Goal: Task Accomplishment & Management: Manage account settings

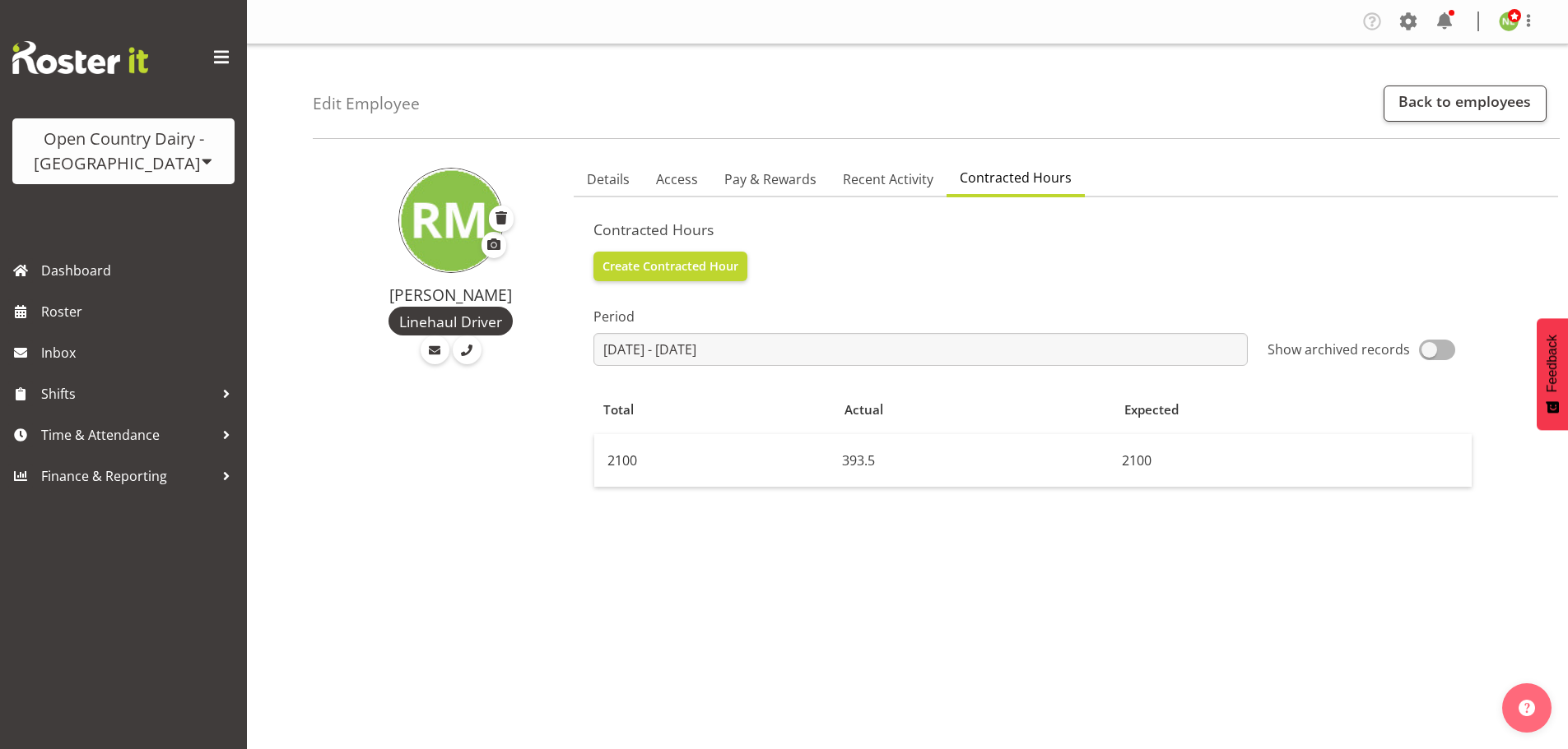
select select "802"
select select "TimelineWeek"
click at [614, 186] on span "Details" at bounding box center [609, 180] width 43 height 20
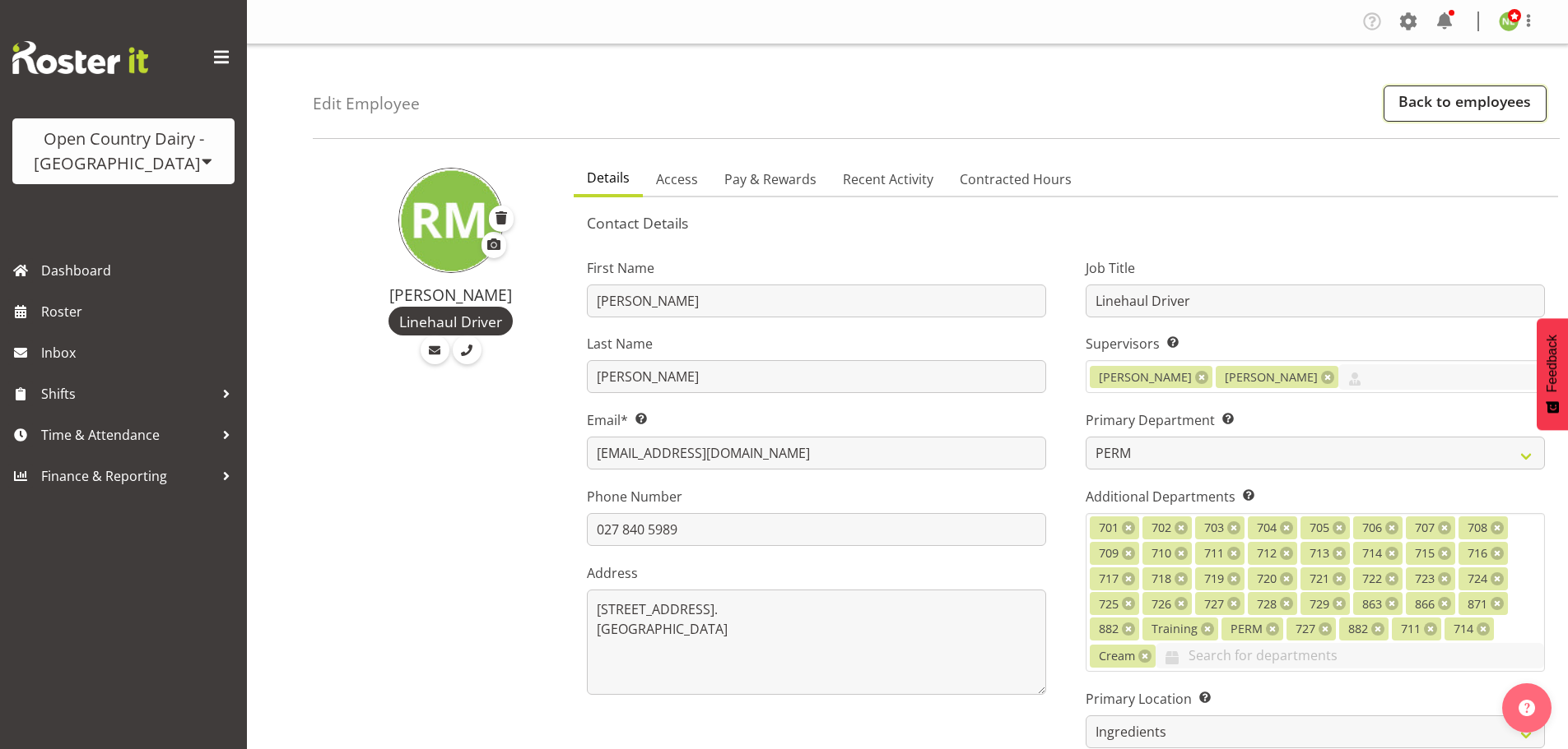
click at [1419, 97] on link "Back to employees" at bounding box center [1464, 104] width 163 height 36
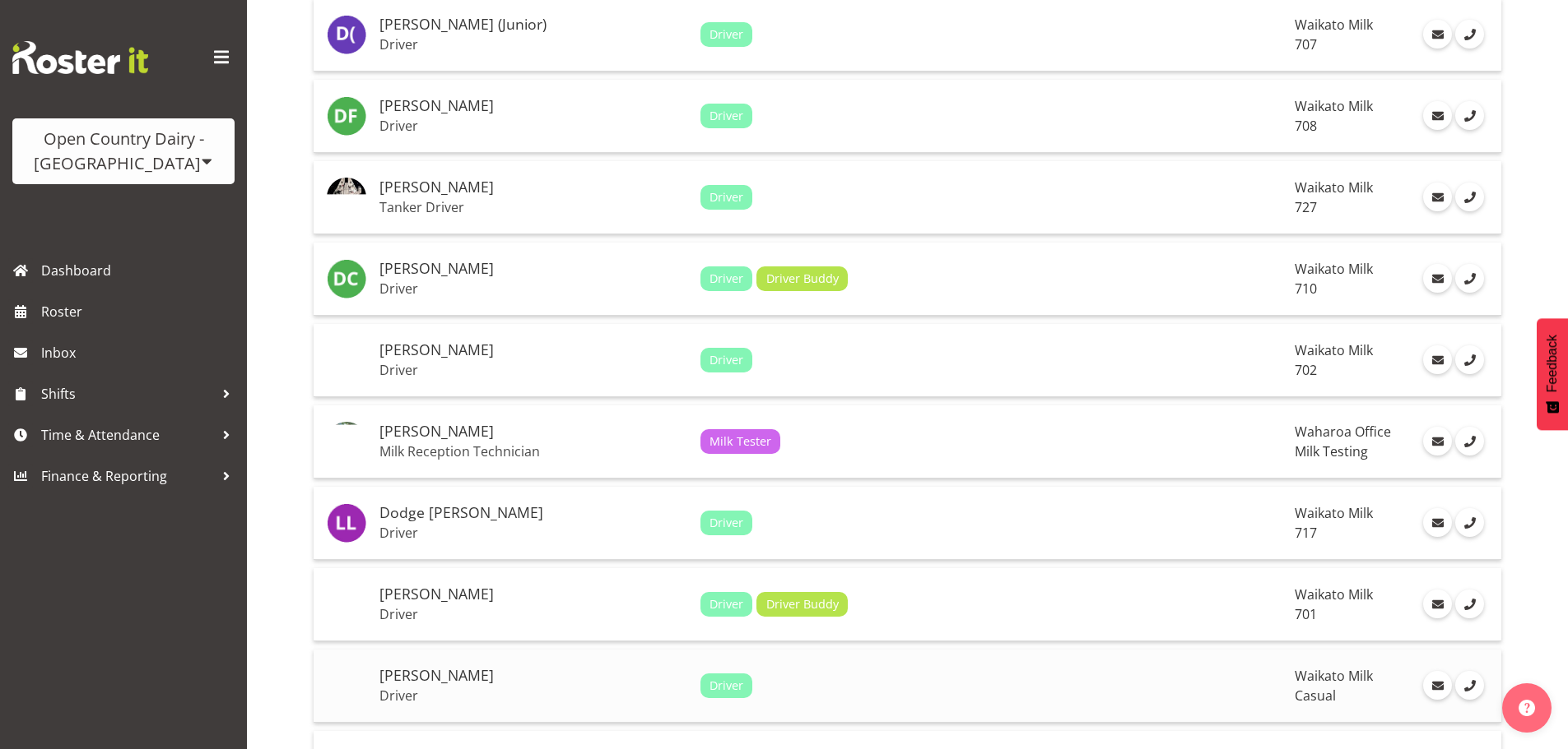
scroll to position [3290, 0]
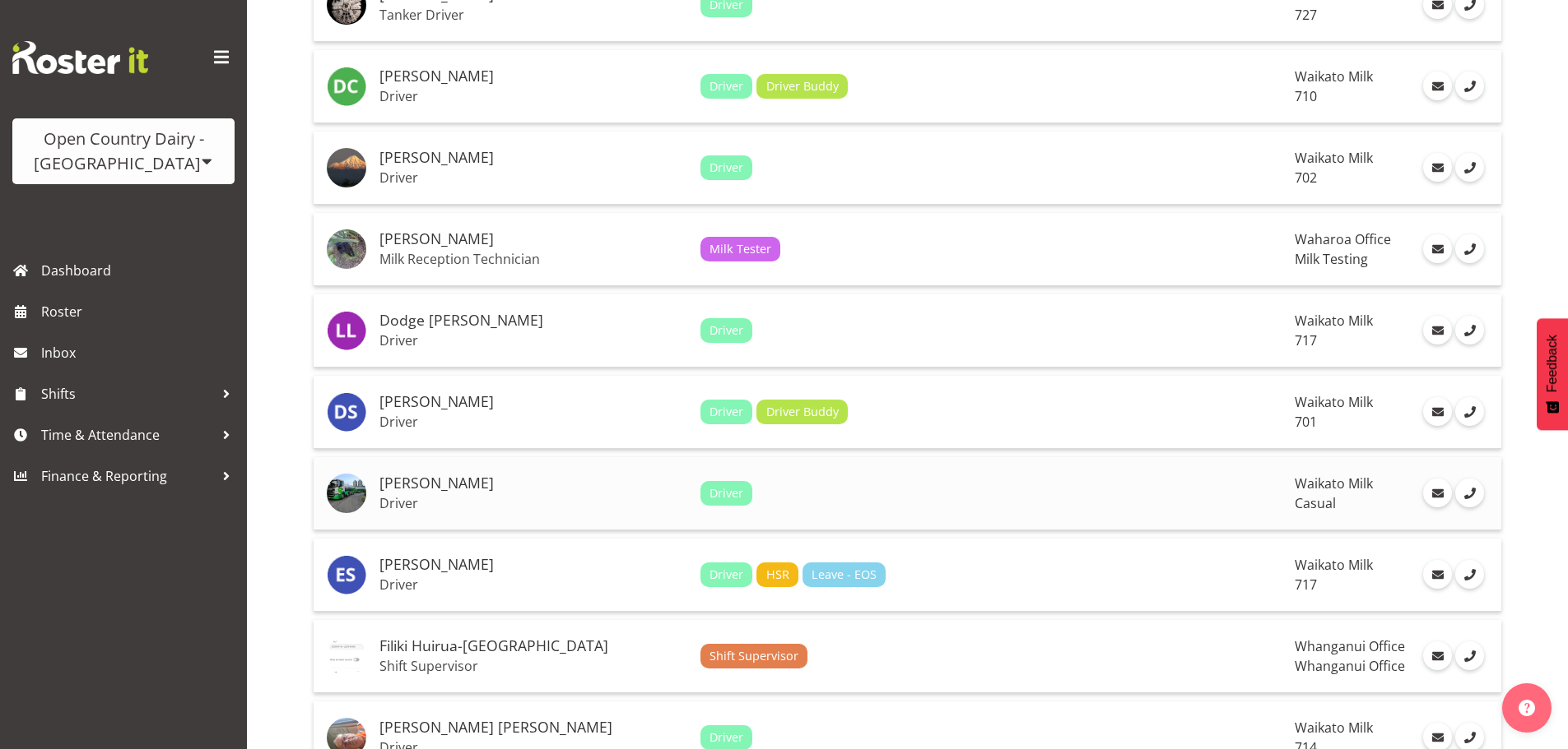
click at [523, 482] on h5 "[PERSON_NAME]" at bounding box center [532, 483] width 308 height 17
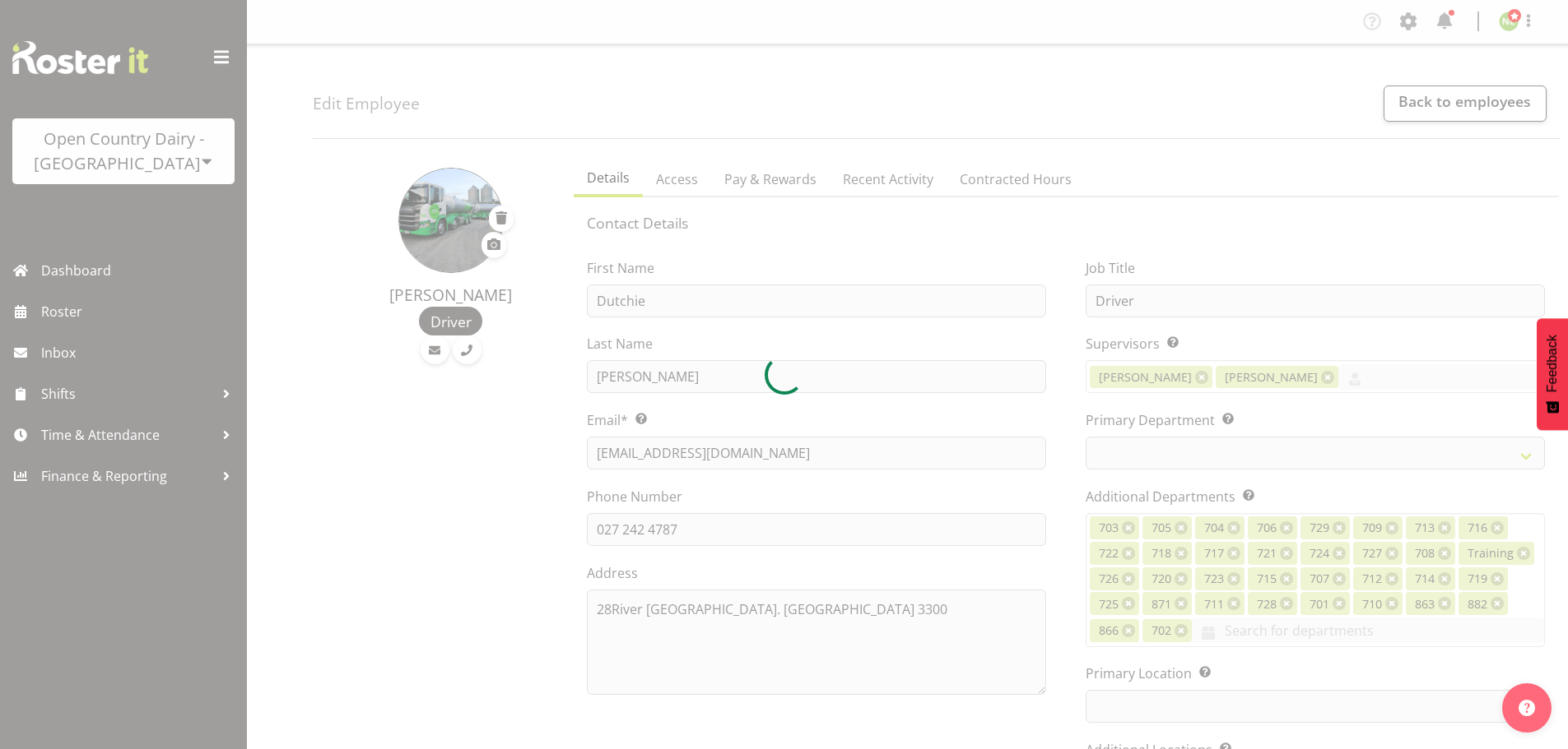
select select "TimelineWeek"
select select
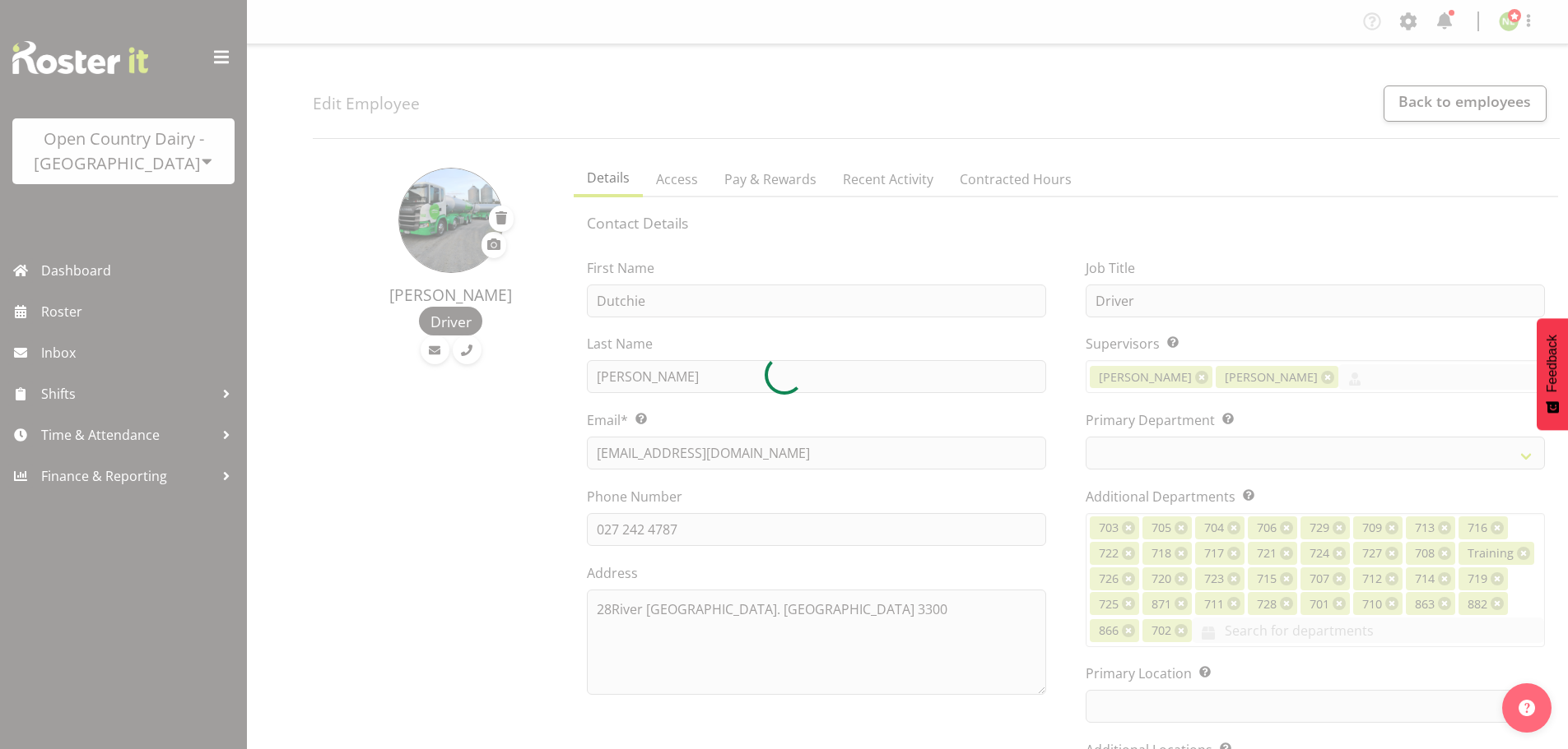
select select
select select "1054"
select select "731"
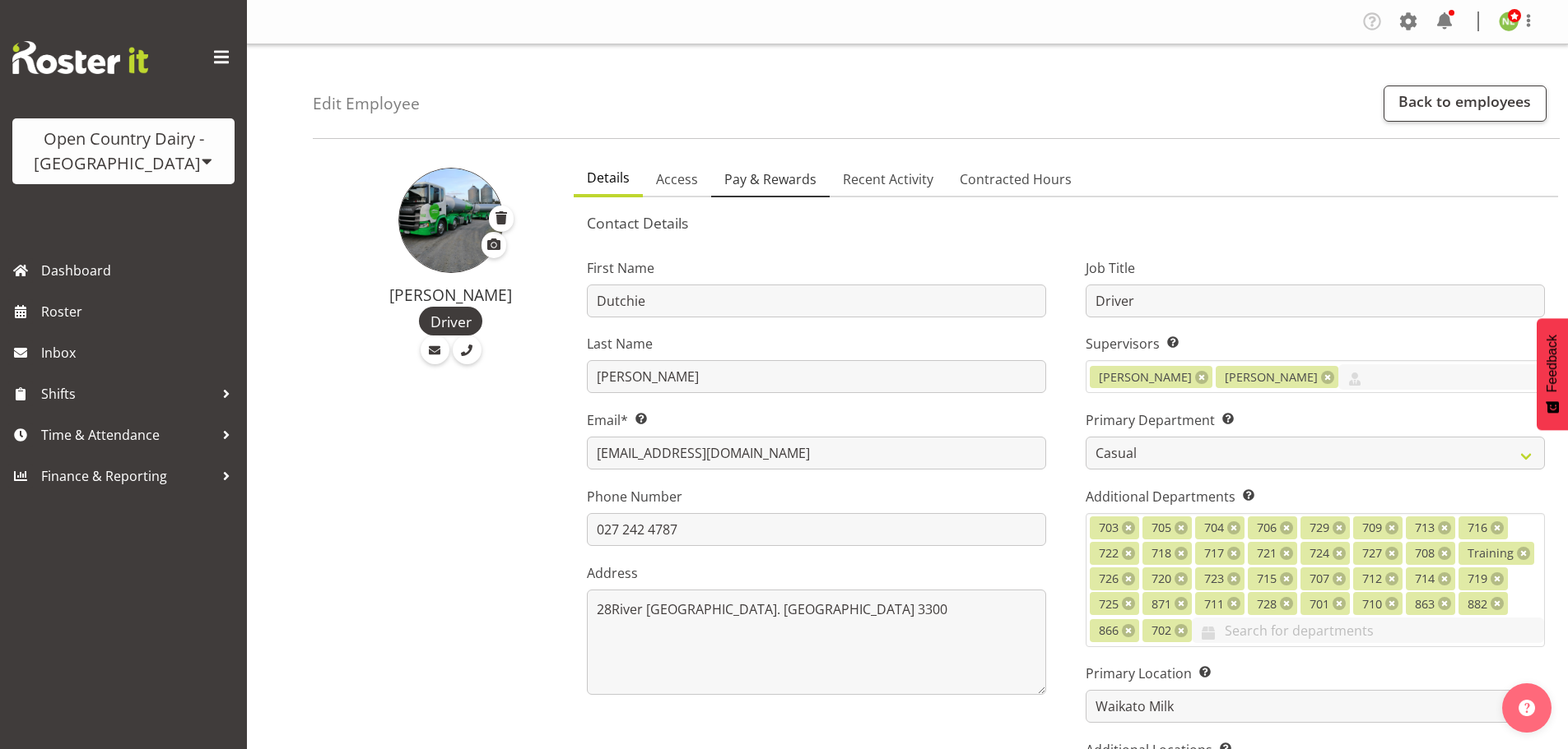
click at [770, 174] on span "Pay & Rewards" at bounding box center [770, 180] width 92 height 20
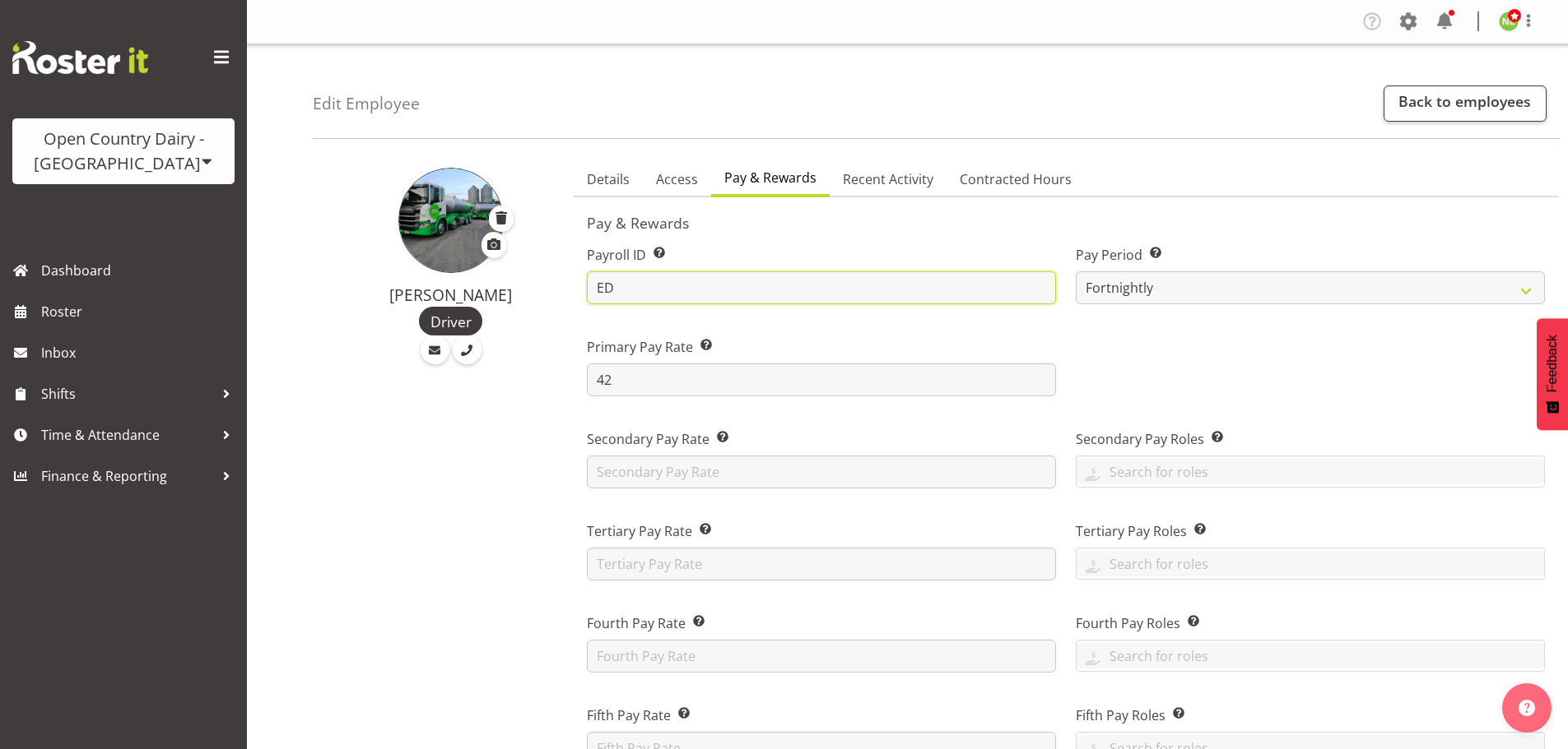
click at [649, 282] on input "ED" at bounding box center [822, 288] width 469 height 33
type input "ED1"
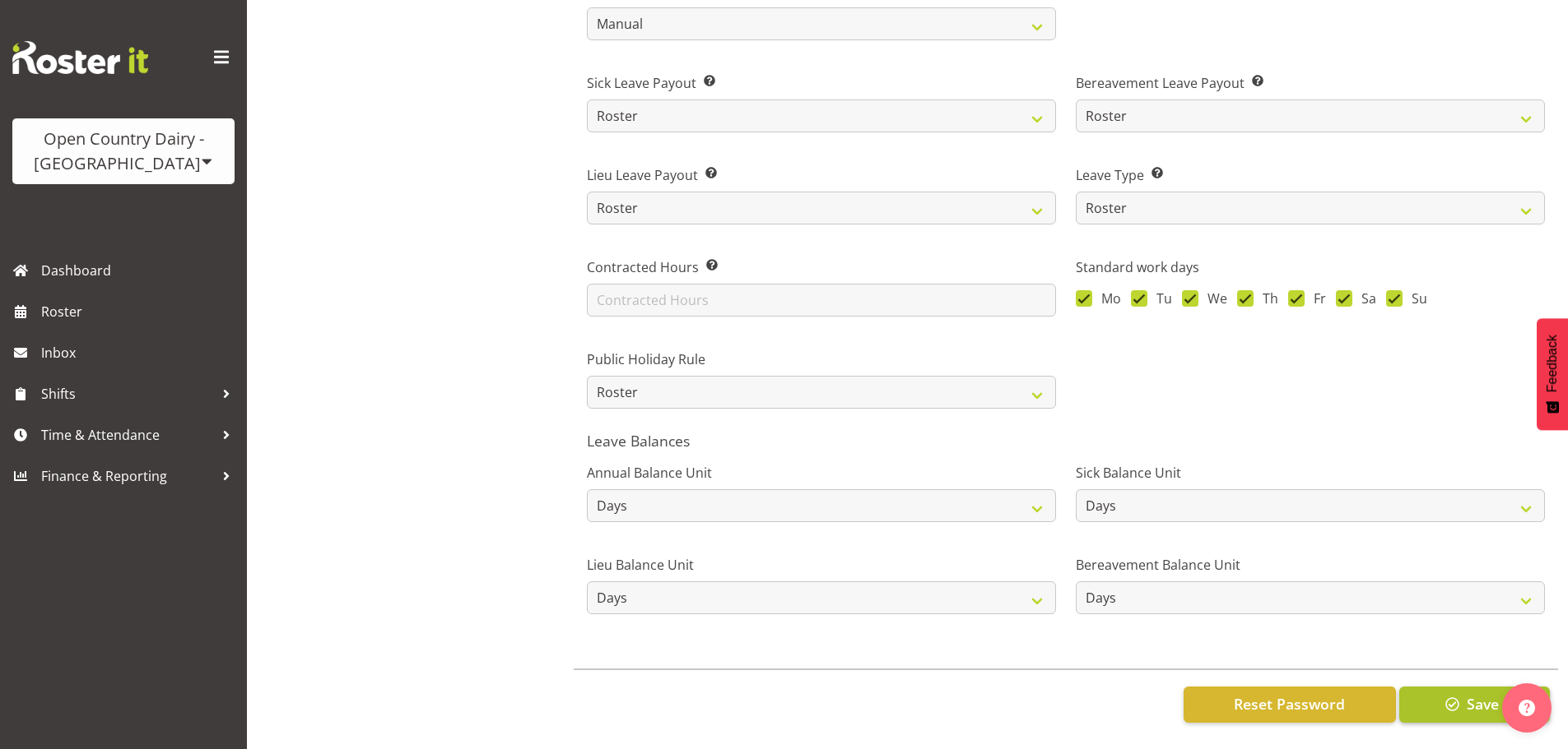
scroll to position [1096, 0]
click at [1452, 693] on span "button" at bounding box center [1453, 704] width 21 height 21
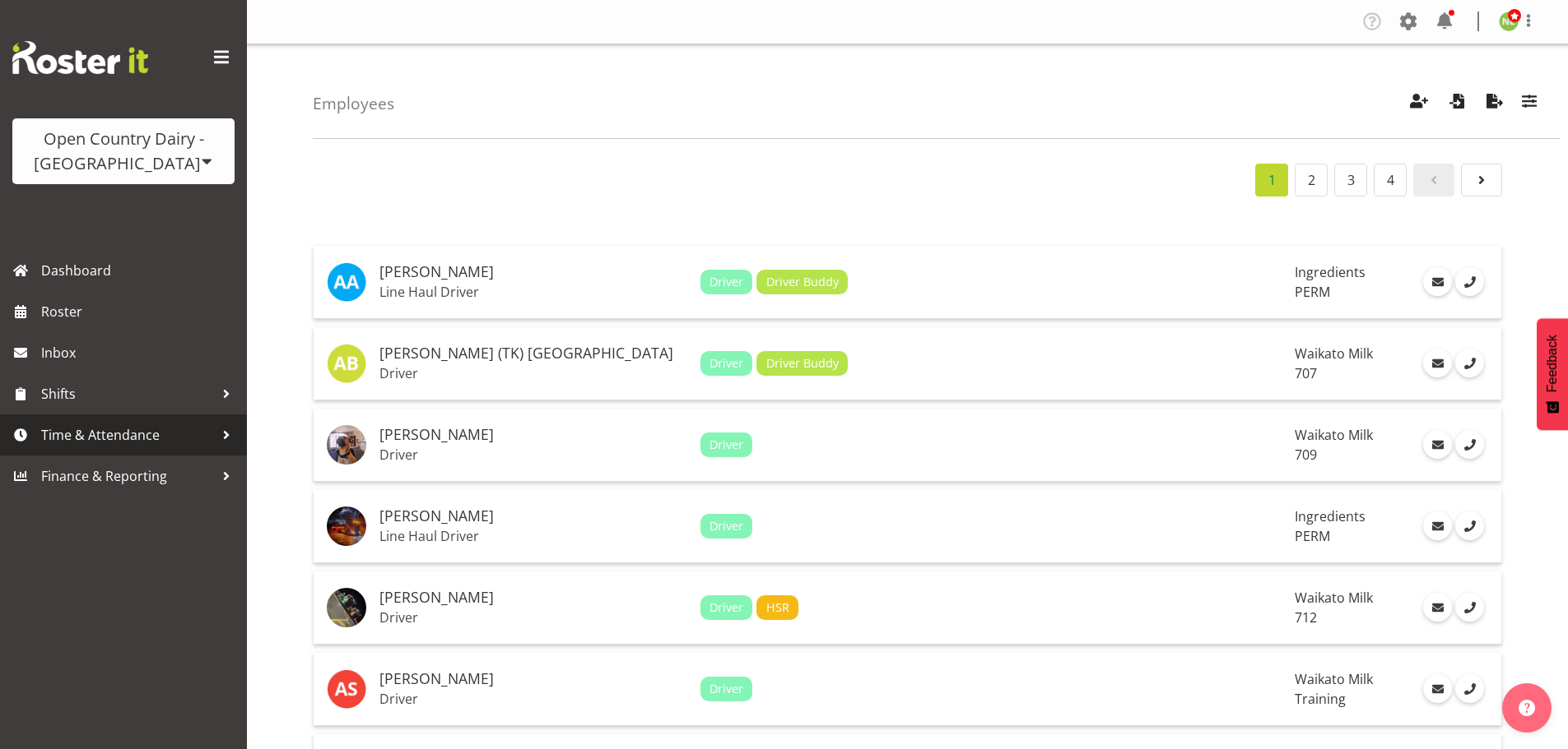
click at [112, 432] on span "Time & Attendance" at bounding box center [127, 435] width 173 height 24
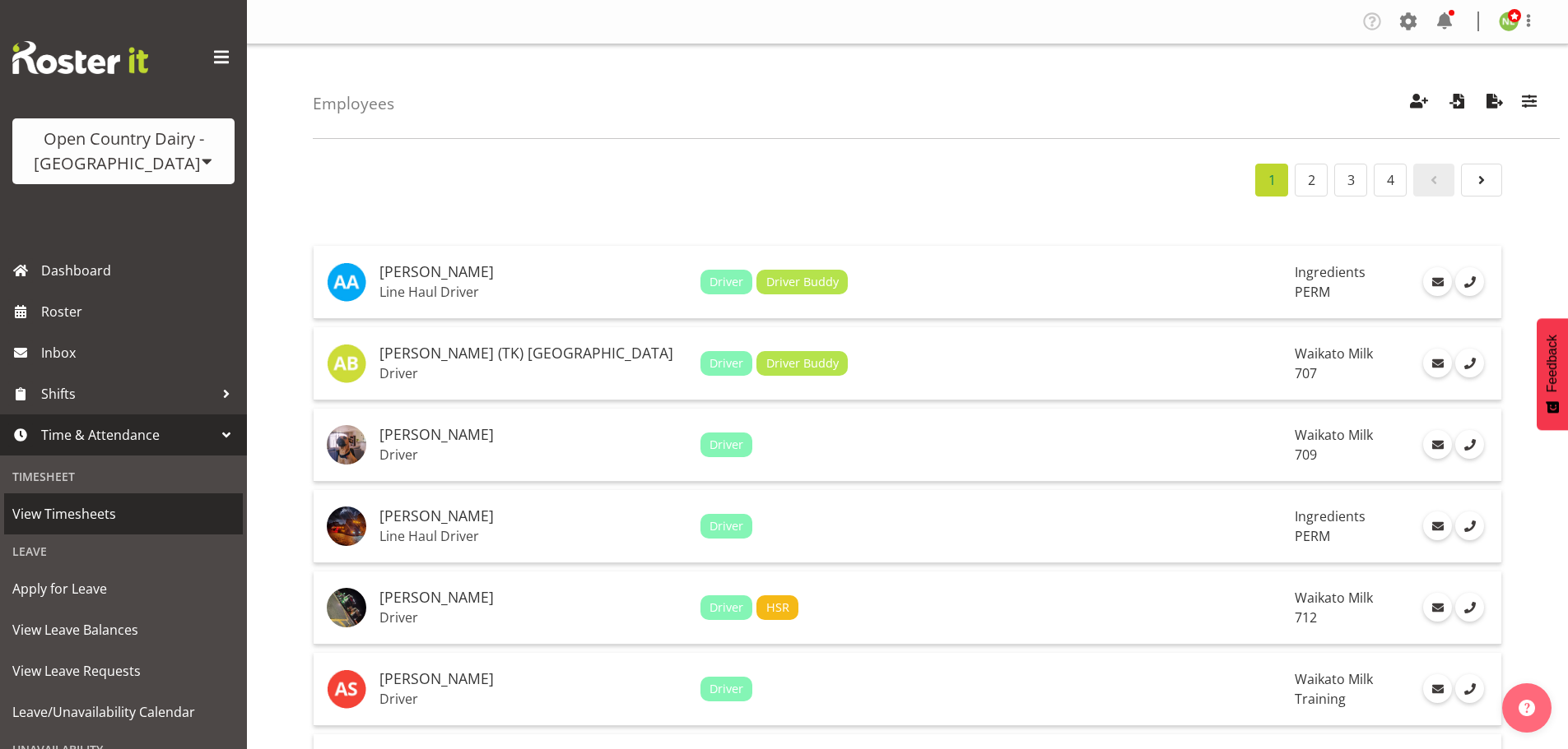
click at [97, 509] on span "View Timesheets" at bounding box center [123, 514] width 222 height 24
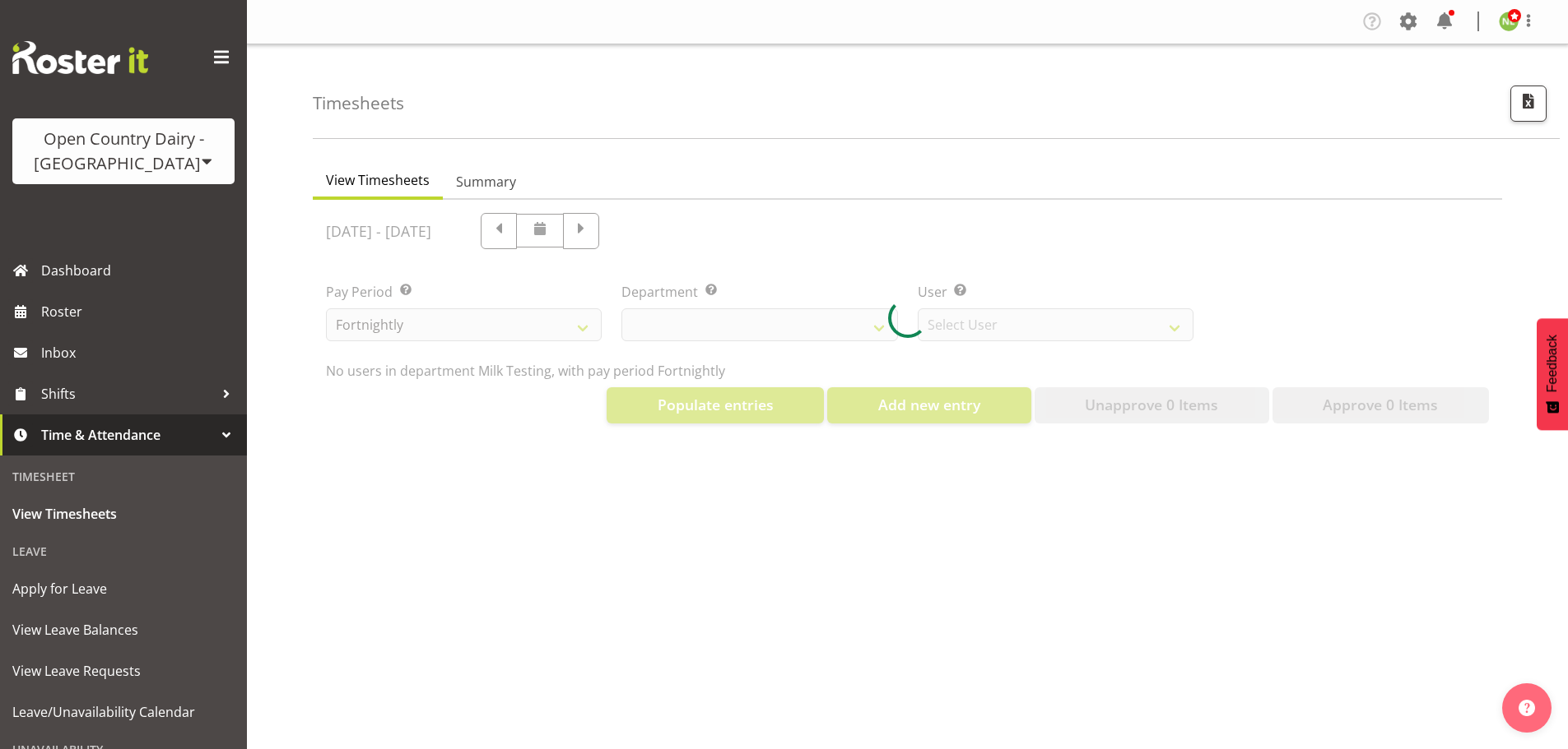
select select "733"
select select "7414"
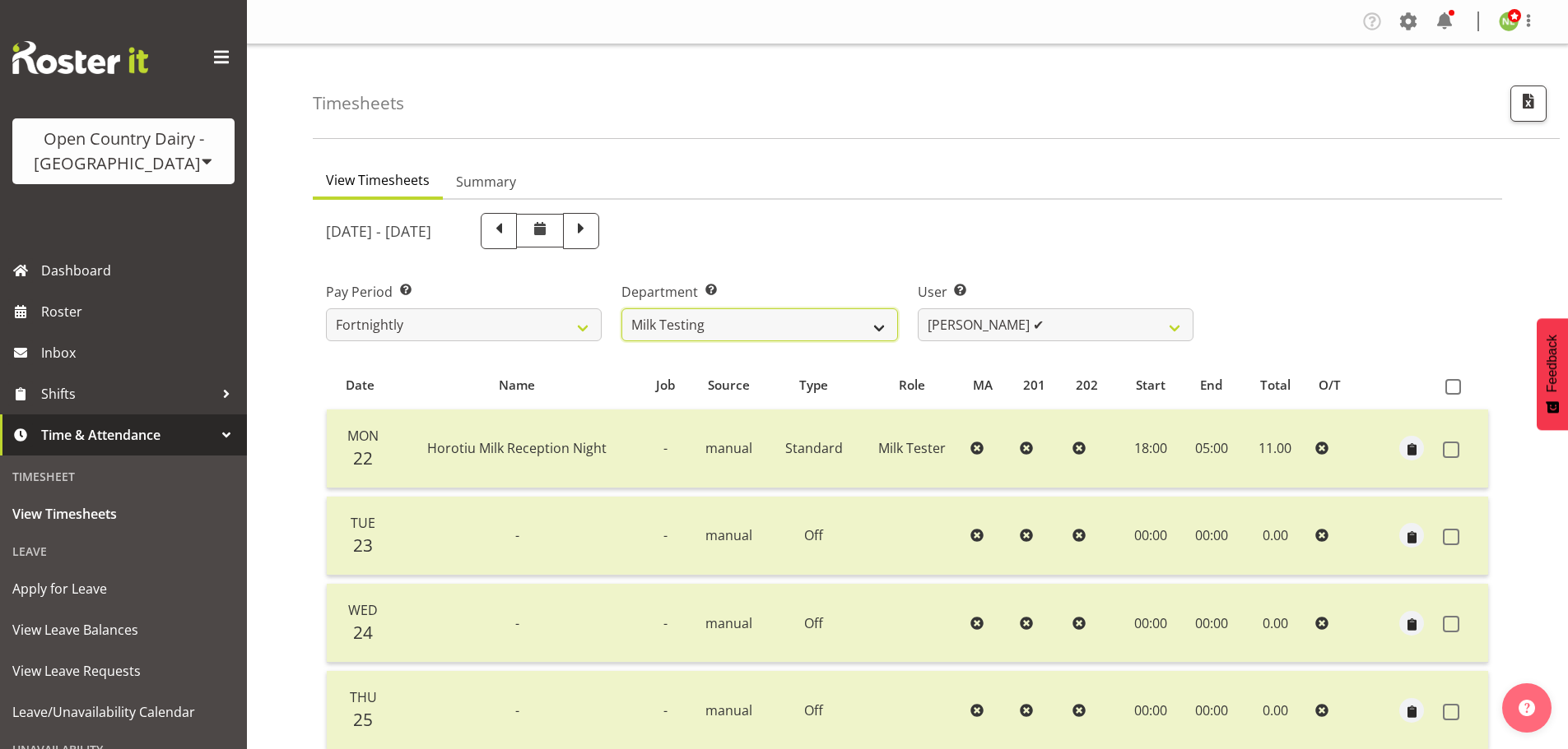
click at [856, 321] on select "701 702 703 704 705 706 707 708 709 710 711 712 713 714 715 716 717 718 719 720" at bounding box center [759, 325] width 275 height 33
select select "727"
click at [621, 309] on select "701 702 703 704 705 706 707 708 709 710 711 712 713 714 715 716 717 718 719 720" at bounding box center [759, 325] width 275 height 33
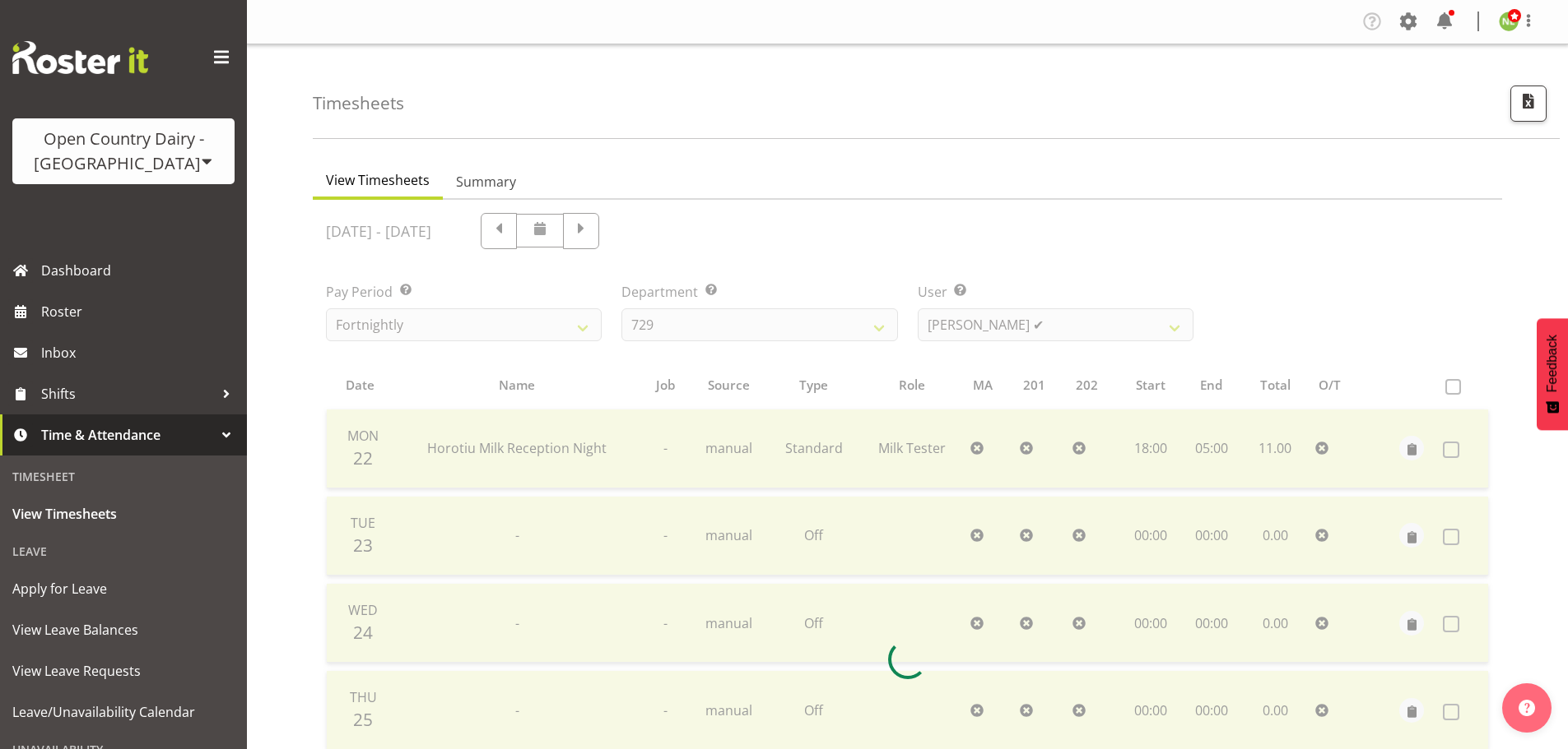
click at [1005, 324] on div at bounding box center [907, 660] width 1189 height 920
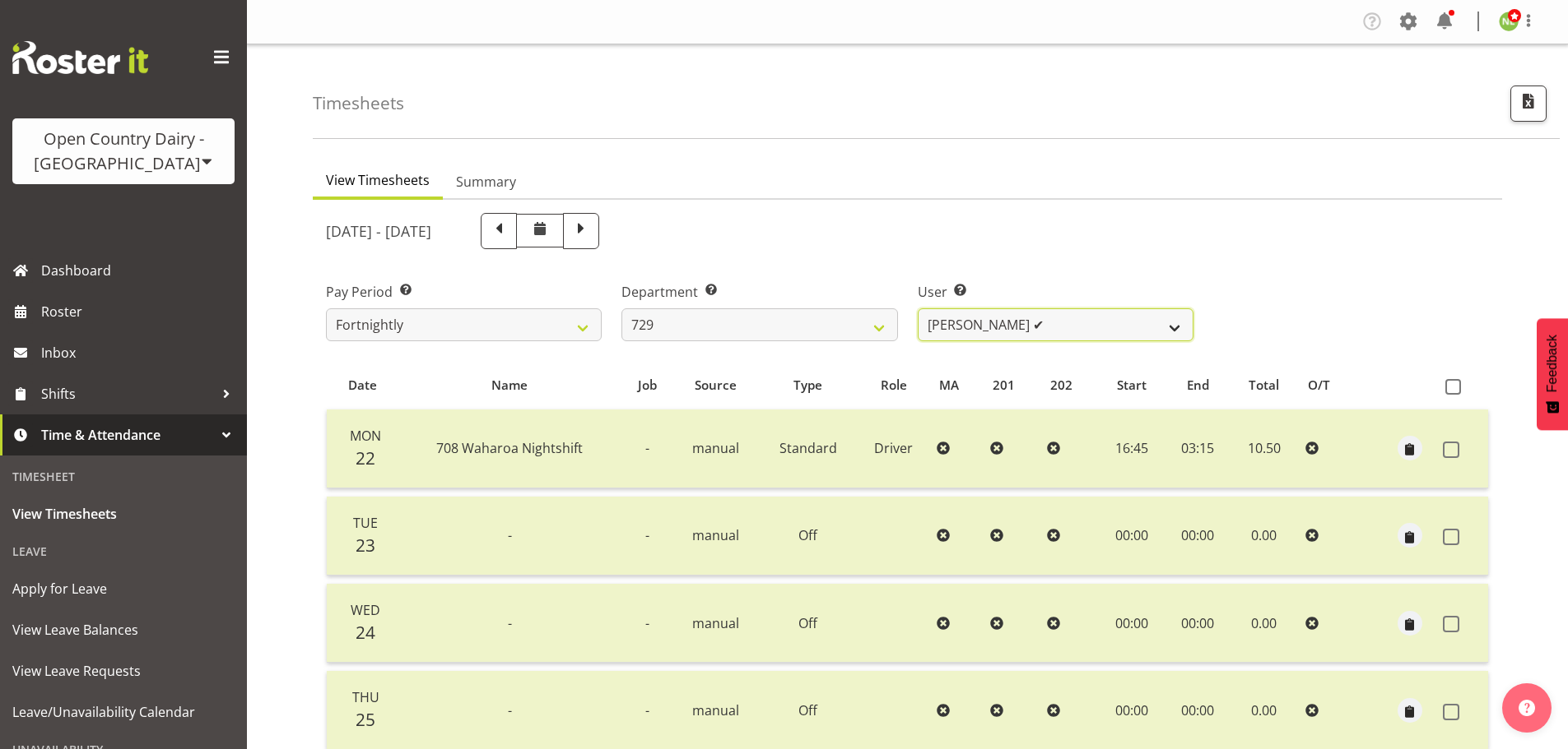
click at [999, 326] on select "Craig Schlager-Reay ✔ Dave Trepels ✔ Jimi Jack ✔ Shannan Wood ✔" at bounding box center [1055, 325] width 275 height 33
select select "9997"
click at [917, 309] on select "Craig Schlager-Reay ✔ Dave Trepels ✔ Jimi Jack ✔ Shannan Wood ✔" at bounding box center [1055, 325] width 275 height 33
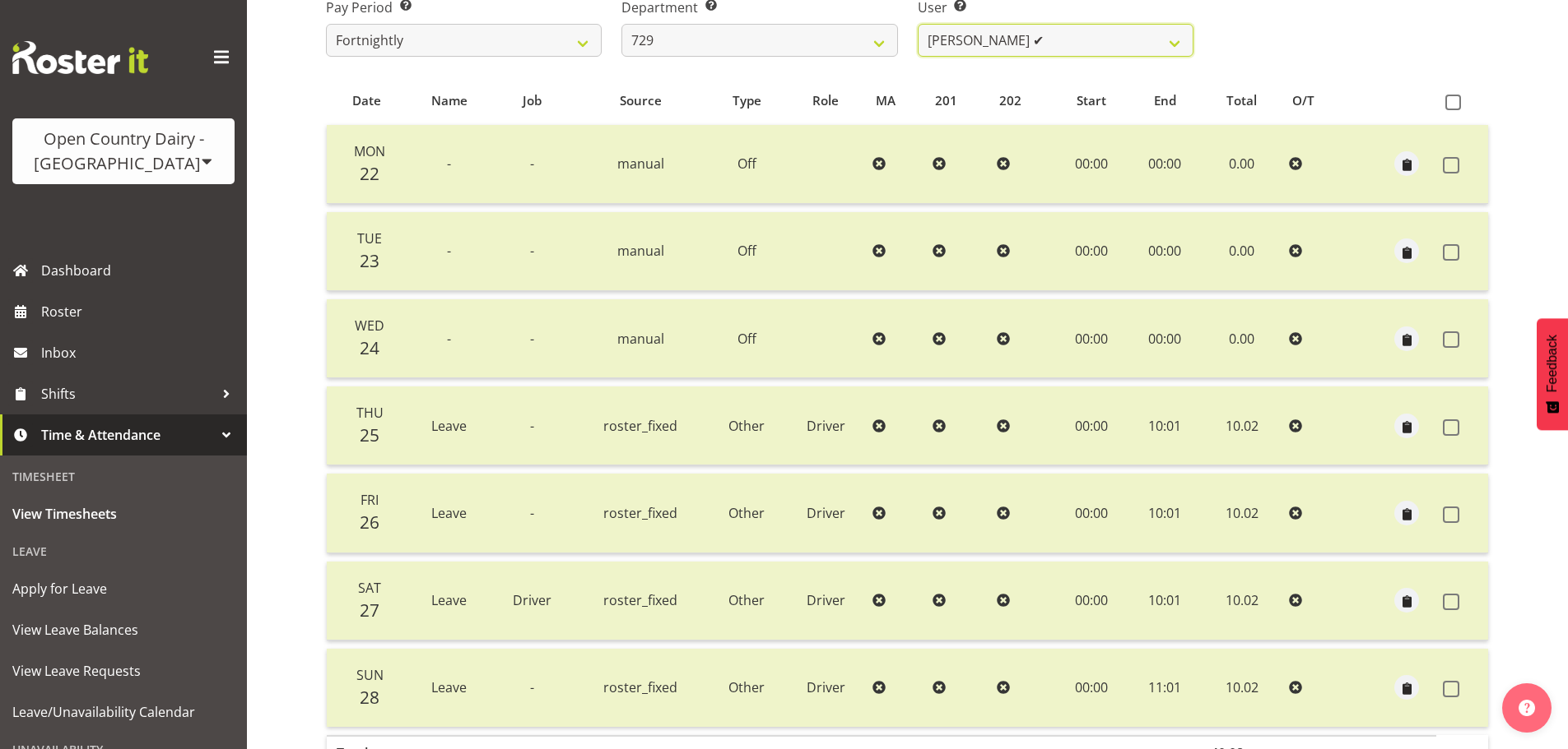
scroll to position [148, 0]
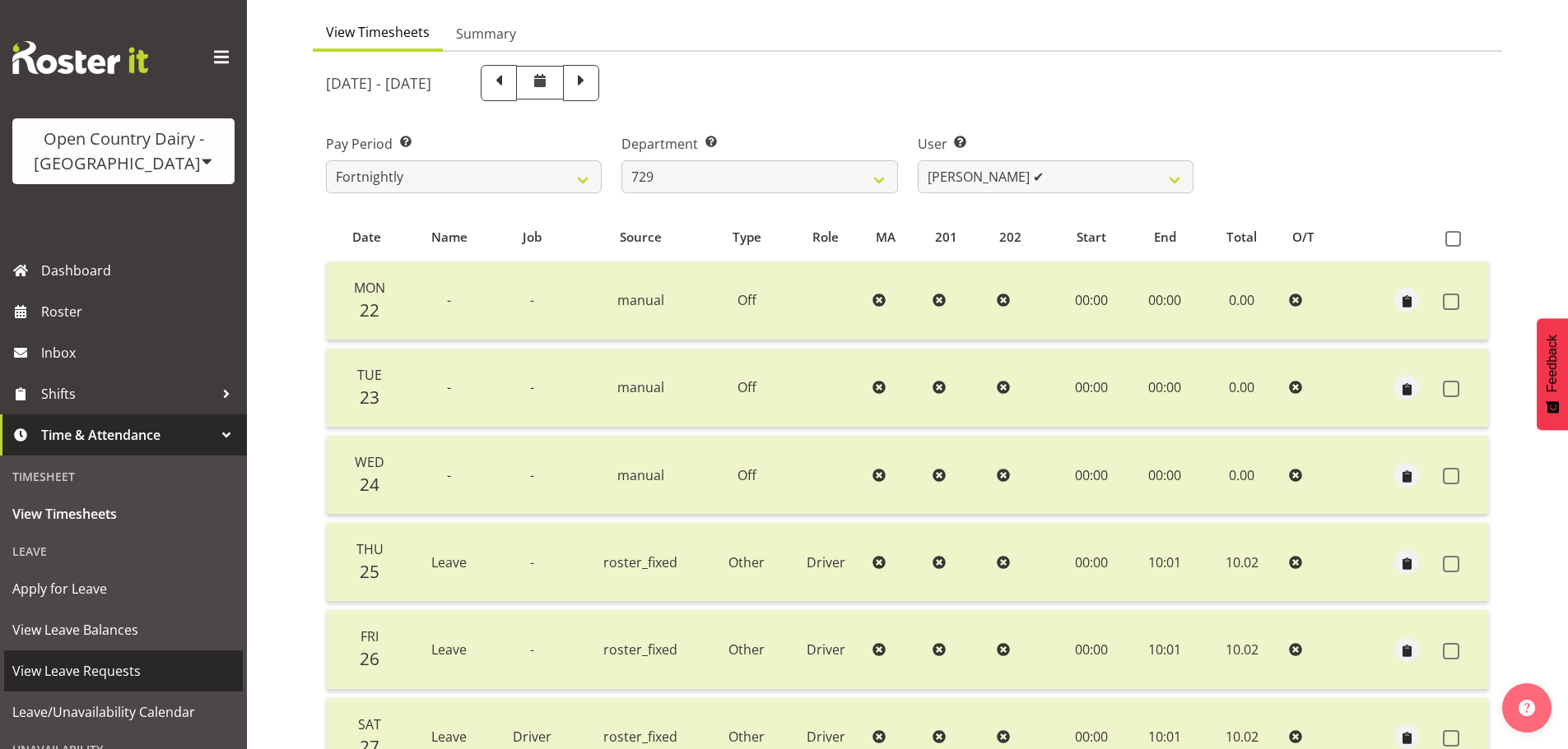
click at [93, 665] on span "View Leave Requests" at bounding box center [123, 671] width 222 height 24
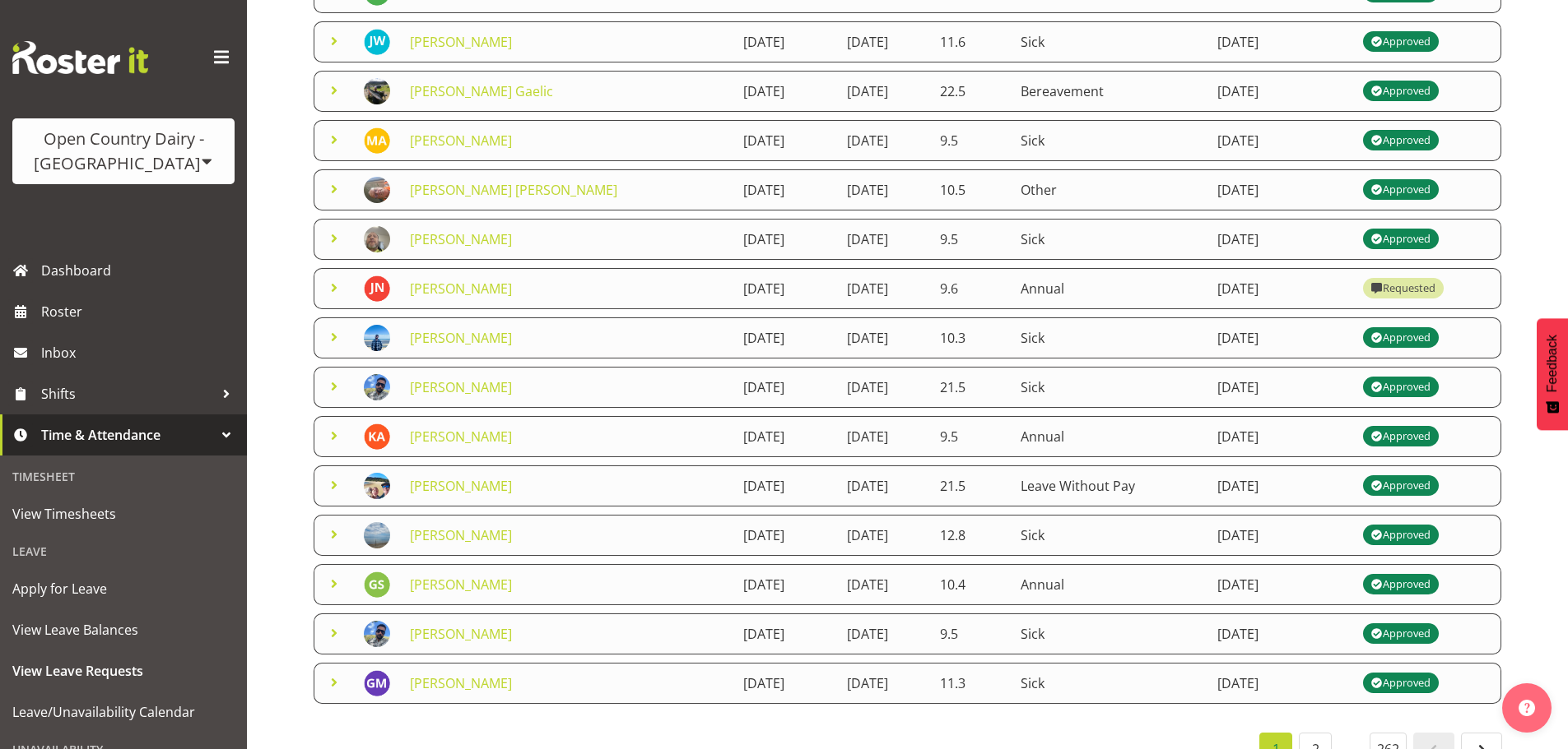
scroll to position [247, 0]
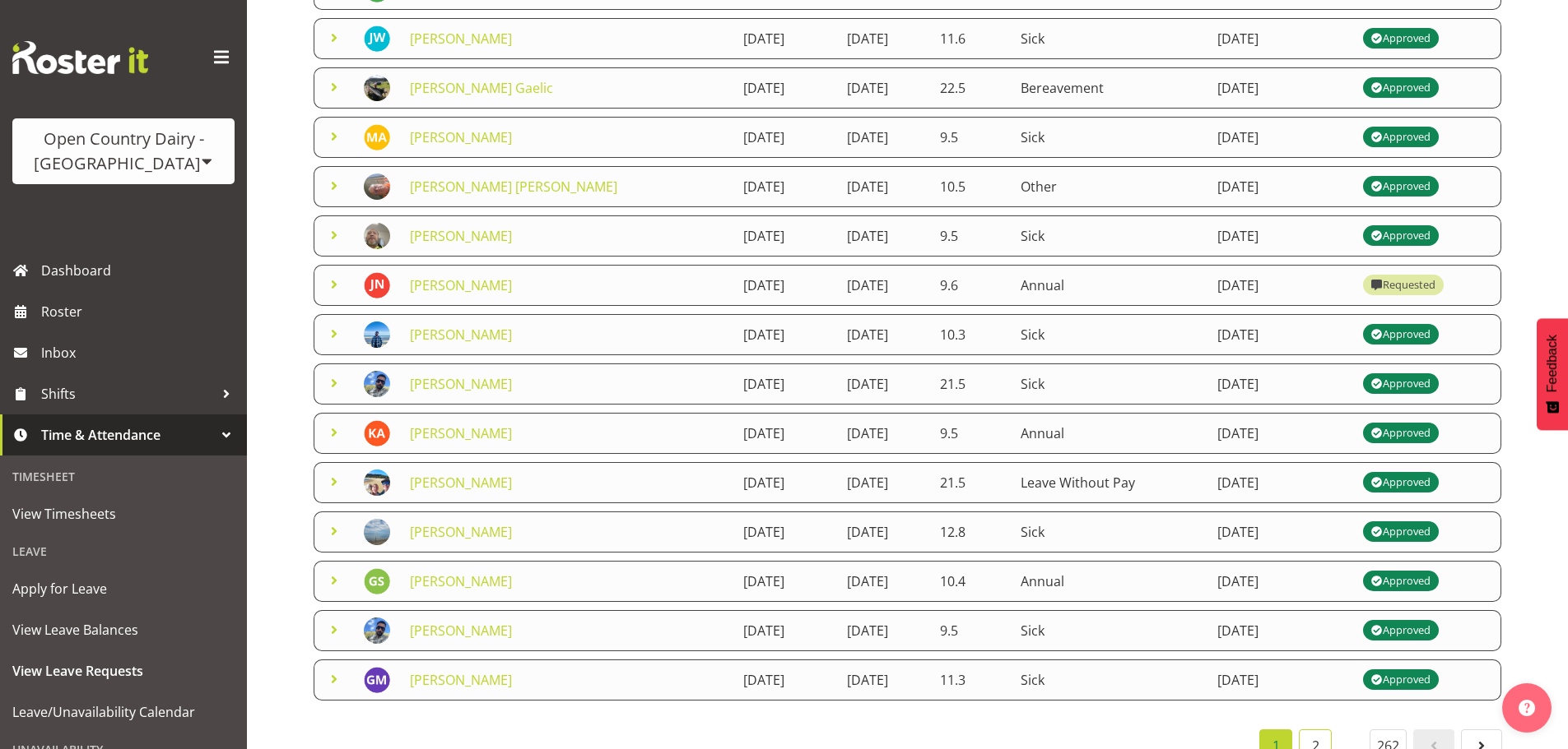
drag, startPoint x: 1308, startPoint y: 738, endPoint x: 1257, endPoint y: 723, distance: 53.2
click at [1309, 739] on link "2" at bounding box center [1315, 746] width 33 height 33
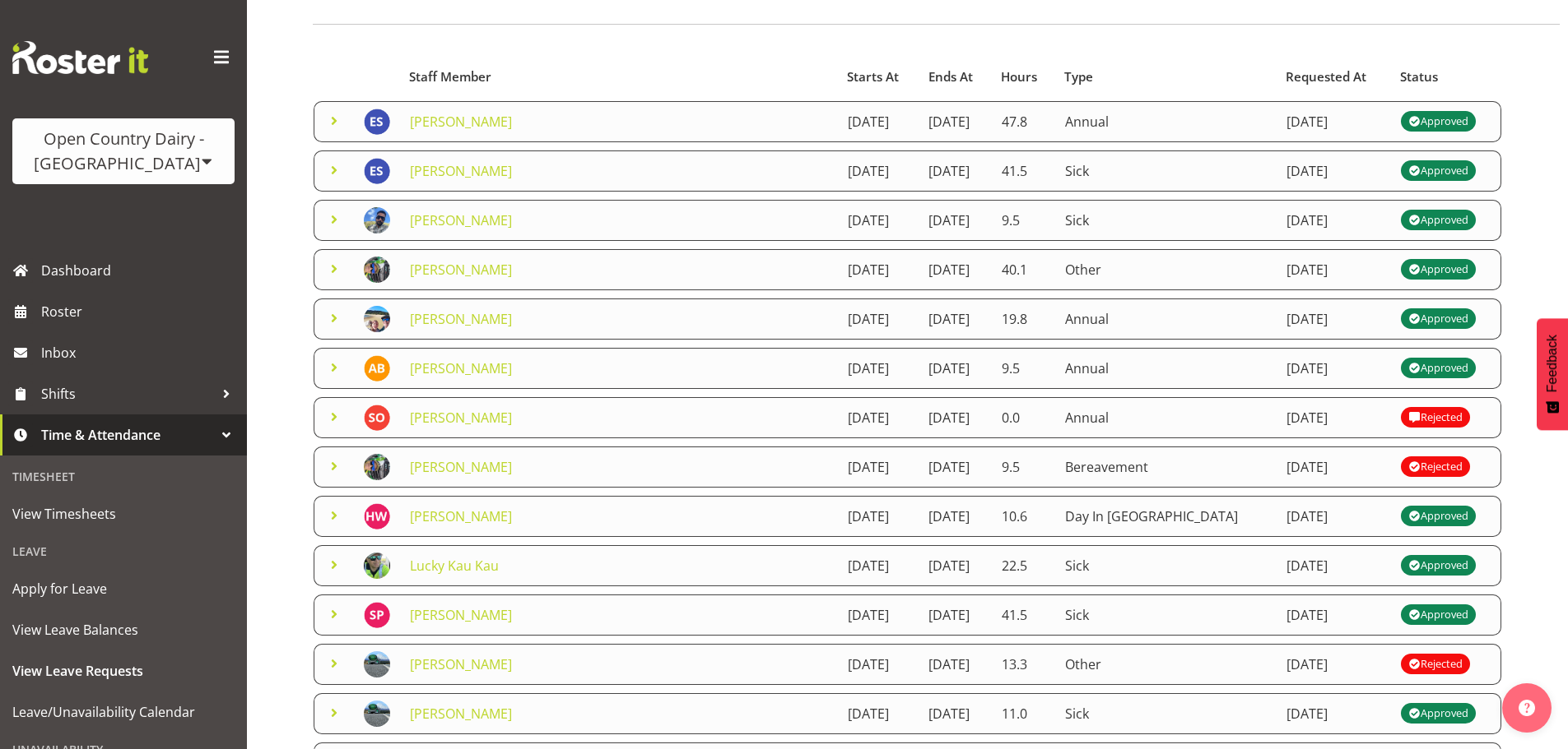
scroll to position [82, 0]
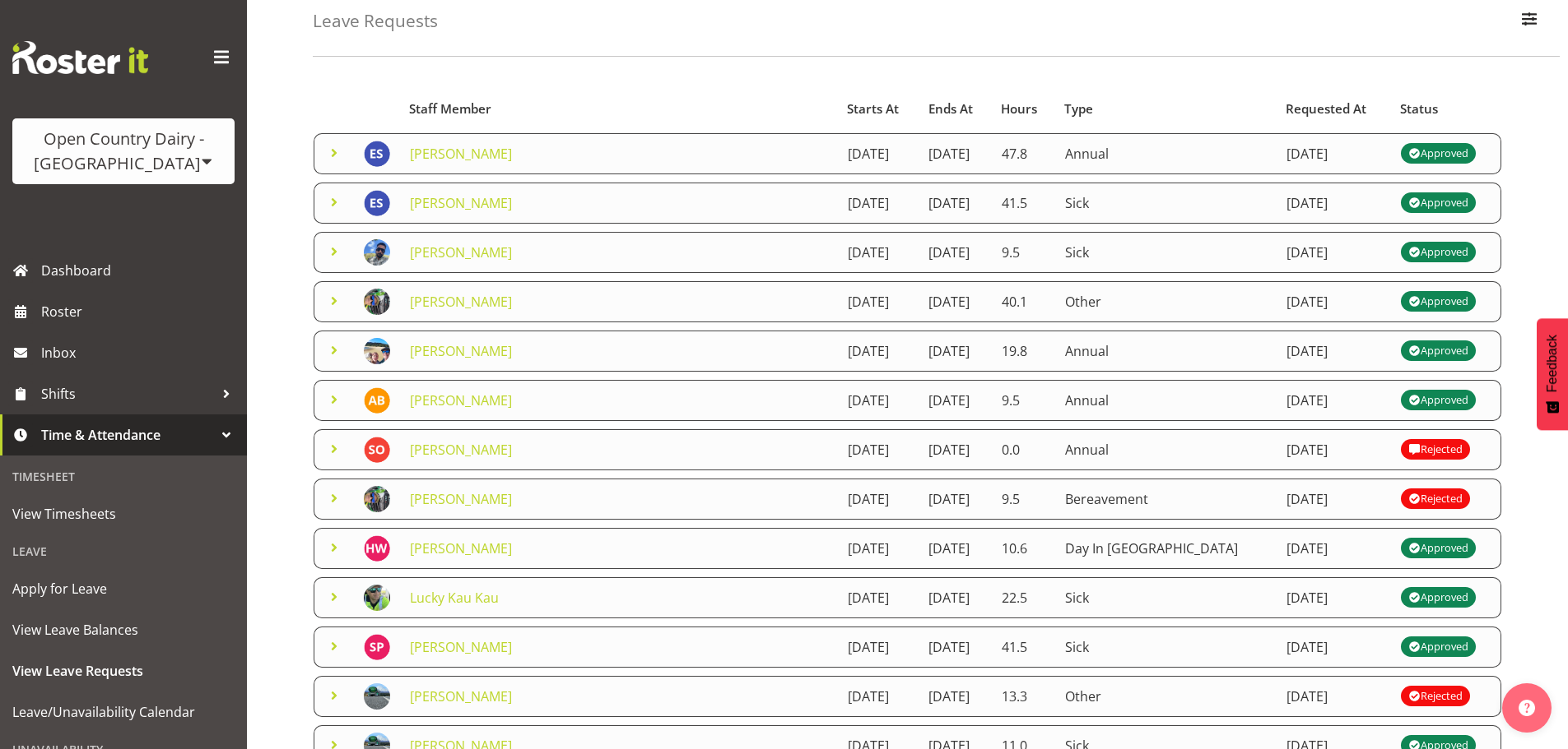
click at [336, 303] on span at bounding box center [334, 301] width 20 height 20
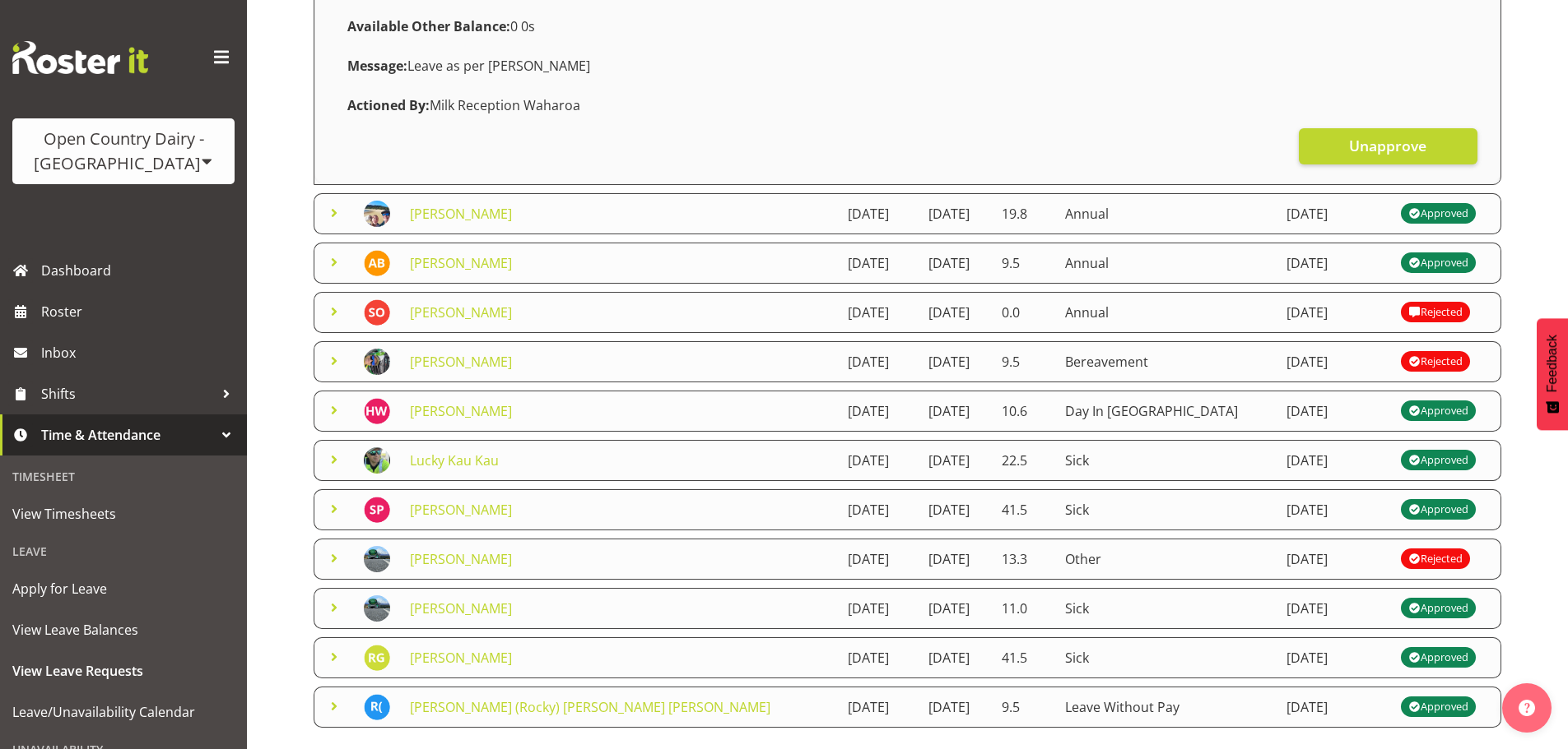
scroll to position [630, 0]
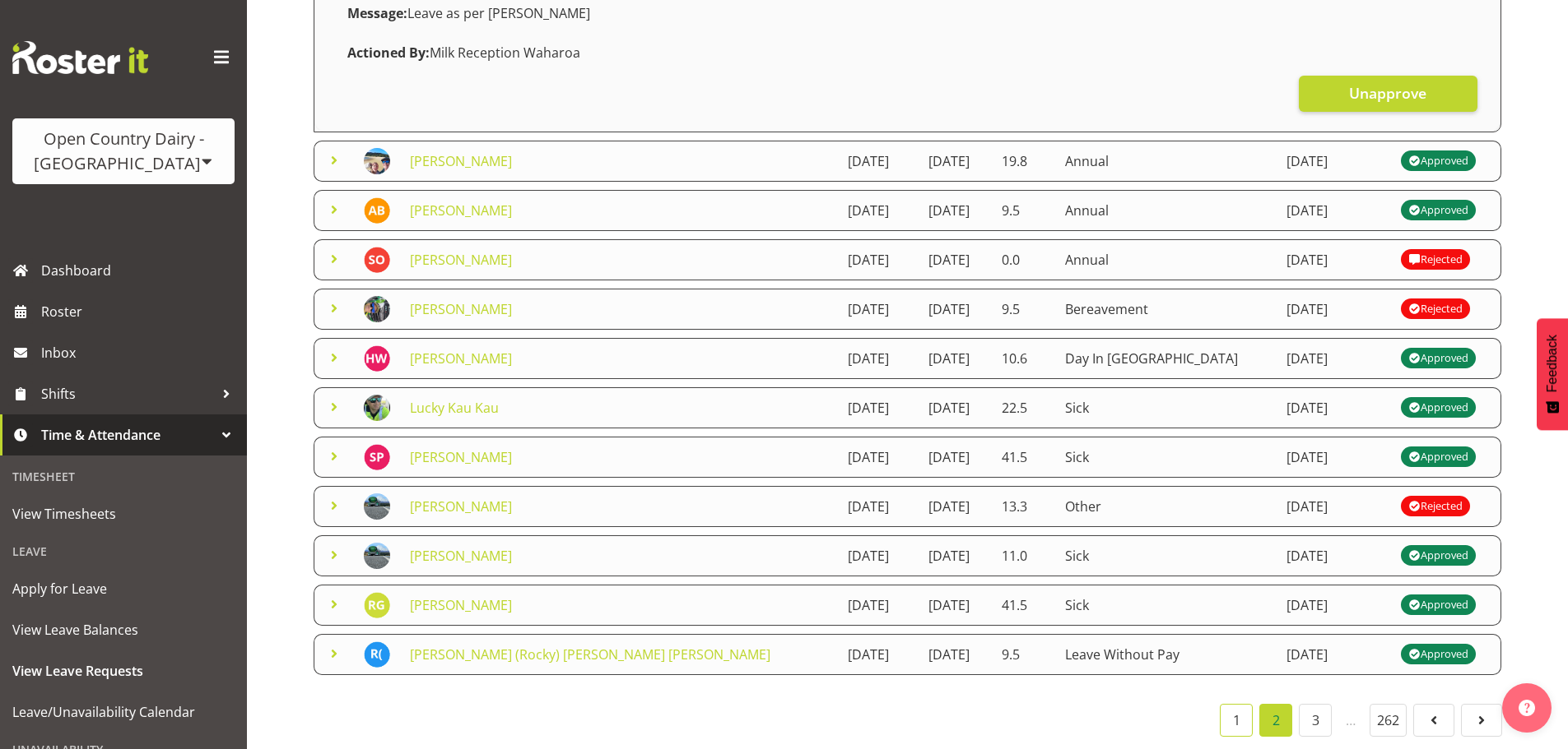
click at [1238, 714] on link "1" at bounding box center [1236, 721] width 33 height 33
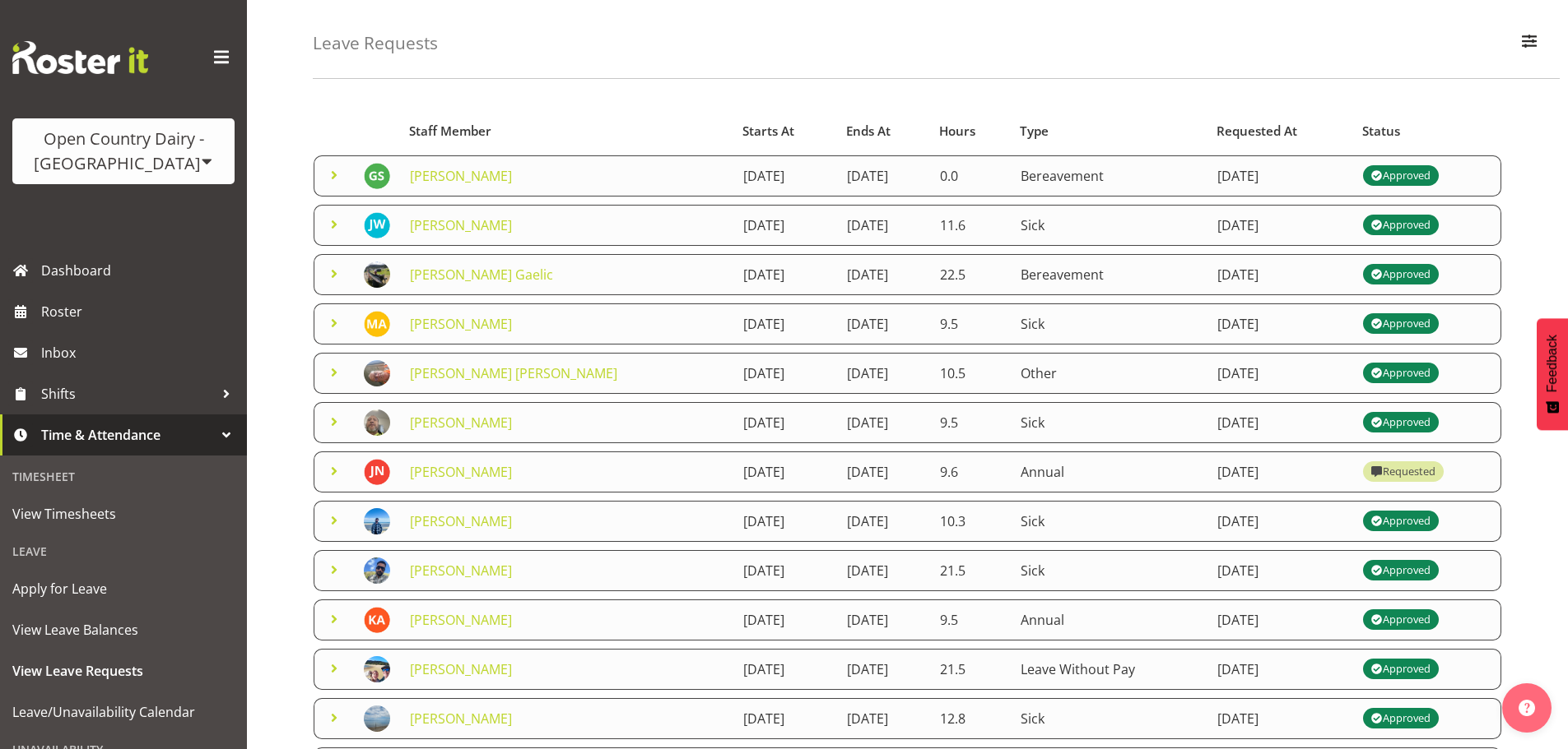
scroll to position [0, 0]
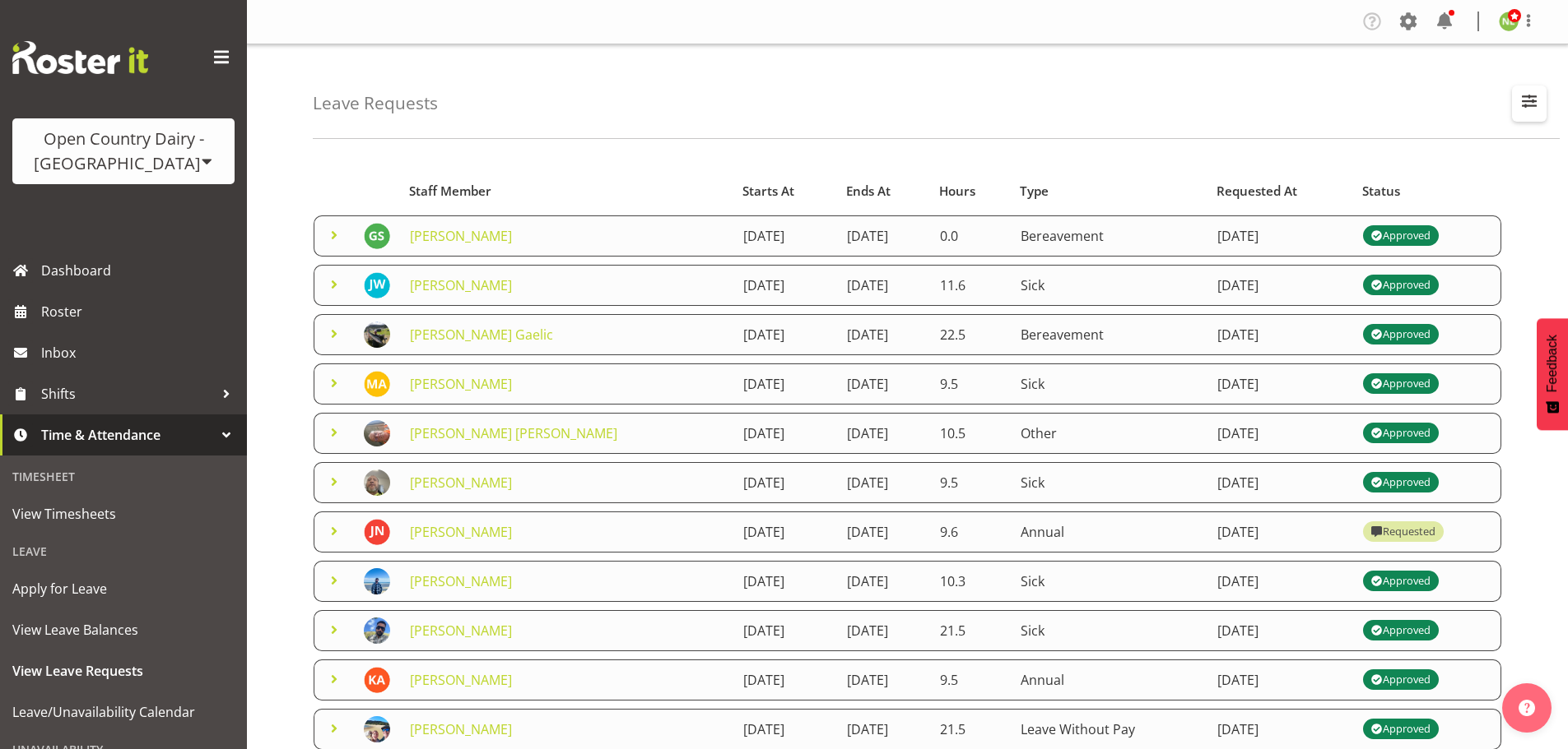
click at [1527, 104] on span "button" at bounding box center [1529, 102] width 21 height 21
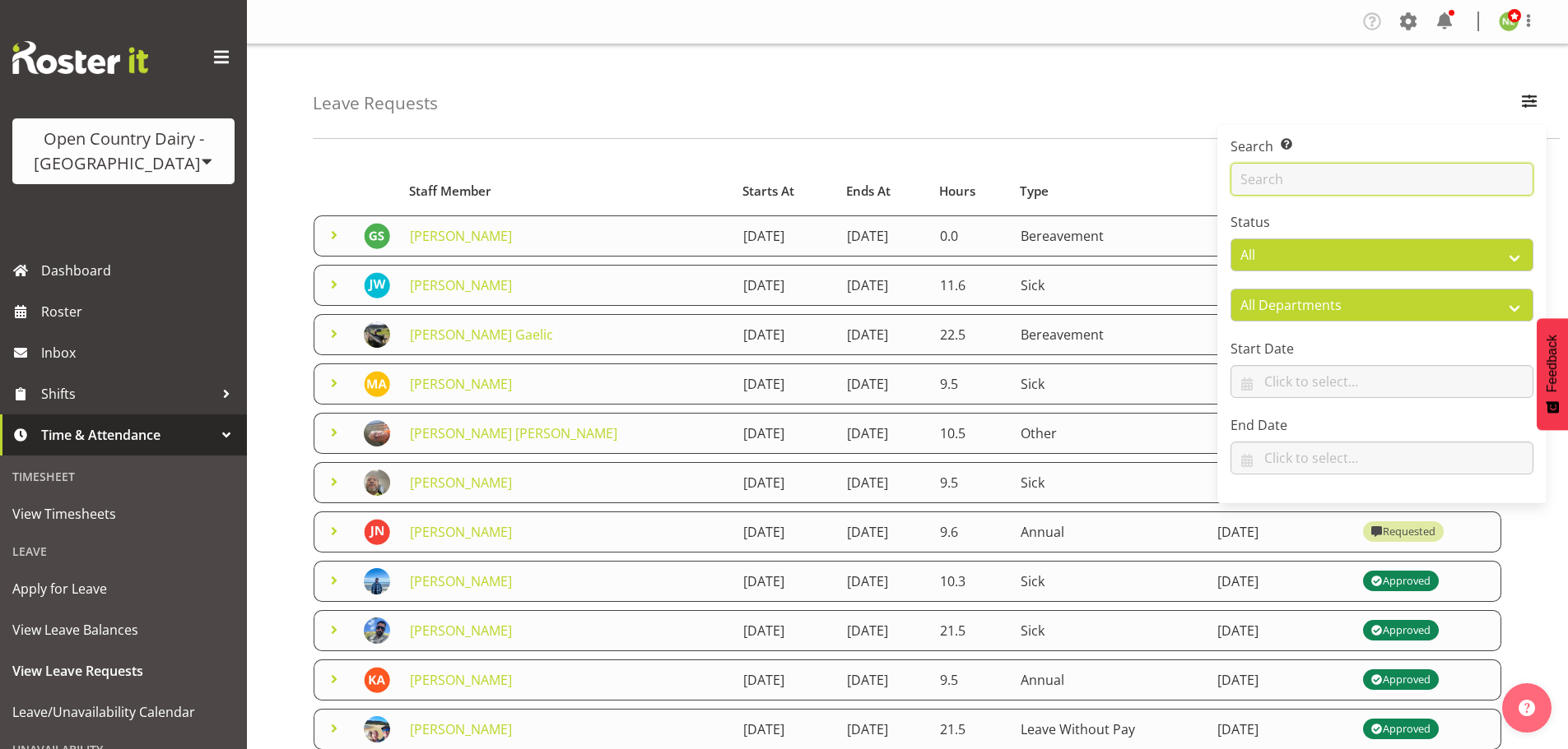
click at [1368, 188] on input "text" at bounding box center [1381, 180] width 303 height 33
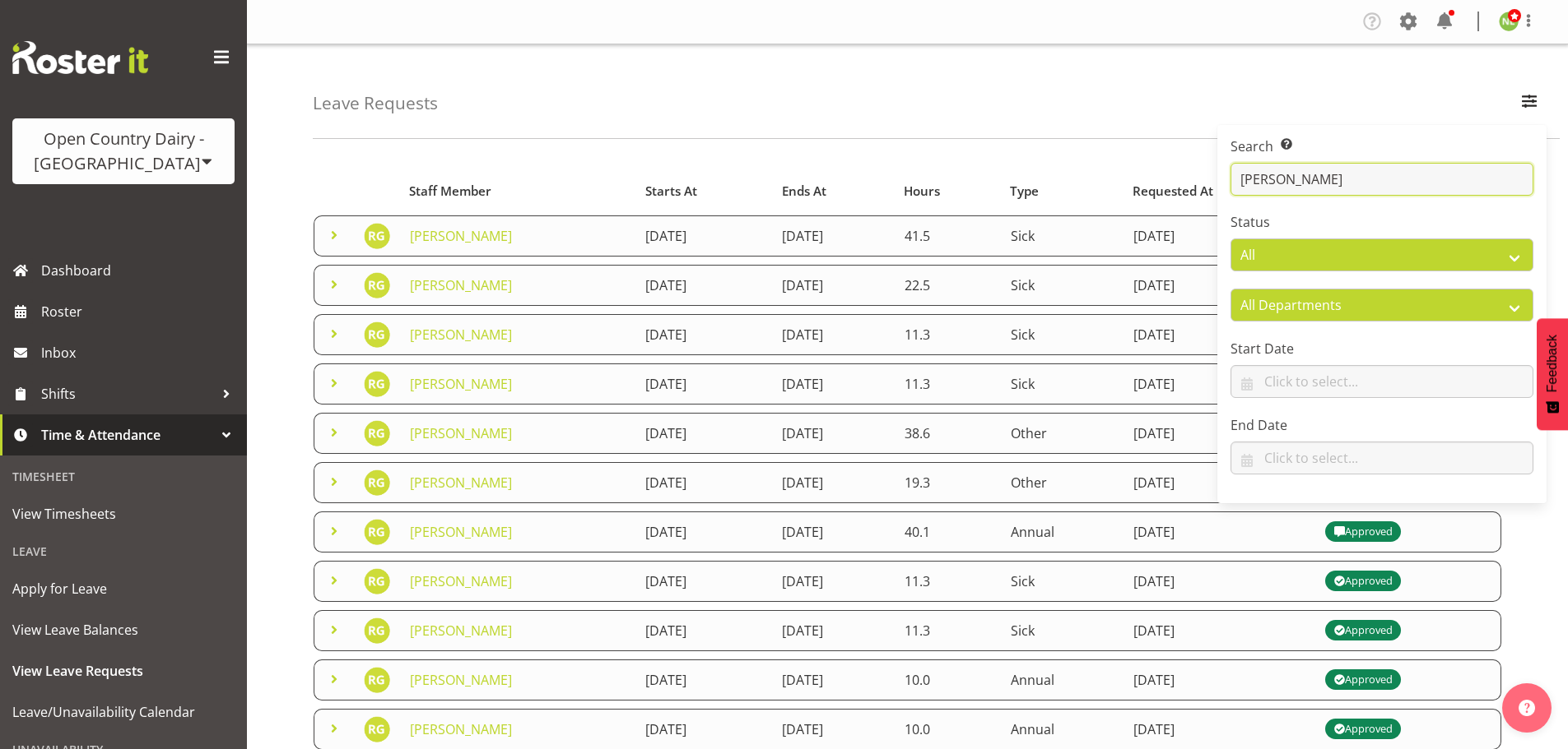
type input "rhys"
click at [464, 121] on div "Leave Requests Search Search for a particular employee rhys Status All Approved…" at bounding box center [936, 91] width 1247 height 95
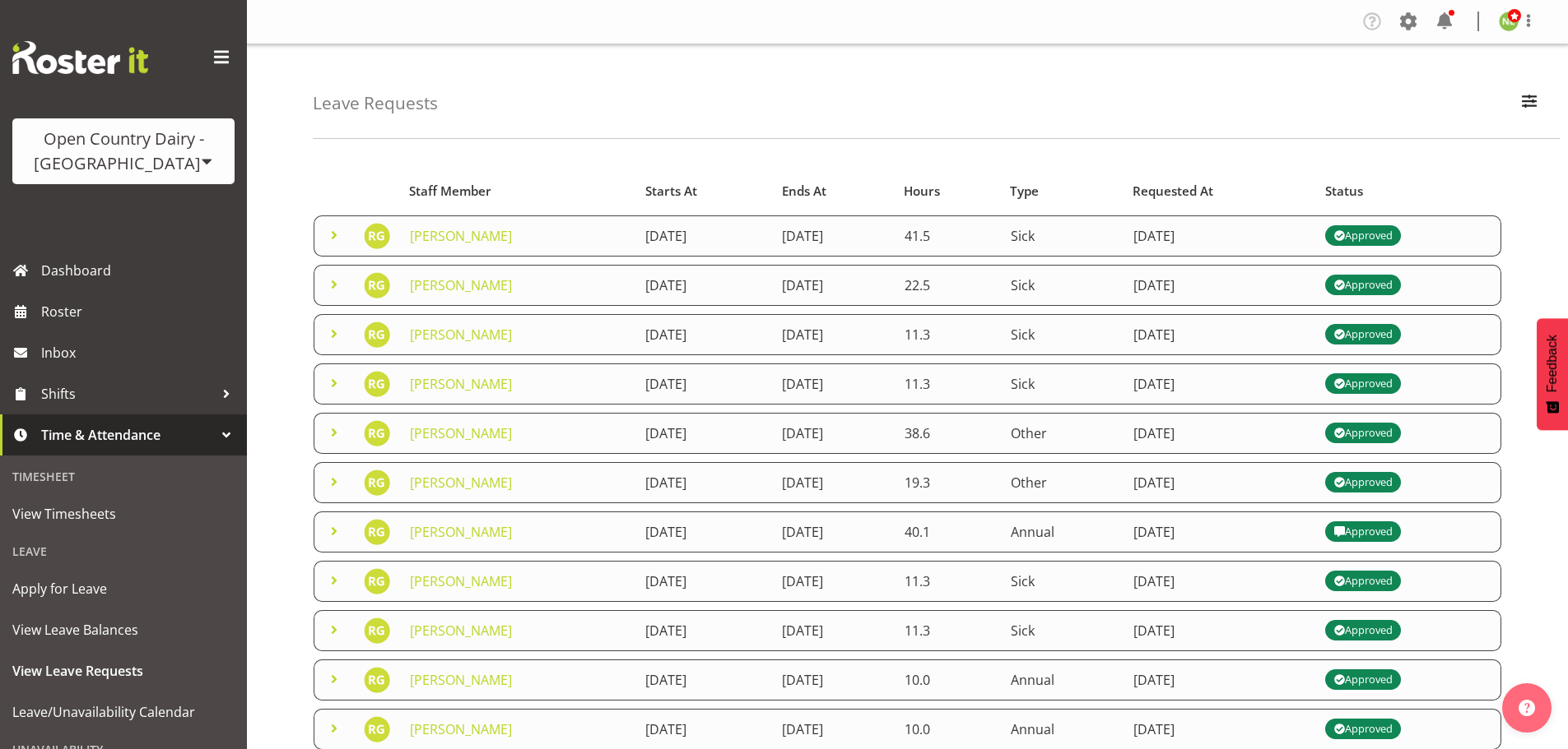
click at [336, 236] on span at bounding box center [334, 235] width 20 height 20
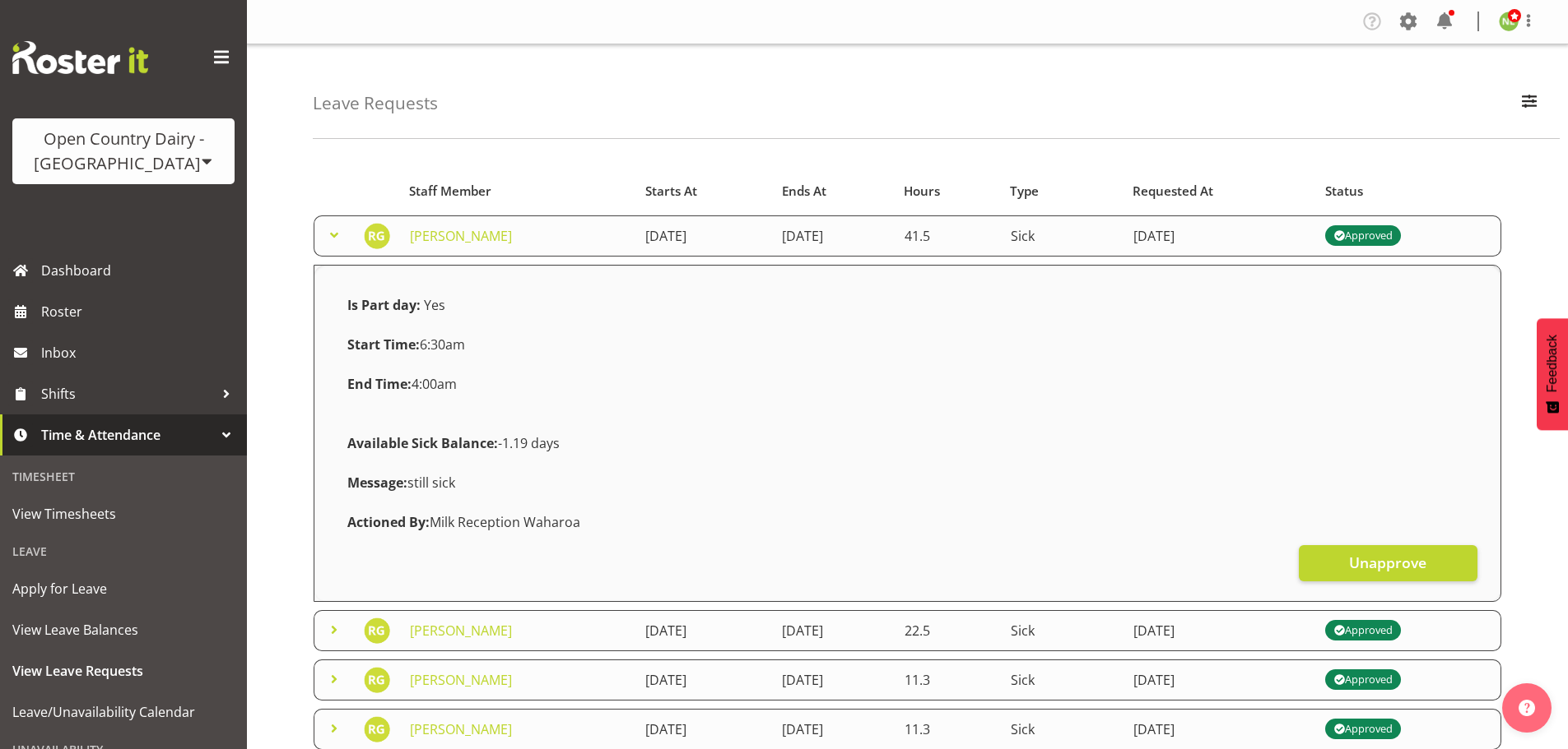
click at [335, 235] on span at bounding box center [334, 235] width 20 height 20
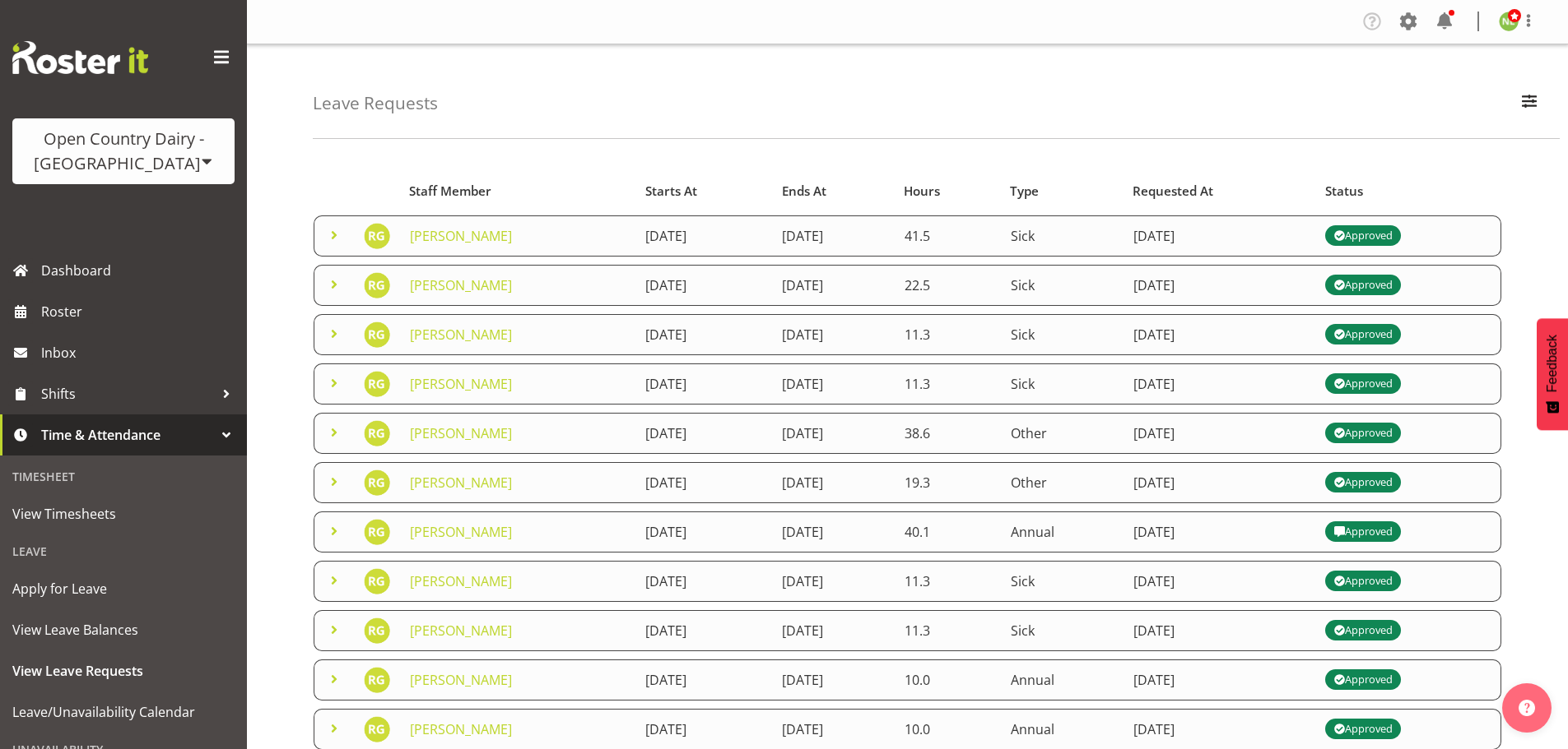
click at [328, 282] on span at bounding box center [334, 284] width 20 height 20
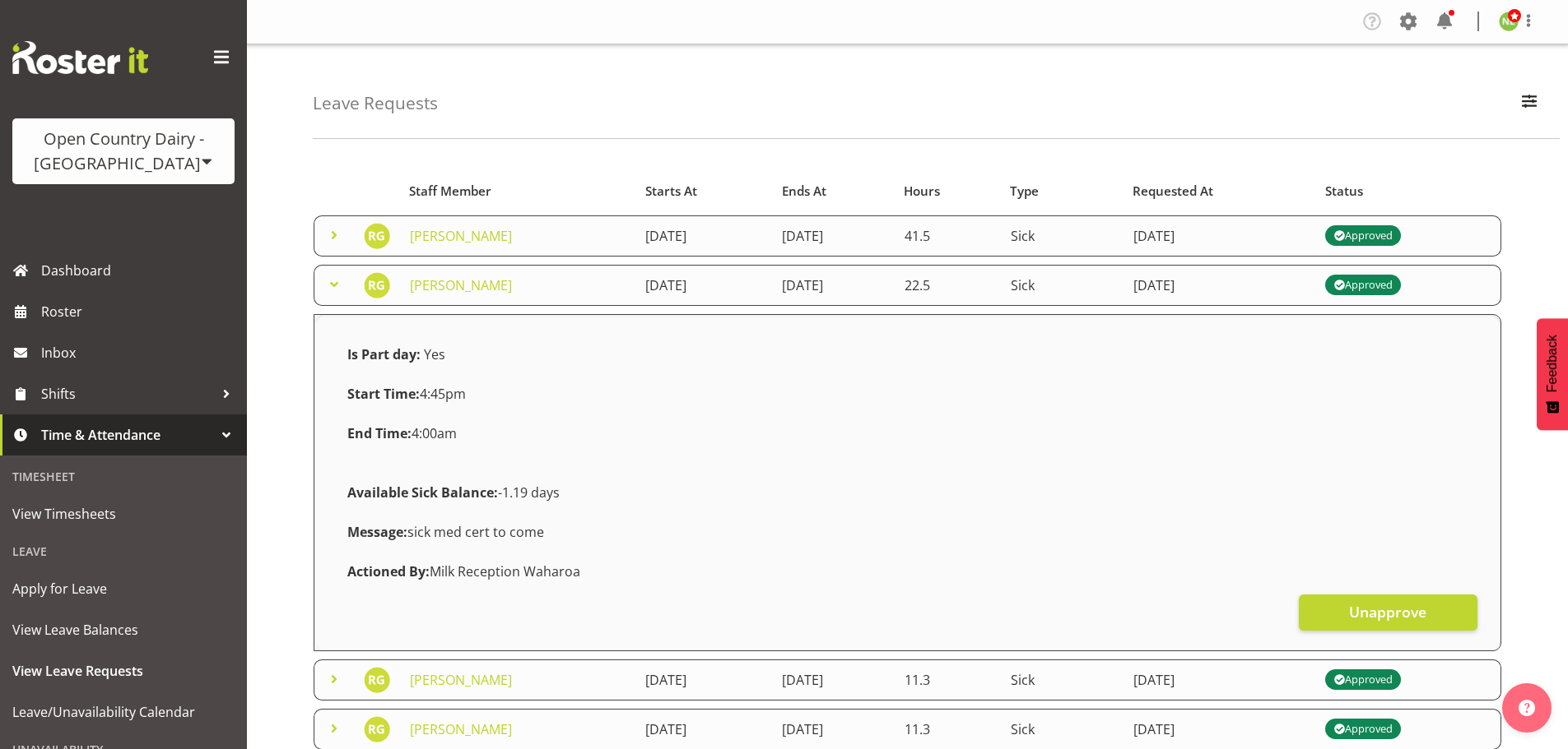
click at [329, 282] on span at bounding box center [334, 284] width 20 height 20
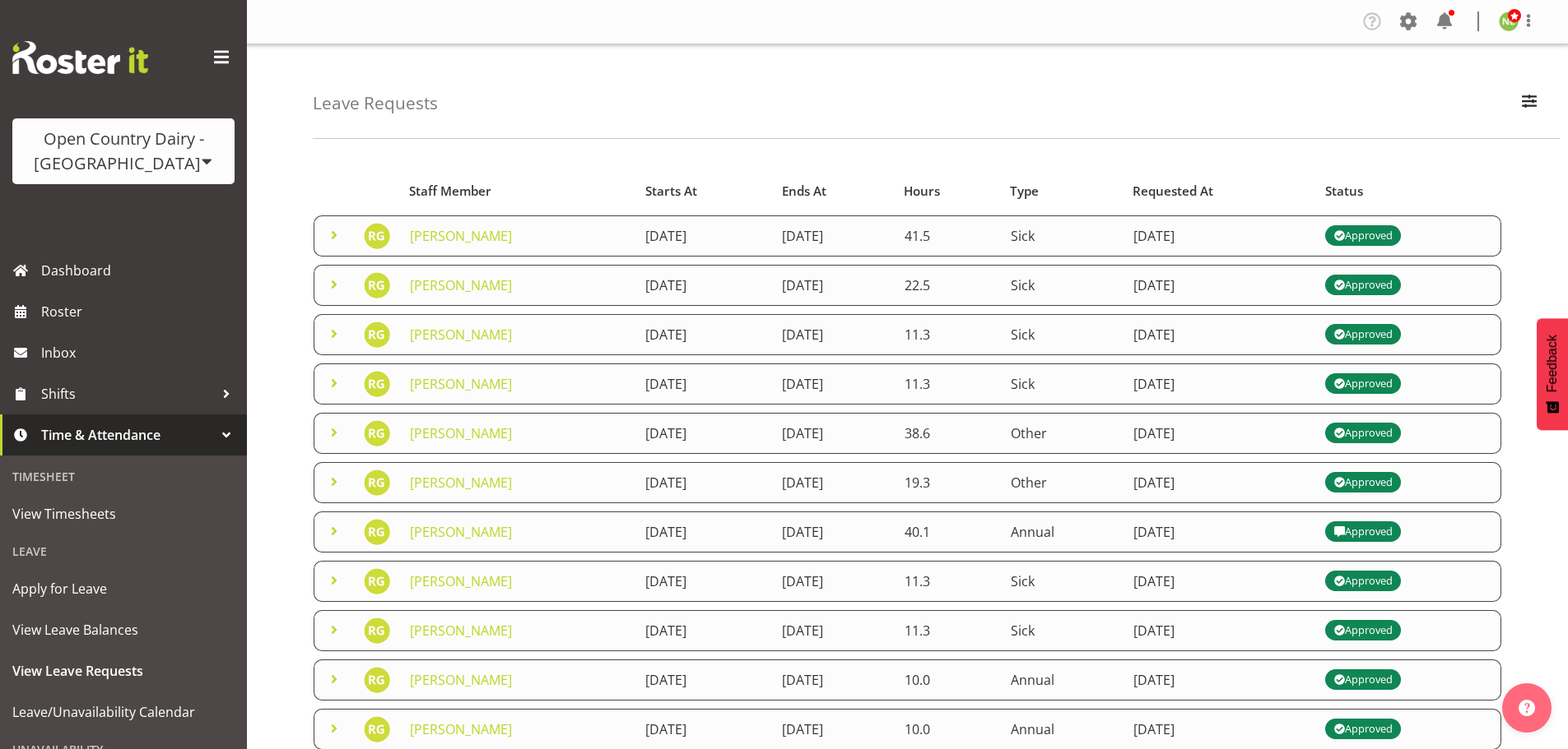
click at [337, 332] on span at bounding box center [334, 334] width 20 height 20
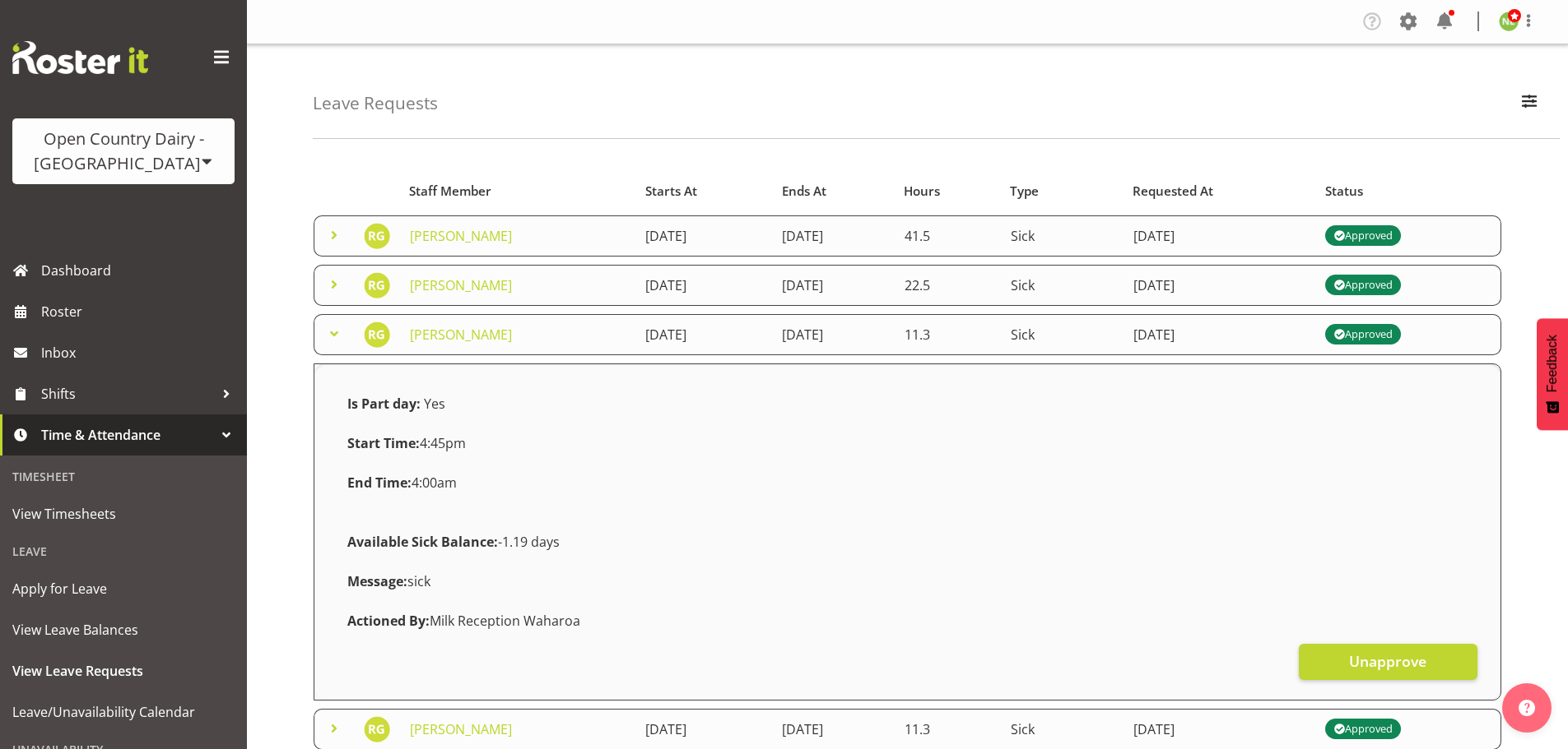
click at [336, 332] on span at bounding box center [334, 334] width 20 height 20
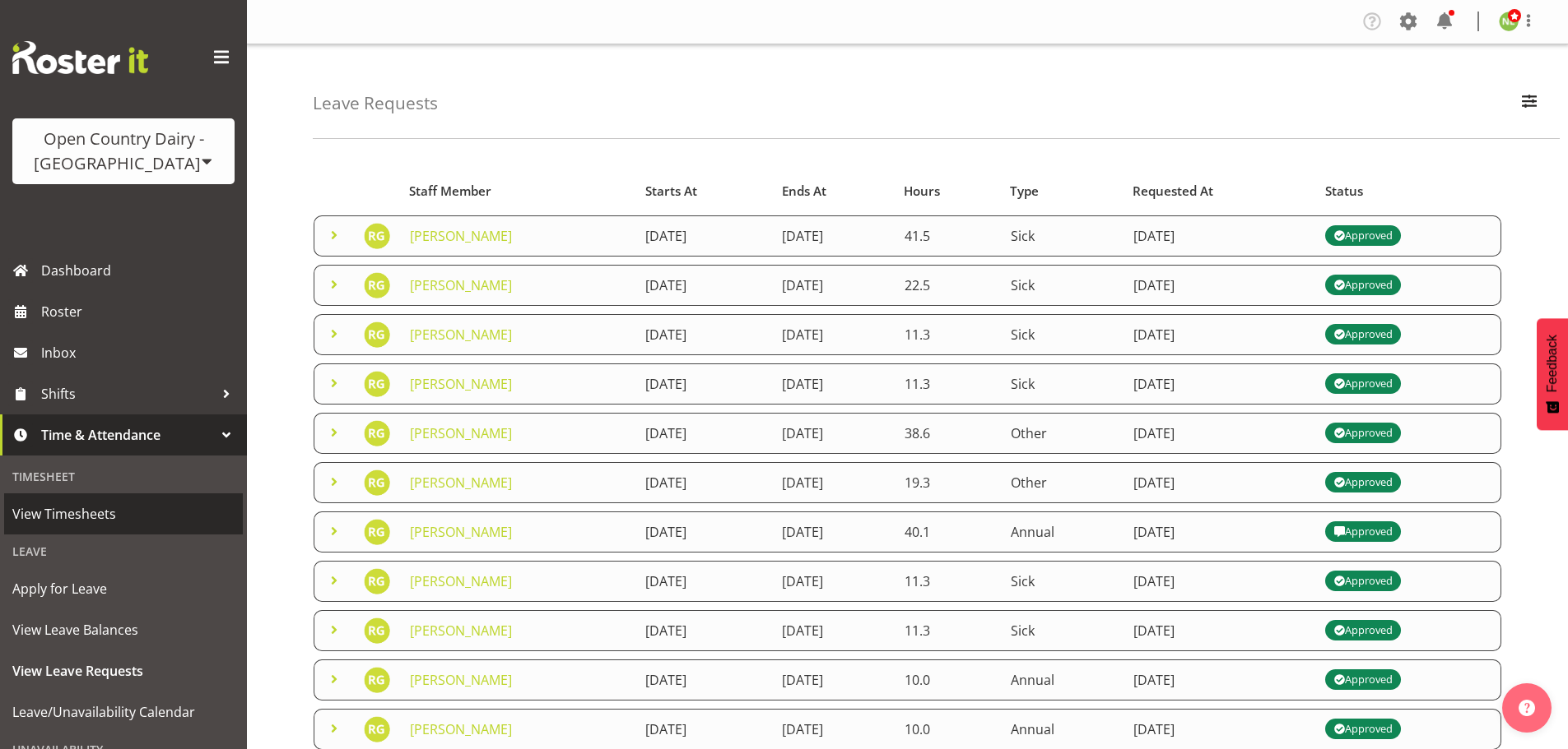
click at [117, 516] on span "View Timesheets" at bounding box center [123, 514] width 222 height 24
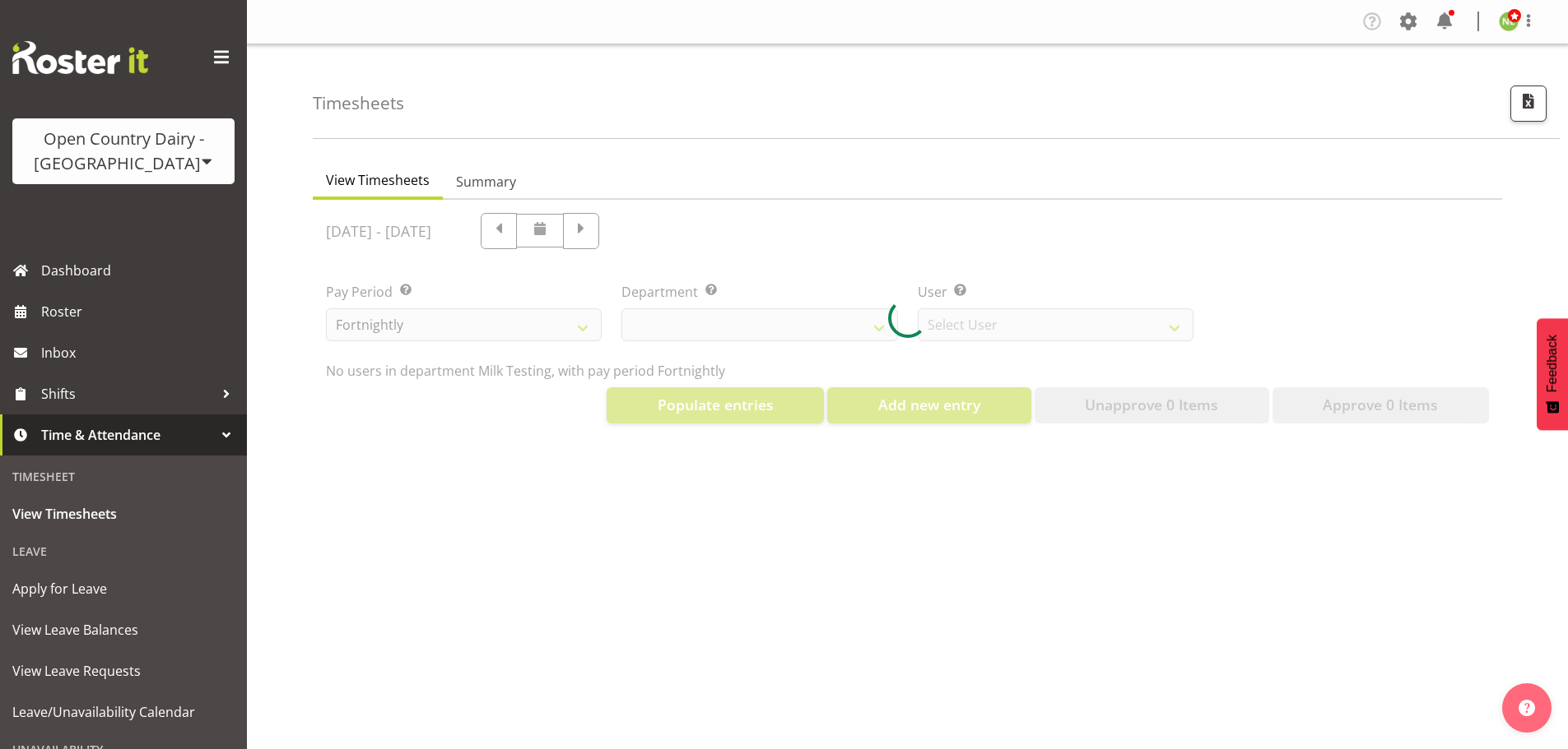
select select "733"
select select "7414"
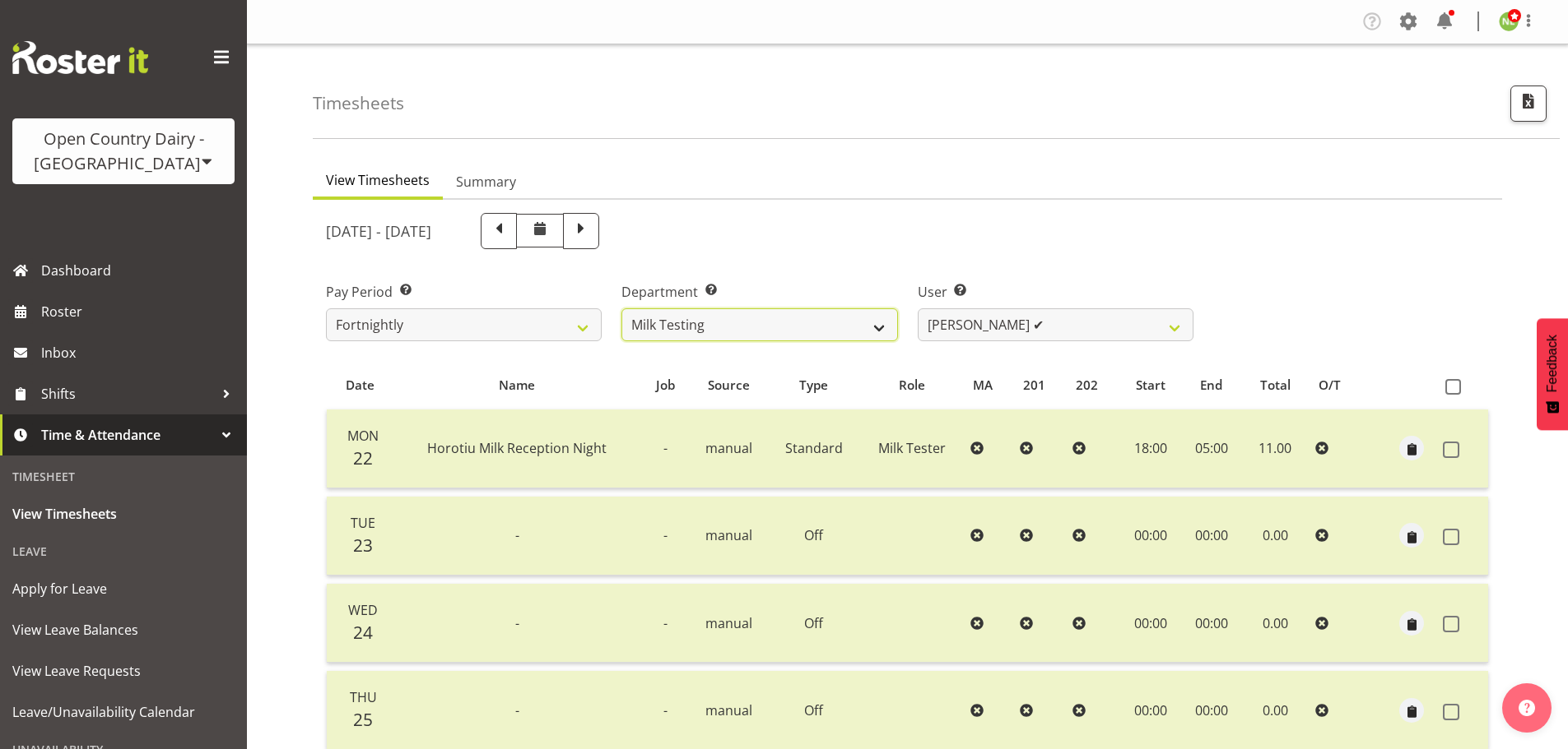
click at [822, 327] on select "701 702 703 704 705 706 707 708 709 710 711 712 713 714 715 716 717 718 719 720" at bounding box center [759, 325] width 275 height 33
select select "761"
click at [621, 309] on select "701 702 703 704 705 706 707 708 709 710 711 712 713 714 715 716 717 718 719 720" at bounding box center [759, 325] width 275 height 33
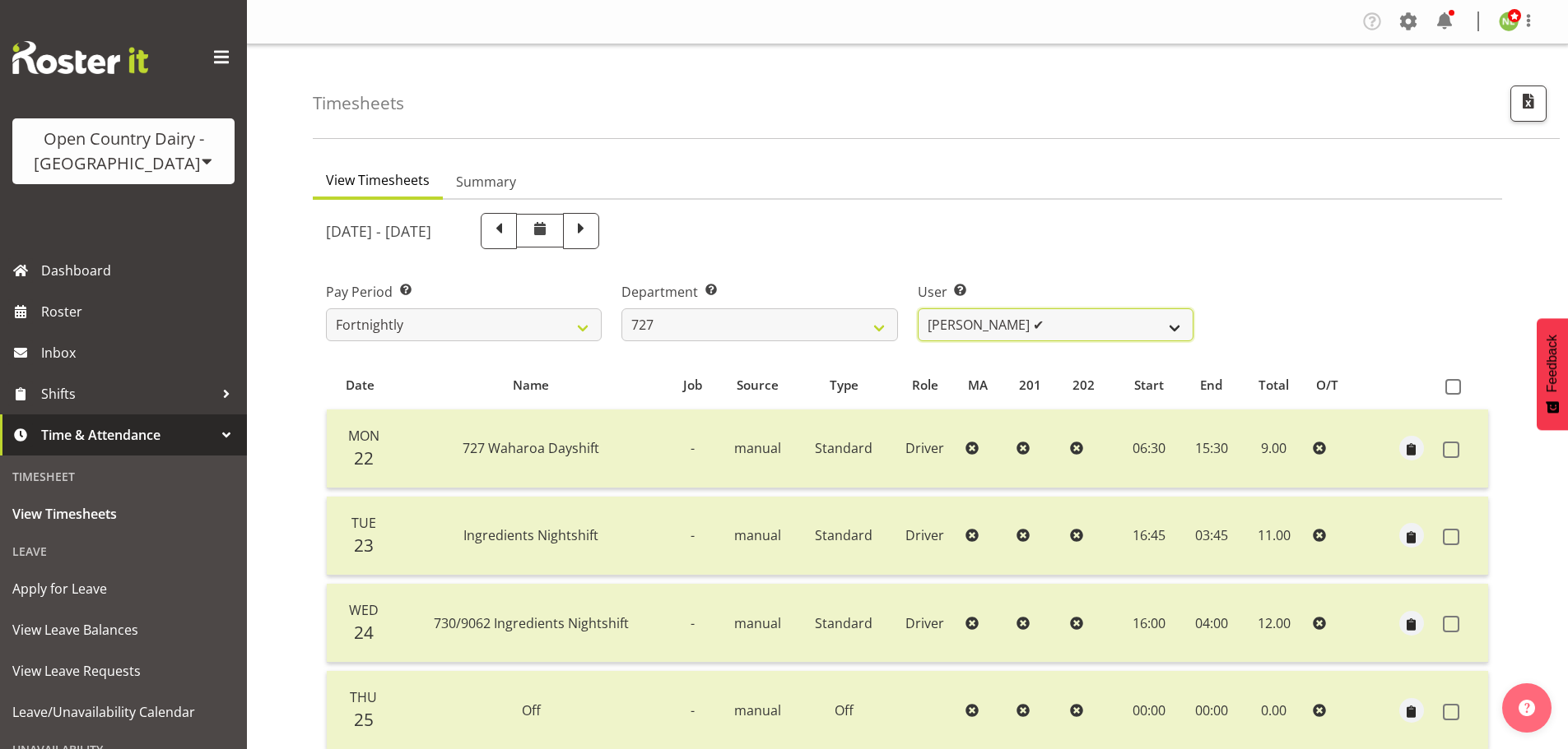
click at [1027, 326] on select "David Pawley ✔ Kase Hussey ✔ Rhys Greener ✔" at bounding box center [1055, 325] width 275 height 33
select select "11012"
click at [917, 309] on select "[PERSON_NAME] ✔ [PERSON_NAME] ✔ [PERSON_NAME] ✔" at bounding box center [1055, 325] width 275 height 33
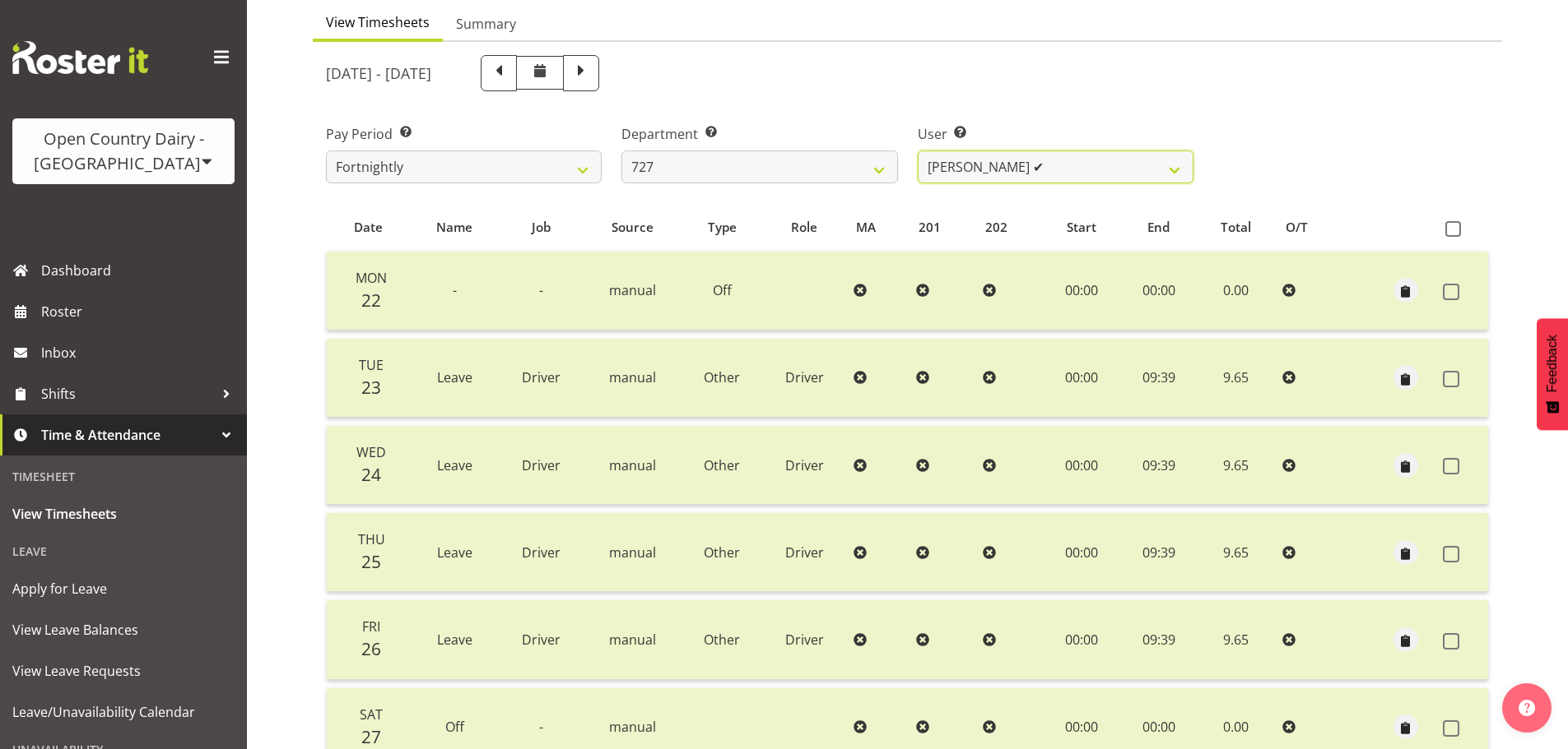
scroll to position [164, 0]
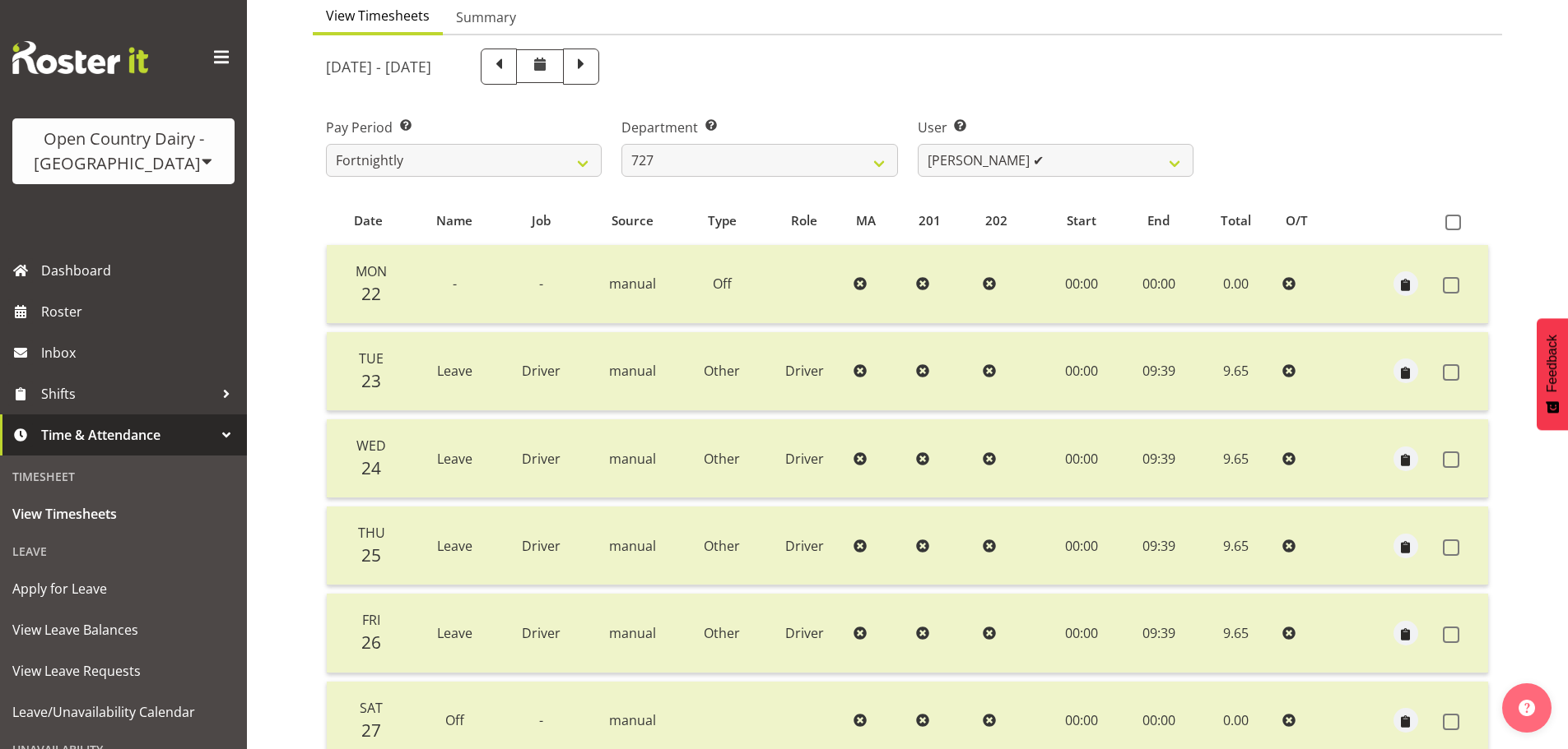
drag, startPoint x: 745, startPoint y: 64, endPoint x: 765, endPoint y: 86, distance: 29.7
click at [592, 63] on span at bounding box center [581, 65] width 21 height 21
select select
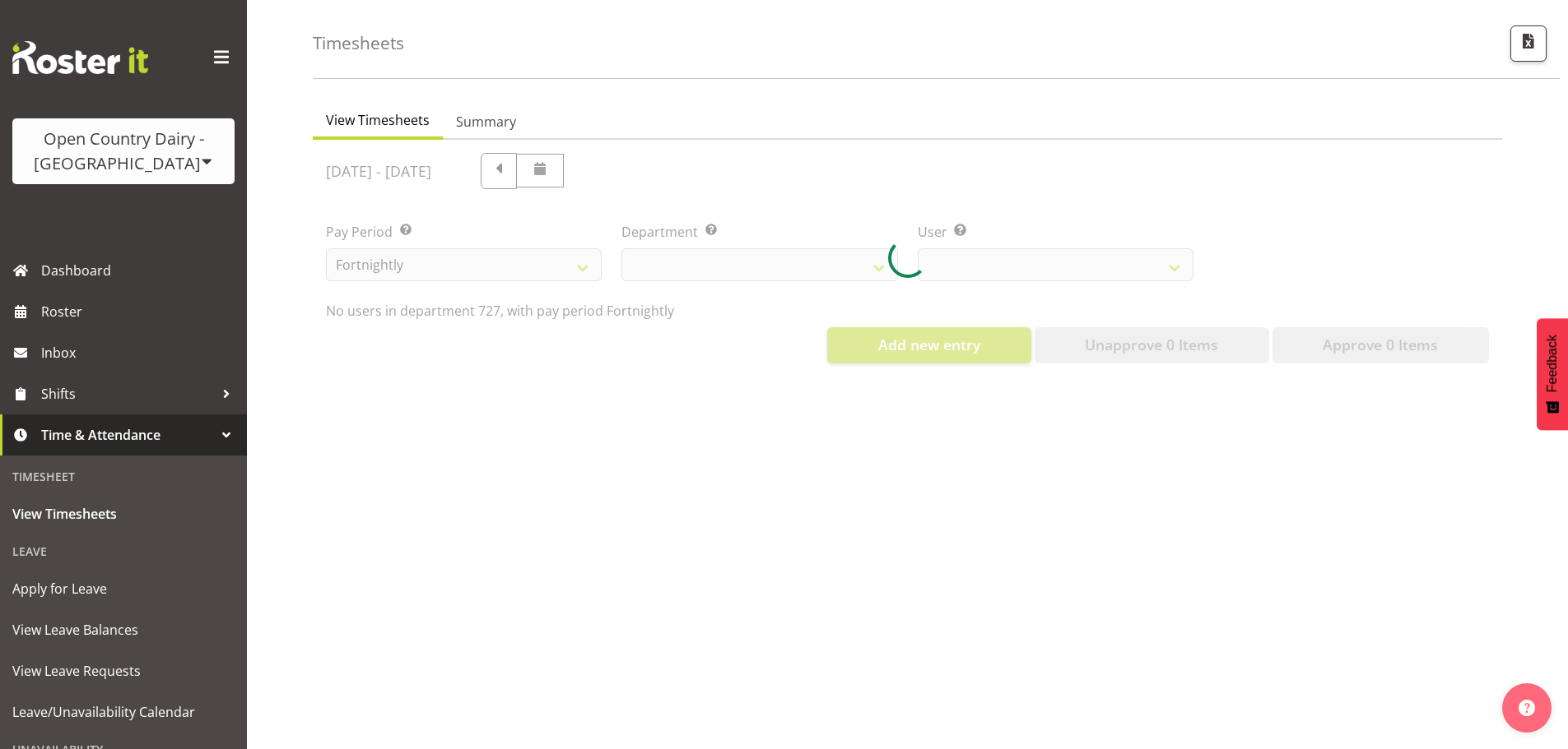
scroll to position [72, 0]
select select "761"
select select "11012"
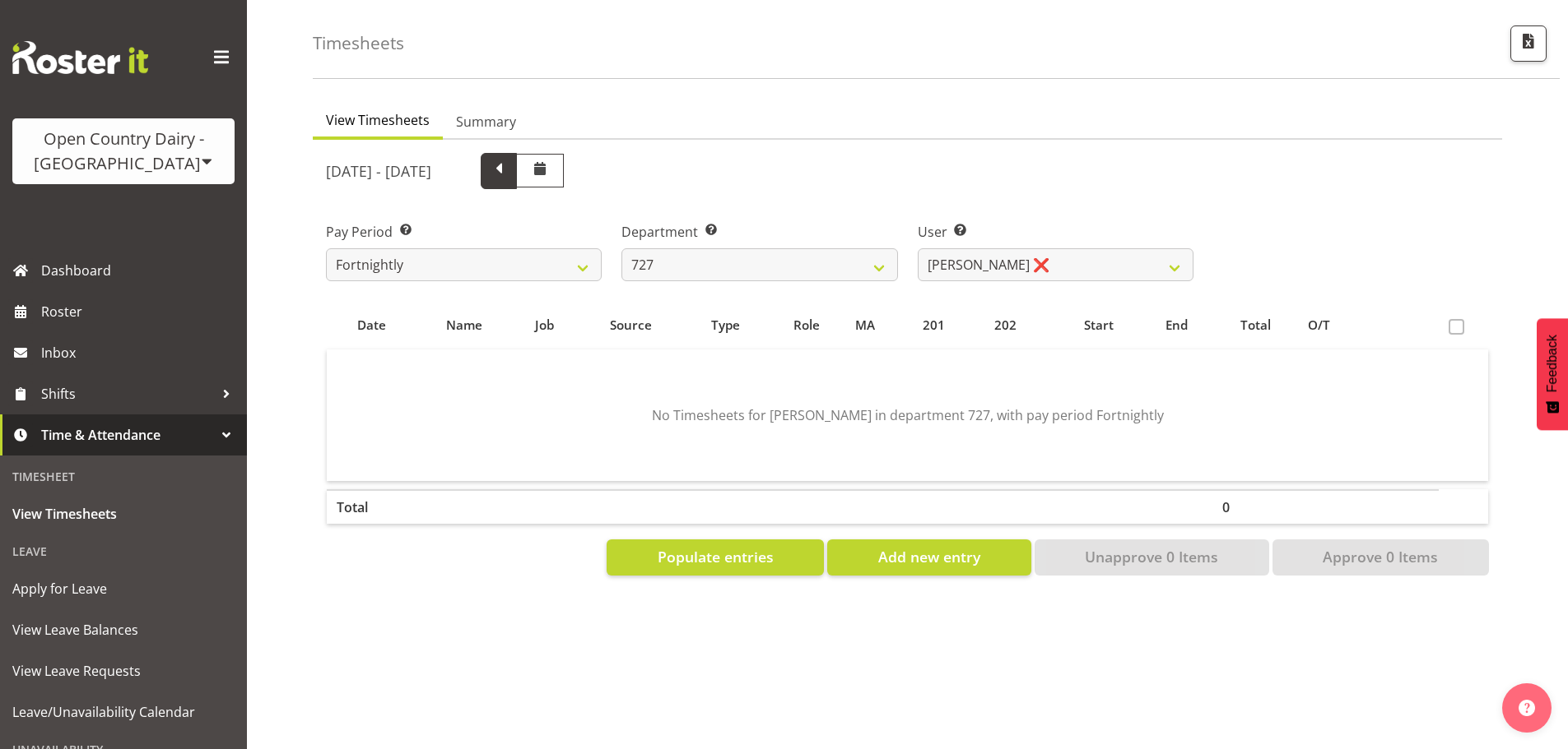
click at [509, 159] on span at bounding box center [499, 170] width 21 height 21
select select
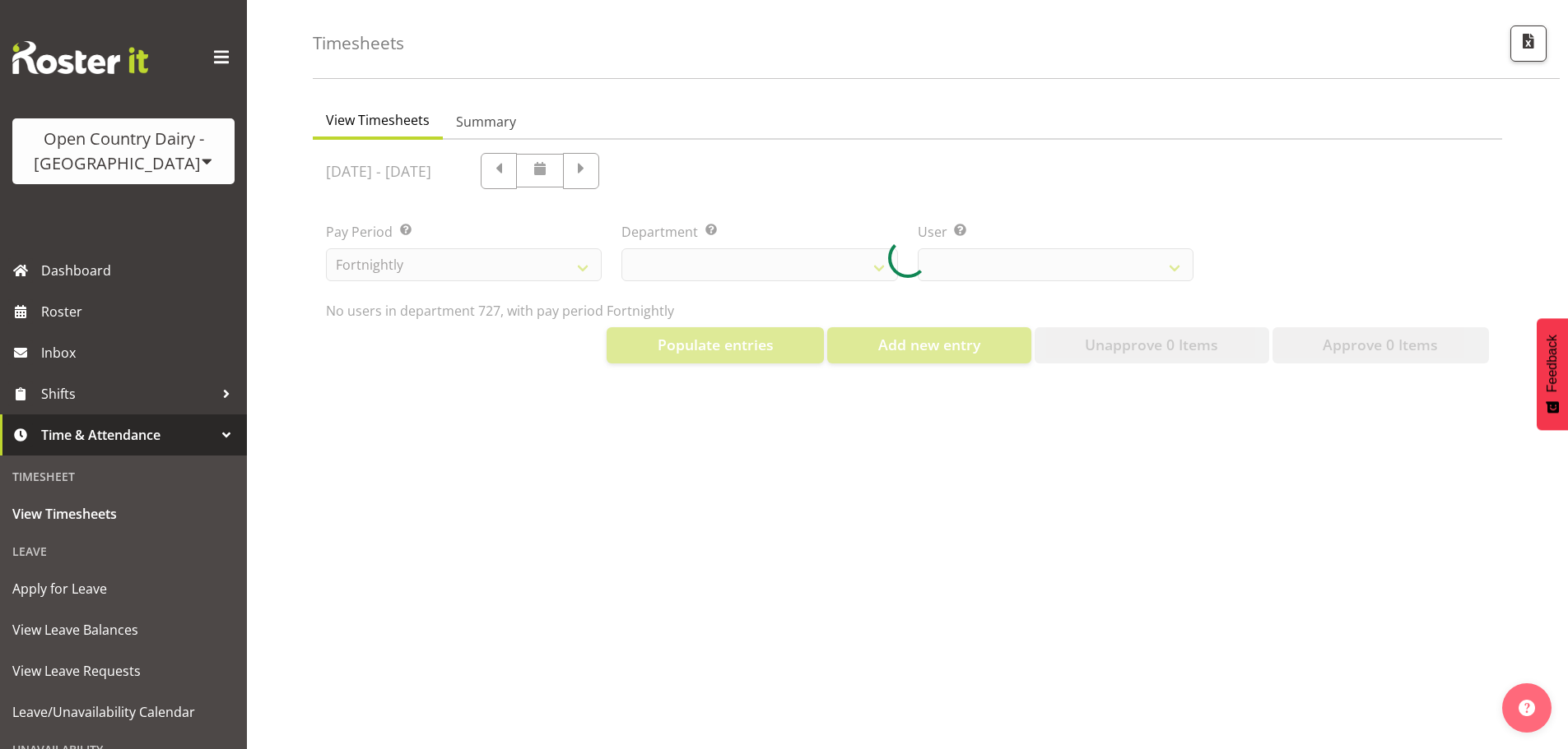
select select "761"
select select "11012"
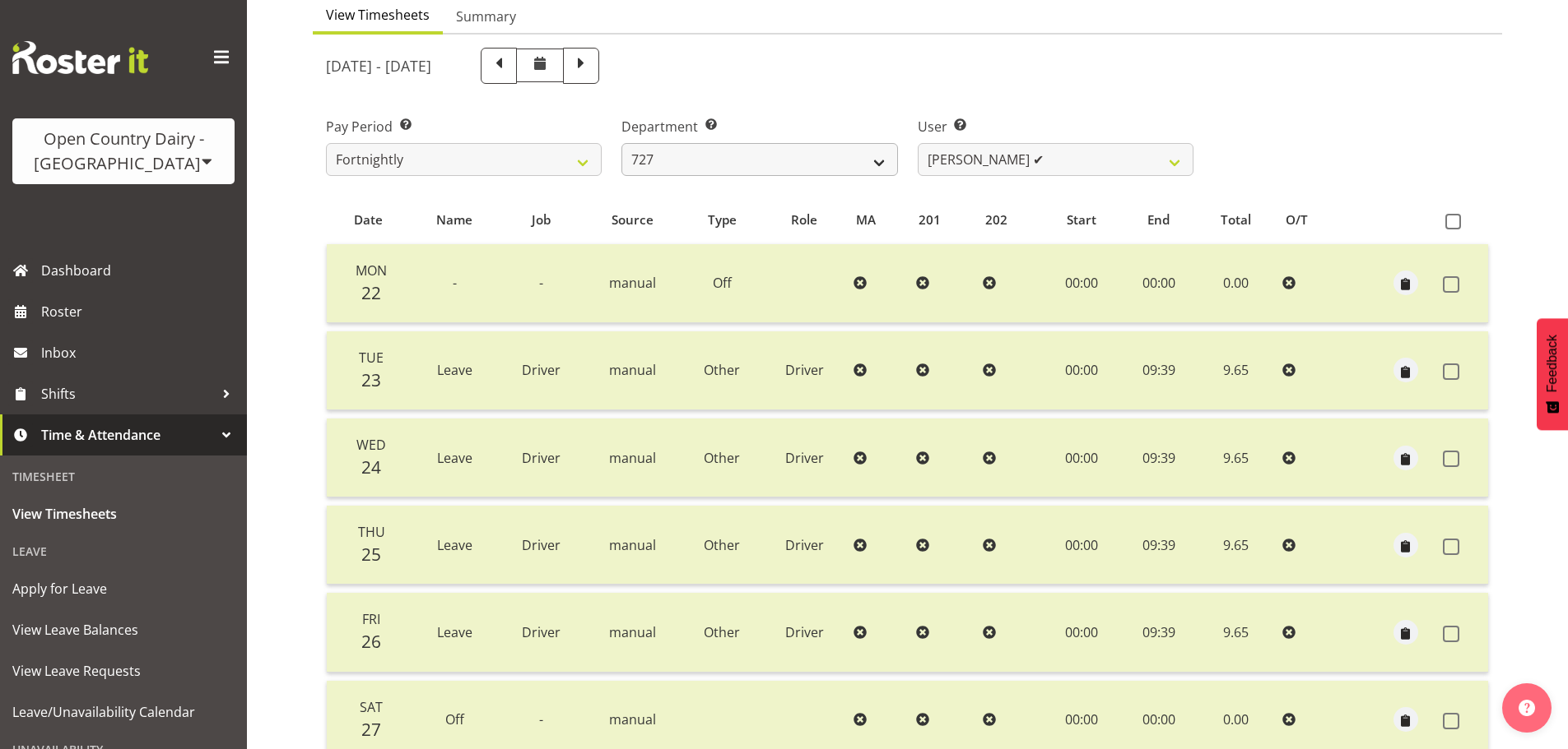
scroll to position [164, 0]
click at [509, 64] on span at bounding box center [499, 65] width 21 height 21
select select
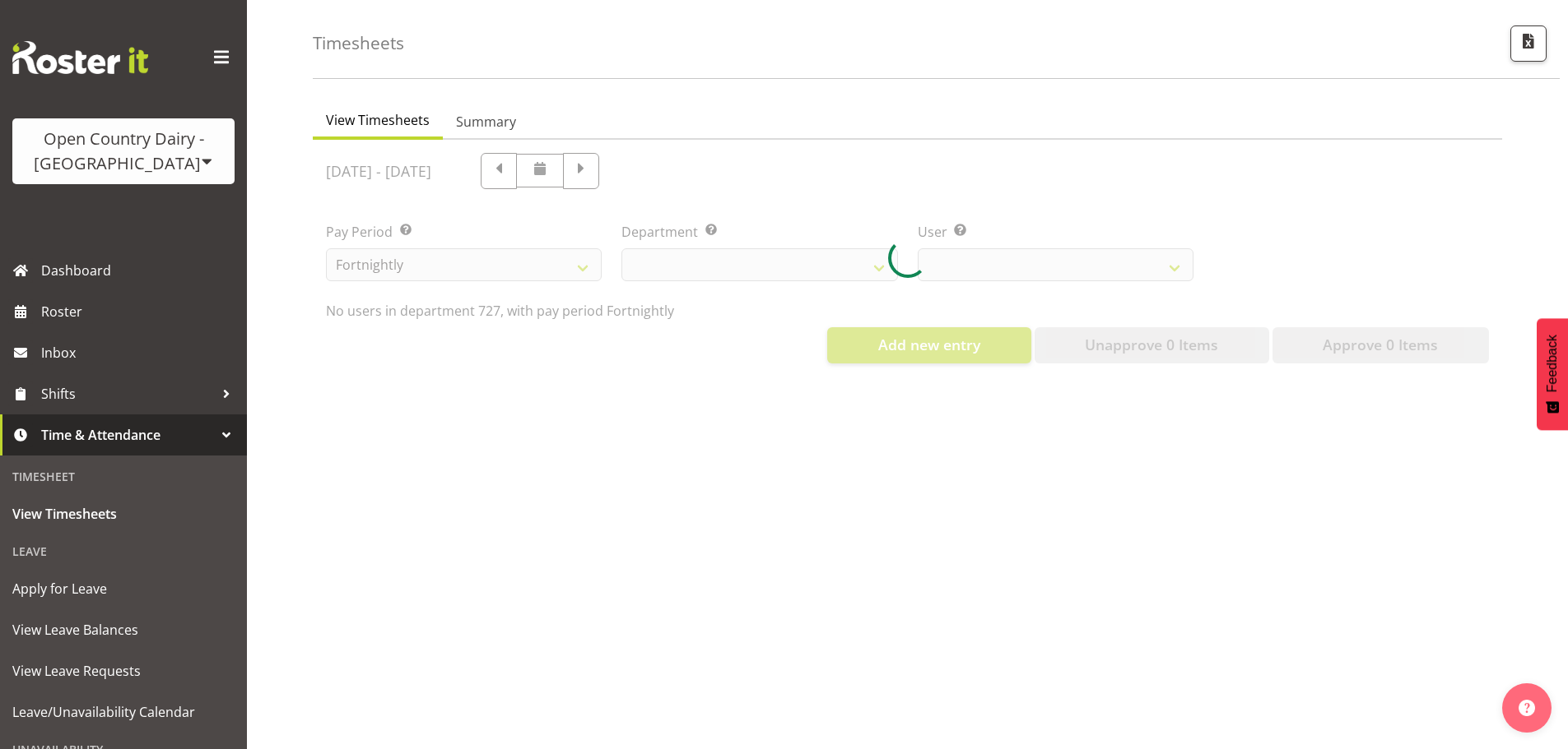
select select "761"
select select "11012"
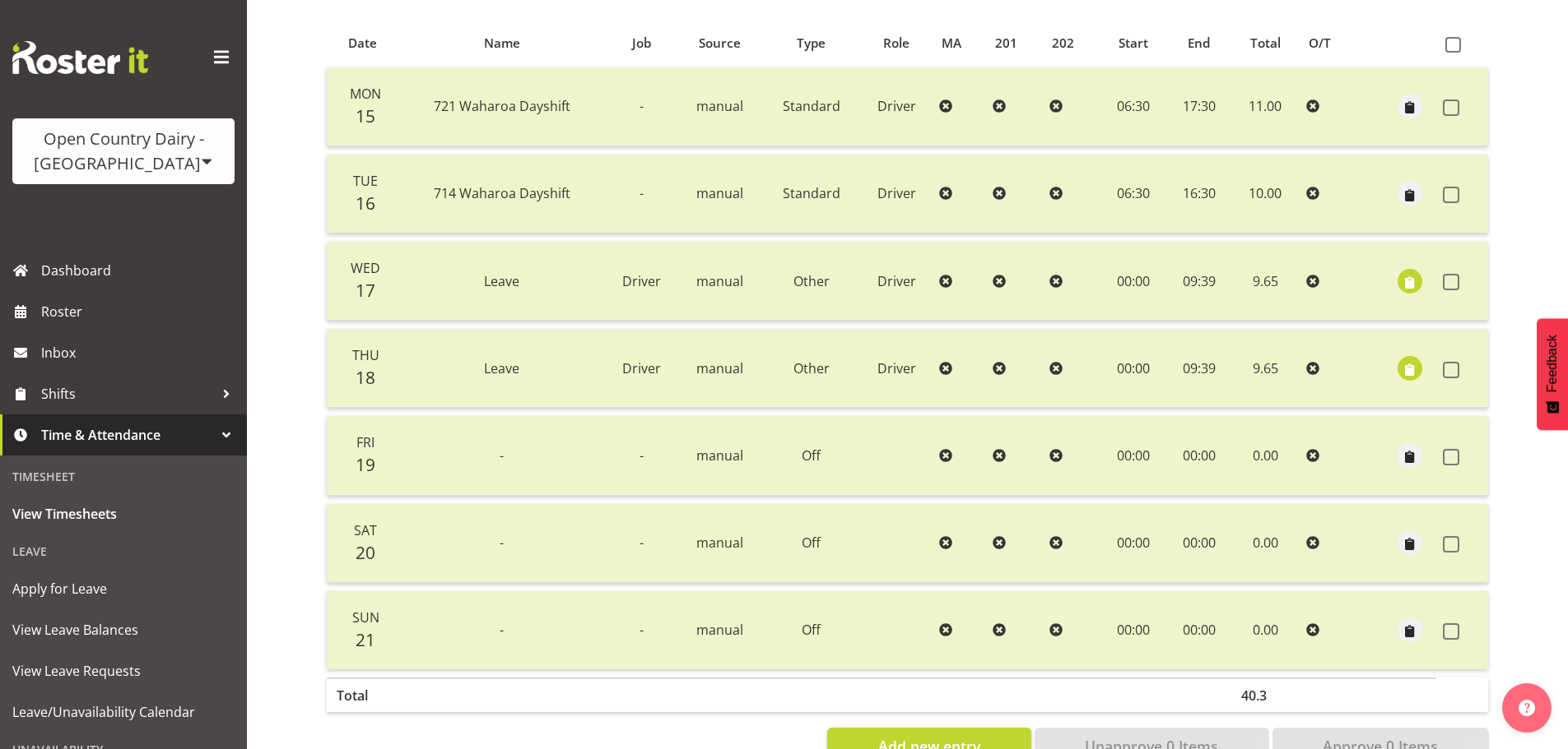
scroll to position [312, 0]
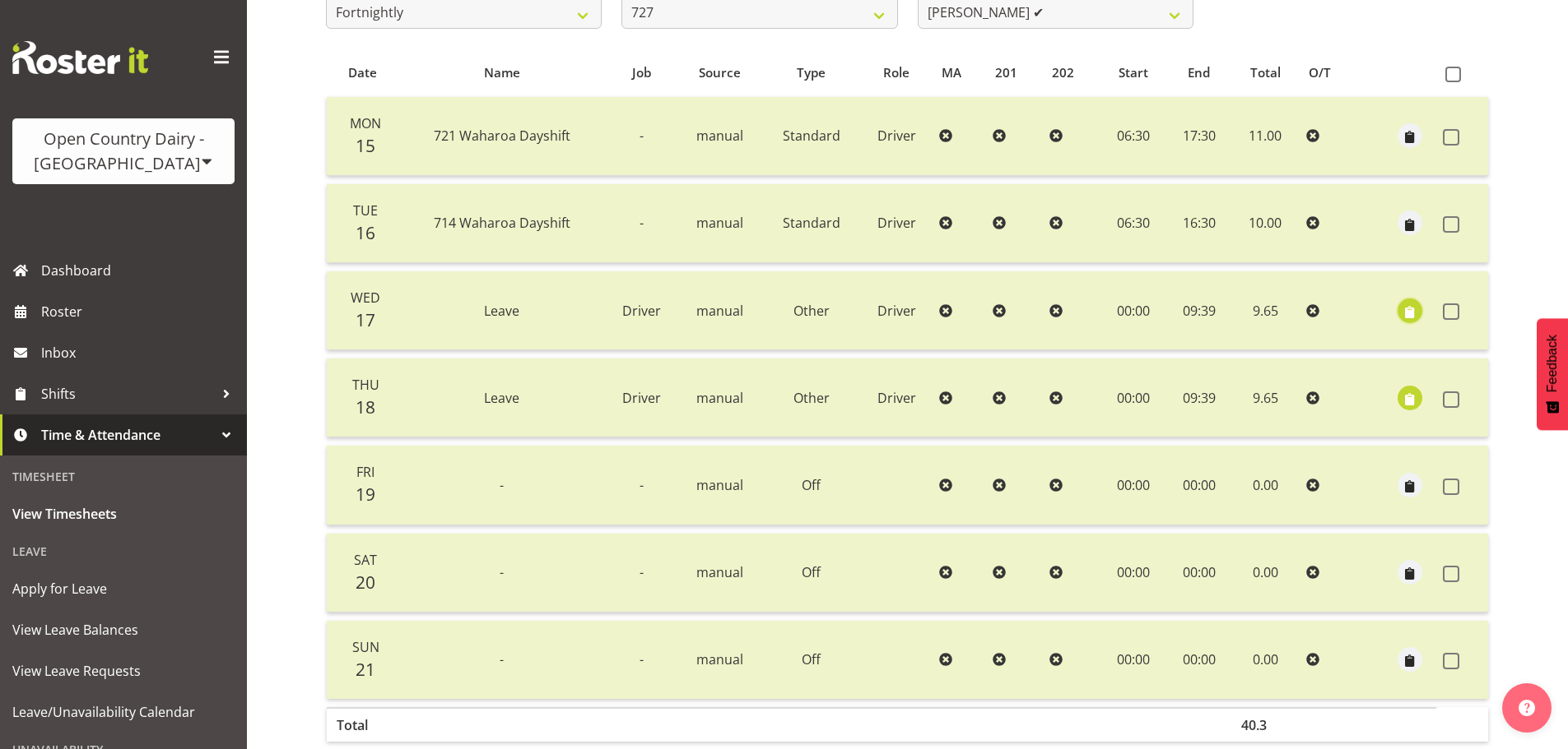
click at [1414, 311] on span "button" at bounding box center [1410, 312] width 19 height 19
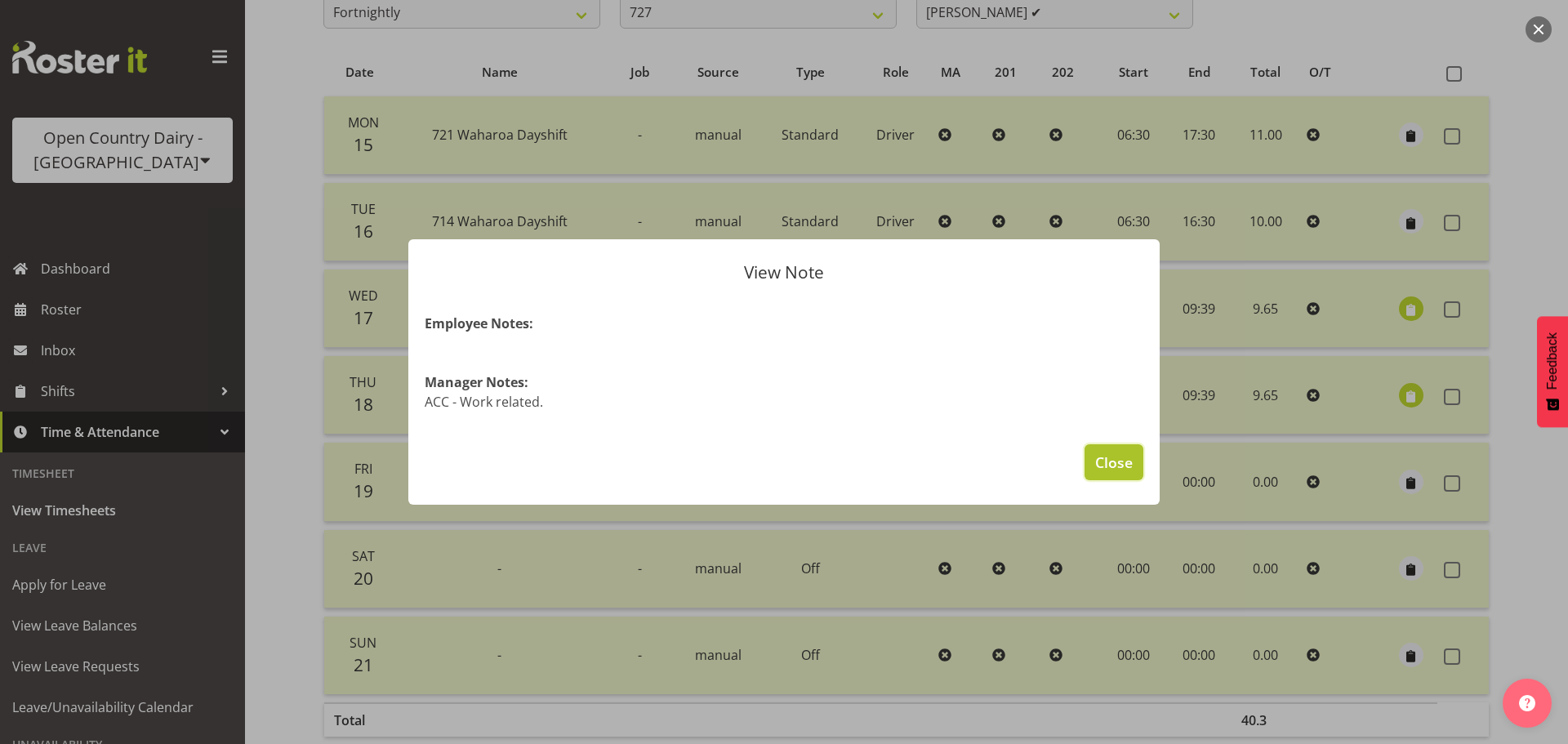
click at [1127, 462] on span "Close" at bounding box center [1114, 463] width 38 height 21
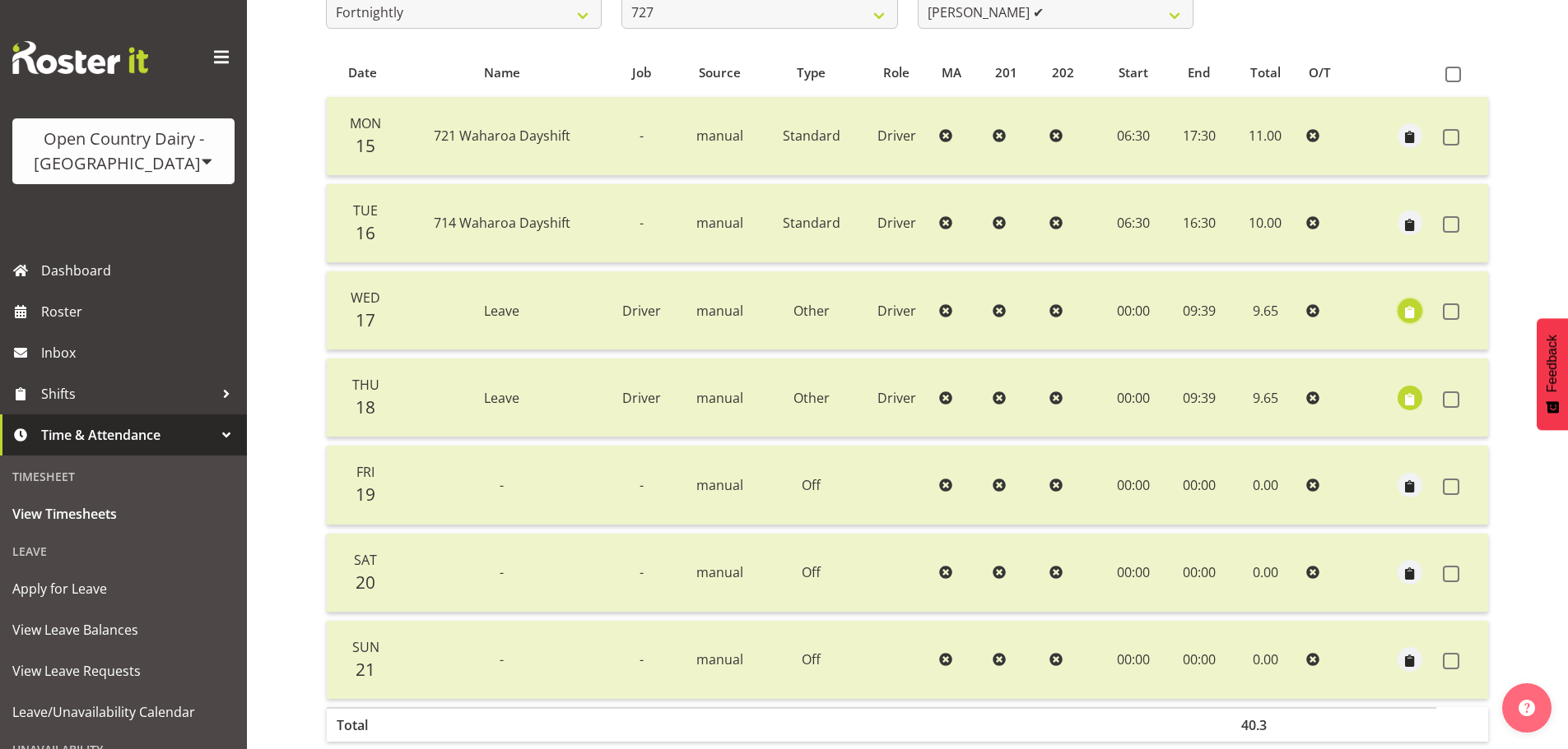
click at [1409, 311] on span "button" at bounding box center [1410, 312] width 19 height 19
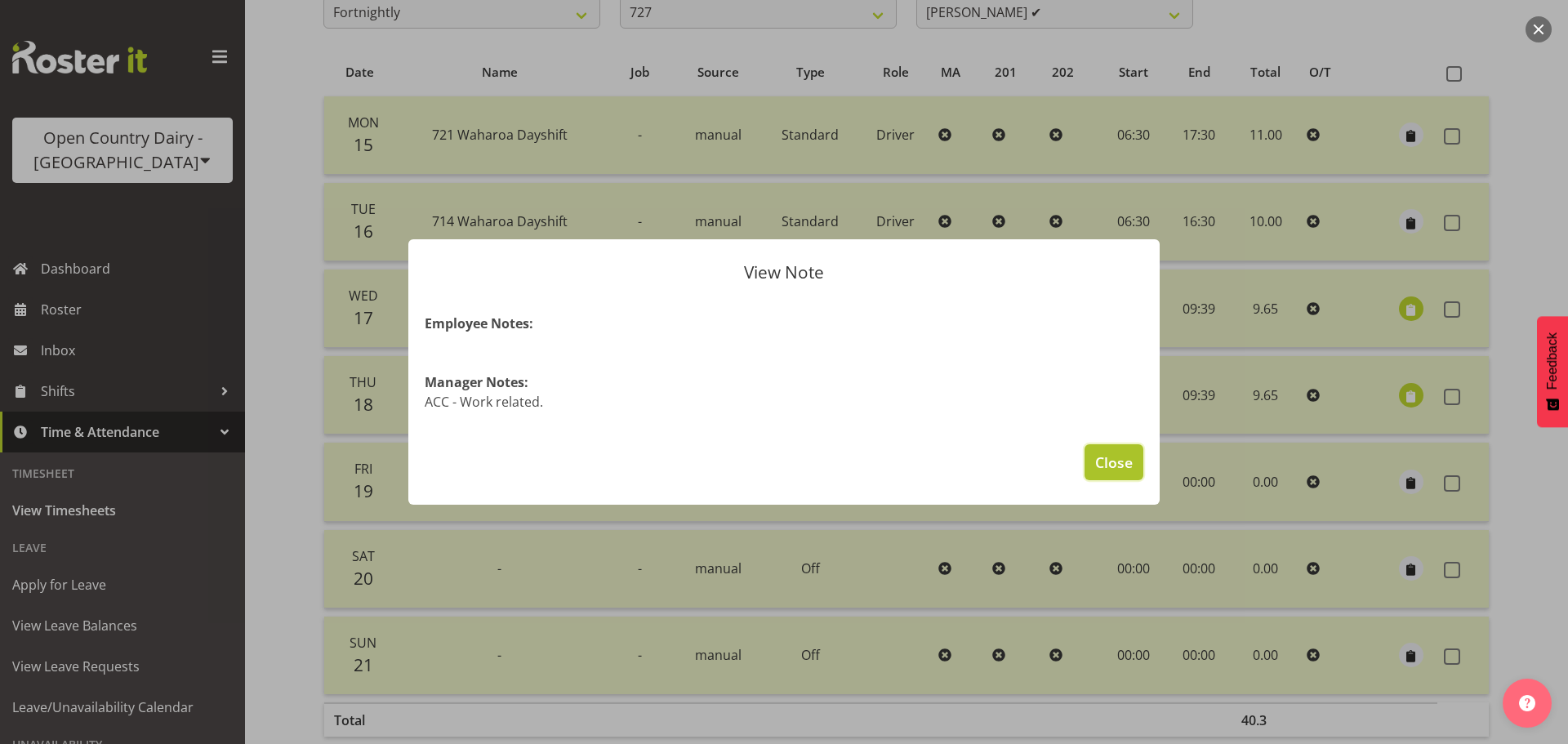
click at [1115, 469] on span "Close" at bounding box center [1114, 463] width 38 height 21
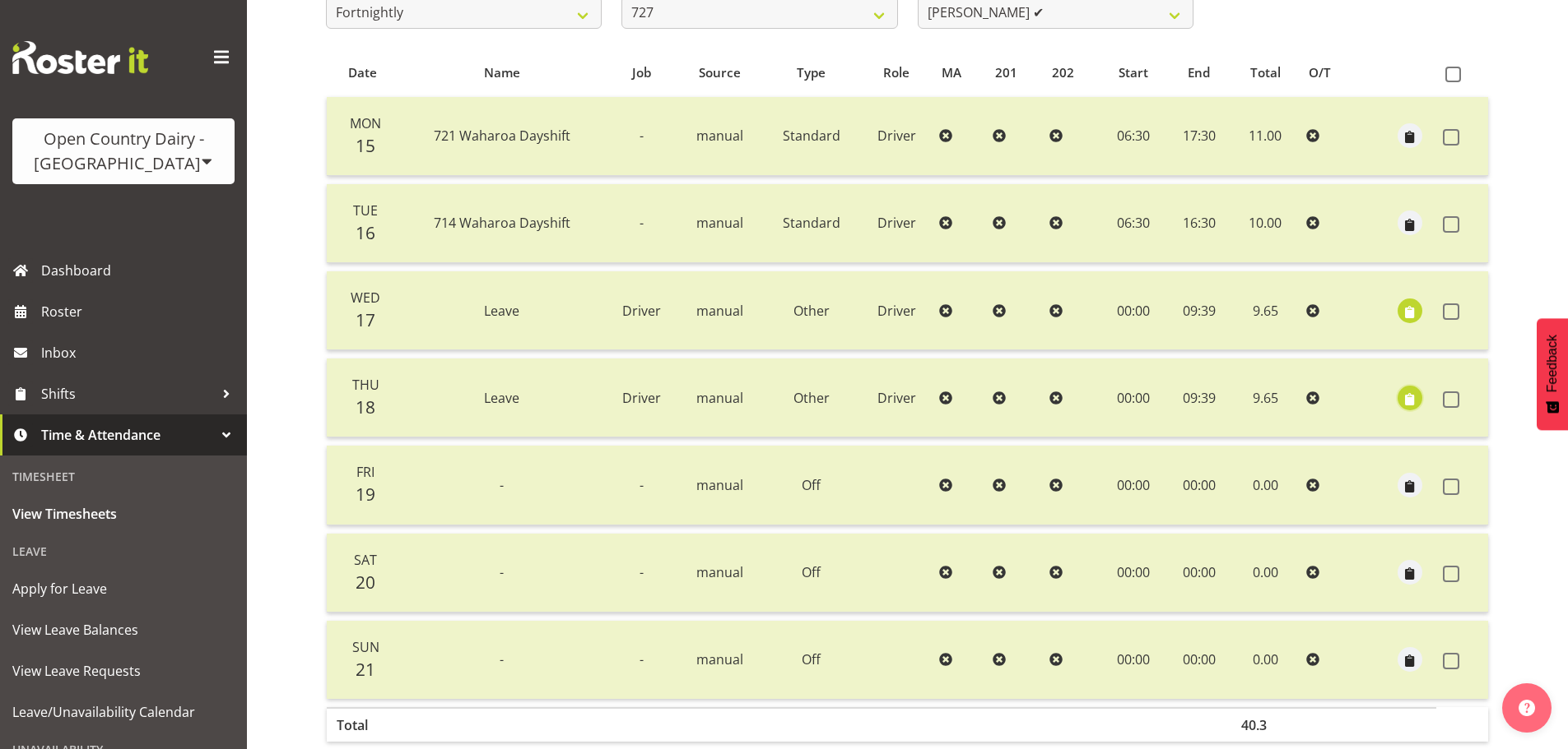
click at [1407, 403] on span "button" at bounding box center [1410, 398] width 19 height 19
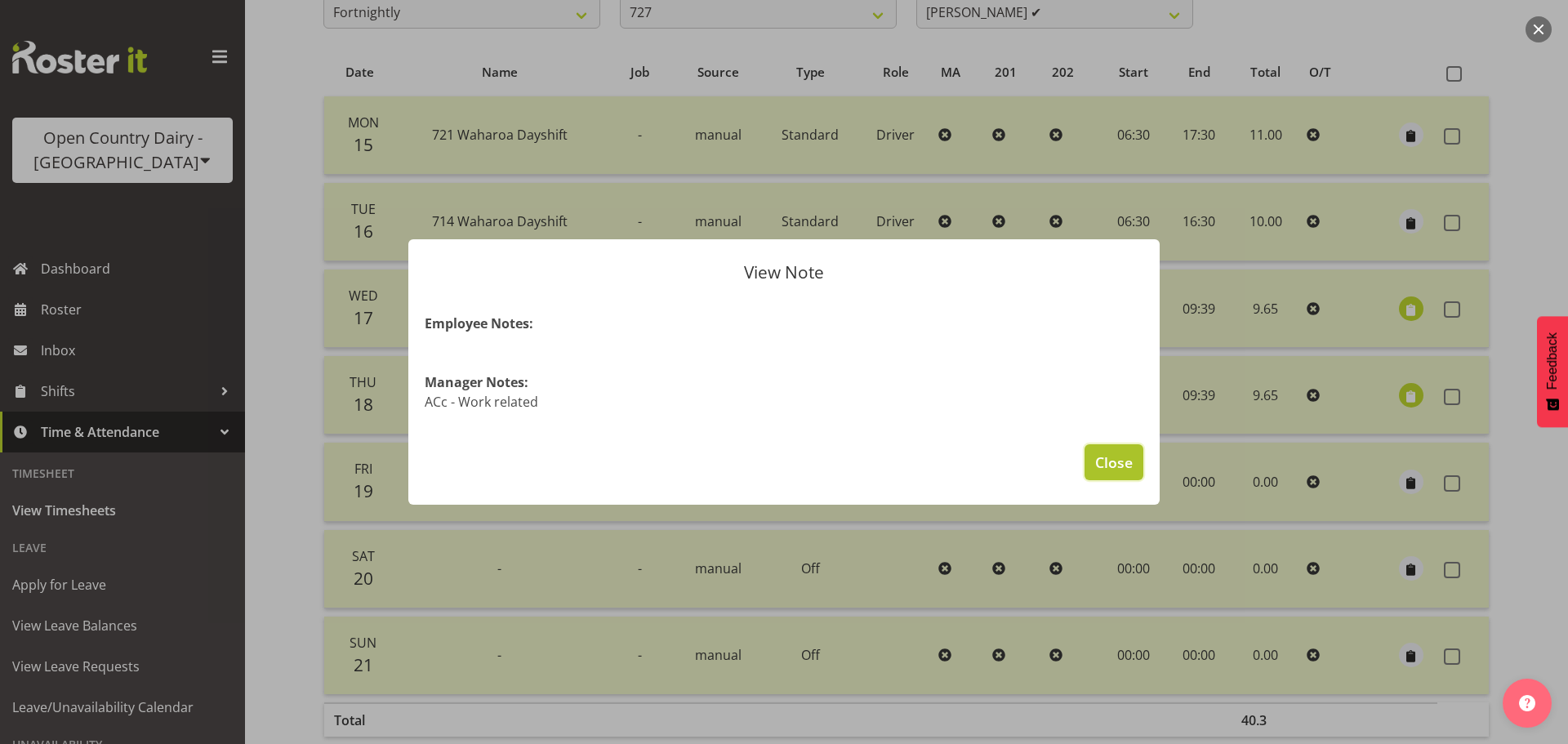
click at [1107, 457] on span "Close" at bounding box center [1114, 463] width 38 height 21
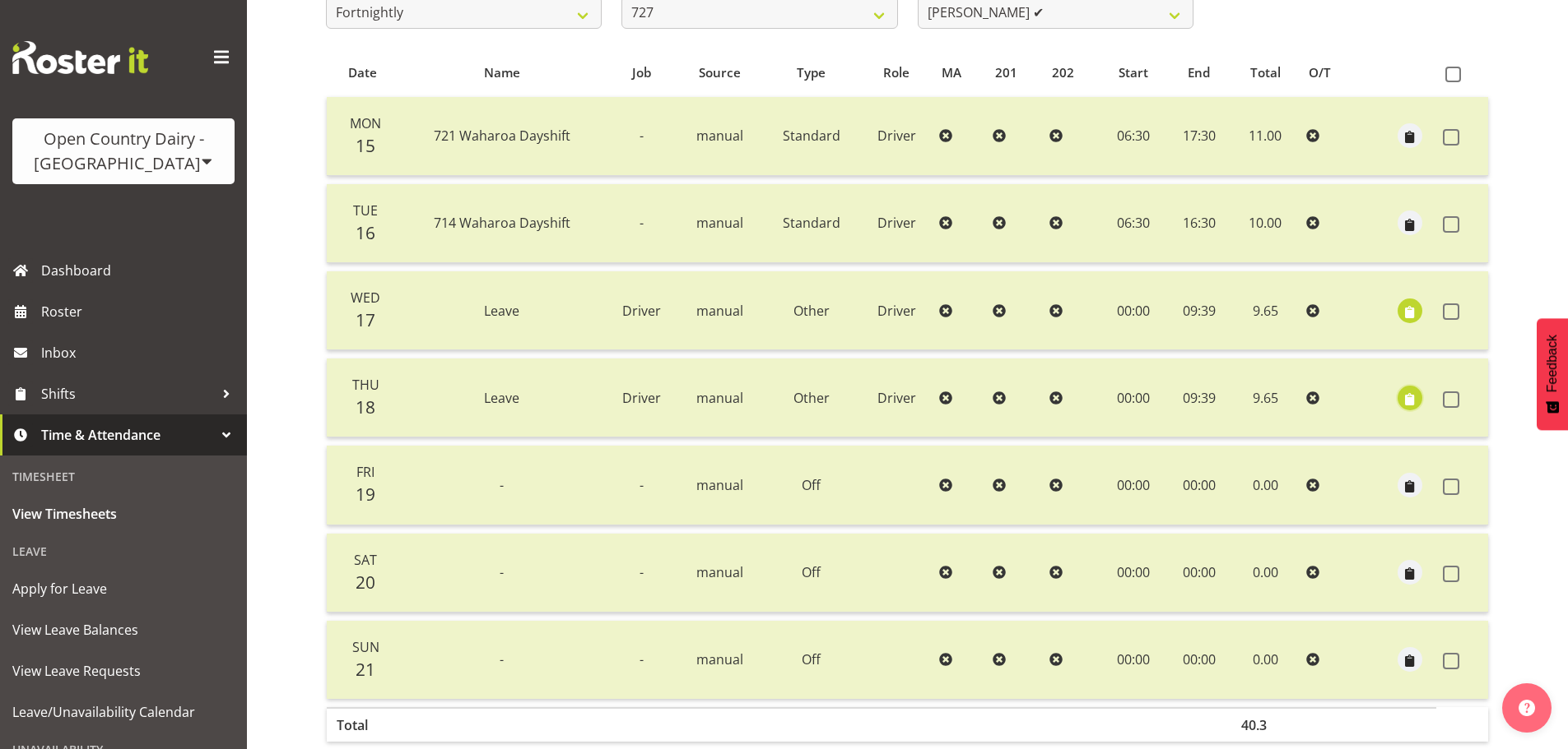
click at [1405, 393] on span "button" at bounding box center [1410, 398] width 19 height 19
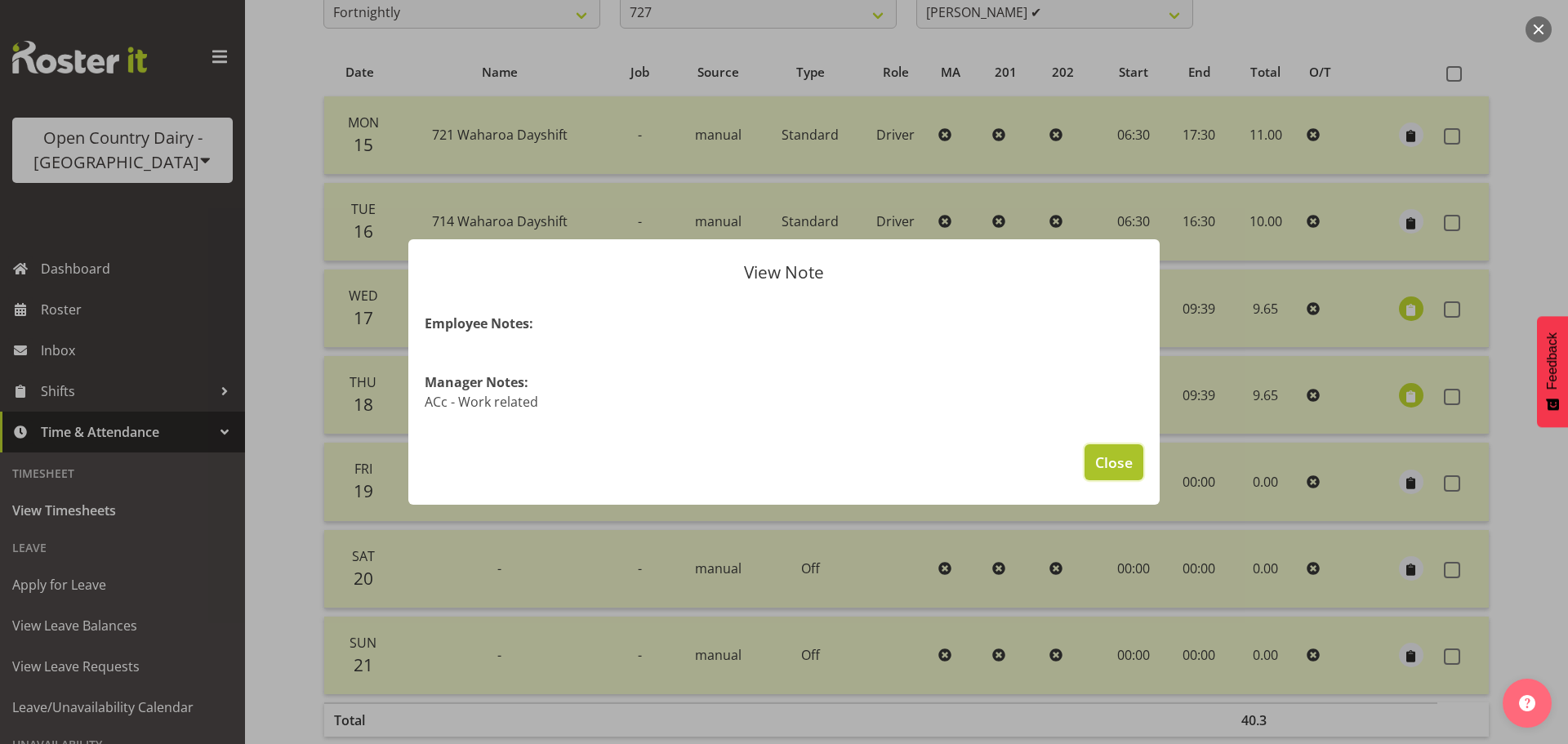
click at [1130, 464] on span "Close" at bounding box center [1114, 463] width 38 height 21
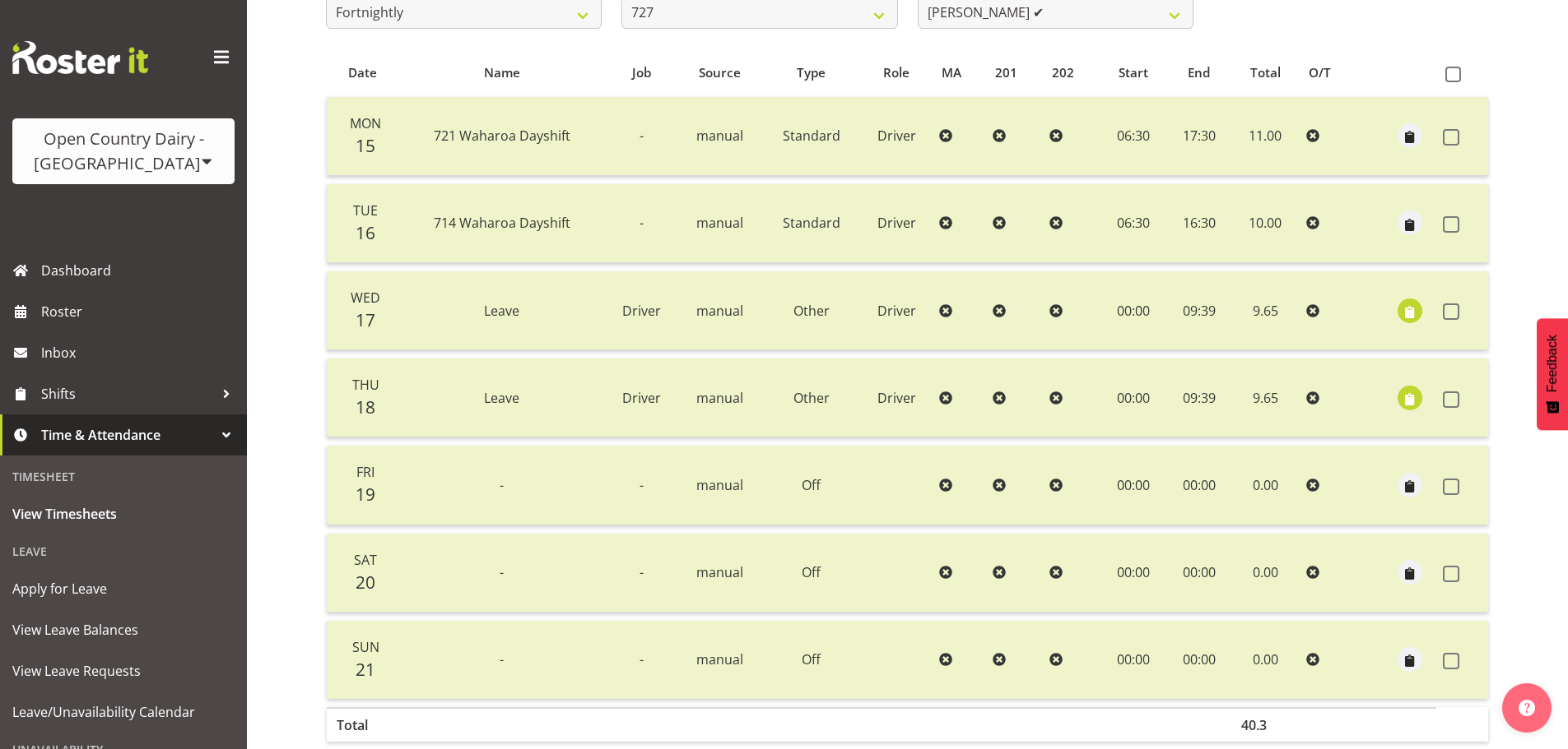
click at [280, 257] on div "Timesheets View Timesheets Summary September 15th - September 21st 2025 Pay Per…" at bounding box center [908, 275] width 1321 height 1088
click at [281, 379] on div "Timesheets View Timesheets Summary September 15th - September 21st 2025 Pay Per…" at bounding box center [908, 275] width 1321 height 1088
click at [307, 361] on div "Timesheets View Timesheets Summary September 15th - September 21st 2025 Pay Per…" at bounding box center [908, 275] width 1321 height 1088
click at [201, 155] on span at bounding box center [207, 160] width 13 height 13
click at [123, 206] on link "Open Country Dairy - [GEOGRAPHIC_DATA]" at bounding box center [171, 209] width 318 height 29
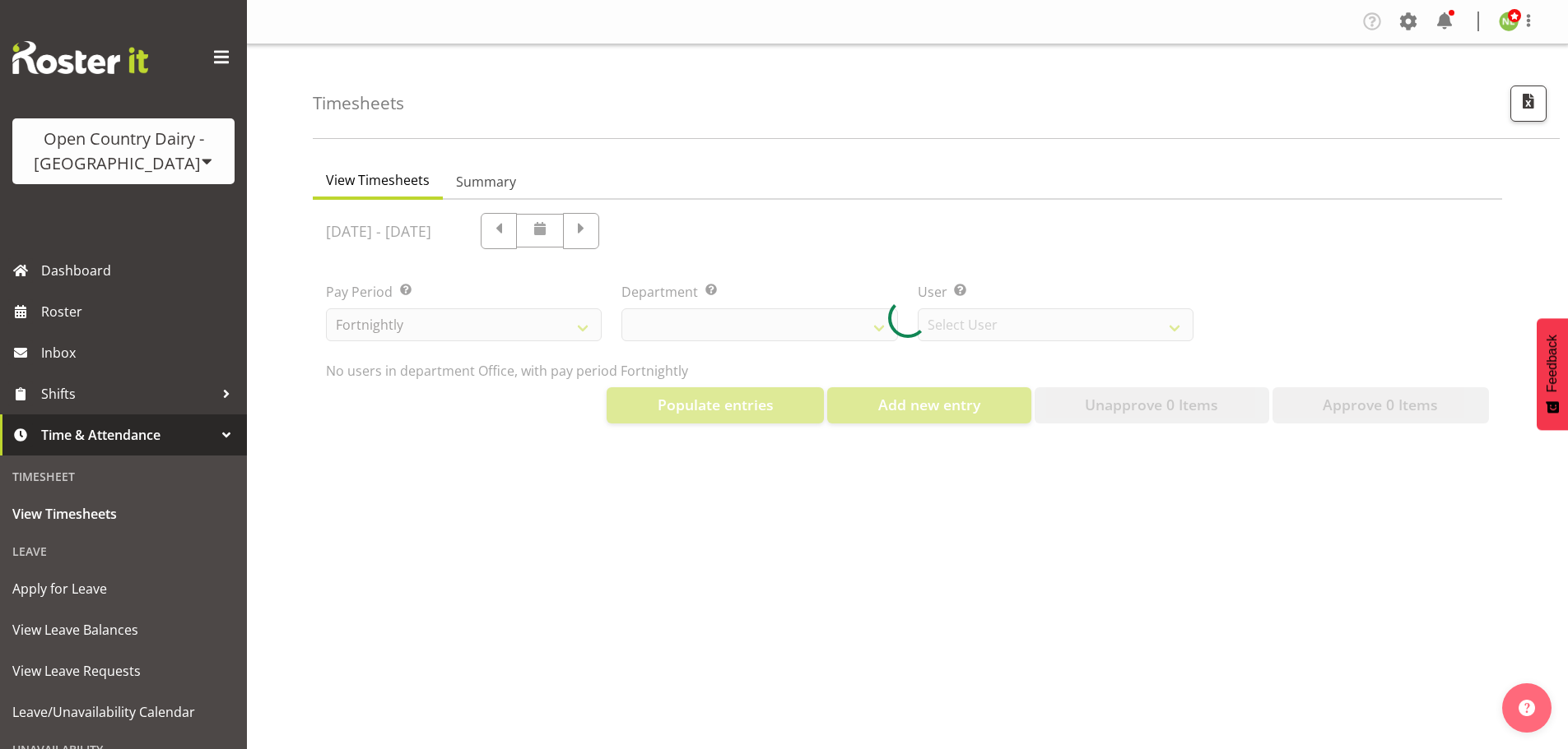
select select "699"
select select "8449"
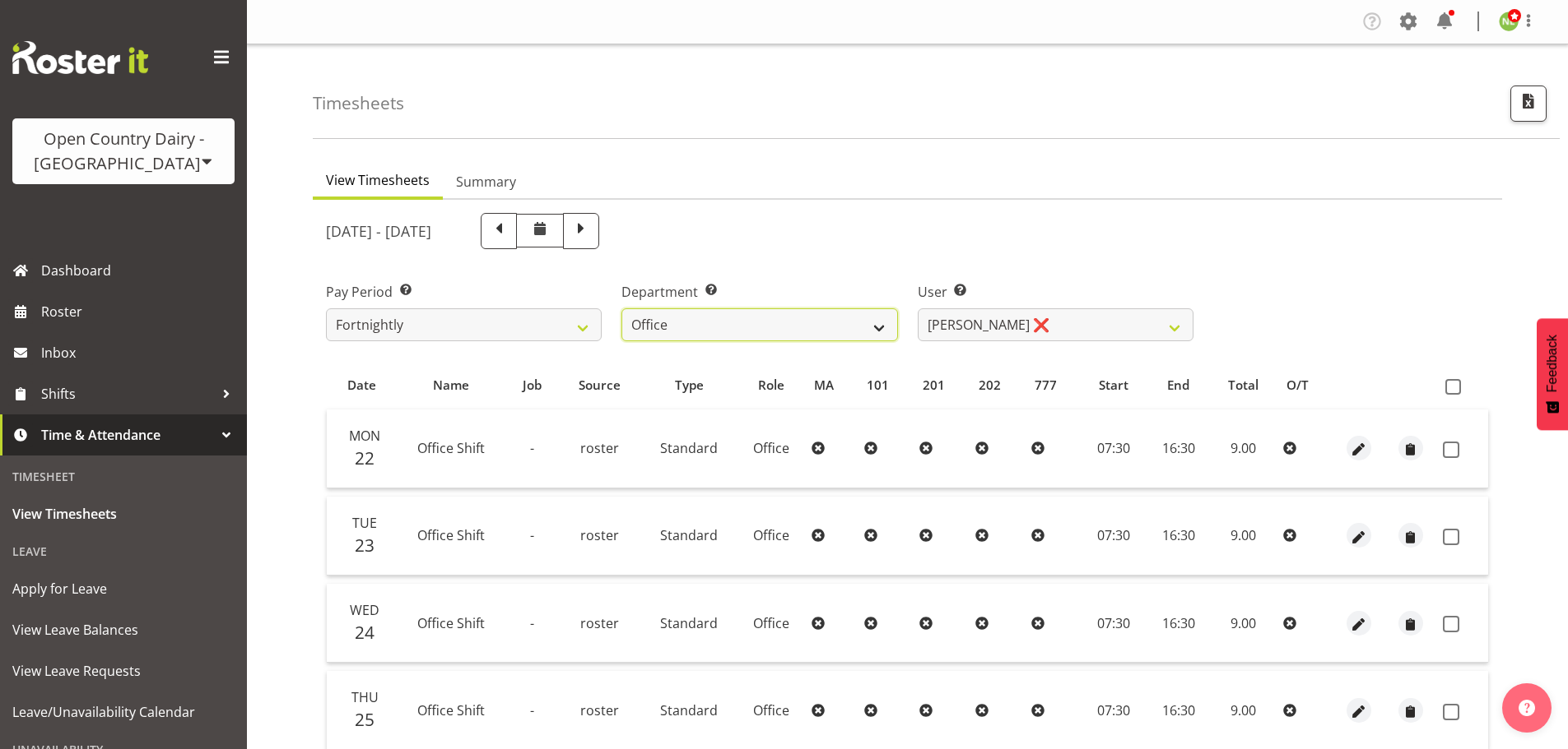
click at [822, 309] on select "734 735 736 737 738 739 851 853 854 855 856 858 861 862 865 867-9032 868 869 87…" at bounding box center [759, 325] width 275 height 33
select select "905"
click at [621, 309] on select "734 735 736 737 738 739 851 853 854 855 856 858 861 862 865 867-9032 868 869 87…" at bounding box center [759, 325] width 275 height 33
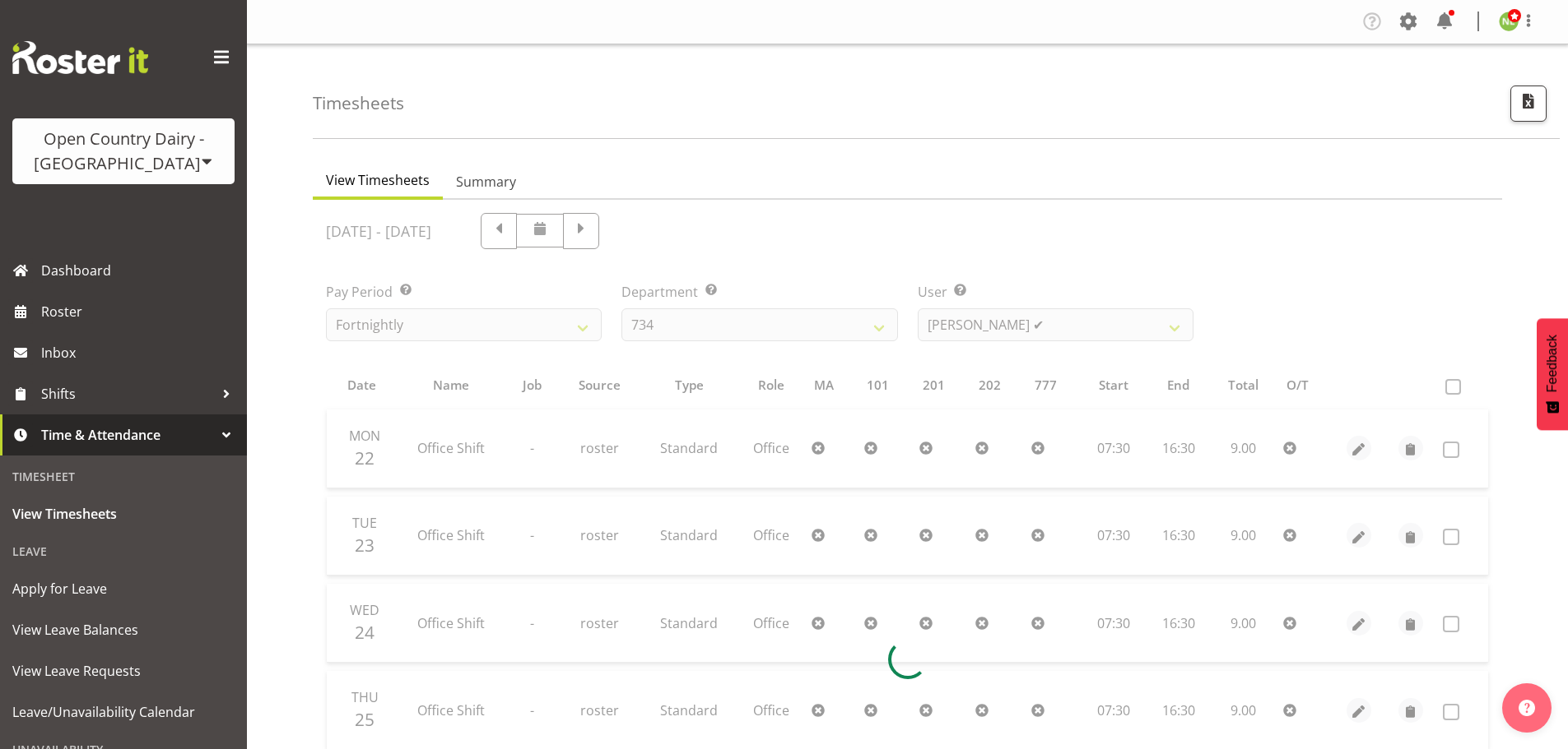
click at [1014, 322] on div at bounding box center [907, 660] width 1189 height 920
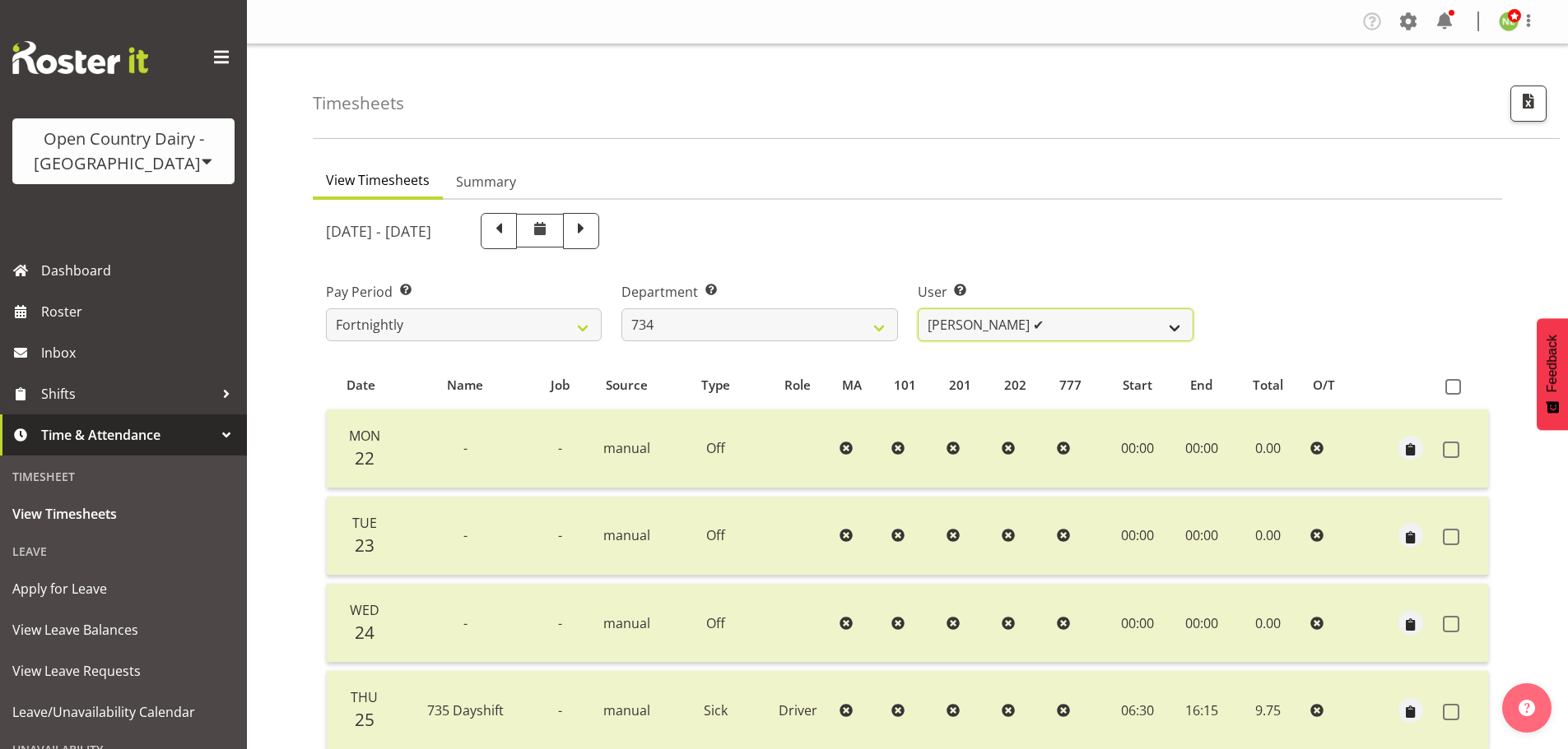
click at [1014, 322] on select "Justin Spicer ✔ Ryan Thompson ✔ Tracey Chittock ✔ Zachary Shanks ✔" at bounding box center [1055, 325] width 275 height 33
select select "9998"
click at [917, 309] on select "Justin Spicer ✔ Ryan Thompson ✔ Tracey Chittock ✔ Zachary Shanks ✔" at bounding box center [1055, 325] width 275 height 33
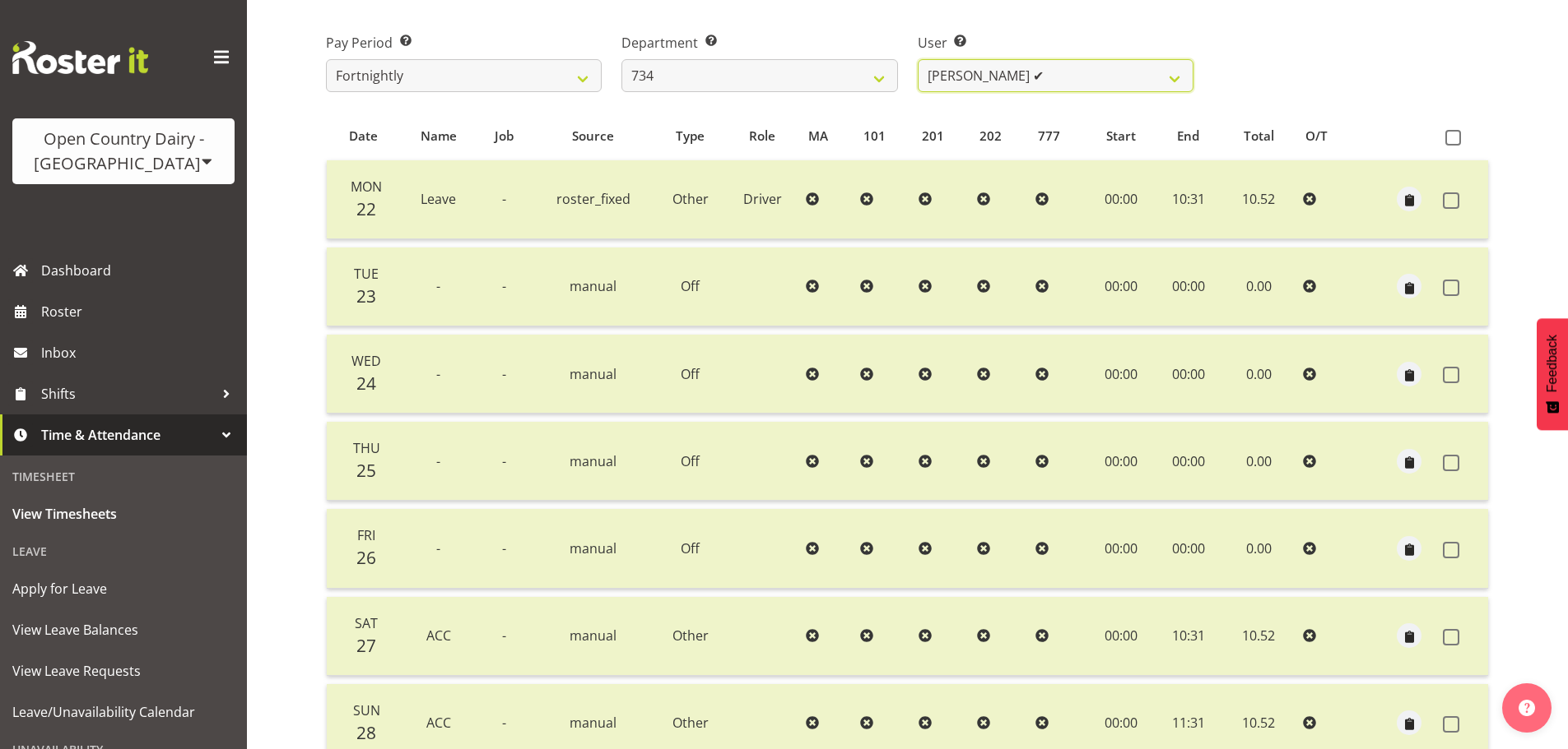
scroll to position [230, 0]
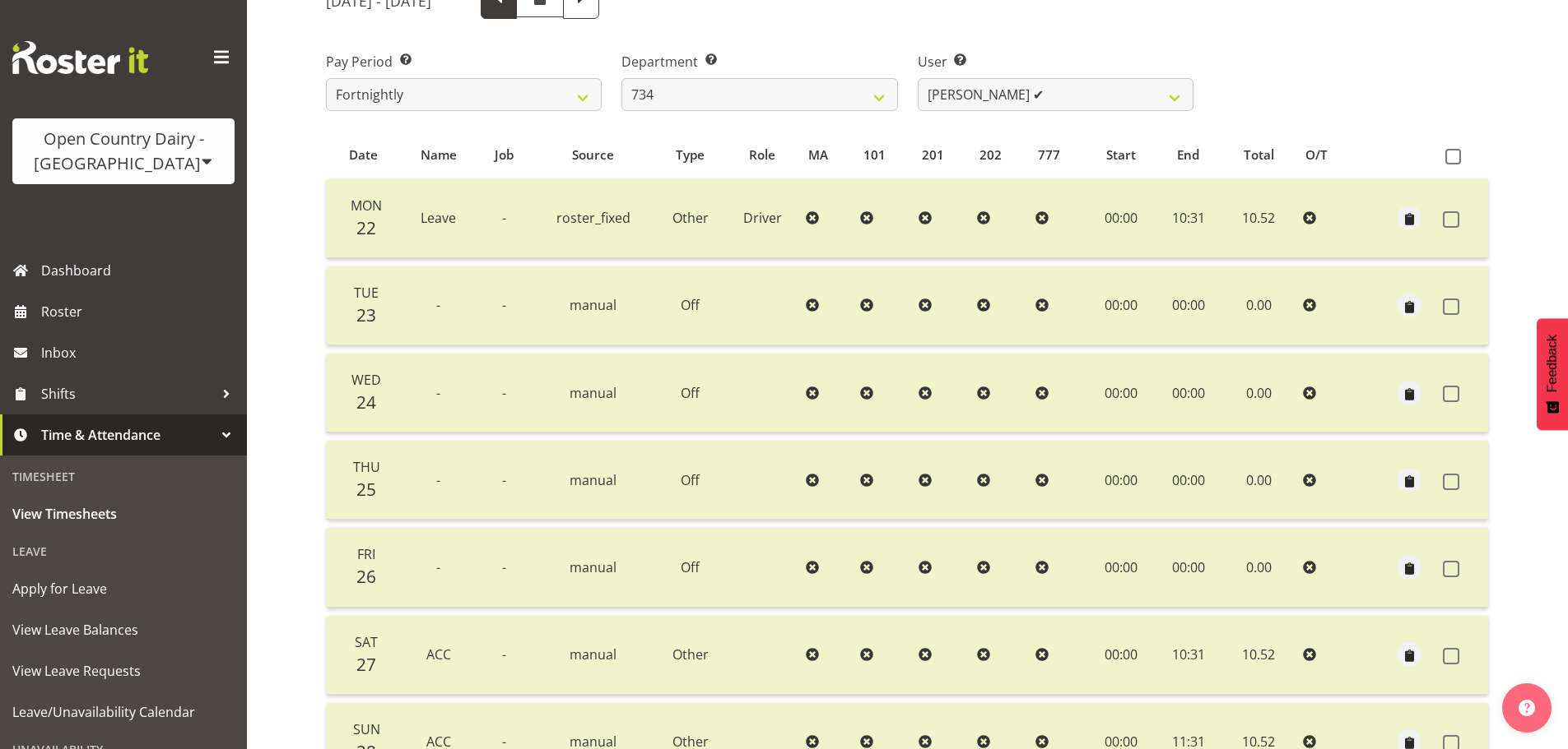
click at [517, 16] on span at bounding box center [498, 0] width 36 height 36
select select
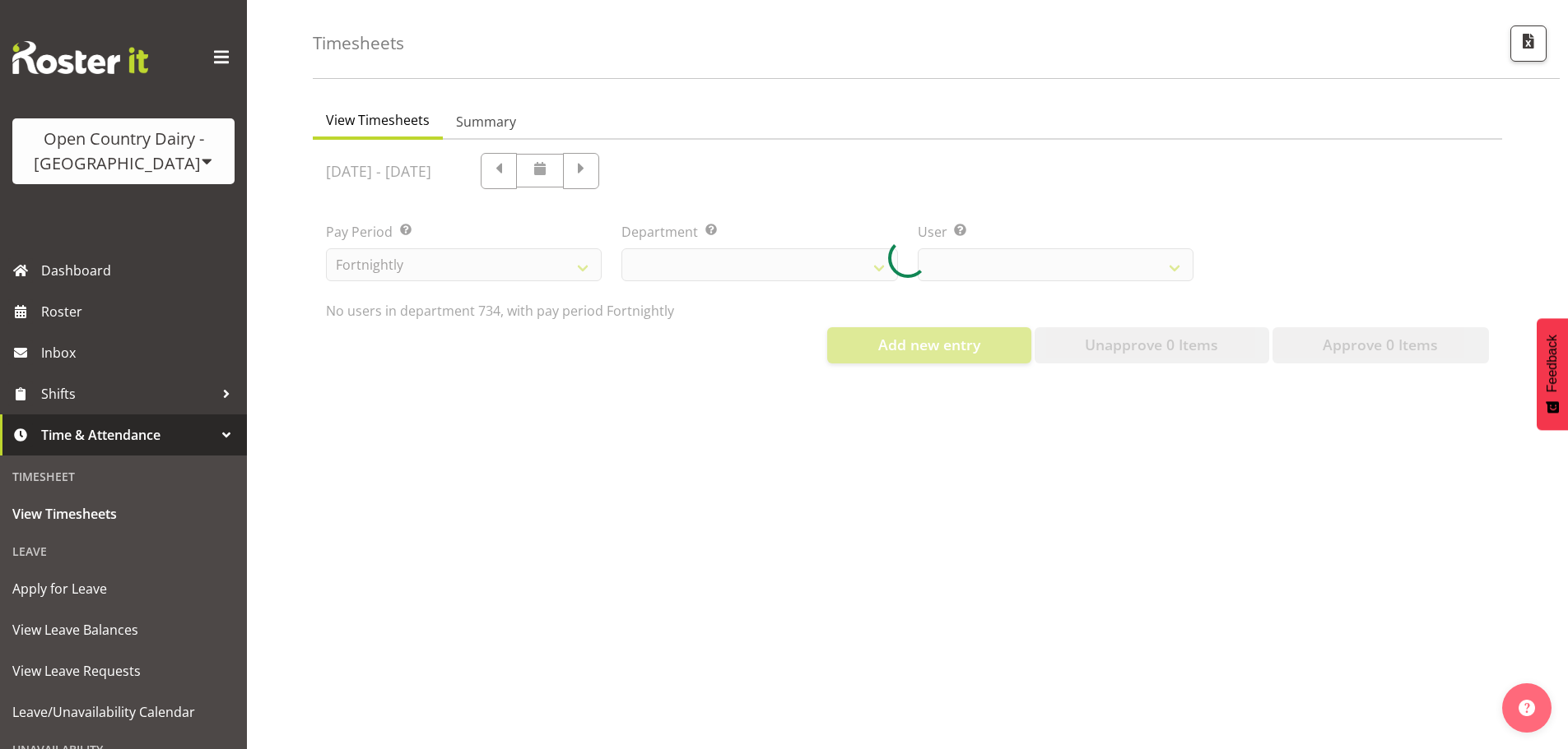
scroll to position [72, 0]
select select "9998"
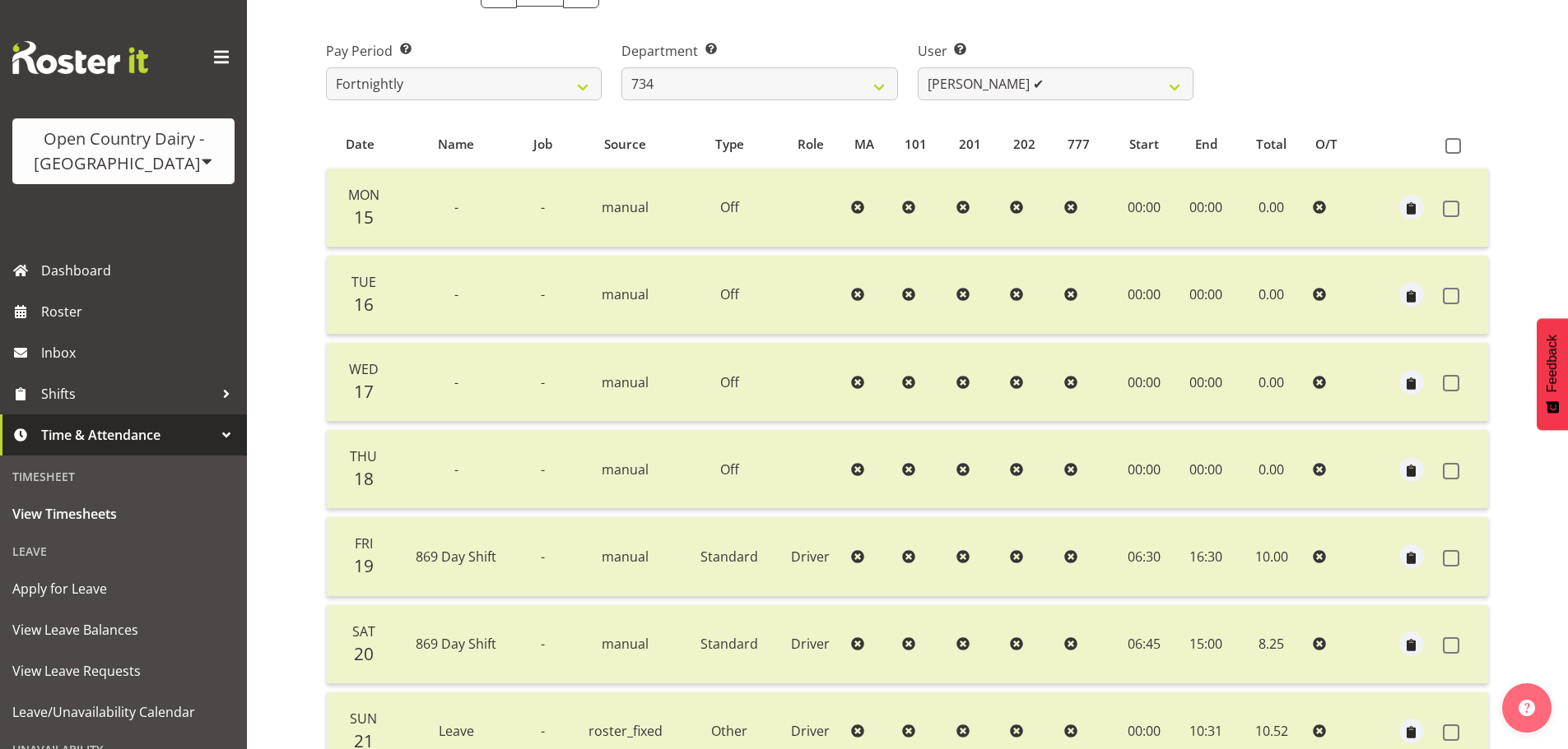
scroll to position [395, 0]
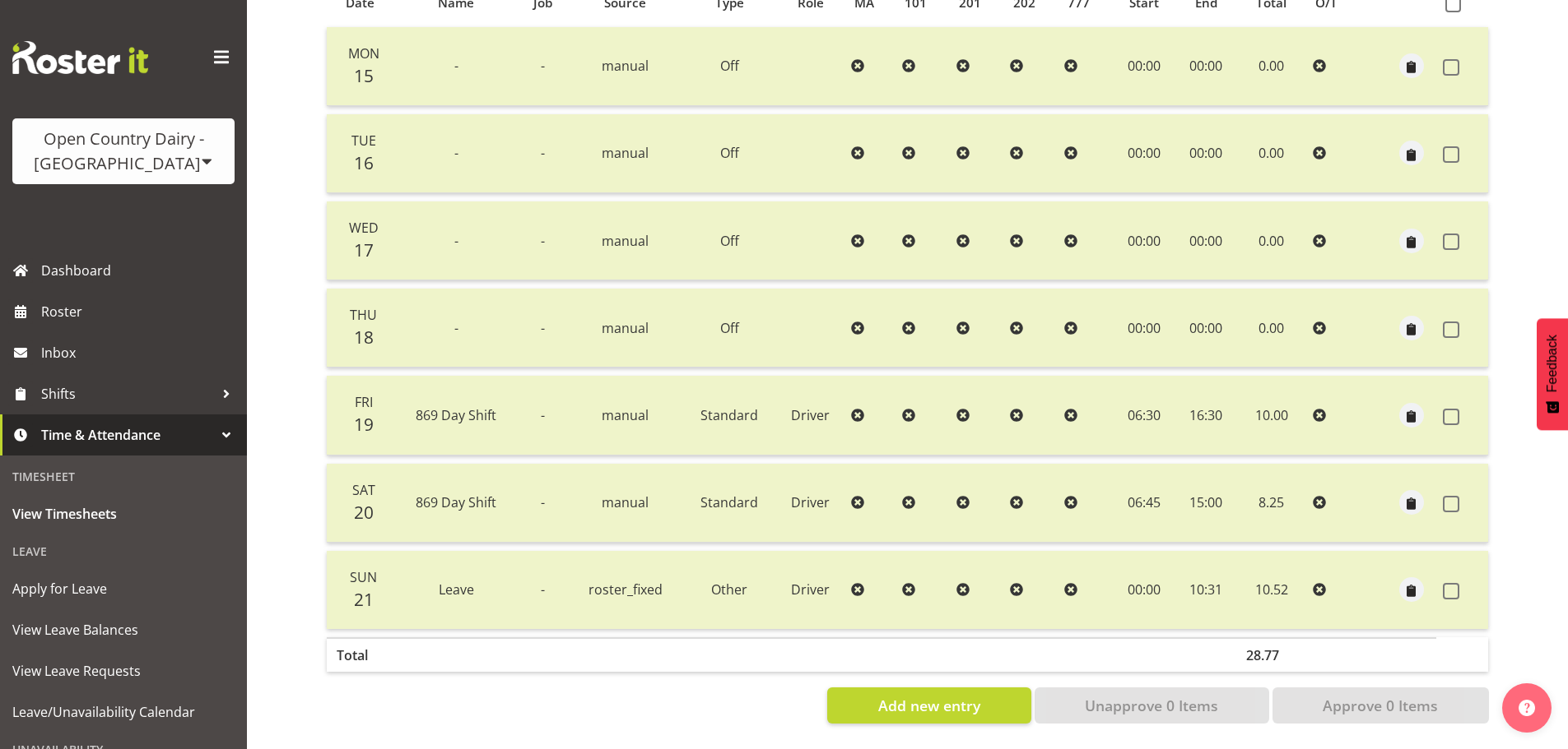
click at [298, 588] on div "Timesheets View Timesheets Summary September 15th - September 21st 2025 Pay Per…" at bounding box center [908, 206] width 1321 height 1088
drag, startPoint x: 355, startPoint y: 587, endPoint x: 606, endPoint y: 575, distance: 251.3
click at [606, 575] on tr "Sun 21 Leave - roster_fixed Other Driver 00:00 10:31 10.52" at bounding box center [907, 590] width 1162 height 78
click at [657, 567] on td "roster_fixed" at bounding box center [625, 590] width 115 height 78
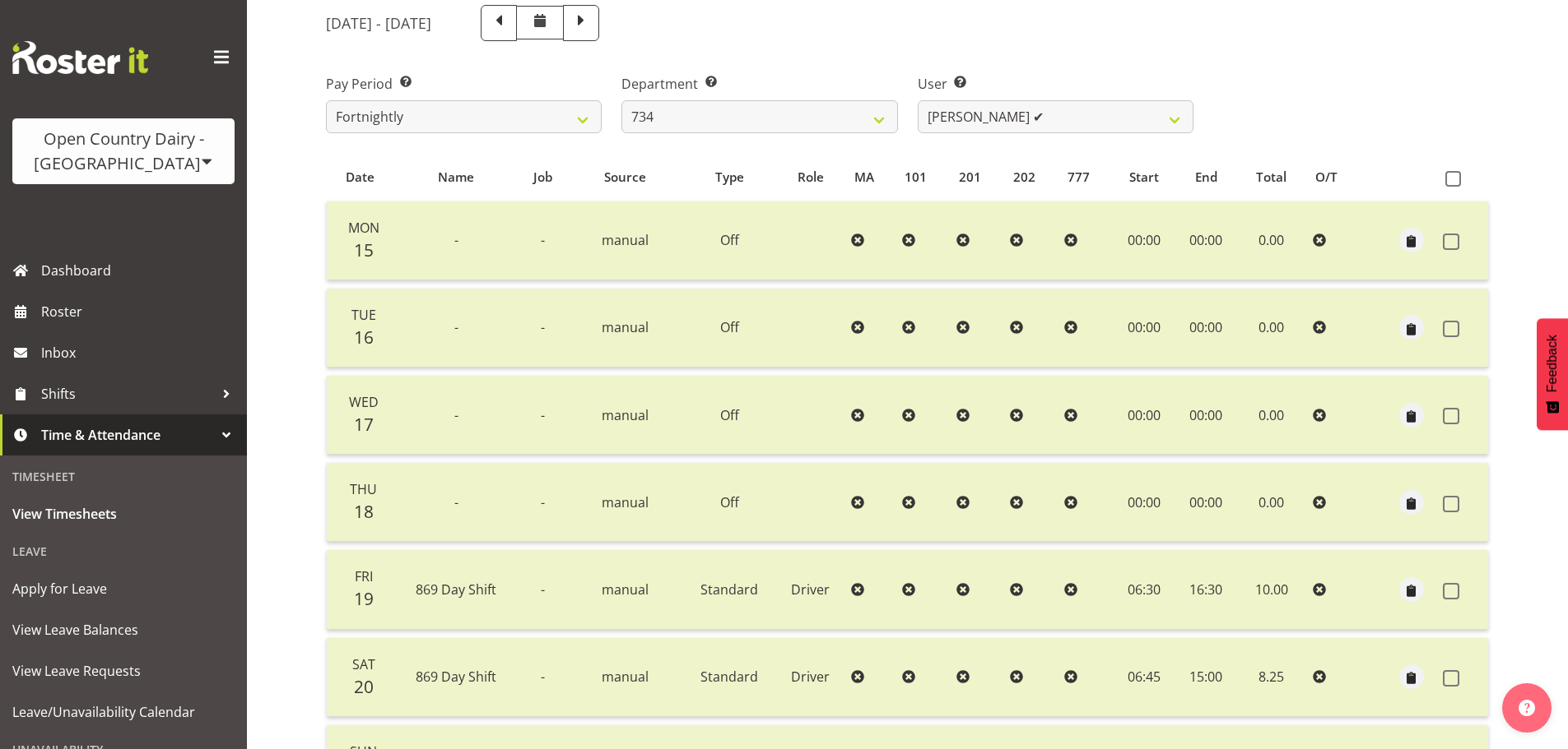
scroll to position [65, 0]
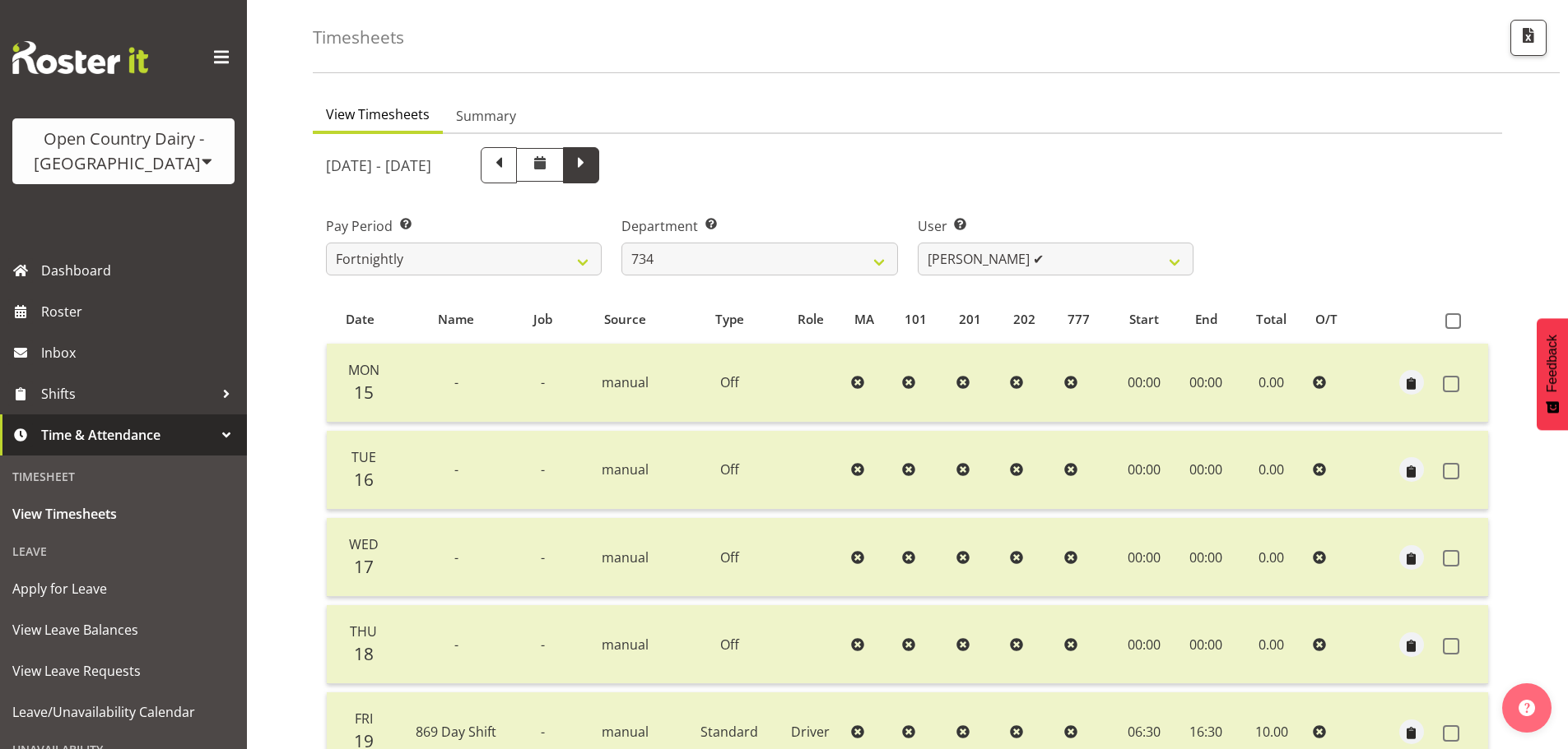
click at [592, 169] on span at bounding box center [581, 164] width 21 height 21
select select
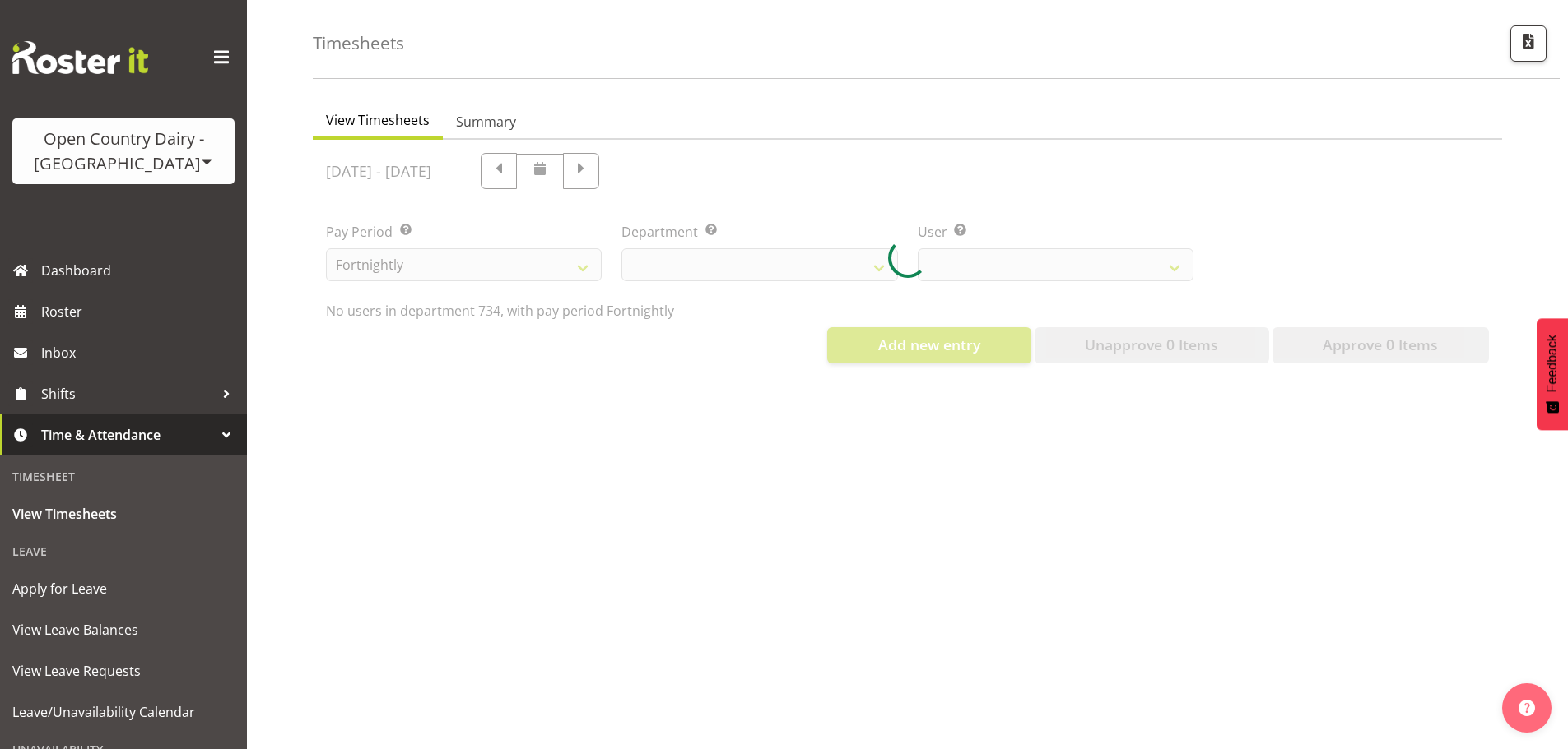
select select "9998"
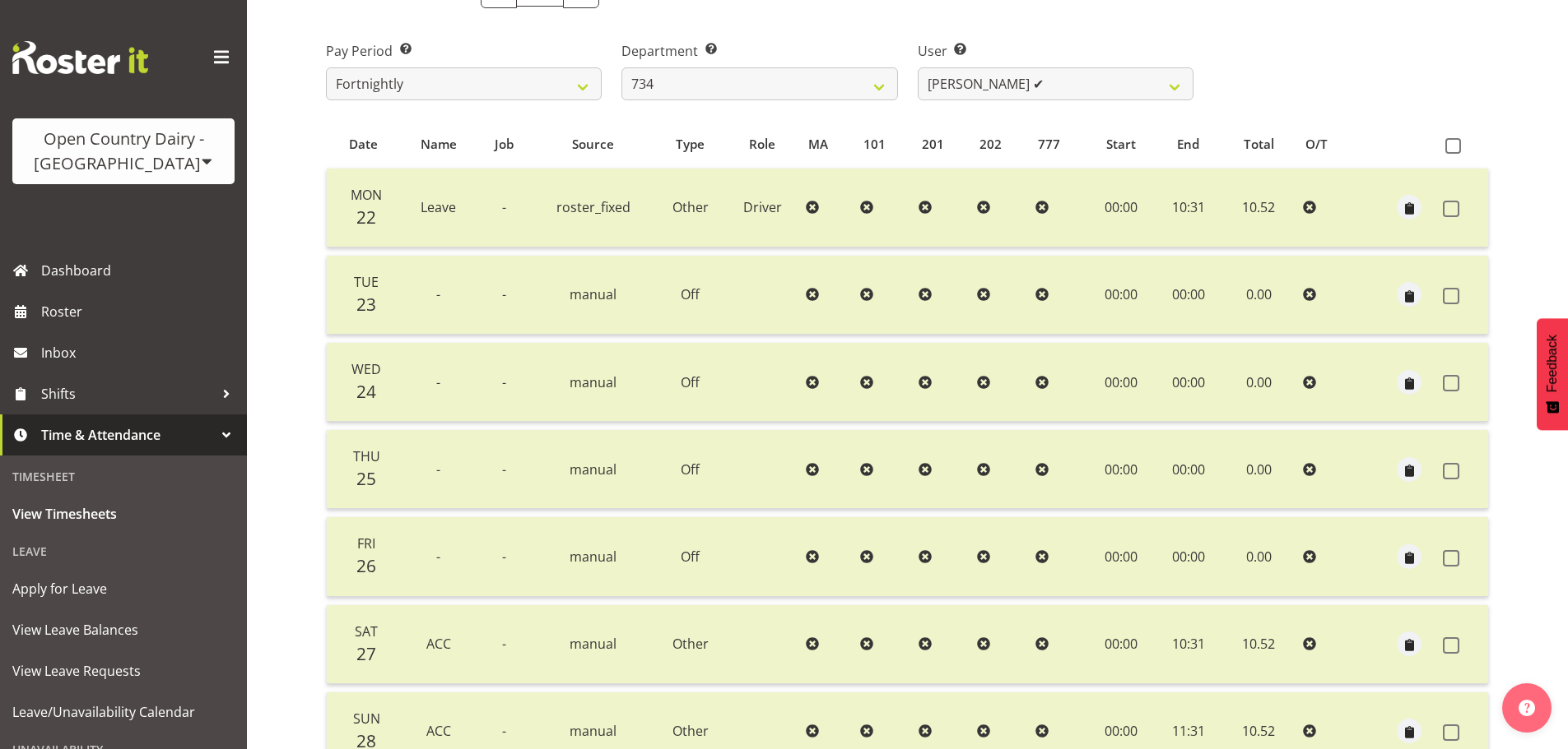
scroll to position [230, 0]
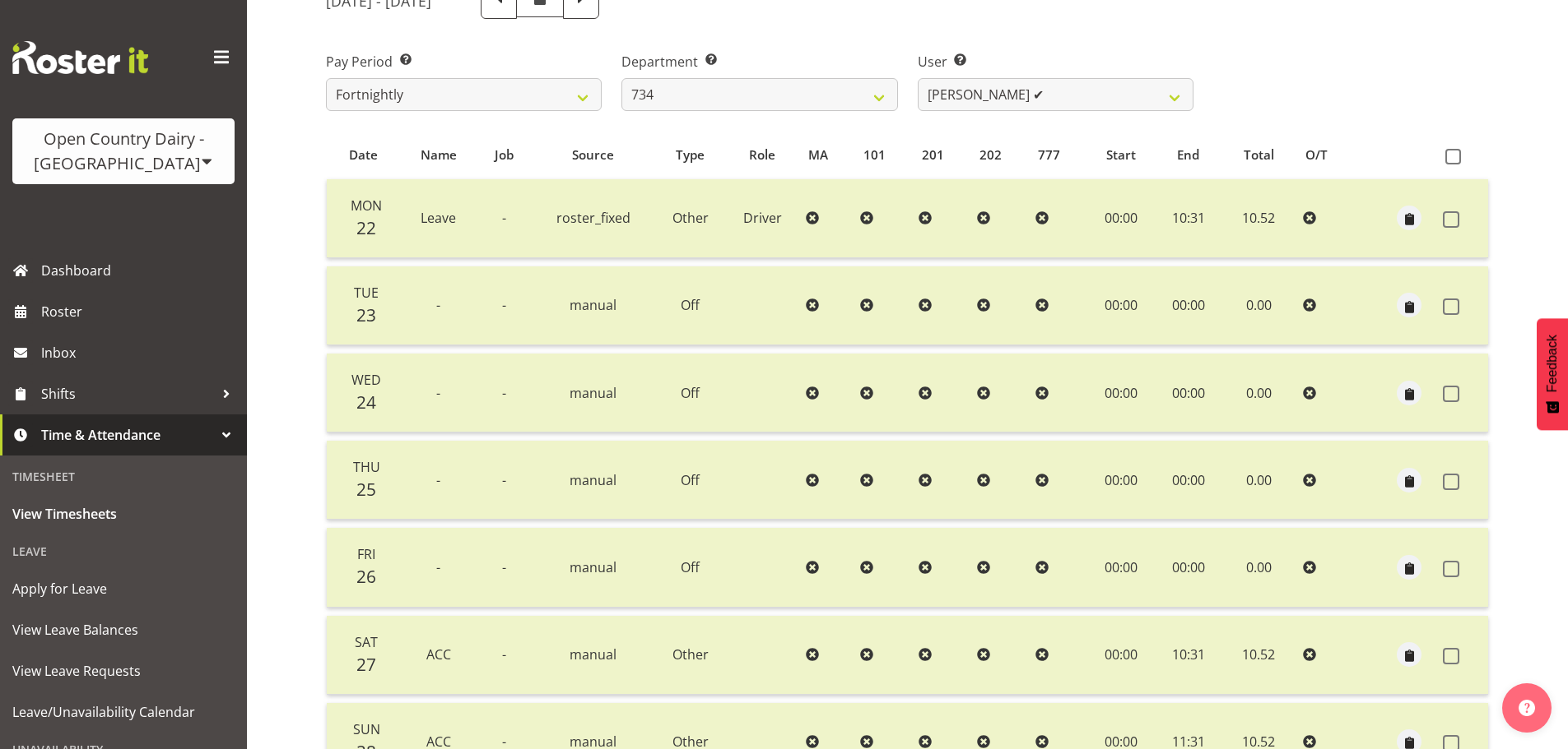
click at [150, 149] on div "Open Country Dairy - [GEOGRAPHIC_DATA]" at bounding box center [123, 151] width 190 height 50
click at [295, 295] on div "Timesheets View Timesheets Summary September 22nd - September 28th 2025 Pay Per…" at bounding box center [908, 358] width 1321 height 1088
click at [178, 162] on div "Open Country Dairy - [GEOGRAPHIC_DATA]" at bounding box center [123, 151] width 190 height 50
click at [162, 208] on link "Open Country Dairy - [GEOGRAPHIC_DATA]" at bounding box center [171, 209] width 318 height 29
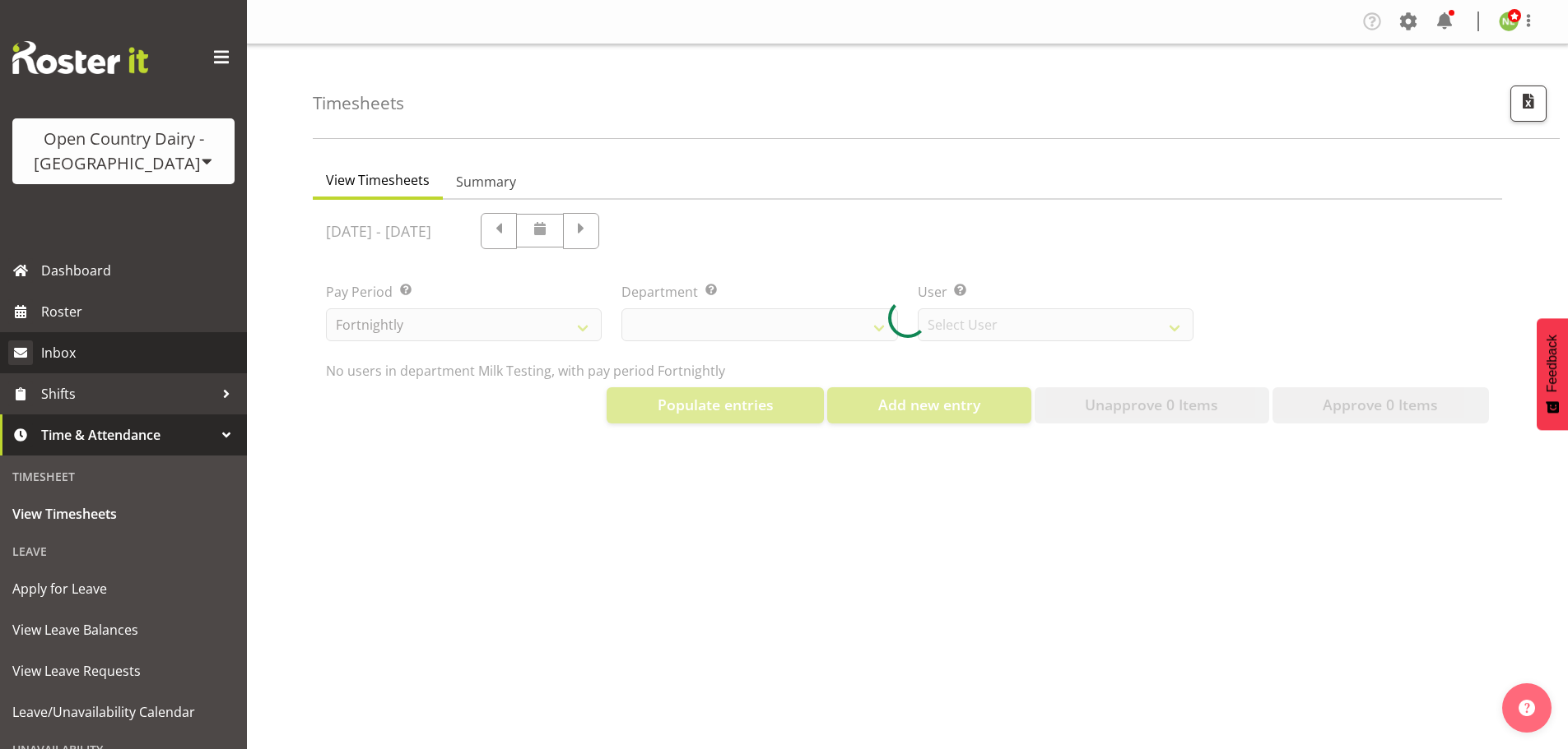
select select "733"
select select "7414"
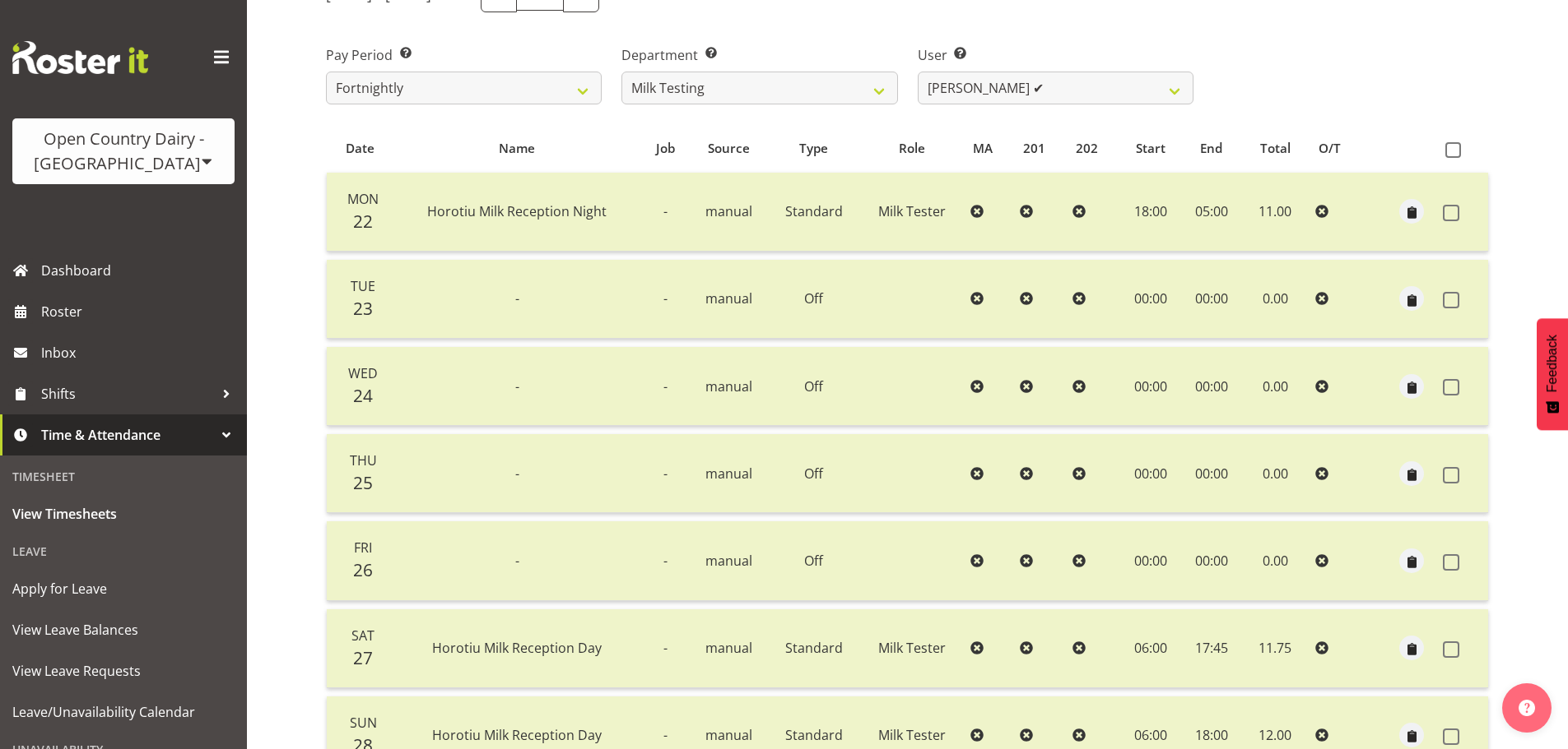
scroll to position [247, 0]
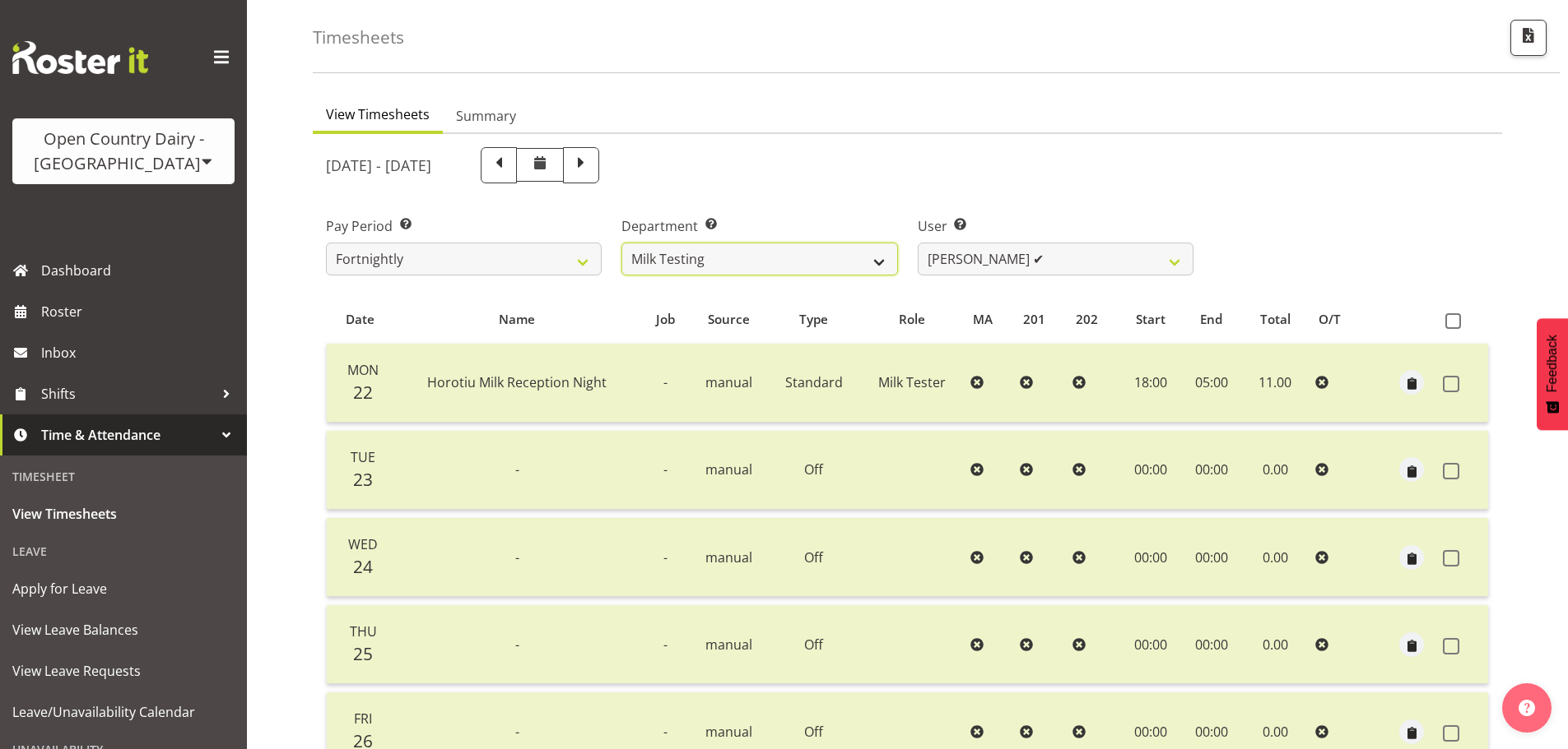
click at [697, 254] on select "701 702 703 704 705 706 707 708 709 710 711 712 713 714 715 716 717 718 719 720" at bounding box center [759, 259] width 275 height 33
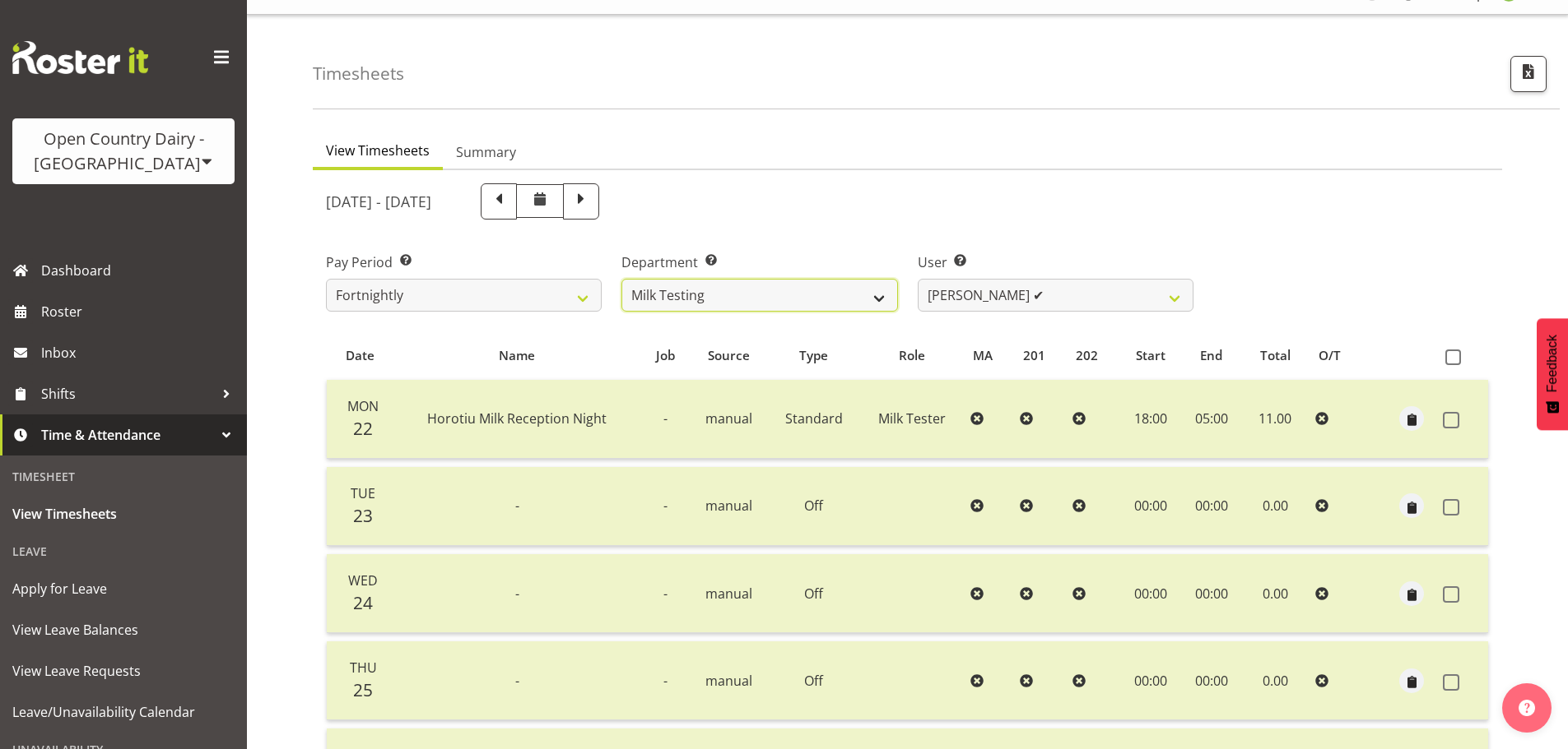
scroll to position [0, 0]
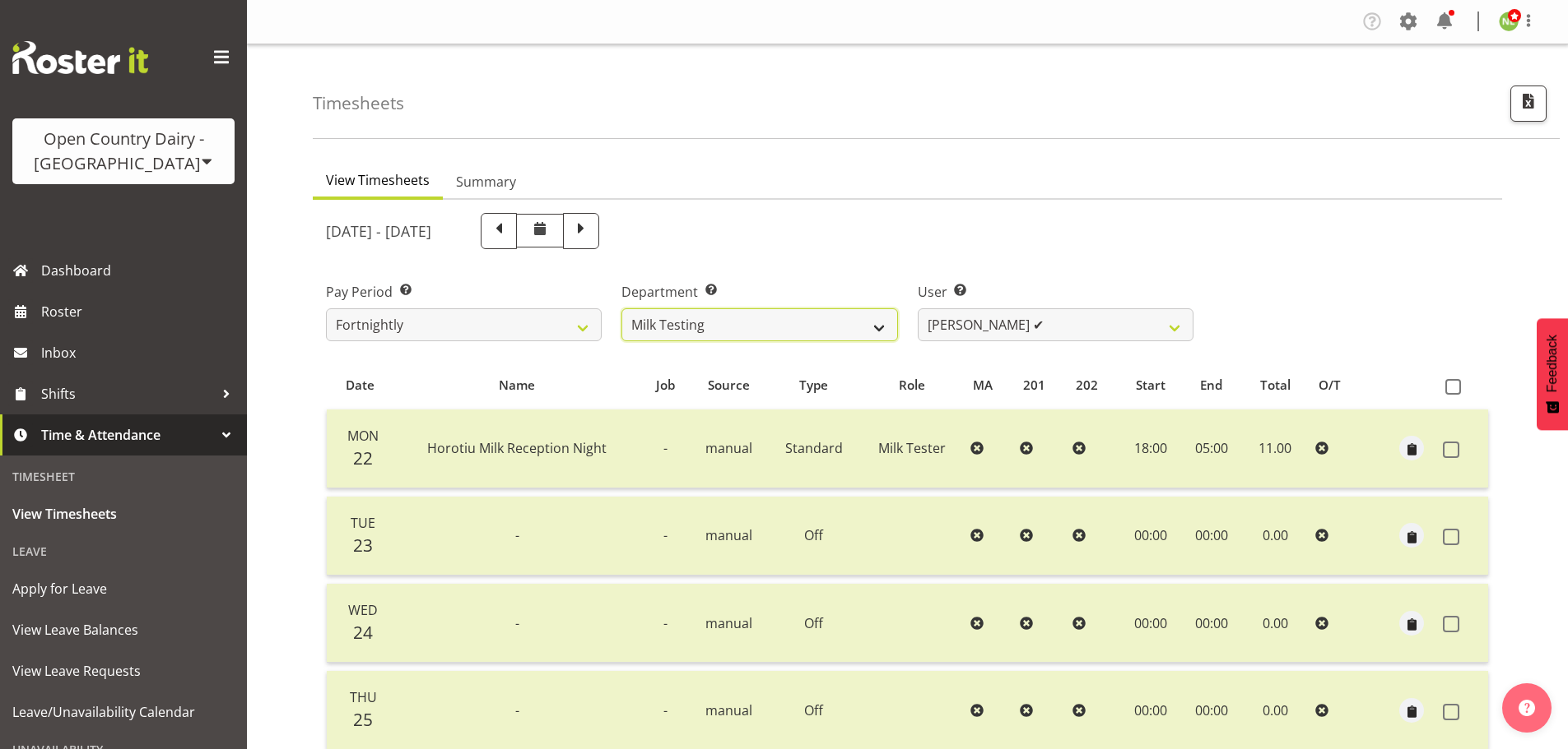
click at [692, 325] on select "701 702 703 704 705 706 707 708 709 710 711 712 713 714 715 716 717 718 719 720" at bounding box center [759, 325] width 275 height 33
select select "761"
click at [621, 309] on select "701 702 703 704 705 706 707 708 709 710 711 712 713 714 715 716 717 718 719 720" at bounding box center [759, 325] width 275 height 33
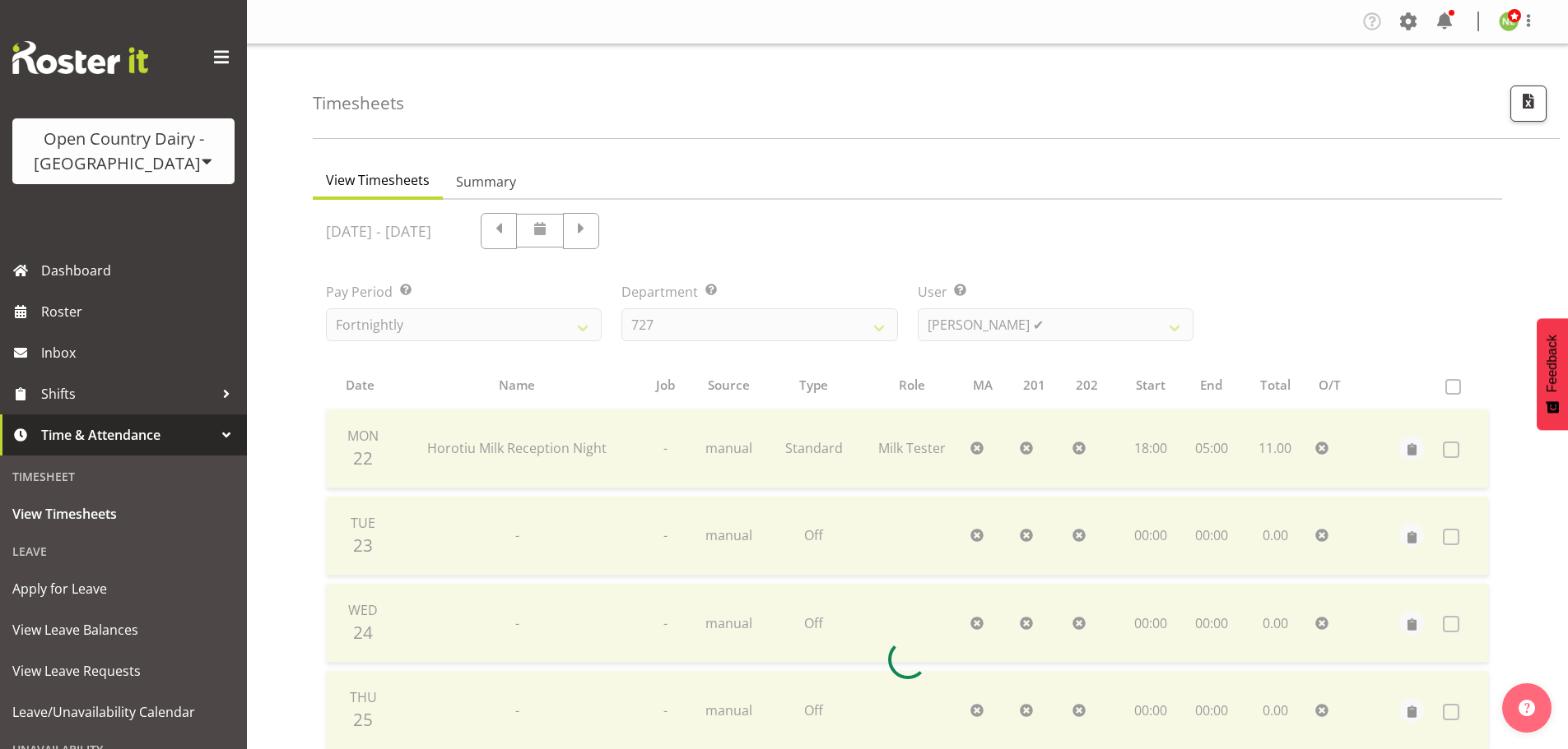
click at [1002, 316] on div at bounding box center [907, 660] width 1189 height 920
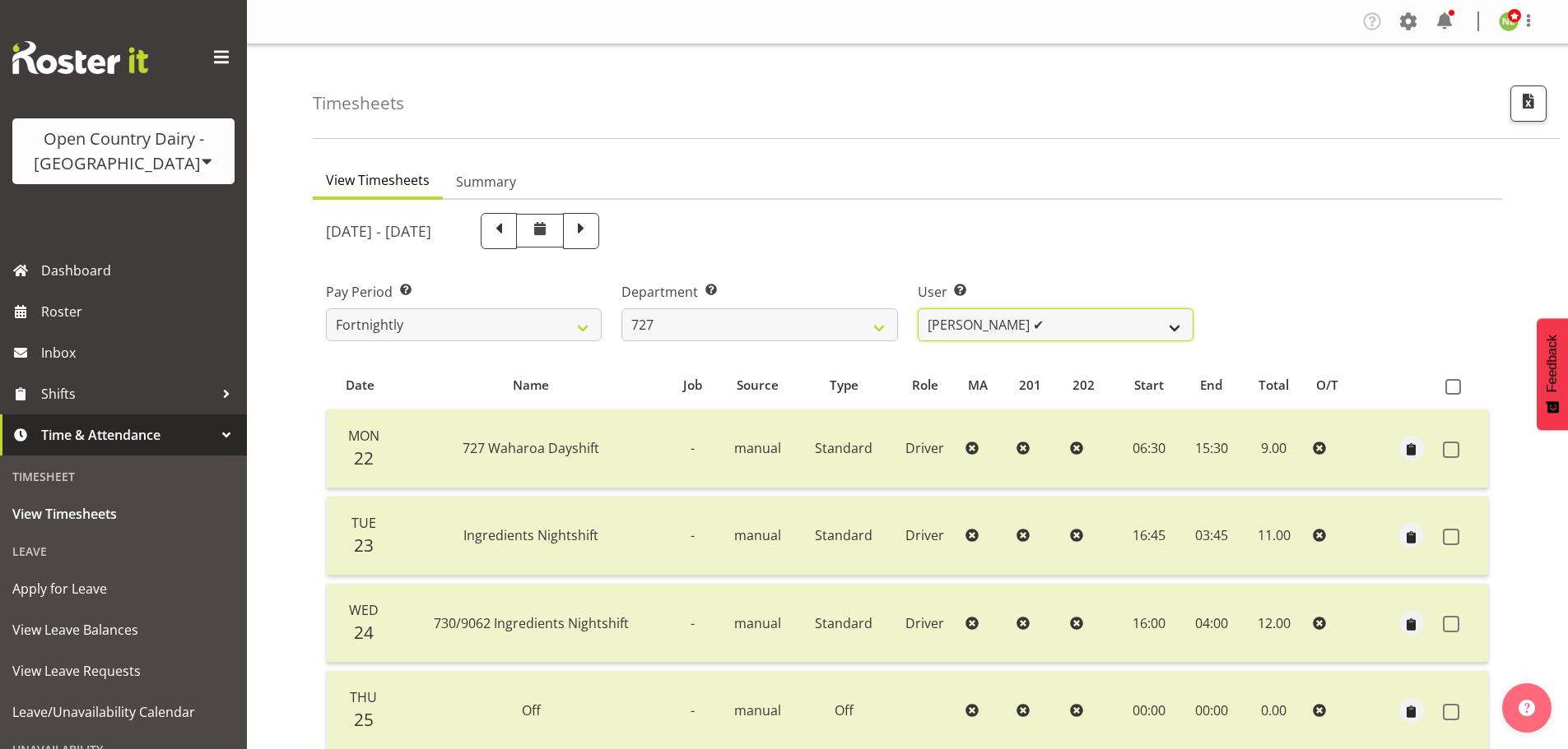
click at [1002, 316] on select "David Pawley ✔ Kase Hussey ✔ Rhys Greener ✔" at bounding box center [1055, 325] width 275 height 33
select select "11012"
click at [917, 309] on select "David Pawley ✔ Kase Hussey ✔ Rhys Greener ✔" at bounding box center [1055, 325] width 275 height 33
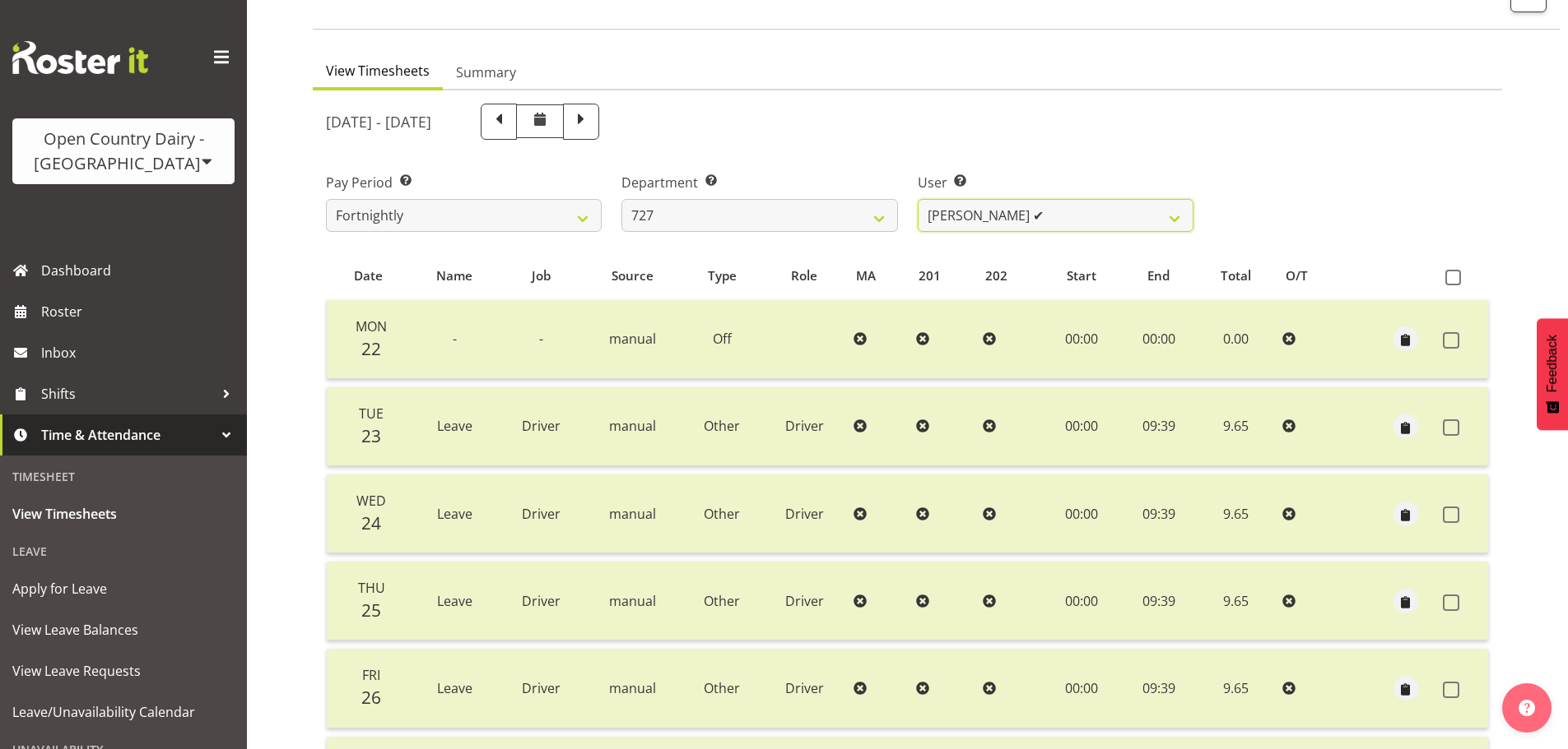
scroll to position [82, 0]
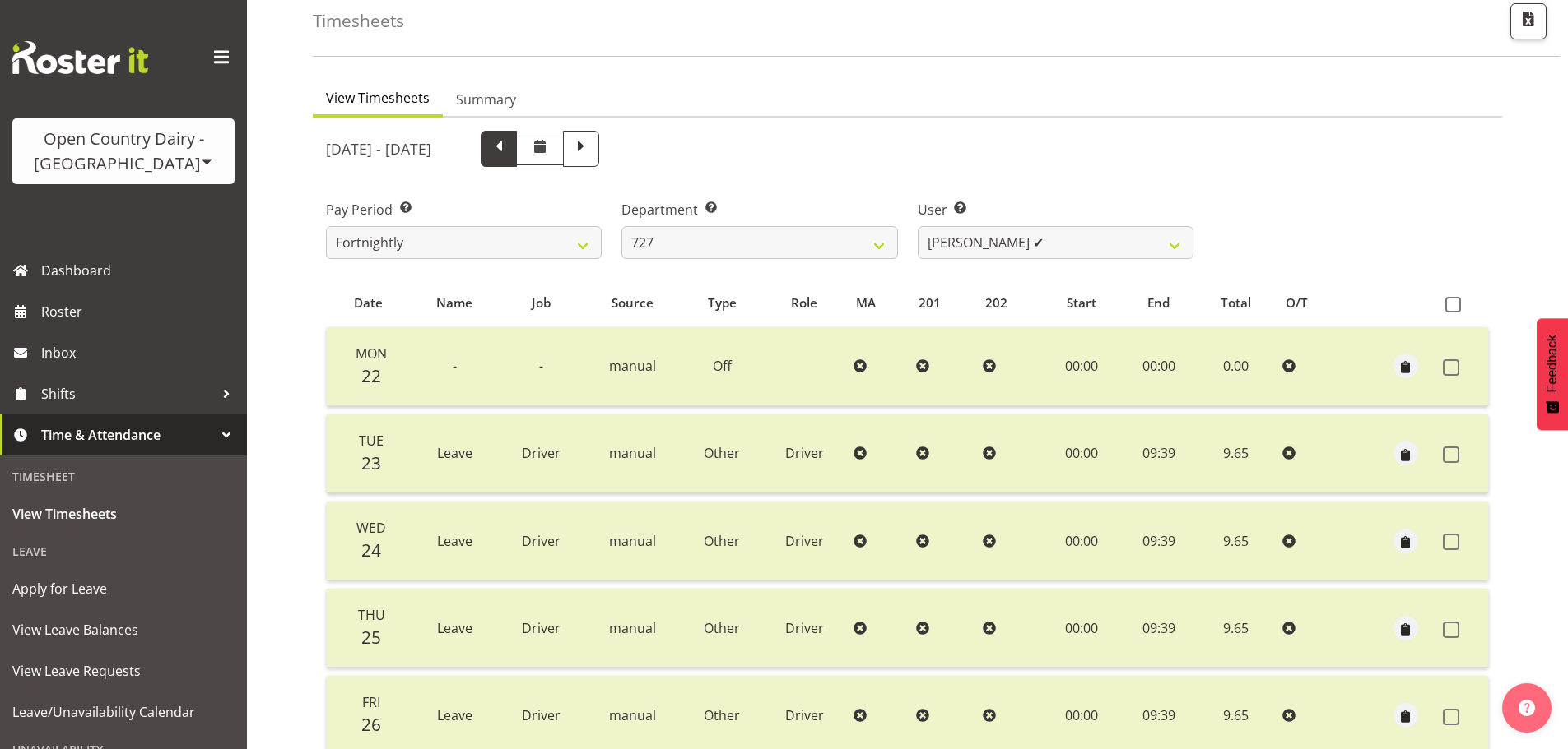
click at [509, 152] on span at bounding box center [499, 147] width 21 height 21
select select
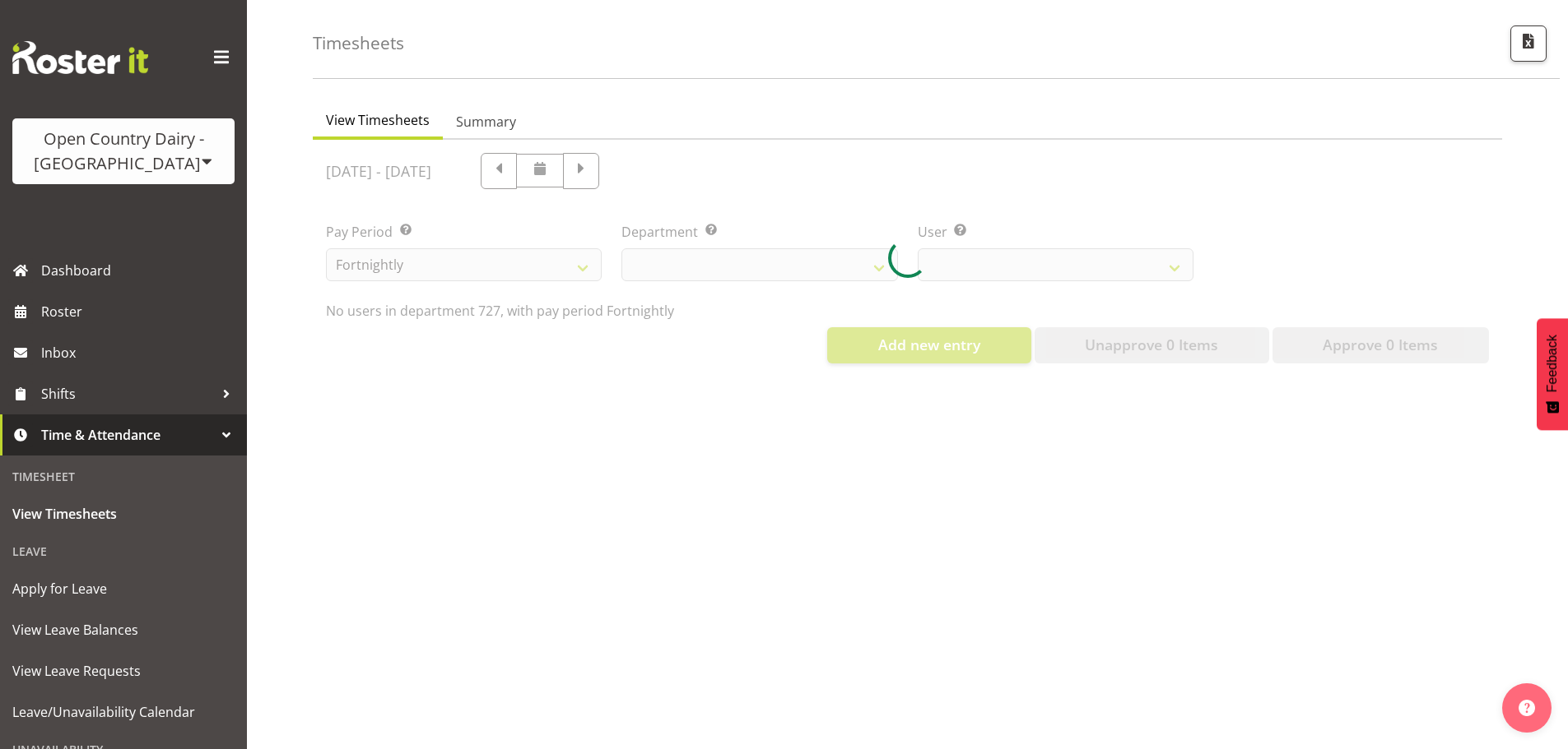
select select "761"
select select "11012"
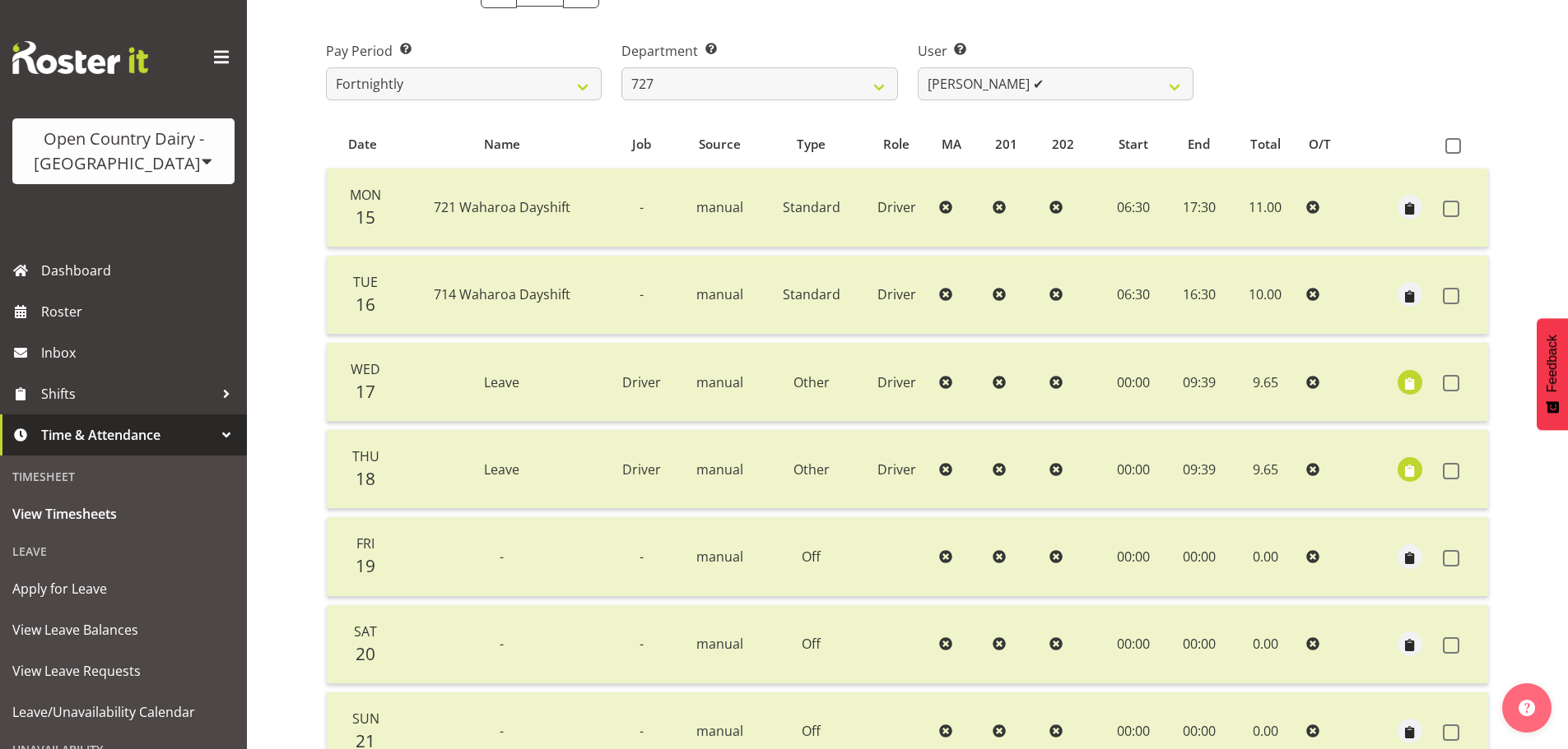
scroll to position [247, 0]
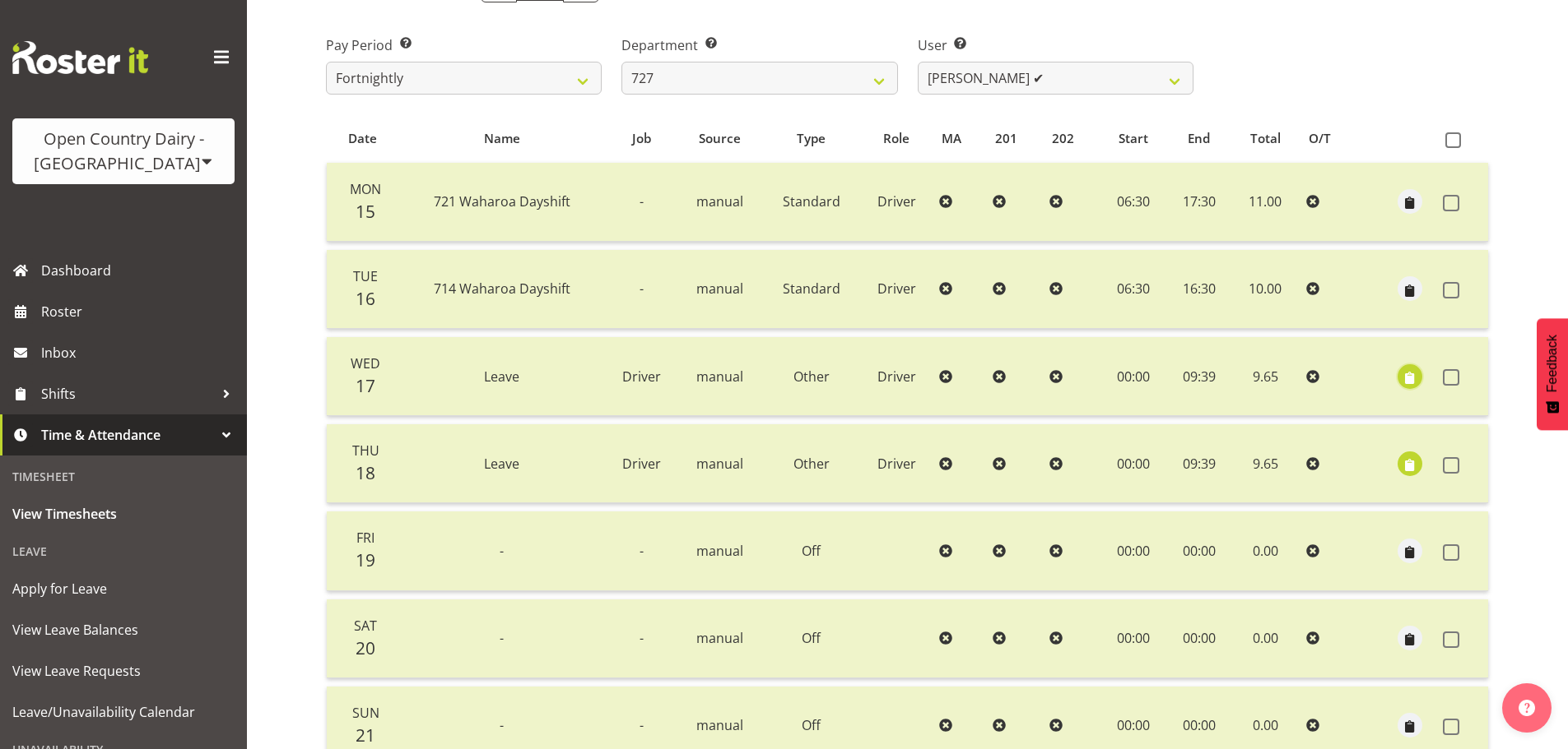
click at [1412, 372] on span "button" at bounding box center [1410, 377] width 19 height 19
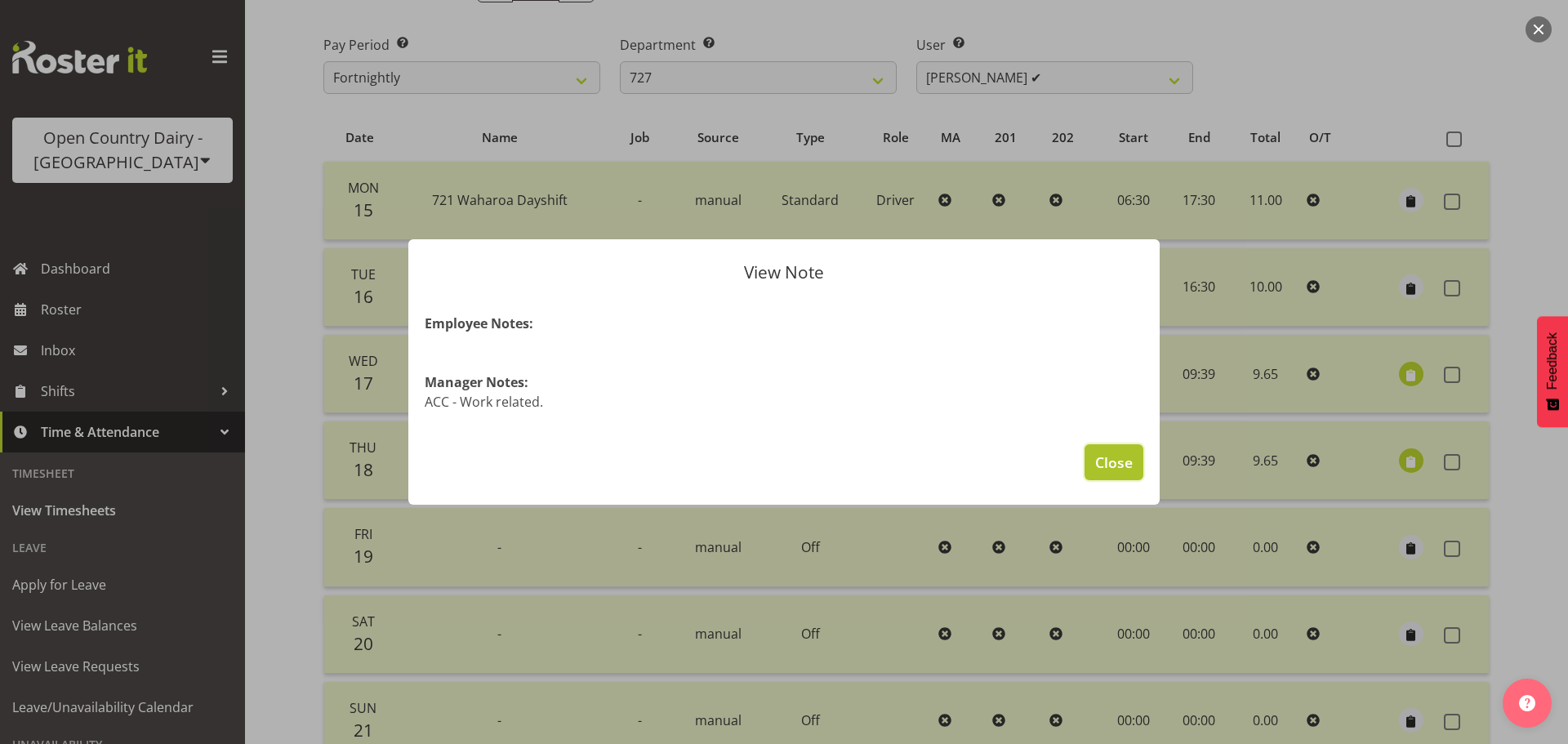
click at [1115, 456] on span "Close" at bounding box center [1114, 463] width 38 height 21
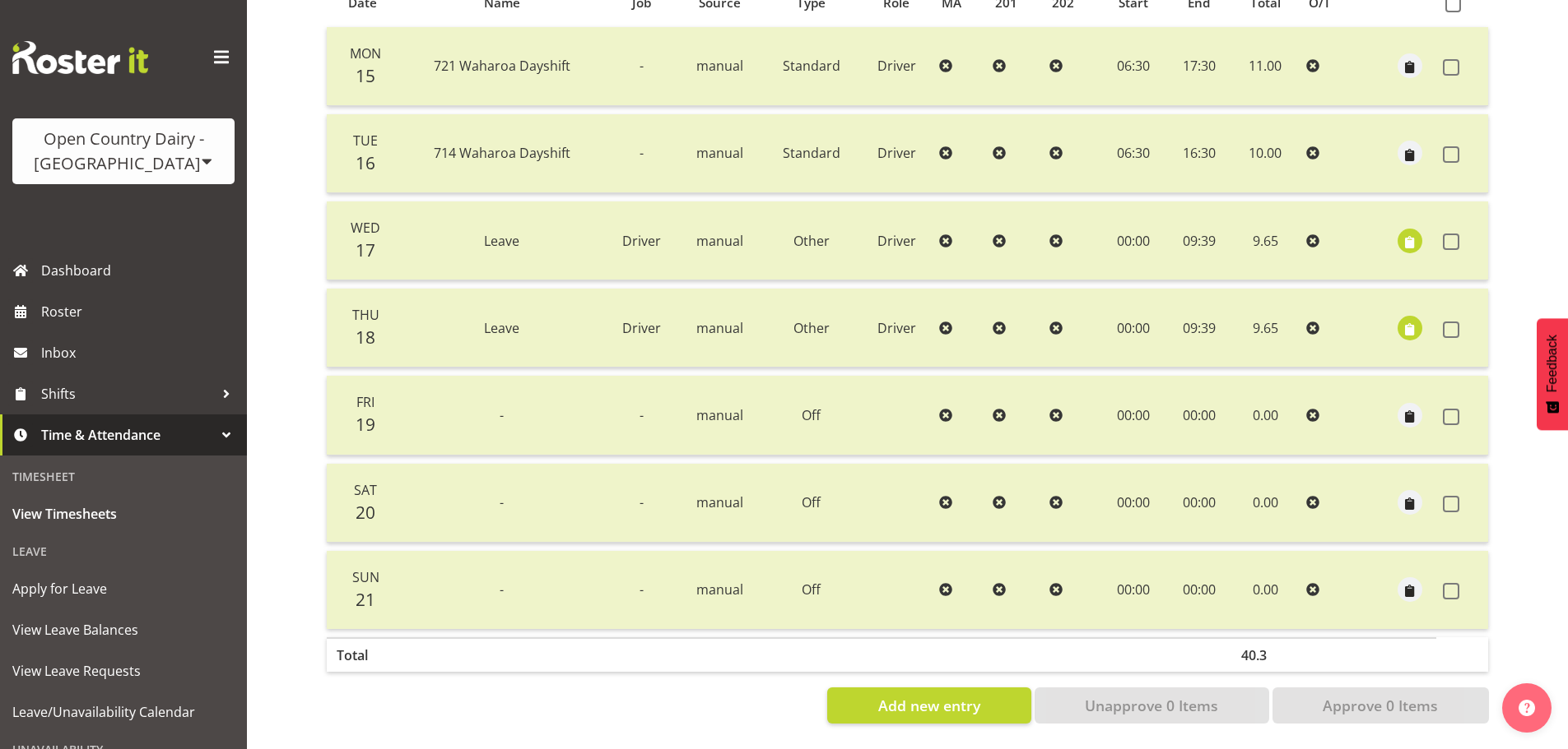
scroll to position [0, 0]
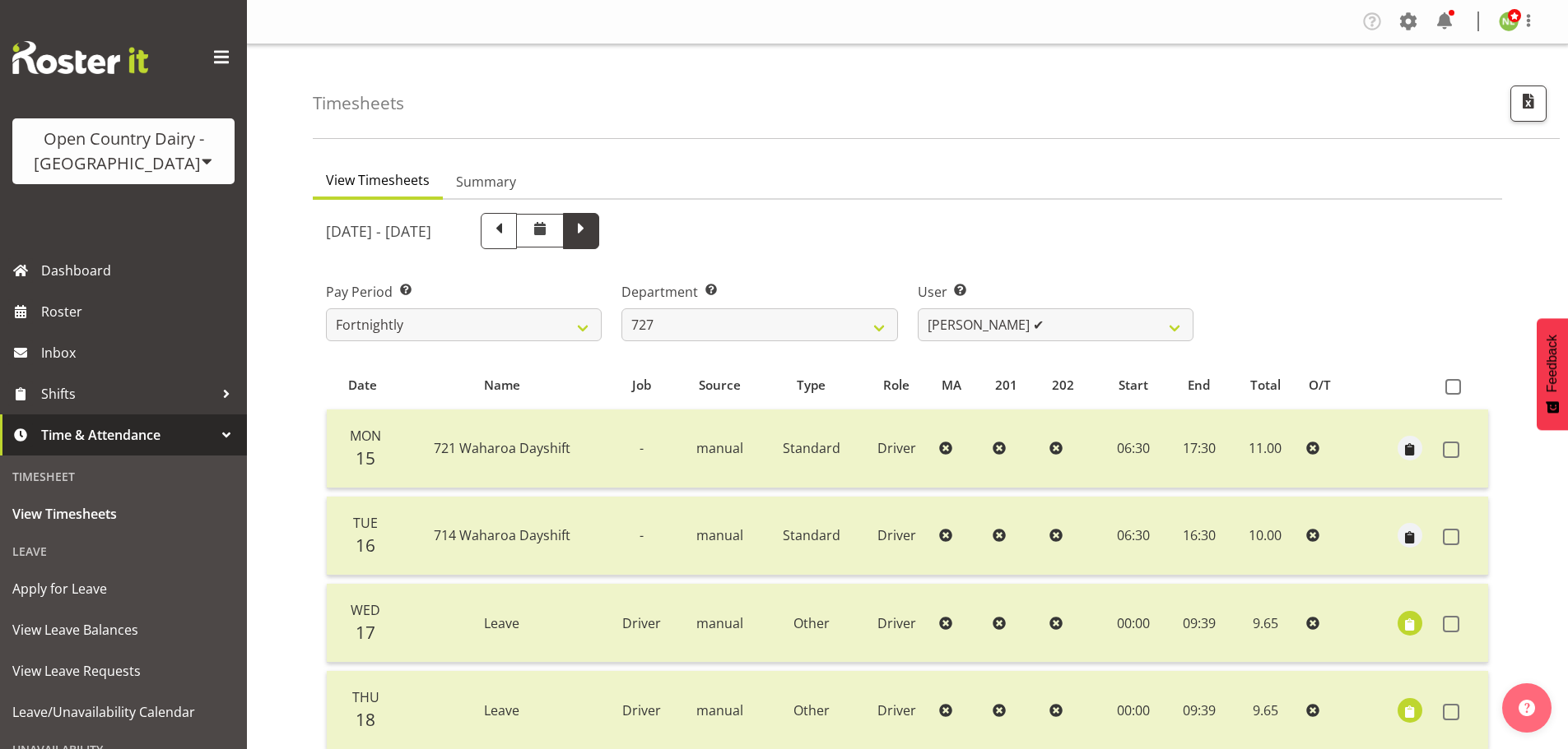
click at [599, 236] on span at bounding box center [580, 230] width 36 height 36
select select
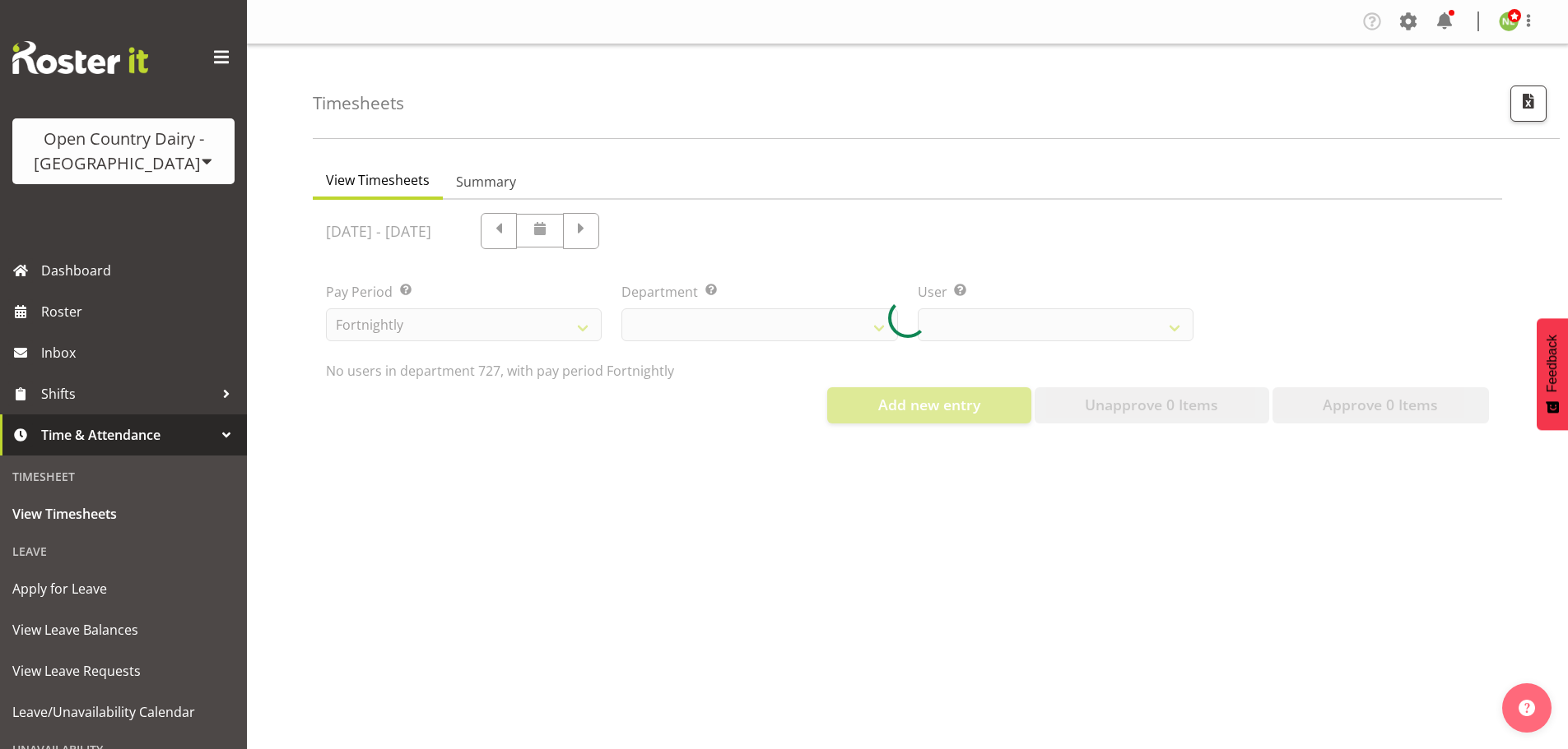
select select "761"
select select "11012"
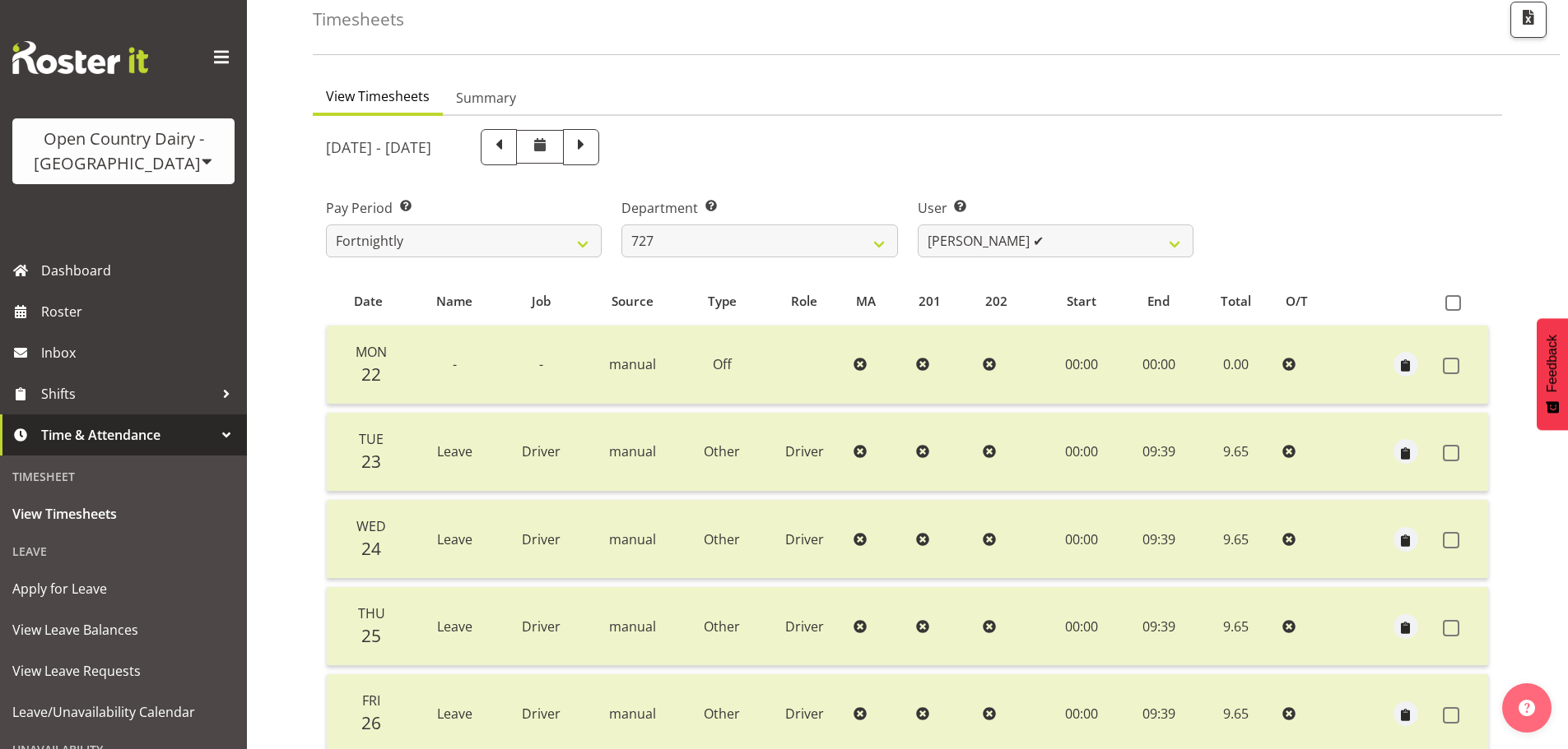
scroll to position [82, 0]
click at [698, 243] on select "701 702 703 704 705 706 707 708 709 710 711 712 713 714 715 716 717 718 719 720" at bounding box center [759, 243] width 275 height 33
select select "754"
click at [621, 227] on select "701 702 703 704 705 706 707 708 709 710 711 712 713 714 715 716 717 718 719 720" at bounding box center [759, 243] width 275 height 33
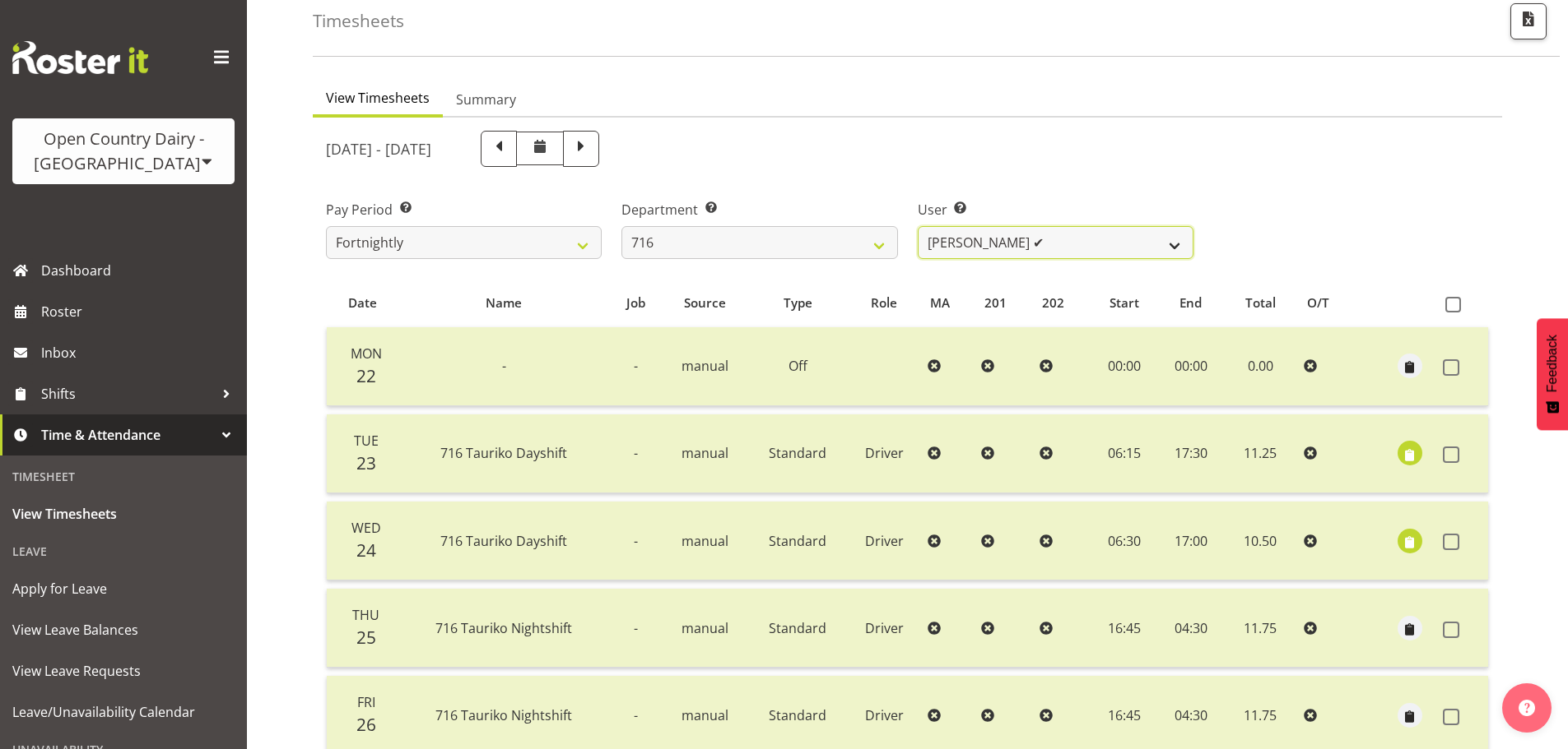
click at [1002, 239] on select "Casey Leonard ✔ Darren Norris ✔ Glen Fraser ✔ Michael O'Connor ✔" at bounding box center [1055, 243] width 275 height 33
select select "10867"
click at [917, 227] on select "Casey Leonard ✔ Darren Norris ✔ Glen Fraser ✔ Michael O'Connor ✔" at bounding box center [1055, 243] width 275 height 33
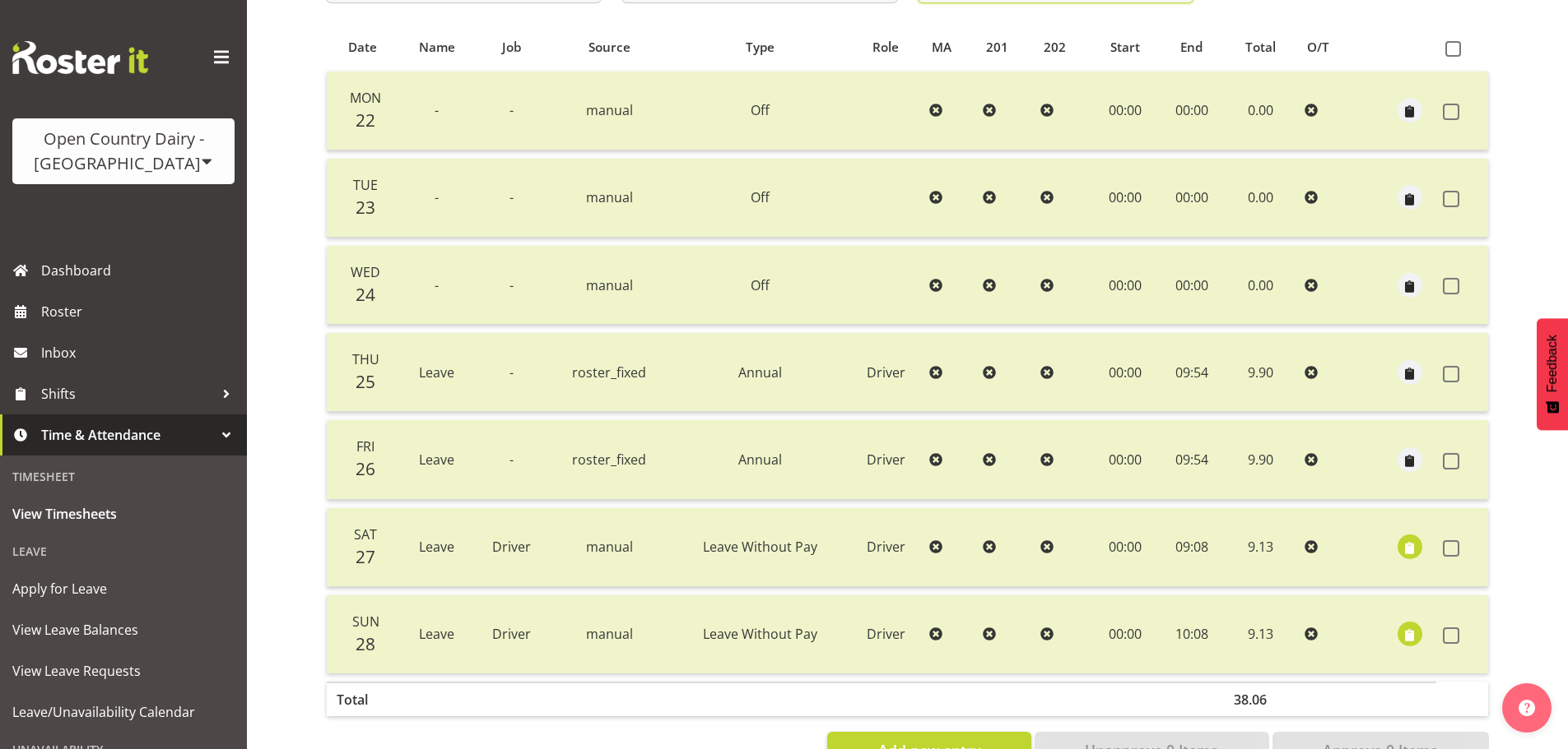
scroll to position [395, 0]
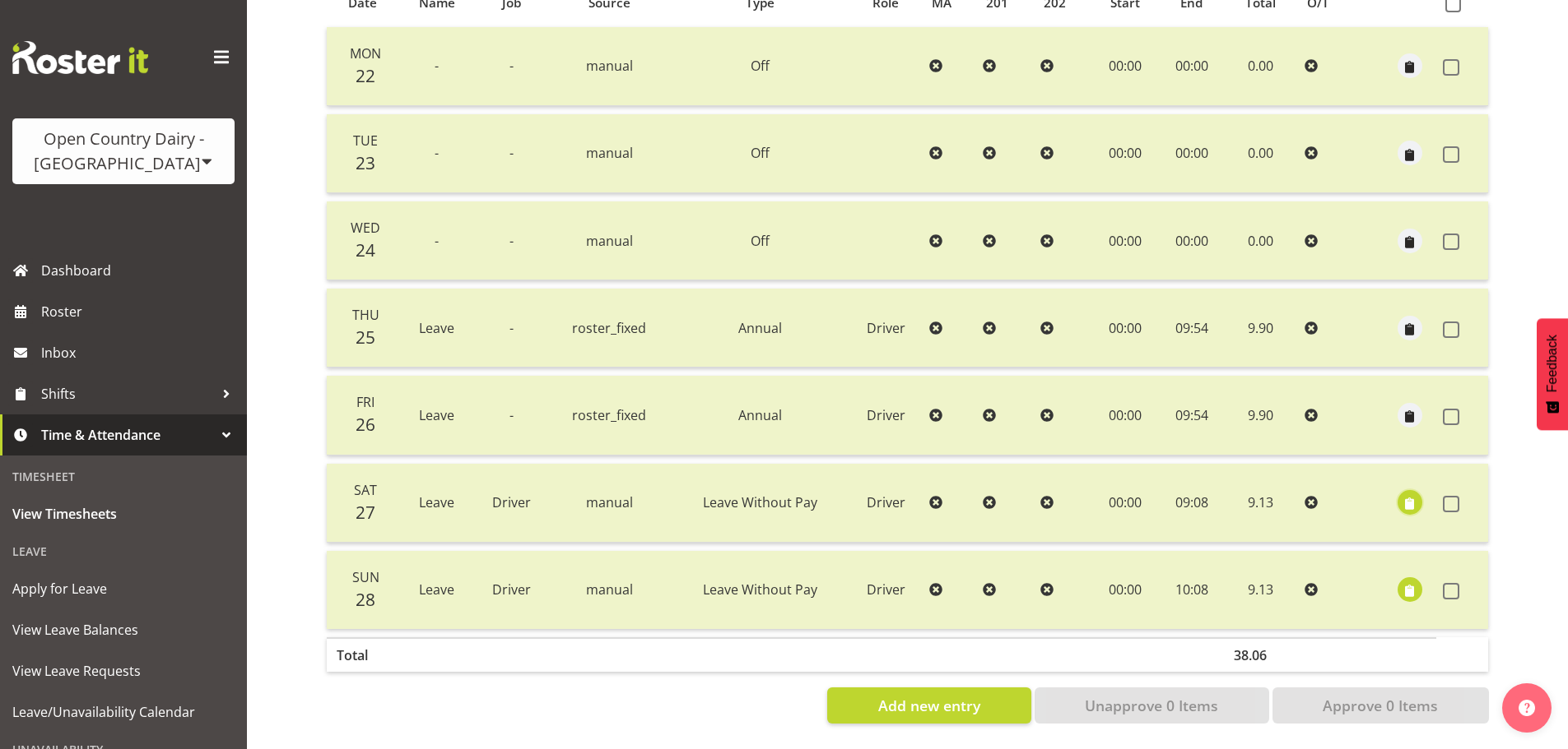
click at [1412, 495] on span "button" at bounding box center [1409, 504] width 19 height 19
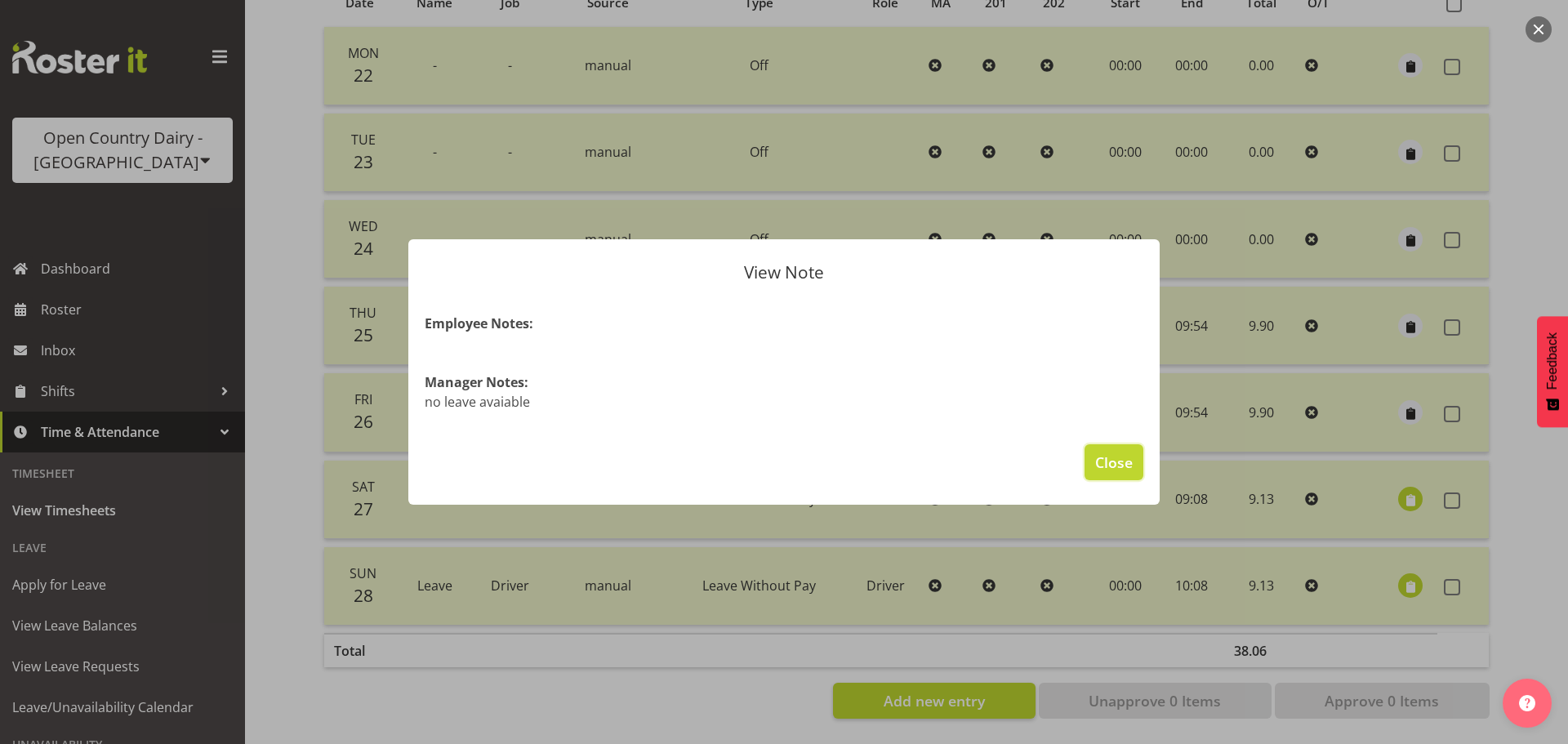
drag, startPoint x: 1121, startPoint y: 469, endPoint x: 738, endPoint y: 434, distance: 384.6
click at [1120, 469] on span "Close" at bounding box center [1114, 463] width 38 height 21
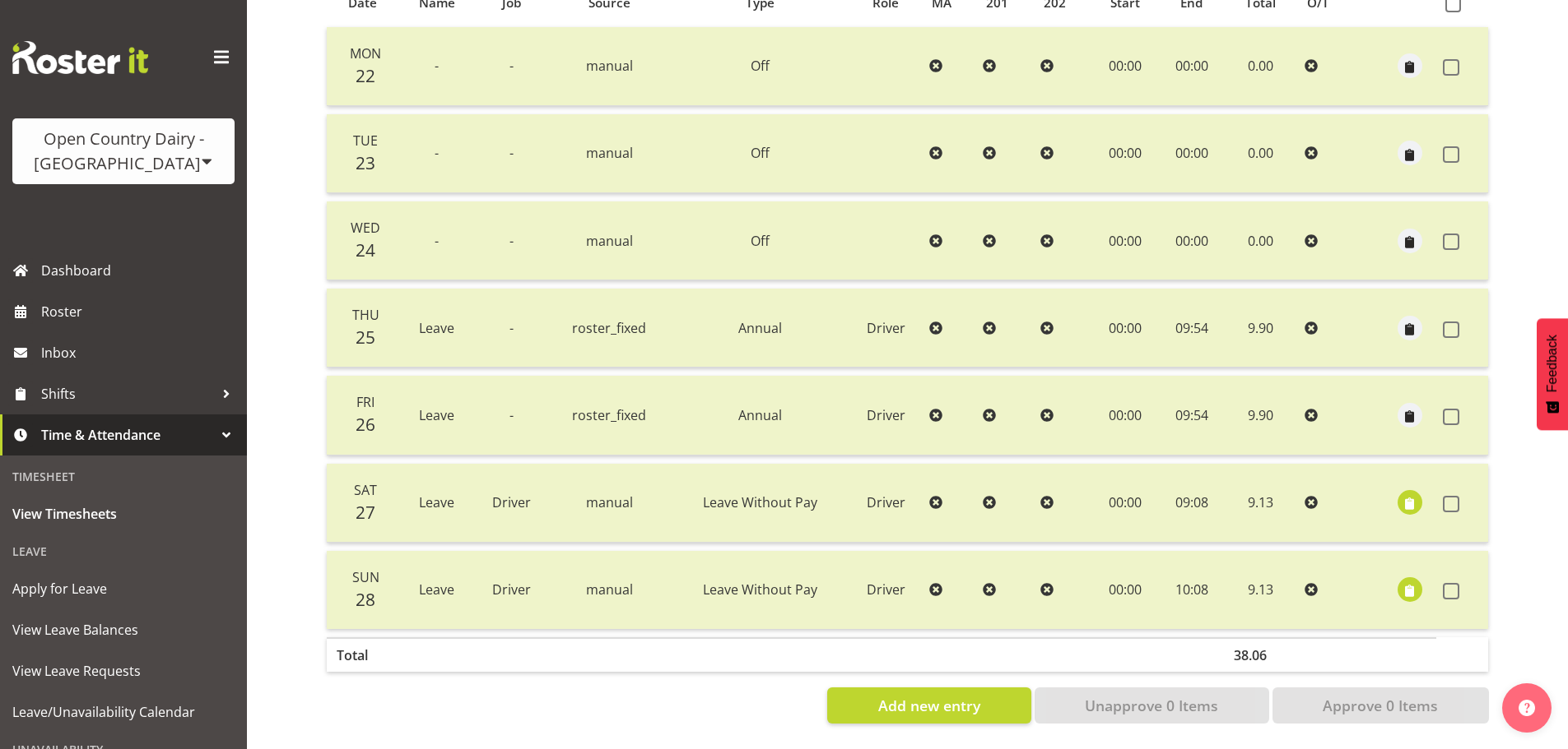
scroll to position [312, 0]
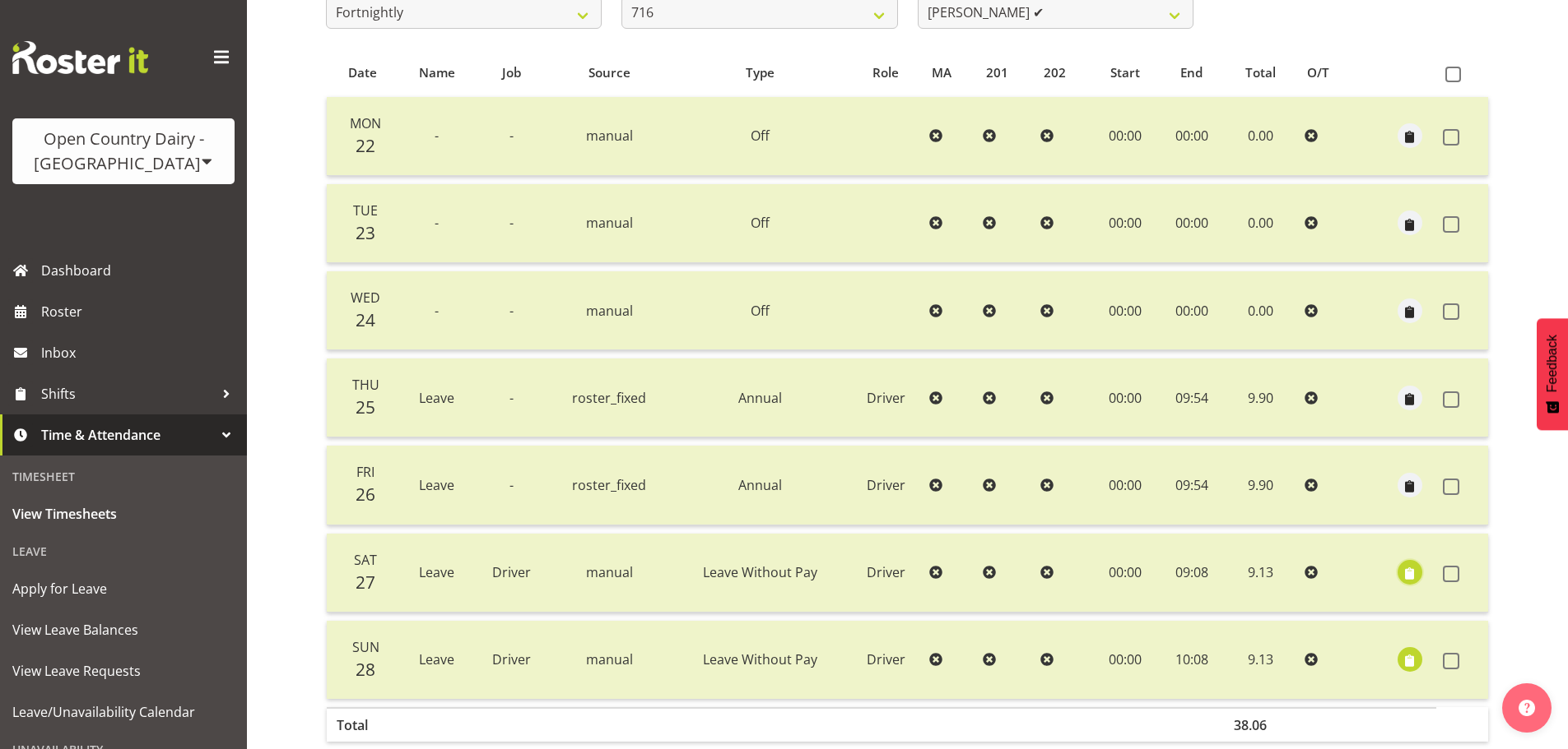
click at [1420, 571] on button "button" at bounding box center [1409, 572] width 24 height 24
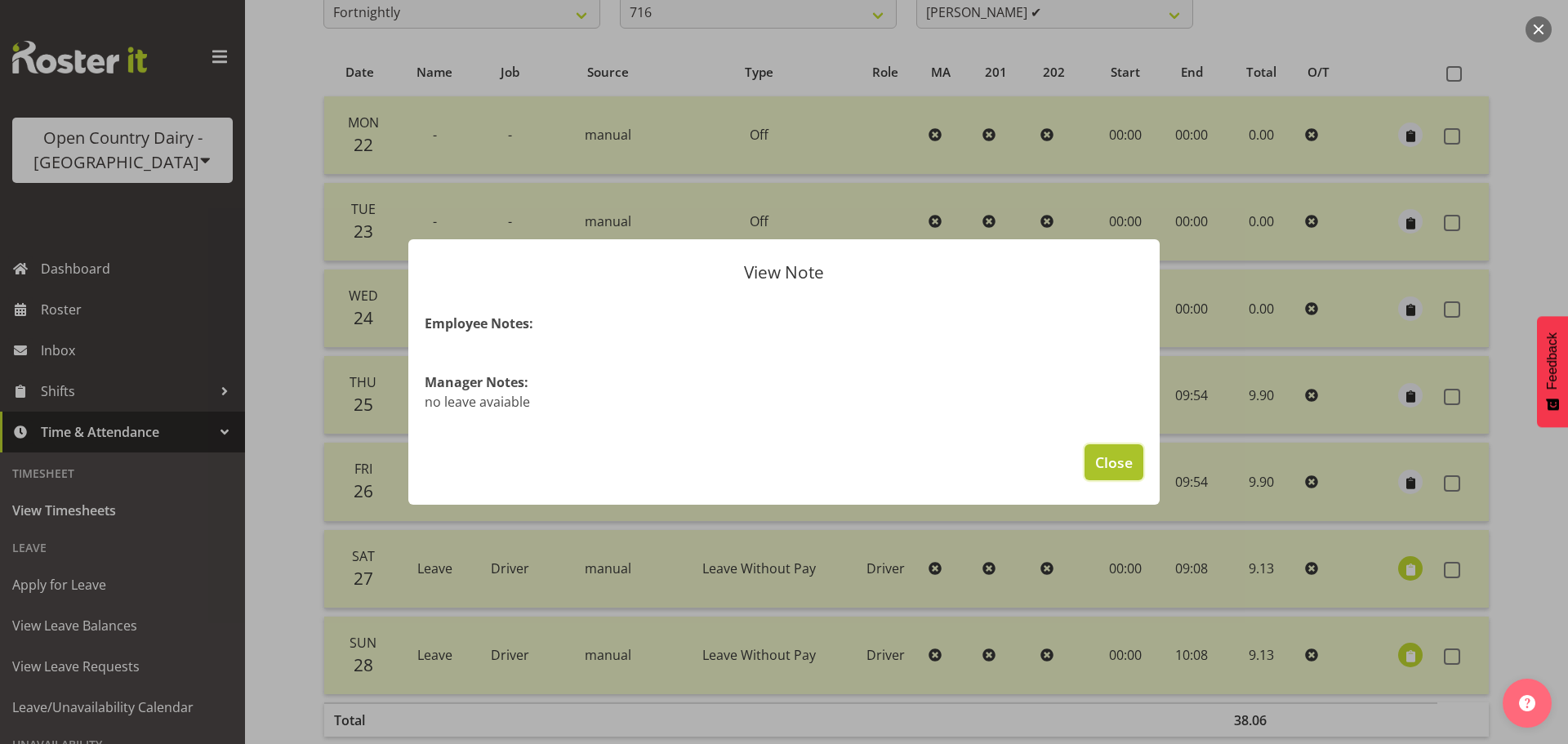
click at [1107, 462] on span "Close" at bounding box center [1114, 463] width 38 height 21
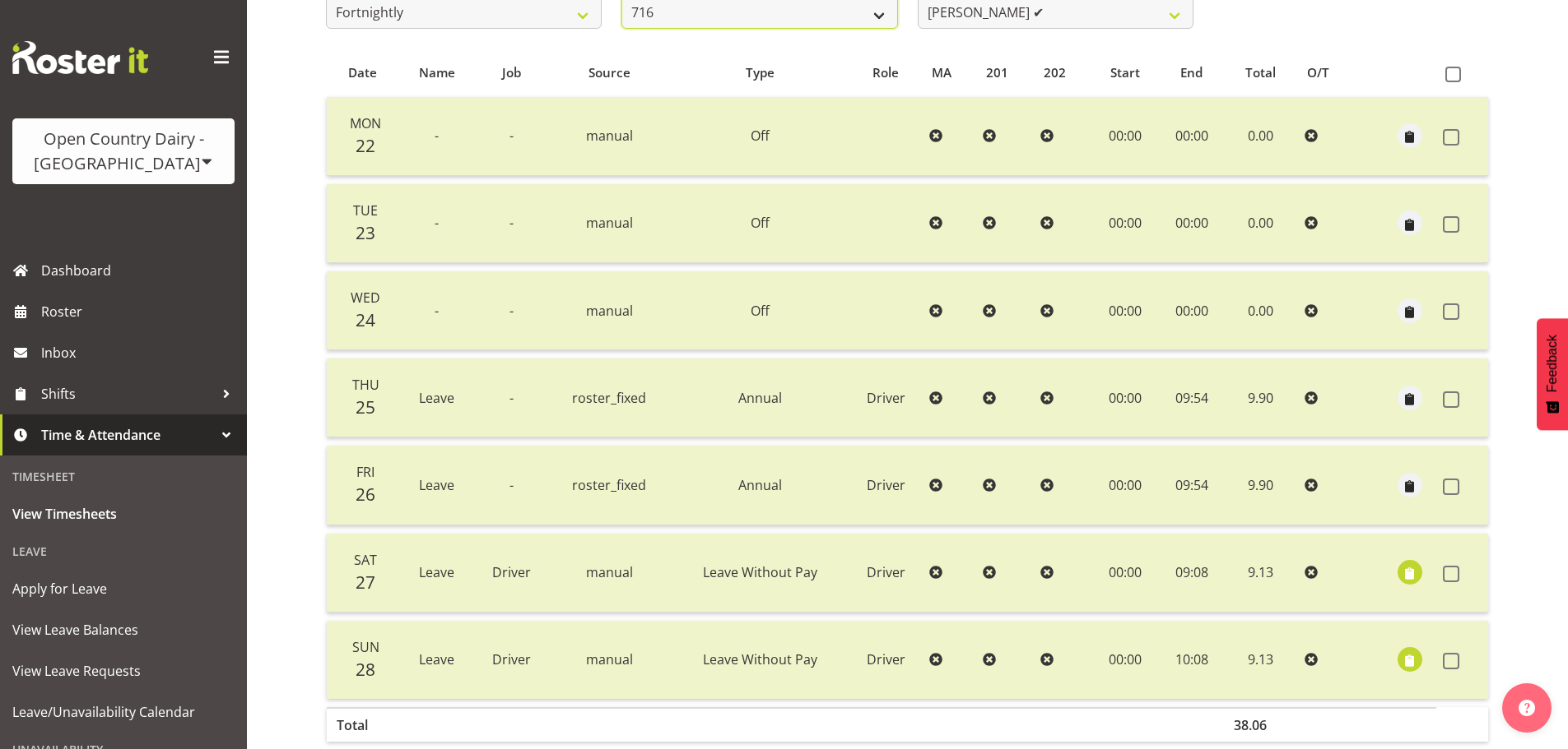
scroll to position [309, 0]
click at [701, 21] on select "701 702 703 704 705 706 707 708 709 710 711 712 713 714 715 716 717 718 719 720" at bounding box center [759, 17] width 275 height 33
select select "832"
click at [621, 0] on select "701 702 703 704 705 706 707 708 709 710 711 712 713 714 715 716 717 718 719 720" at bounding box center [759, 17] width 275 height 33
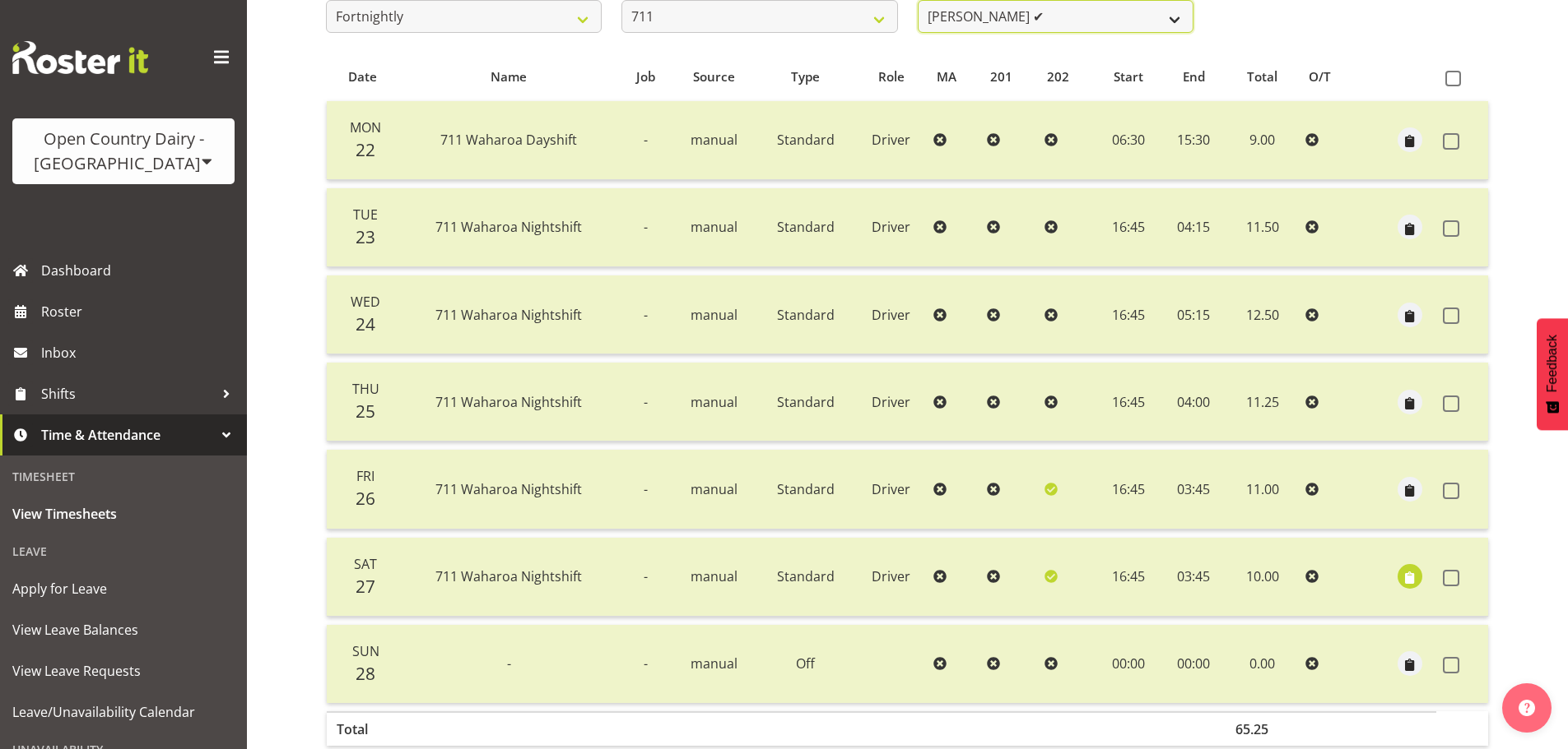
click at [959, 21] on select "Baz Morgan ✔ Gerard Cavanagh ✔ Tyrone Lawry ✔" at bounding box center [1055, 17] width 275 height 33
select select "8181"
click at [917, 0] on select "Baz Morgan ✔ Gerard Cavanagh ✔ Tyrone Lawry ✔" at bounding box center [1055, 17] width 275 height 33
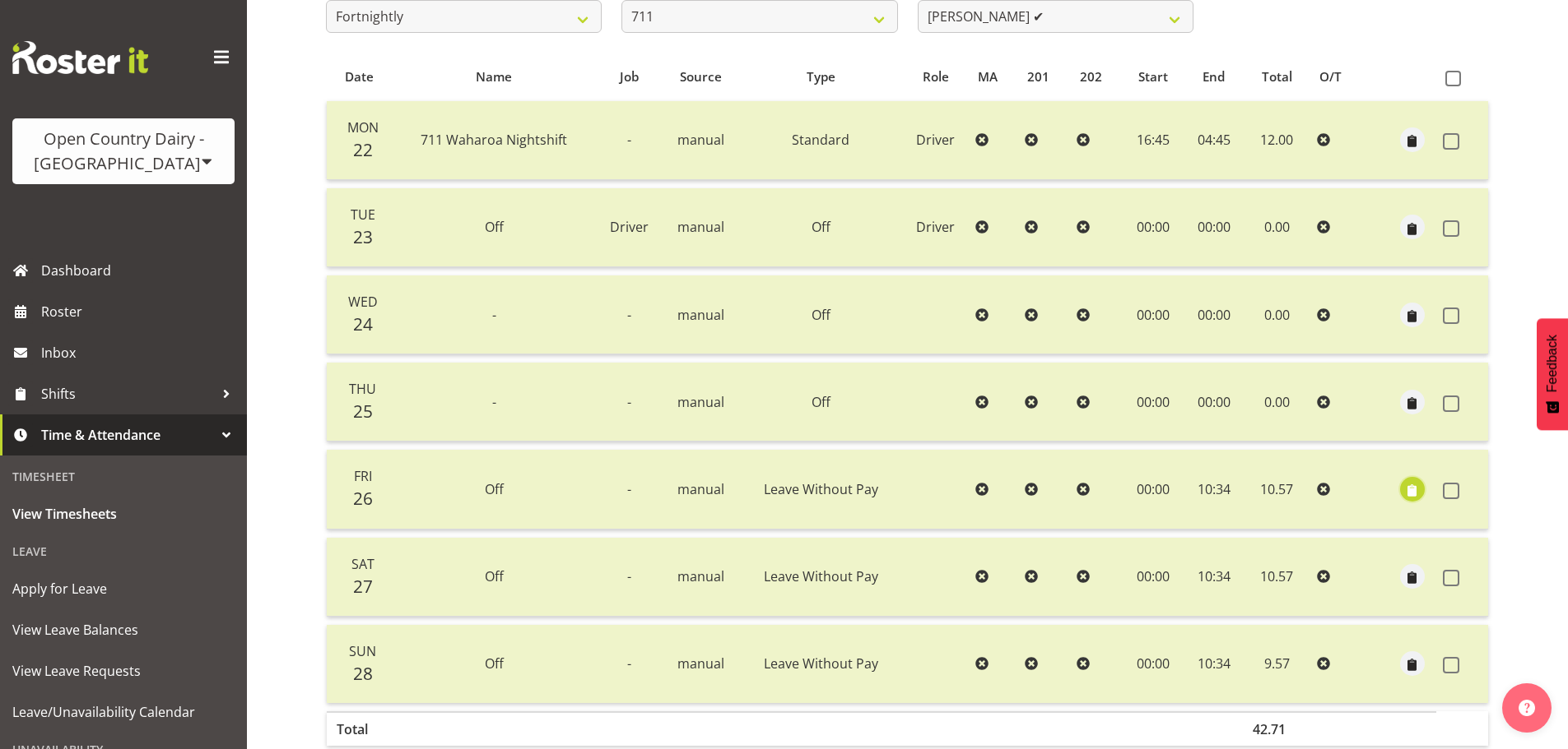
click at [1409, 485] on span "button" at bounding box center [1411, 490] width 19 height 19
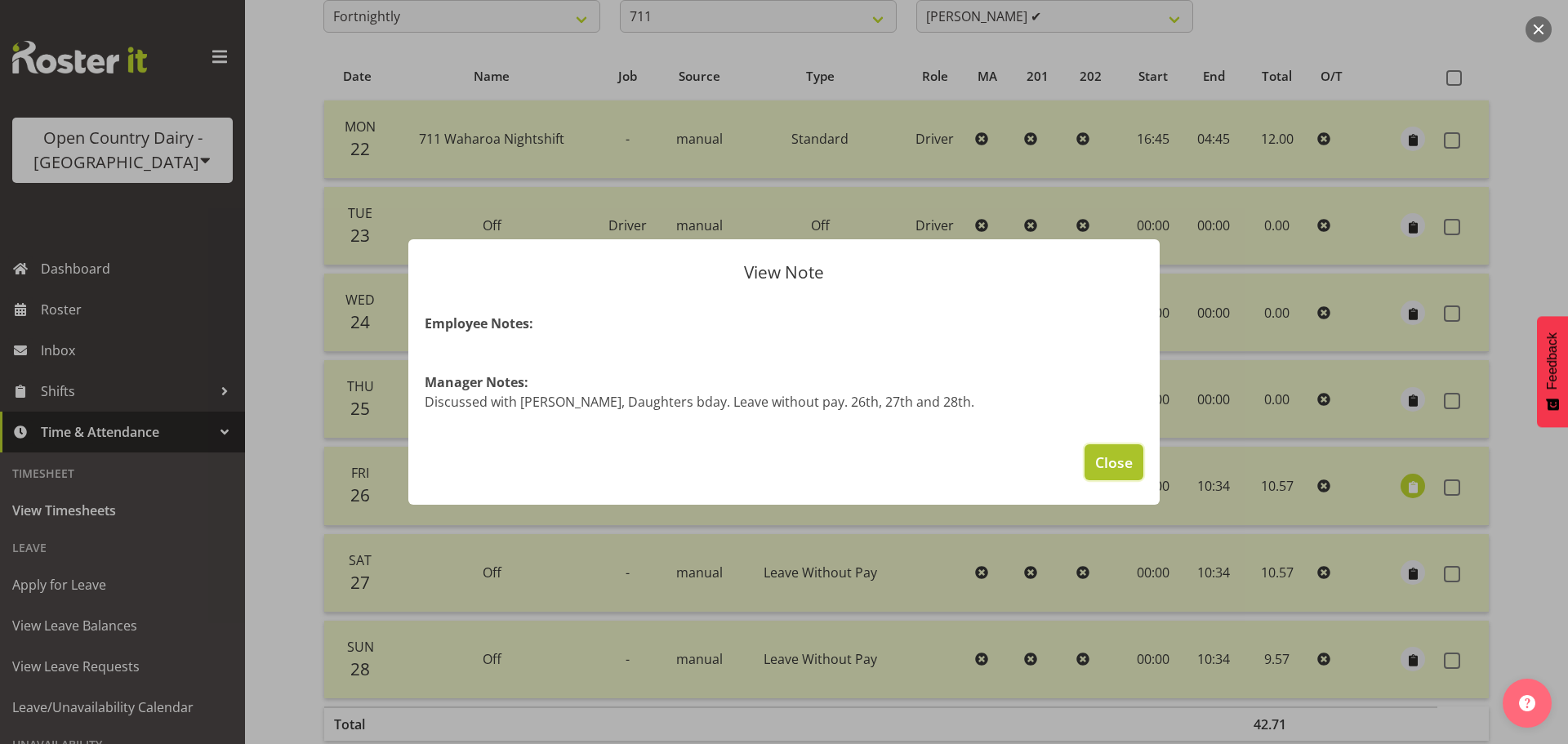
click at [1106, 452] on span "Close" at bounding box center [1114, 463] width 38 height 21
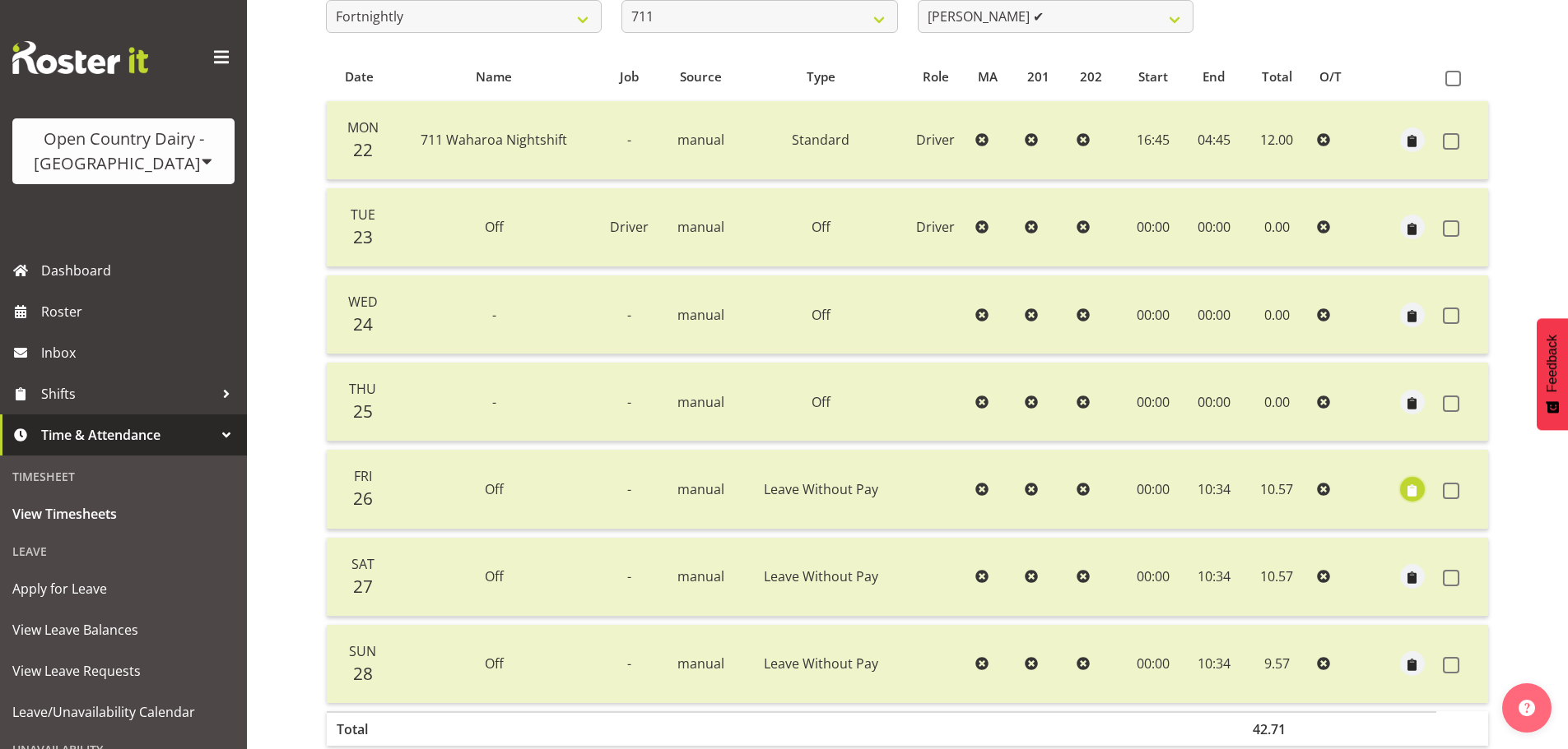
click at [1407, 493] on span "button" at bounding box center [1411, 490] width 19 height 19
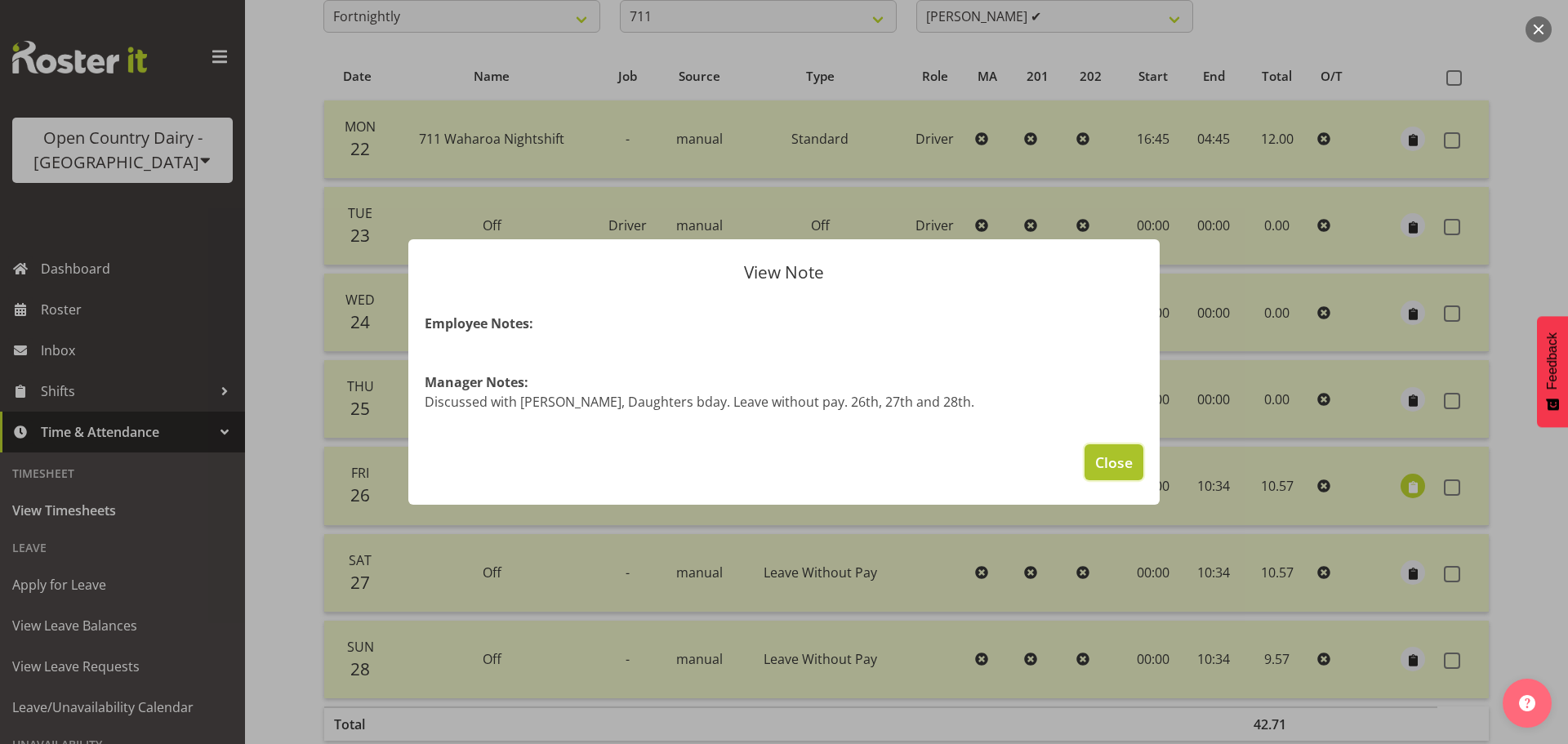
click at [1101, 468] on span "Close" at bounding box center [1114, 463] width 38 height 21
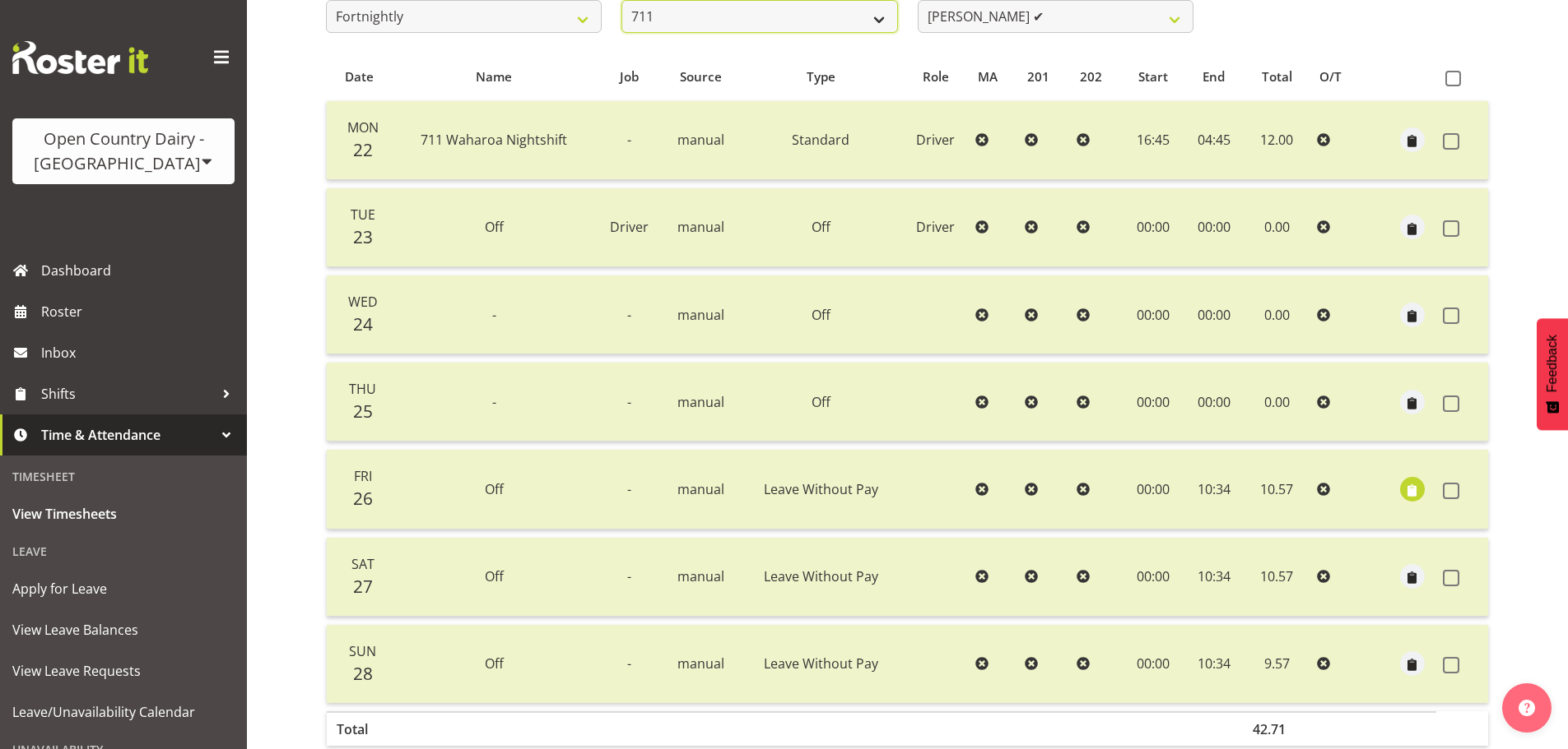
click at [736, 21] on select "701 702 703 704 705 706 707 708 709 710 711 712 713 714 715 716 717 718 719 720" at bounding box center [759, 17] width 275 height 33
select select "763"
click at [621, 0] on select "701 702 703 704 705 706 707 708 709 710 711 712 713 714 715 716 717 718 719 720" at bounding box center [759, 17] width 275 height 33
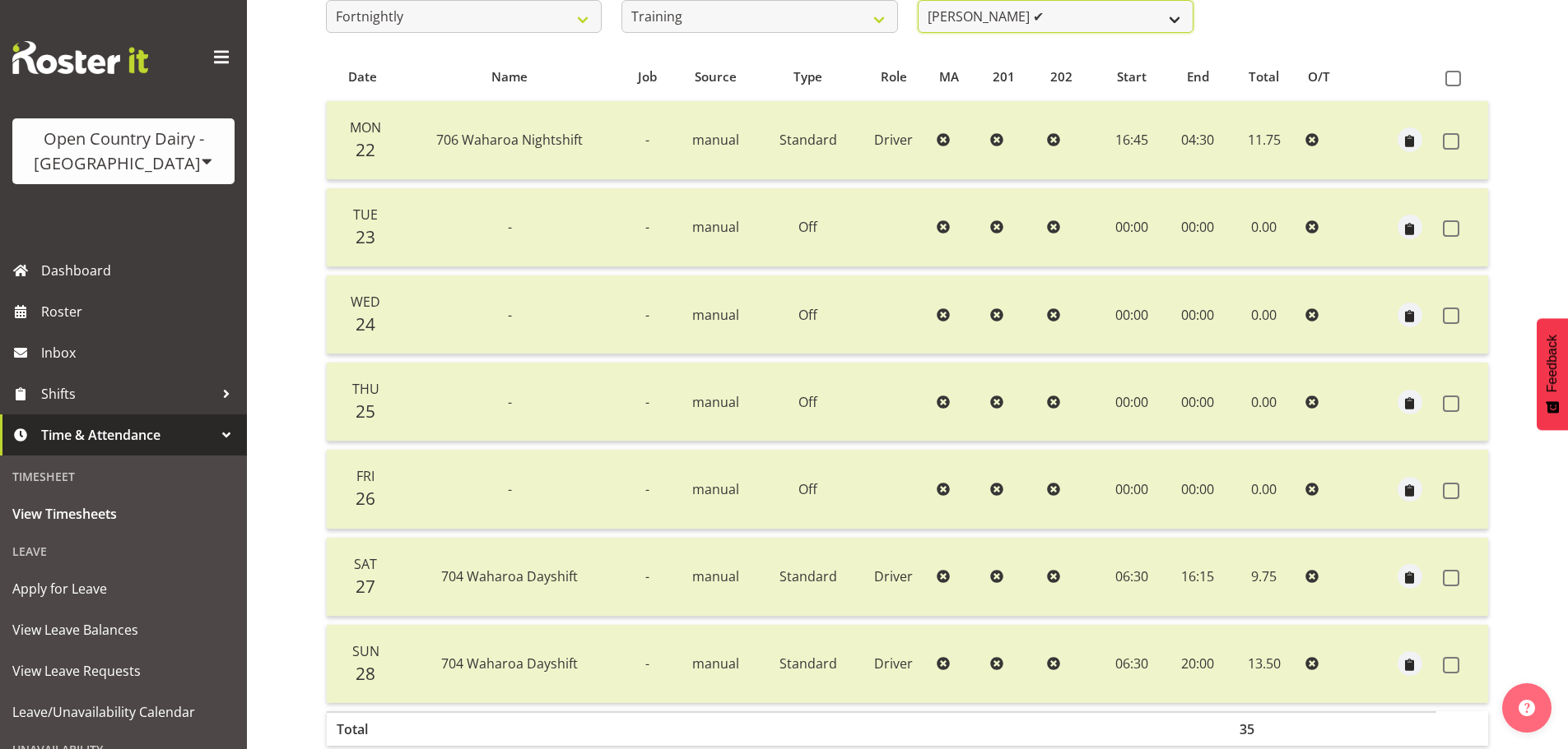
click at [984, 30] on select "Andre Syben ✔ Andrew Murphy ✔ Antony Lockyer ✔ Jesse Simpson ✔ Kimberley-Rose A…" at bounding box center [1055, 17] width 275 height 33
select select "11242"
click at [917, 0] on select "Andre Syben ✔ Andrew Murphy ✔ Antony Lockyer ✔ Jesse Simpson ✔ Kimberley-Rose A…" at bounding box center [1055, 17] width 275 height 33
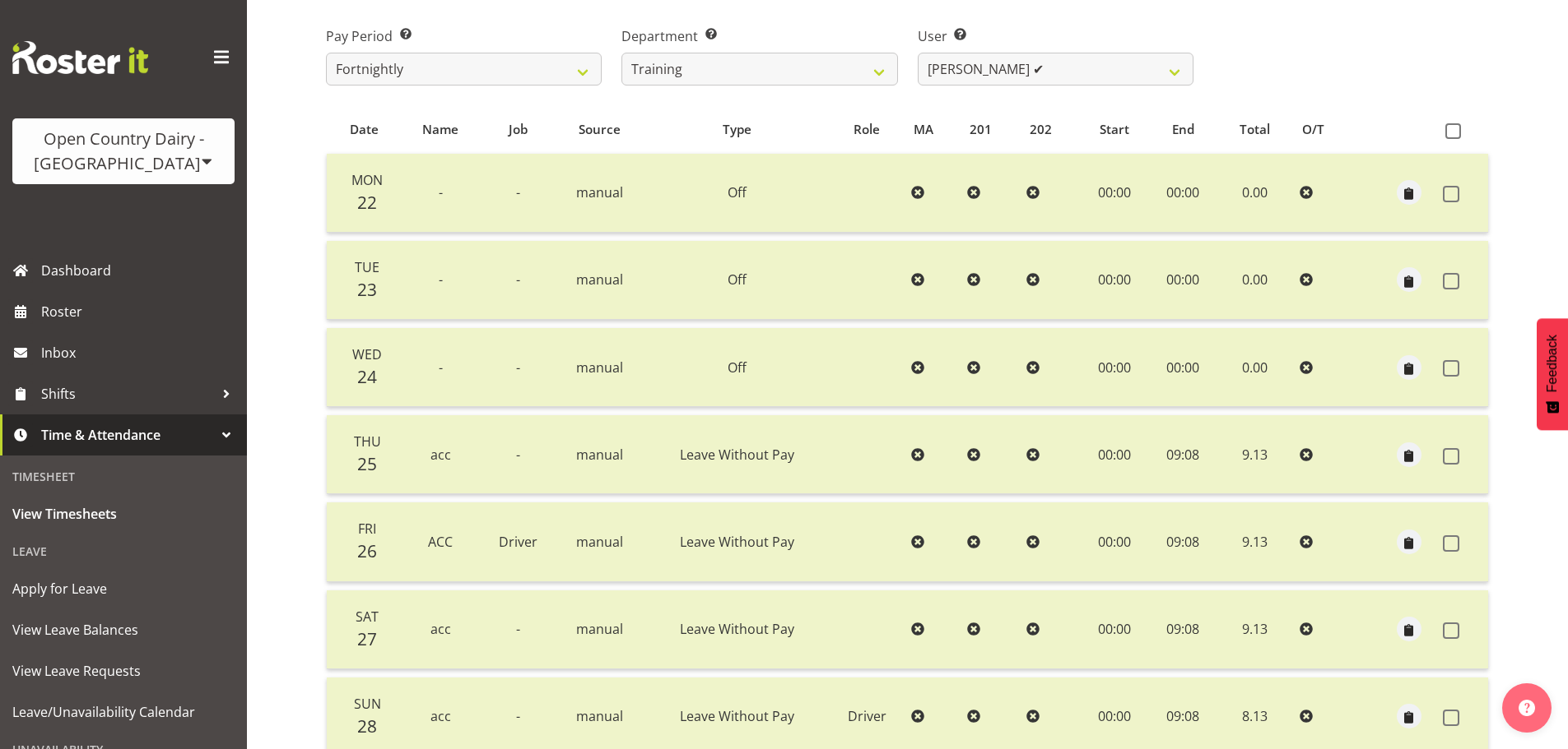
scroll to position [227, 0]
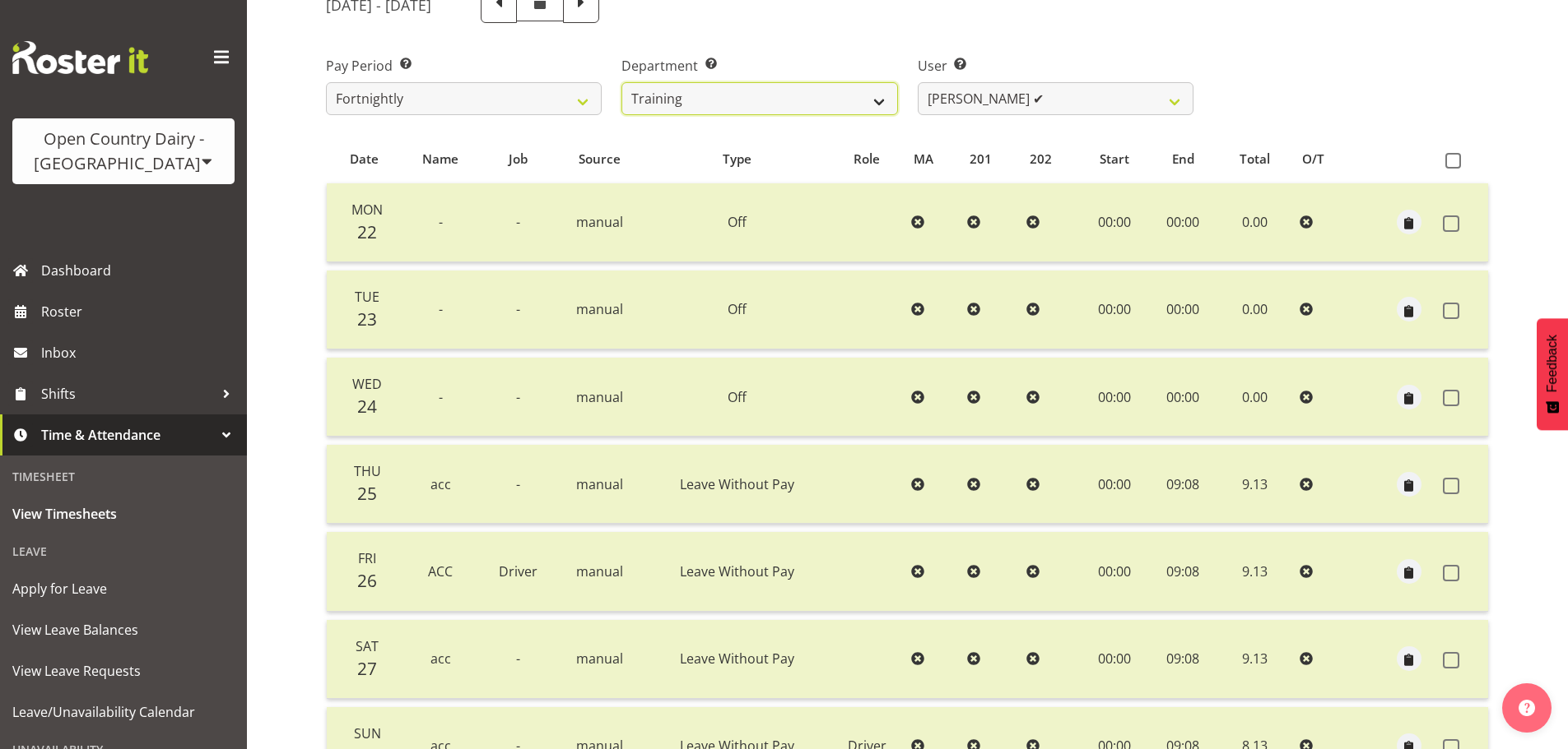
drag, startPoint x: 677, startPoint y: 98, endPoint x: 679, endPoint y: 114, distance: 16.1
click at [678, 98] on select "701 702 703 704 705 706 707 708 709 710 711 712 713 714 715 716 717 718 719 720" at bounding box center [759, 99] width 275 height 33
select select "802"
click at [621, 82] on select "701 702 703 704 705 706 707 708 709 710 711 712 713 714 715 716 717 718 719 720" at bounding box center [759, 99] width 275 height 33
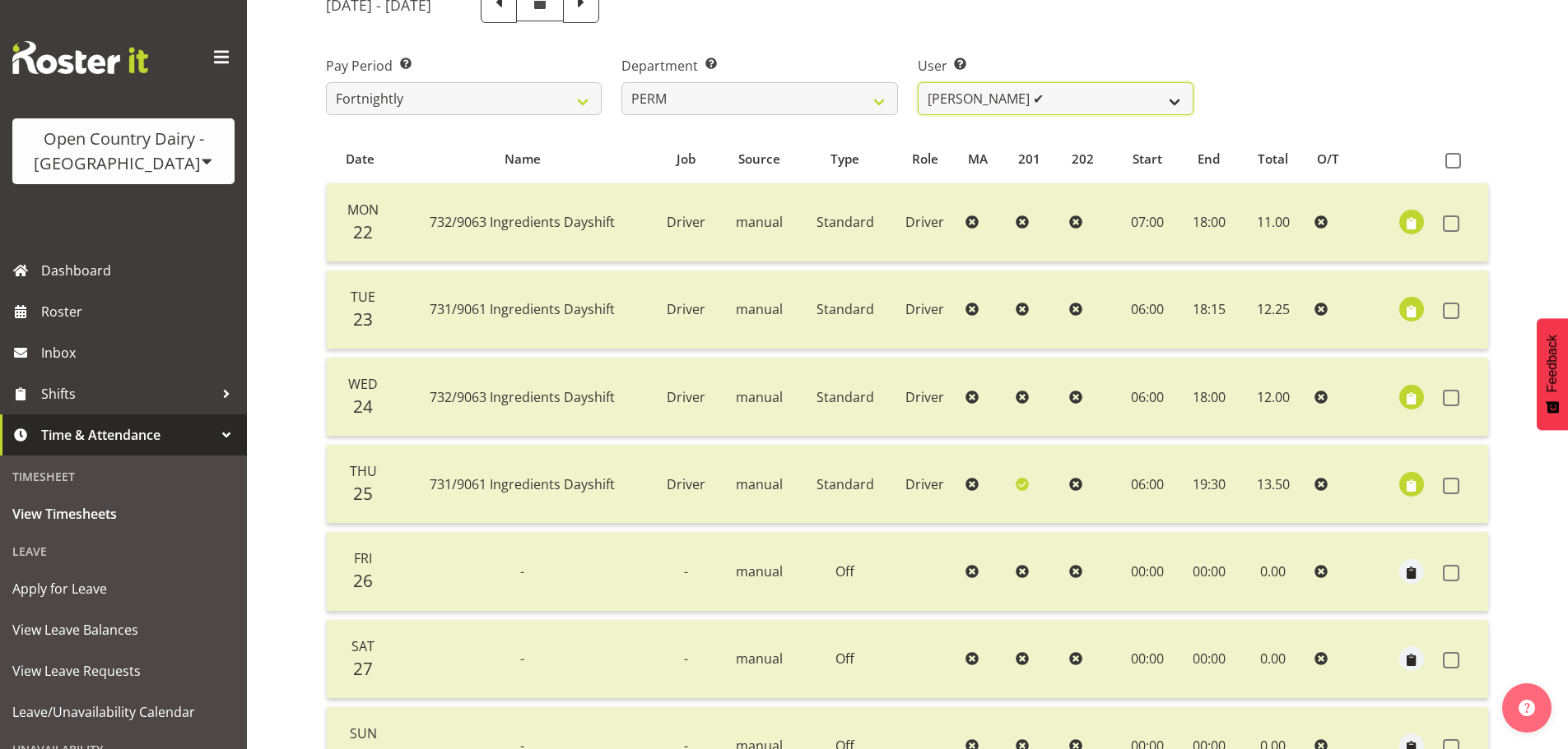
click at [999, 107] on select "Abhilash Antony ✔ Amba Swann ❌ Chris Kneebone ✔ Haley Galecki ✔ Jayden Vincent …" at bounding box center [1055, 99] width 275 height 33
select select "10156"
click at [917, 82] on select "Abhilash Antony ✔ Amba Swann ❌ Chris Kneebone ✔ Haley Galecki ✔ Jayden Vincent …" at bounding box center [1055, 99] width 275 height 33
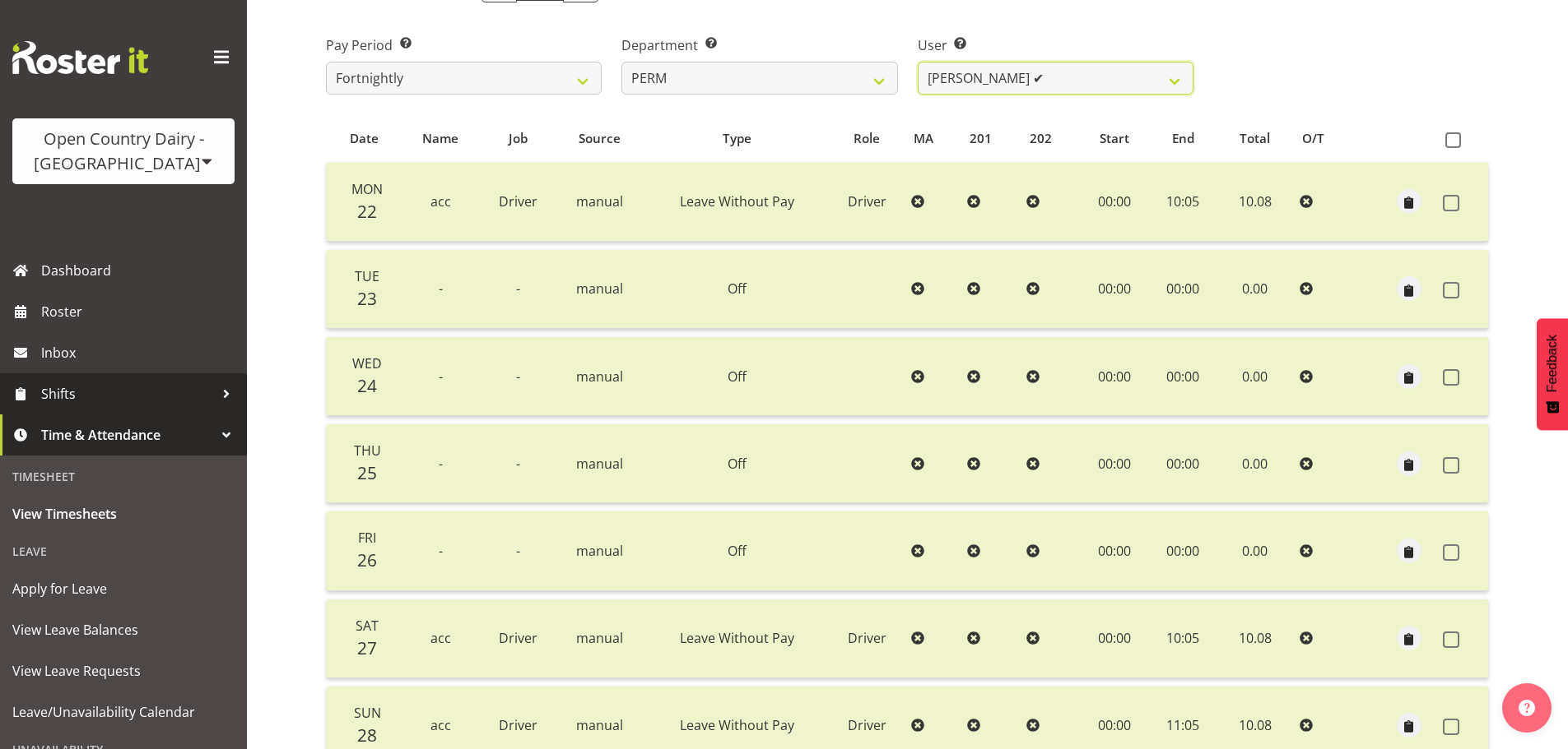
scroll to position [230, 0]
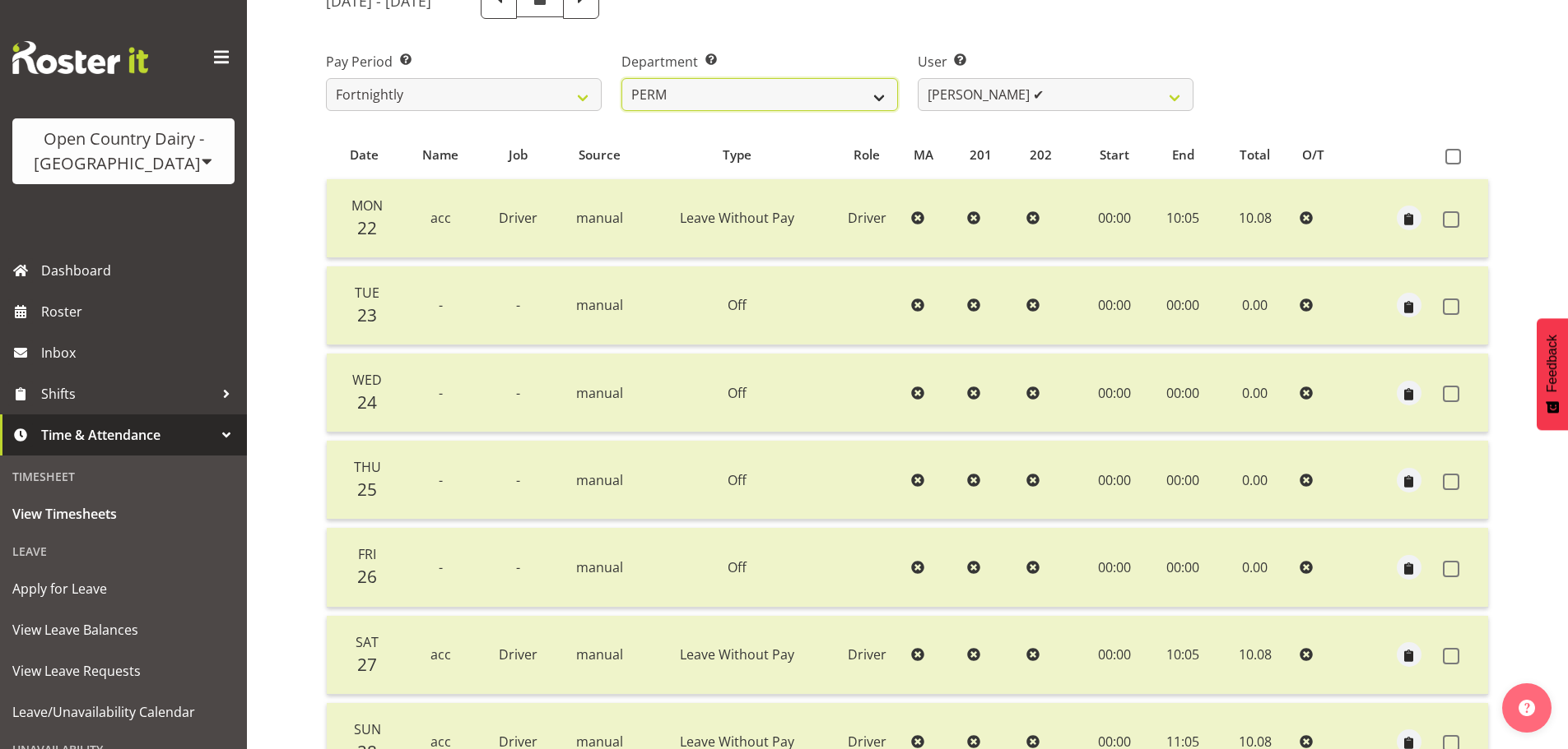
click at [705, 96] on select "701 702 703 704 705 706 707 708 709 710 711 712 713 714 715 716 717 718 719 720" at bounding box center [759, 95] width 275 height 33
select select "759"
click at [621, 78] on select "701 702 703 704 705 706 707 708 709 710 711 712 713 714 715 716 717 718 719 720" at bounding box center [759, 95] width 275 height 33
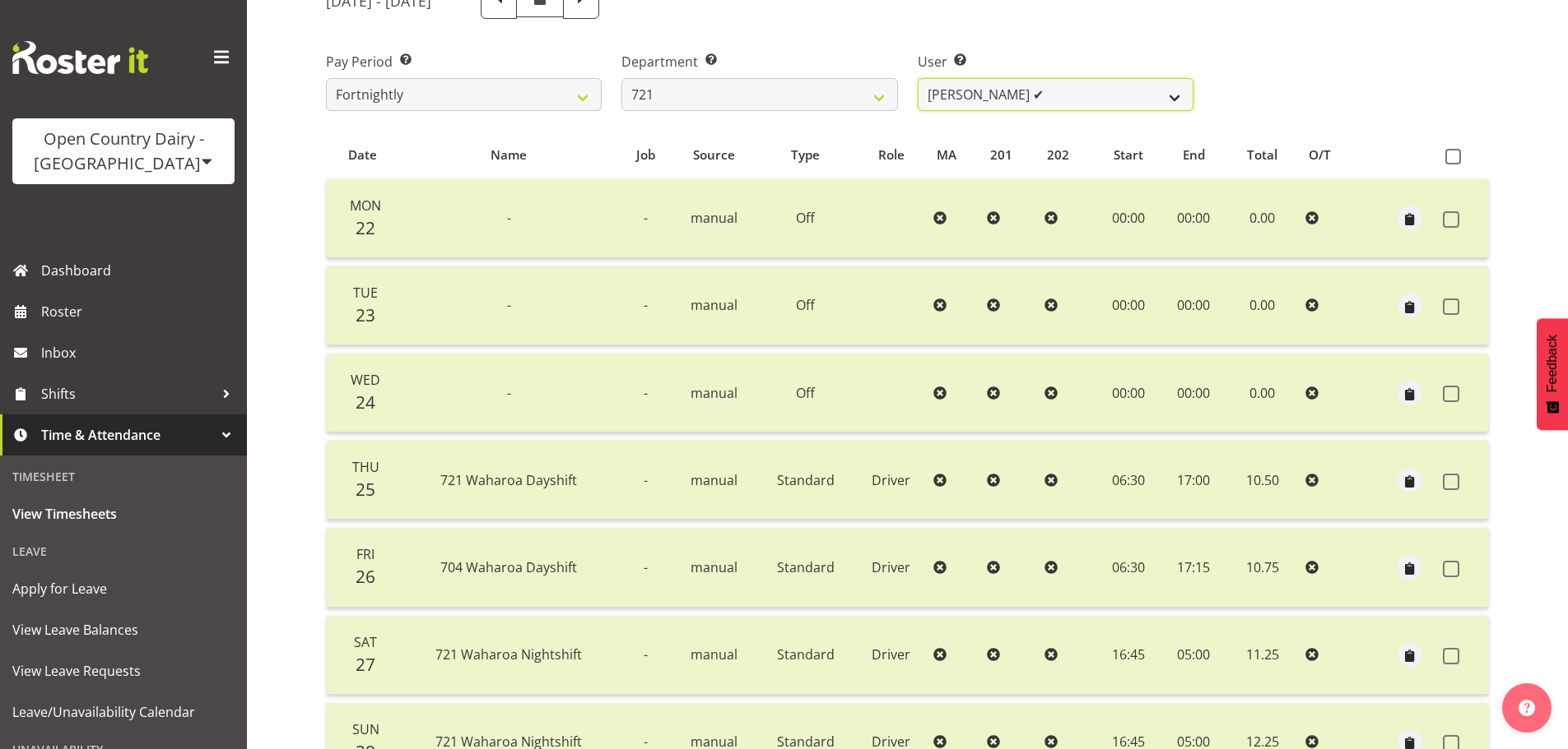
drag, startPoint x: 1013, startPoint y: 85, endPoint x: 1006, endPoint y: 107, distance: 23.1
click at [1013, 86] on select "George Taylor ✔ Grant Vercoe ✔ Thakur Ajit Singh ✔" at bounding box center [1055, 95] width 275 height 33
select select "11708"
click at [917, 78] on select "George Taylor ✔ Grant Vercoe ✔ Thakur Ajit Singh ✔" at bounding box center [1055, 95] width 275 height 33
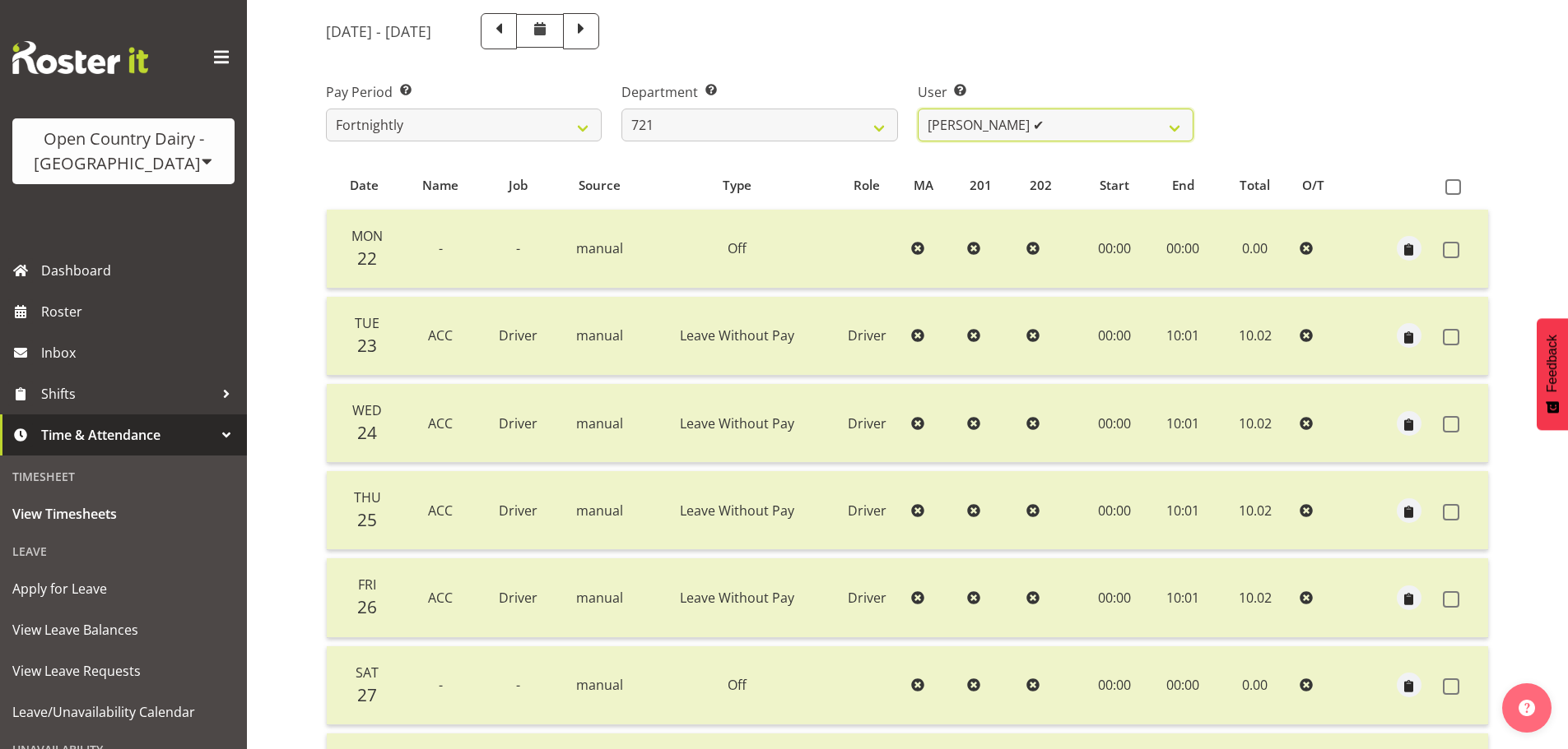
scroll to position [148, 0]
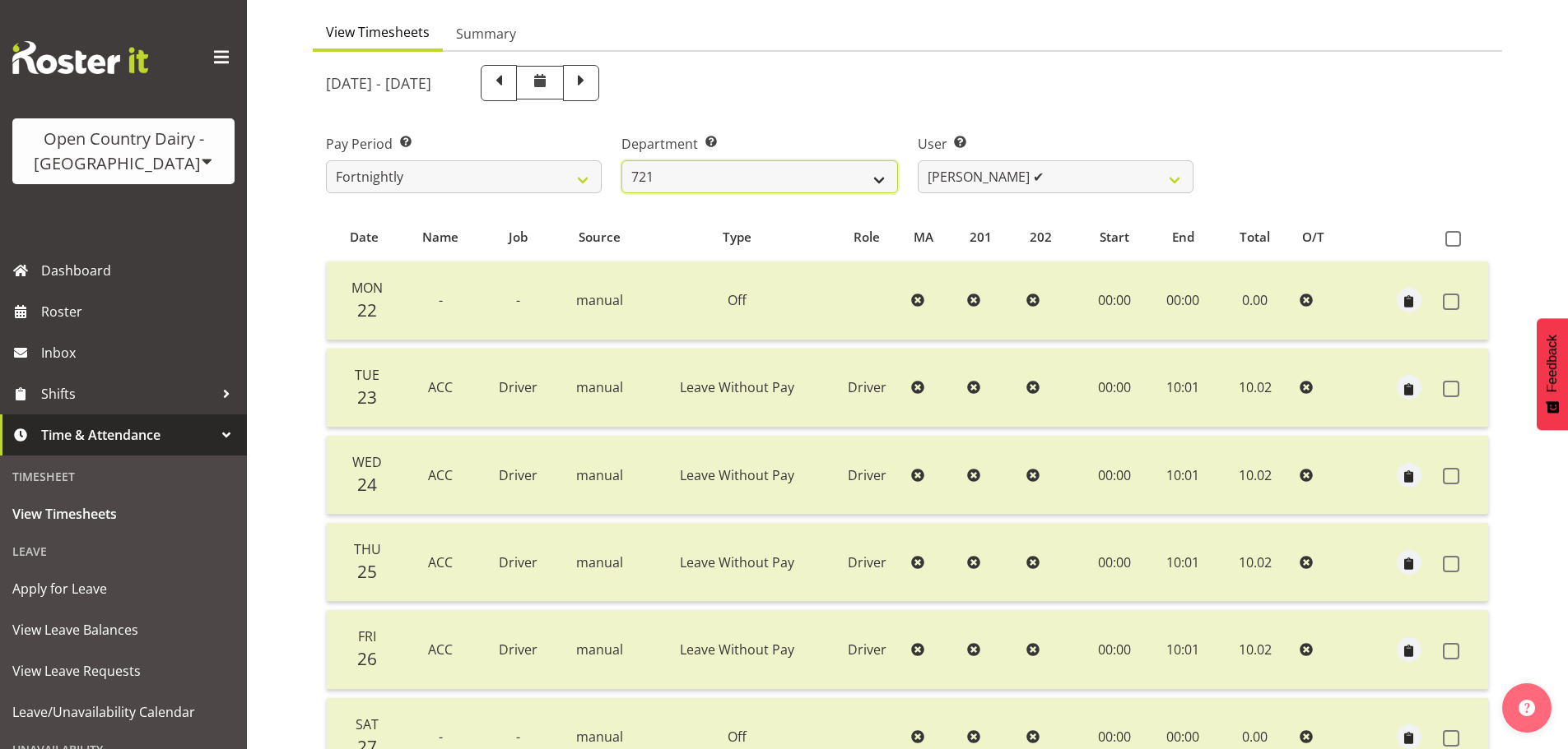
drag, startPoint x: 669, startPoint y: 173, endPoint x: 676, endPoint y: 191, distance: 19.3
click at [669, 175] on select "701 702 703 704 705 706 707 708 709 710 711 712 713 714 715 716 717 718 719 720" at bounding box center [759, 177] width 275 height 33
select select "819"
click at [621, 160] on select "701 702 703 704 705 706 707 708 709 710 711 712 713 714 715 716 717 718 719 720" at bounding box center [759, 177] width 275 height 33
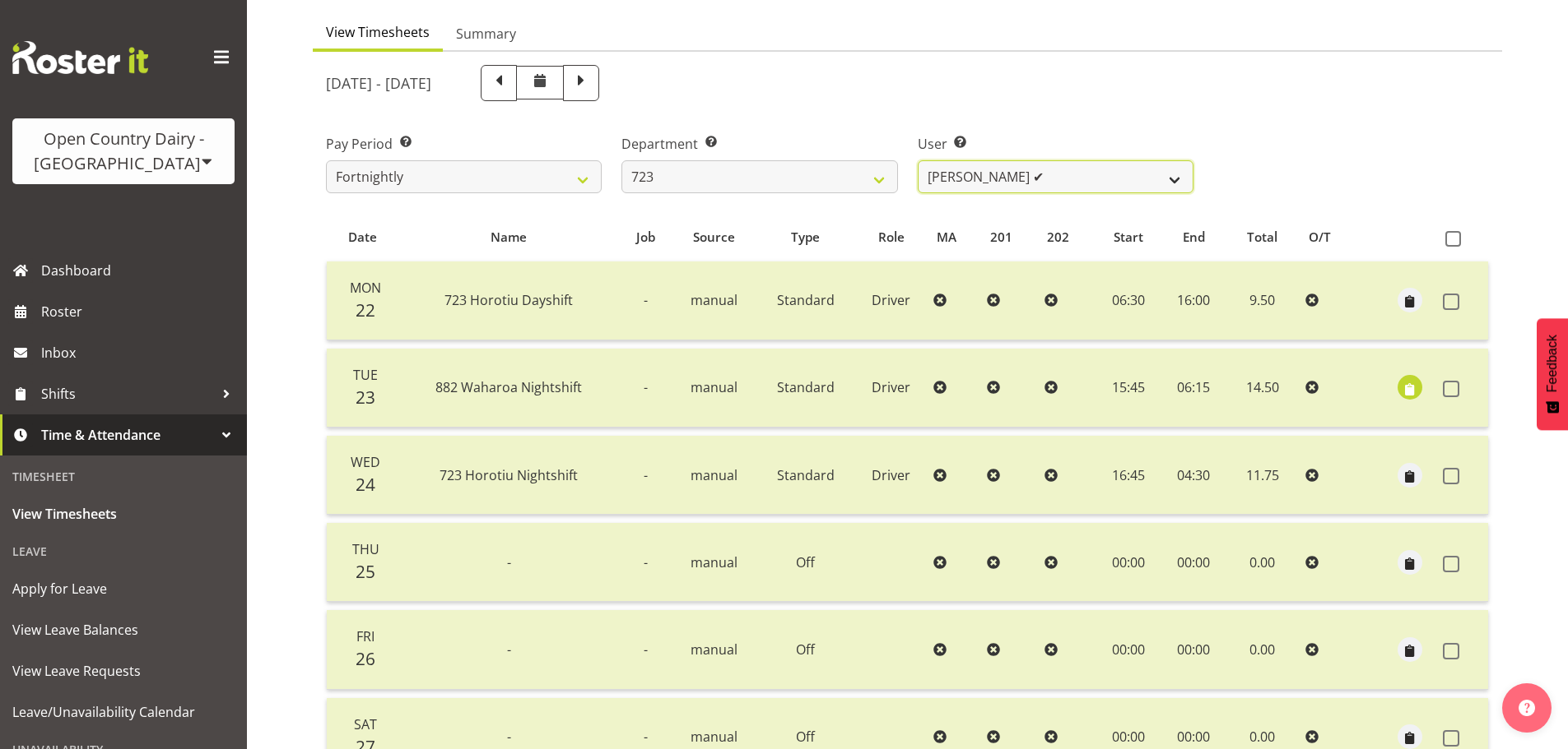
click at [989, 187] on select "Daljeet Rai ✔ Manjinder Singh ✔ Prabhjot Singh ✔ Varninder Singh ✔" at bounding box center [1055, 177] width 275 height 33
select select "11212"
click at [917, 160] on select "Daljeet Rai ✔ Manjinder Singh ✔ Prabhjot Singh ✔ Varninder Singh ✔" at bounding box center [1055, 177] width 275 height 33
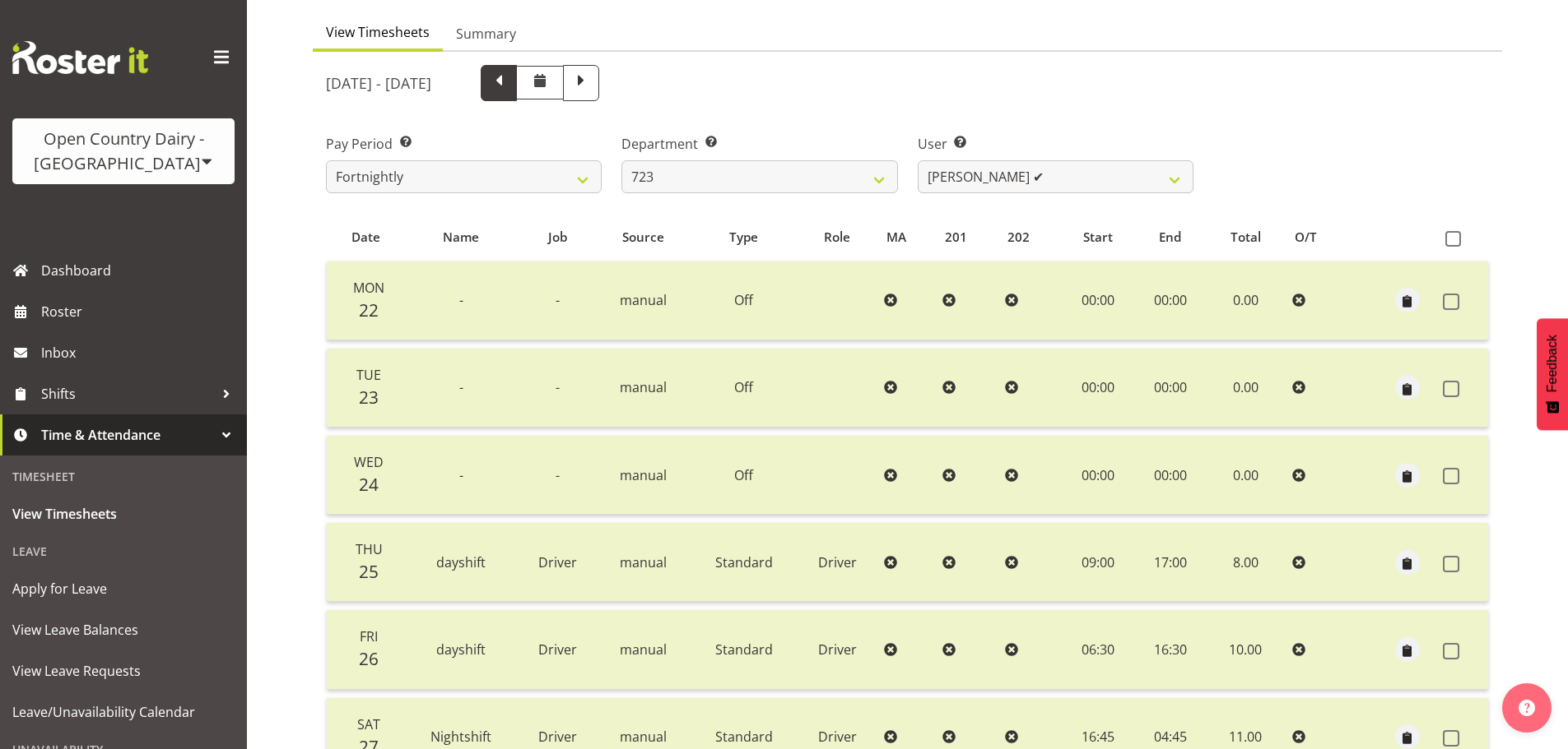
click at [509, 91] on span at bounding box center [499, 81] width 21 height 21
select select
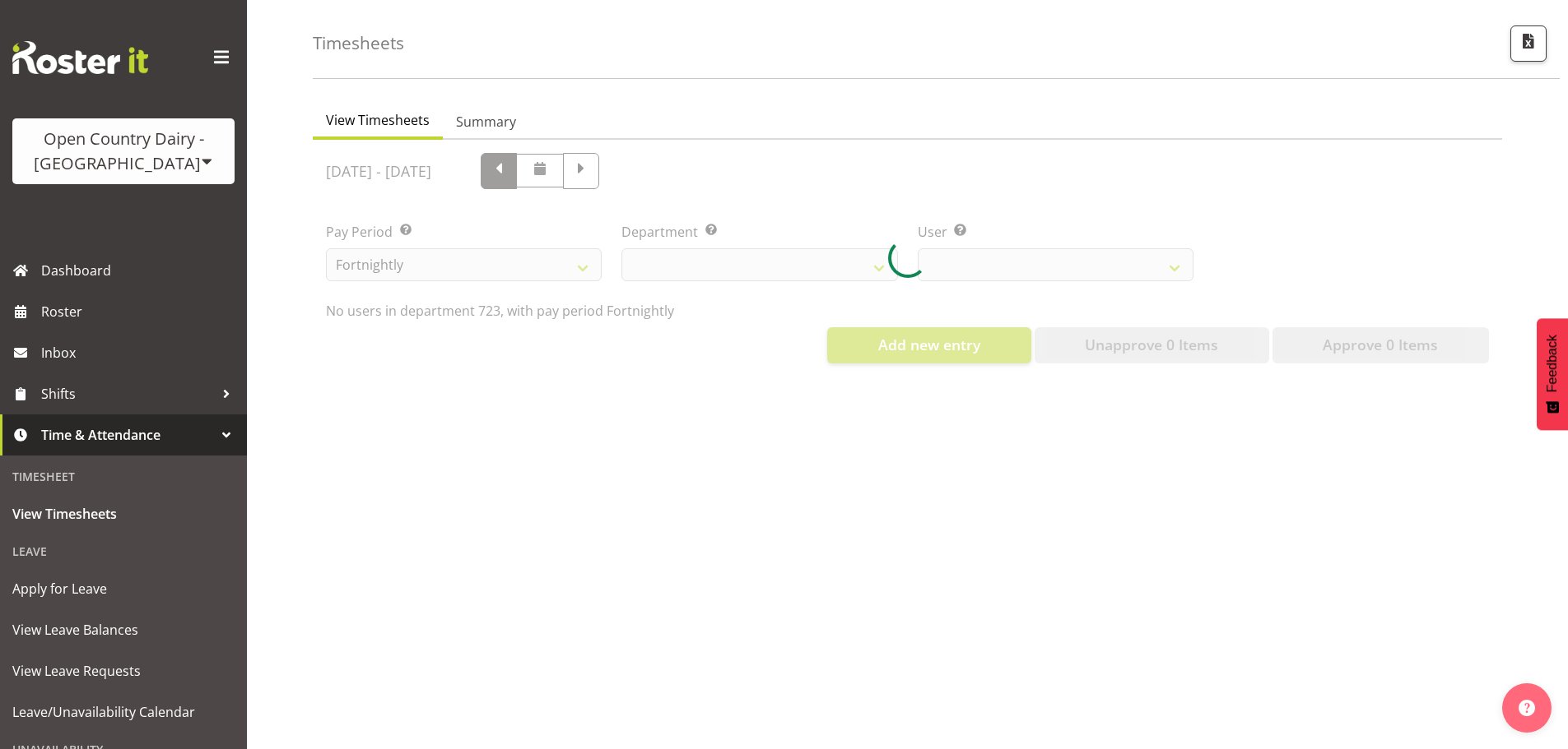
scroll to position [72, 0]
select select "819"
select select "11212"
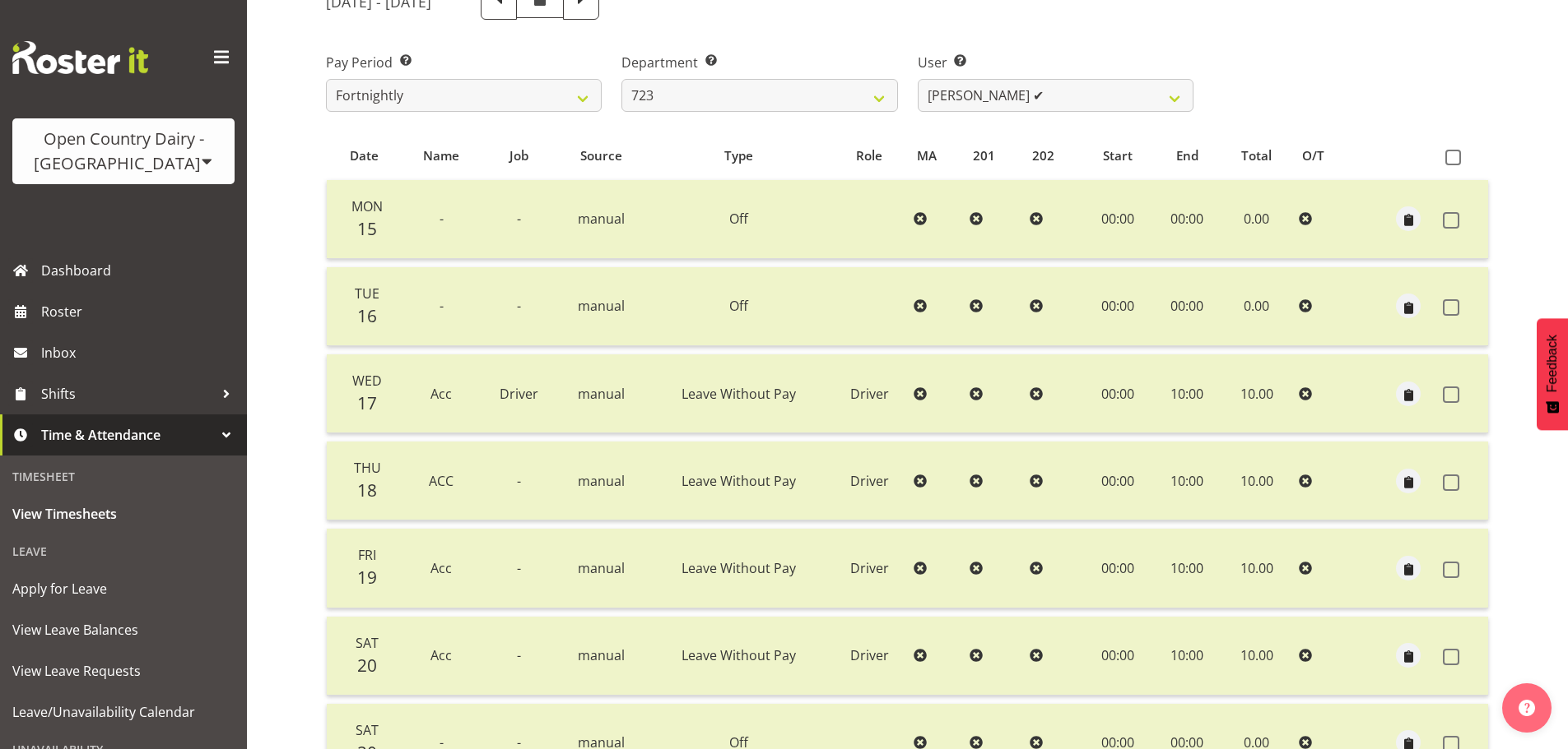
scroll to position [230, 0]
select select
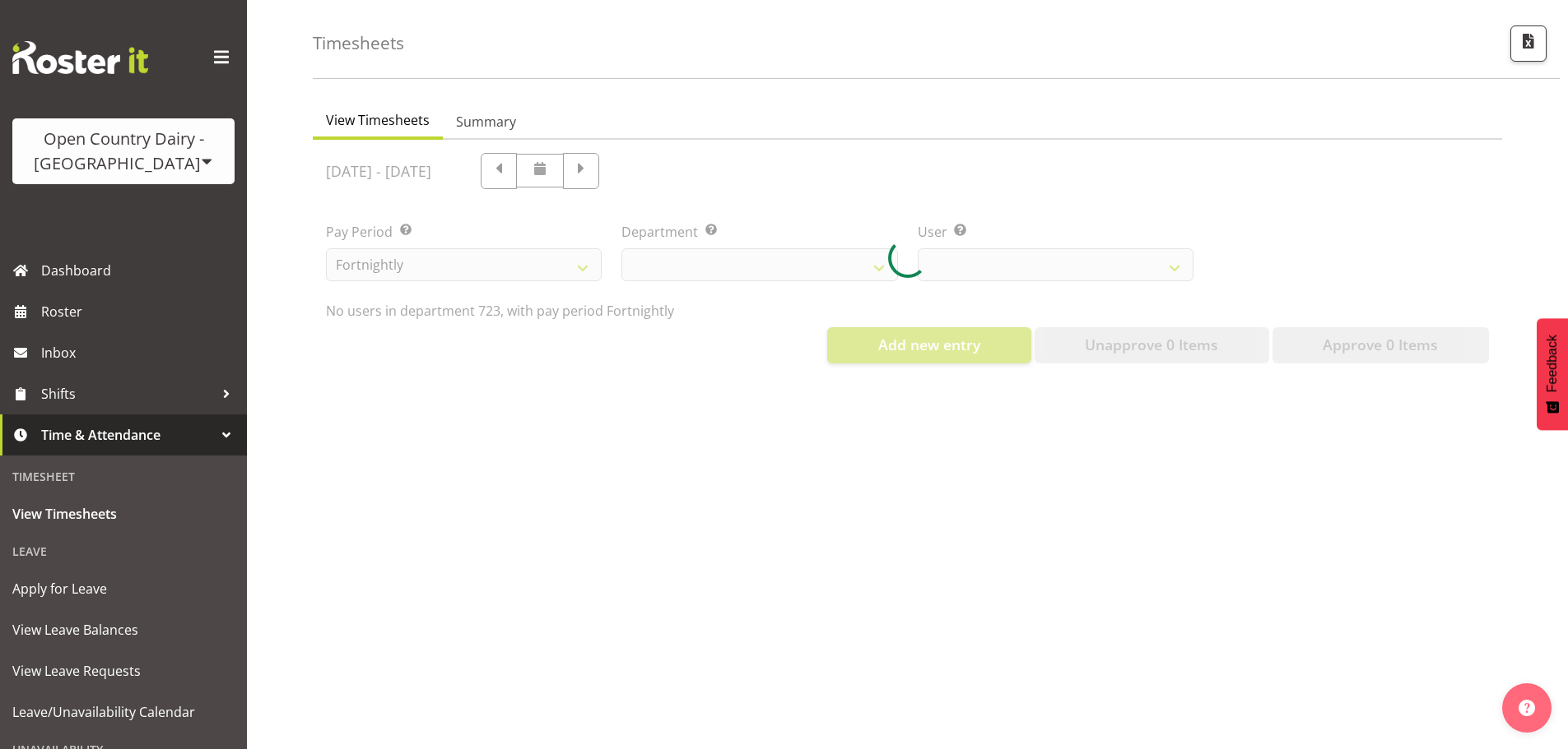
select select "819"
select select "11212"
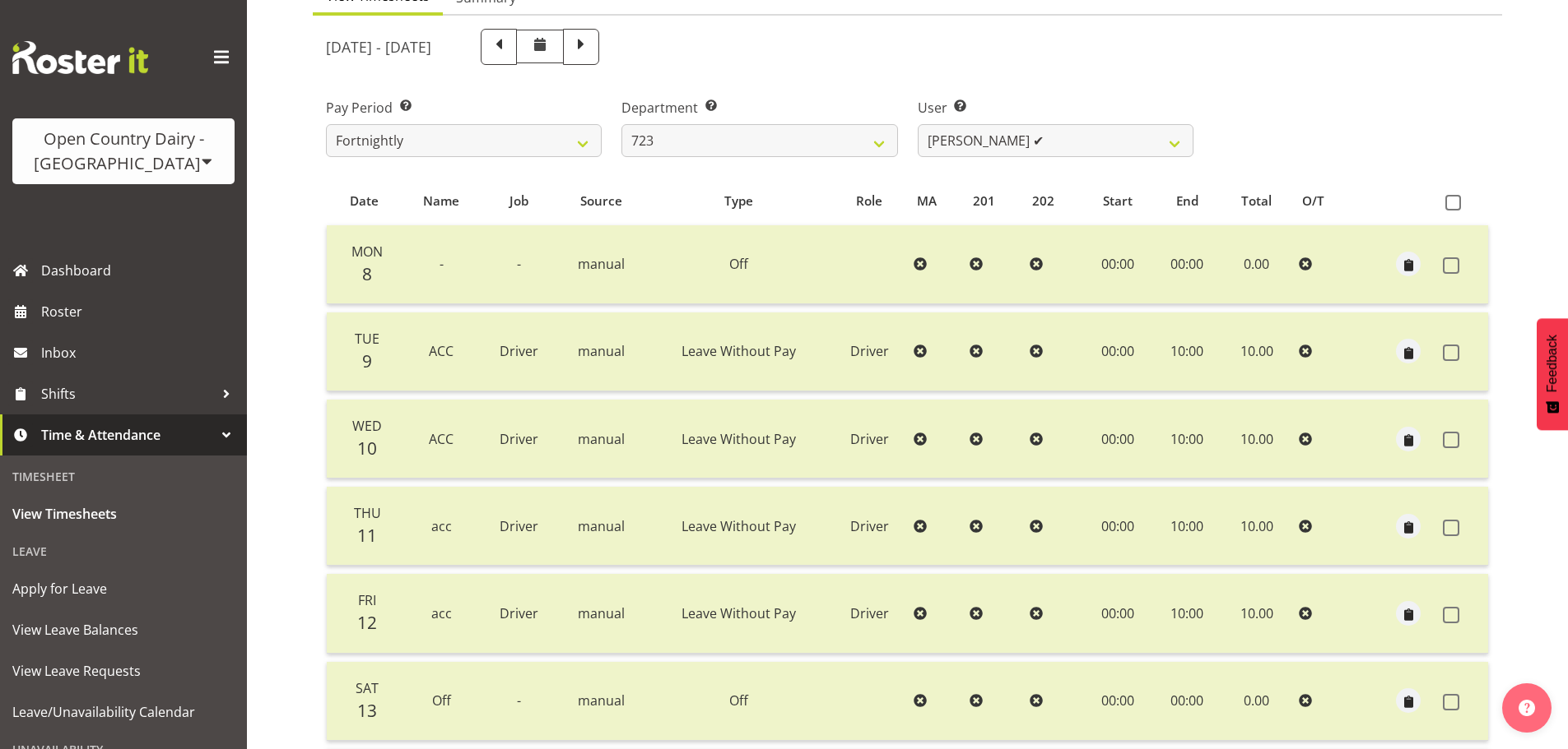
scroll to position [148, 0]
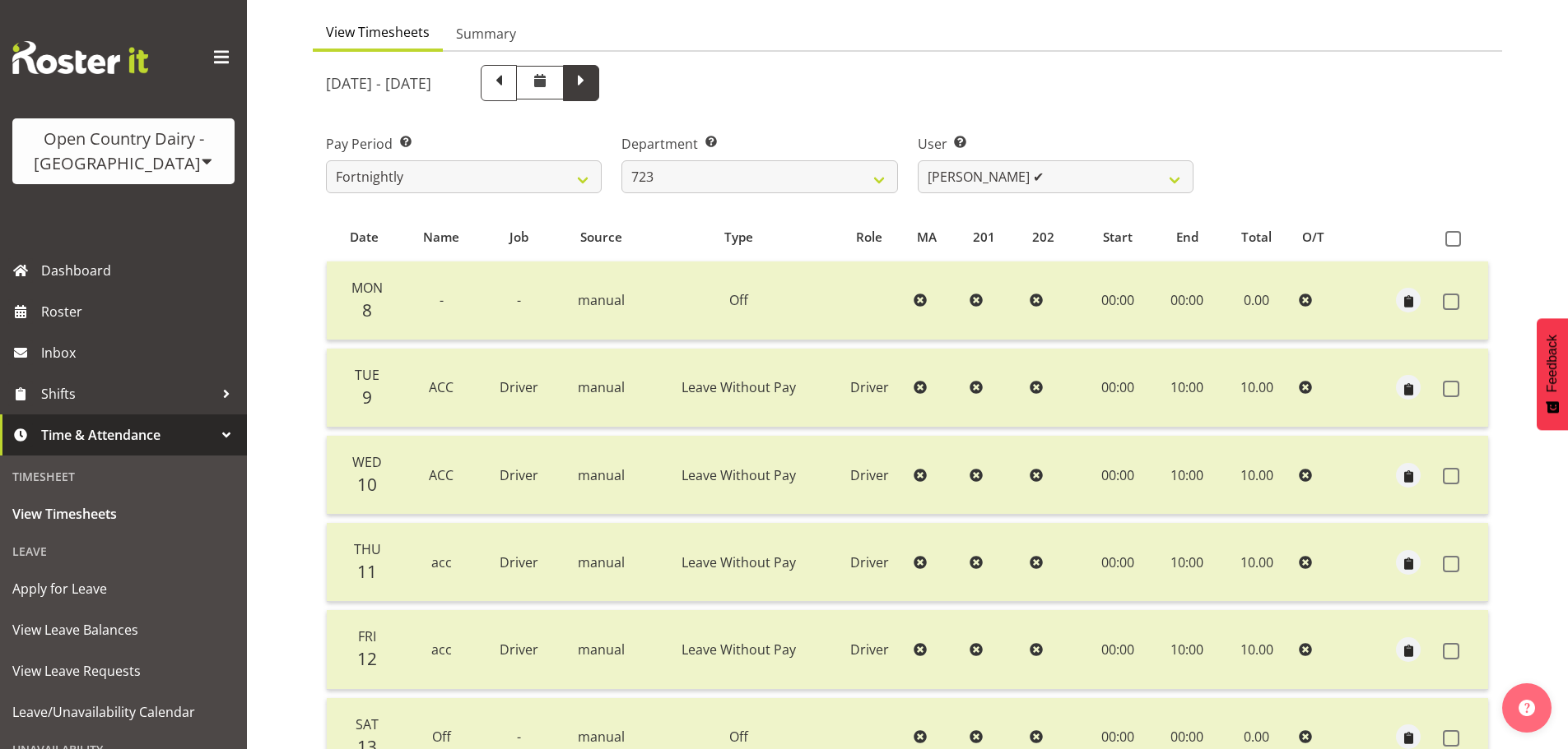
click at [599, 72] on span at bounding box center [580, 83] width 36 height 36
select select
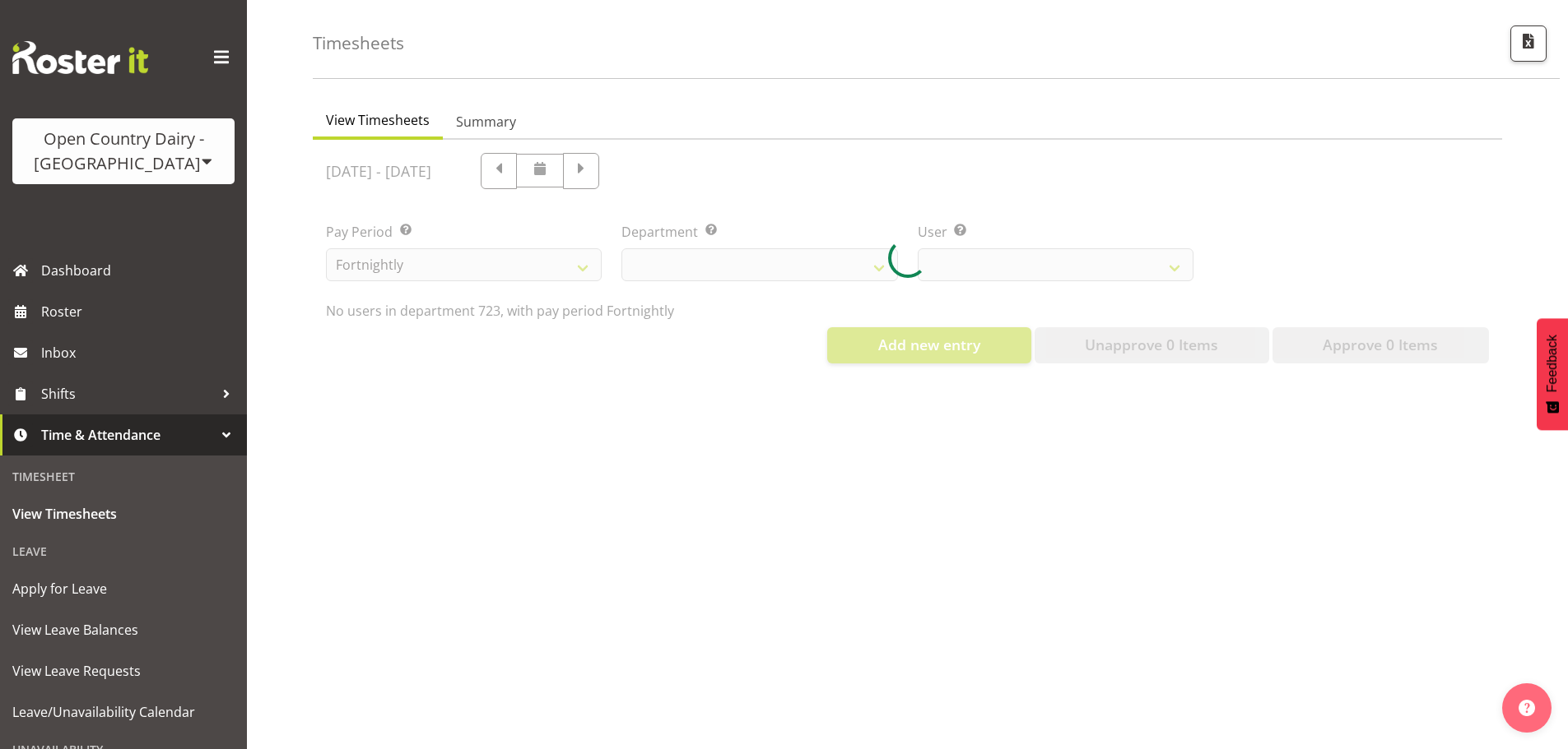
select select "819"
select select "11212"
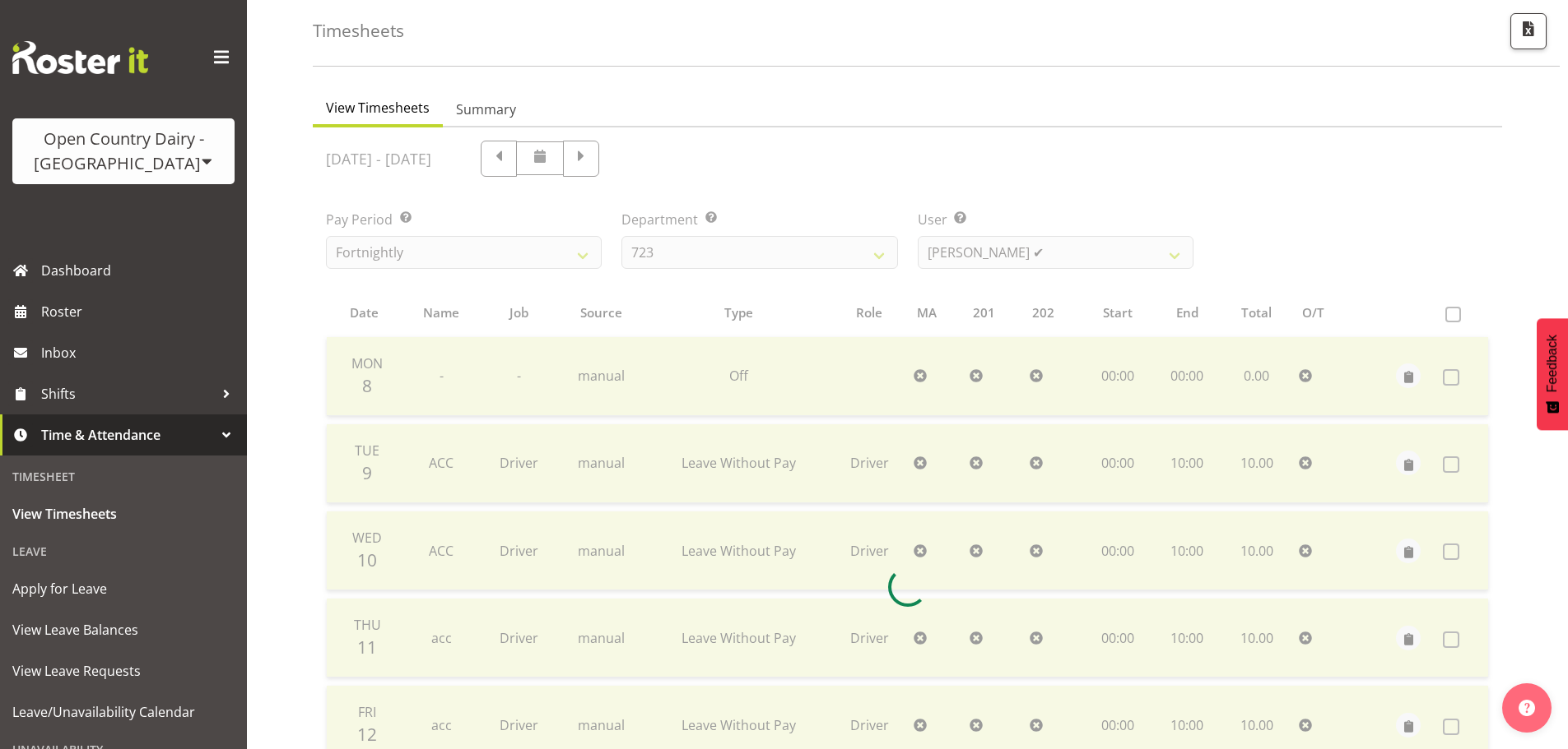
scroll to position [148, 0]
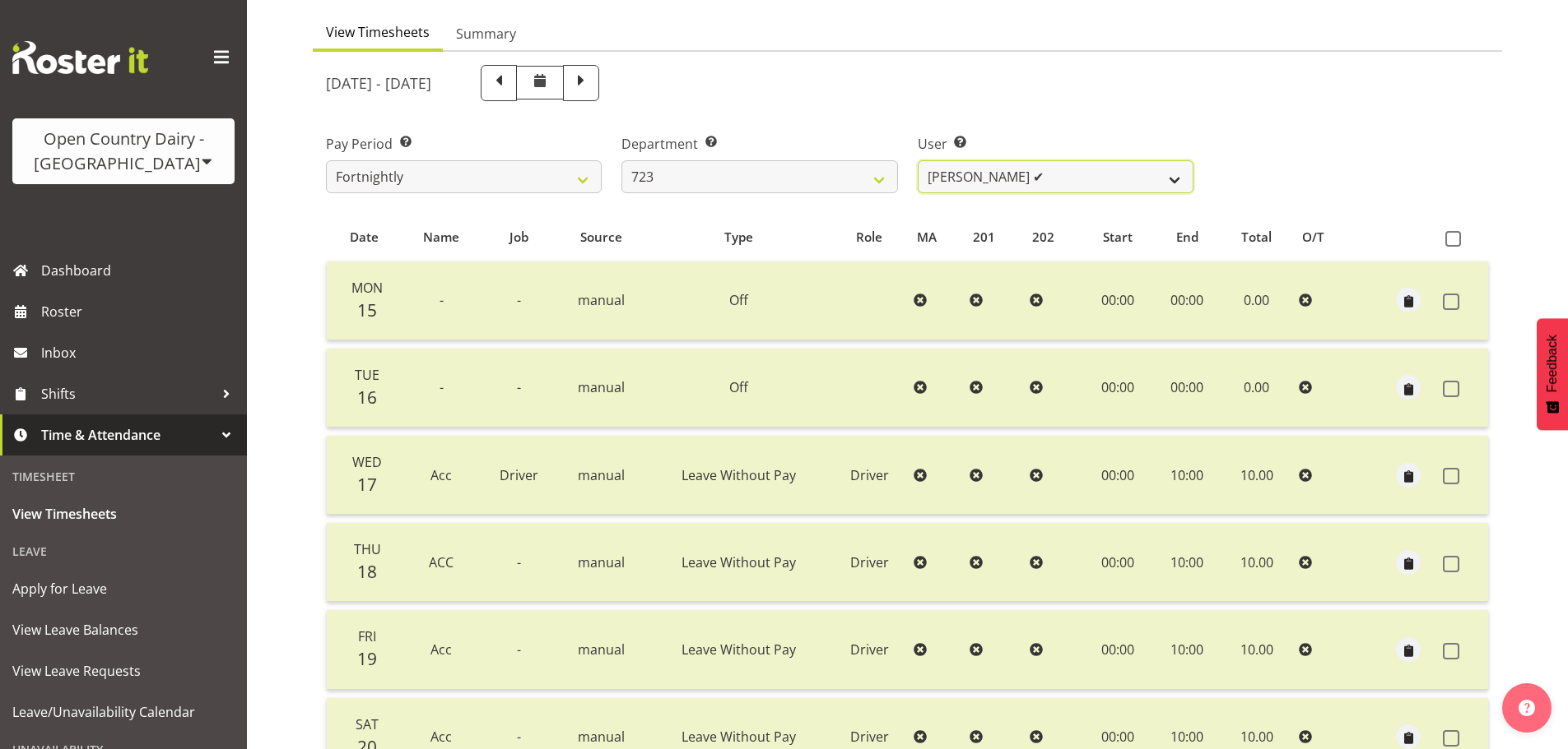
click at [1031, 192] on select "Daljeet Rai ✔ Manjinder Singh ✔ Prabhjot Singh ✔ Varninder Singh ✔" at bounding box center [1055, 177] width 275 height 33
click at [780, 170] on select "701 702 703 704 705 706 707 708 709 710 711 712 713 714 715 716 717 718 719 720" at bounding box center [759, 177] width 275 height 33
select select "802"
click at [621, 160] on select "701 702 703 704 705 706 707 708 709 710 711 712 713 714 715 716 717 718 719 720" at bounding box center [759, 177] width 275 height 33
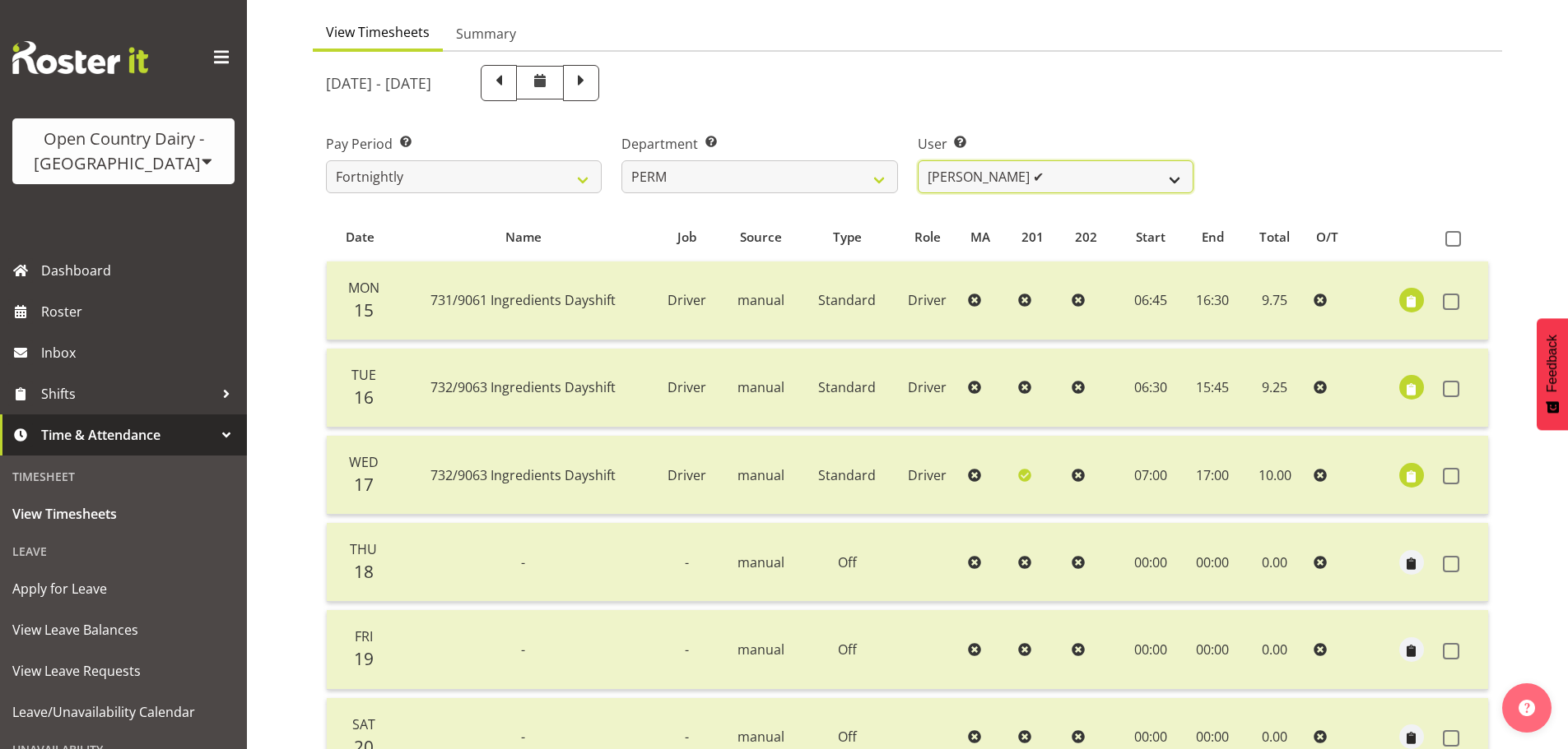
click at [991, 175] on select "Abhilash Antony ✔ Amba Swann ✔ Chris Kneebone ✔ Haley Galecki ✔ Jayden Vincent …" at bounding box center [1055, 177] width 275 height 33
select select "9897"
click at [917, 160] on select "Abhilash Antony ✔ Amba Swann ✔ Chris Kneebone ✔ Haley Galecki ✔ Jayden Vincent …" at bounding box center [1055, 177] width 275 height 33
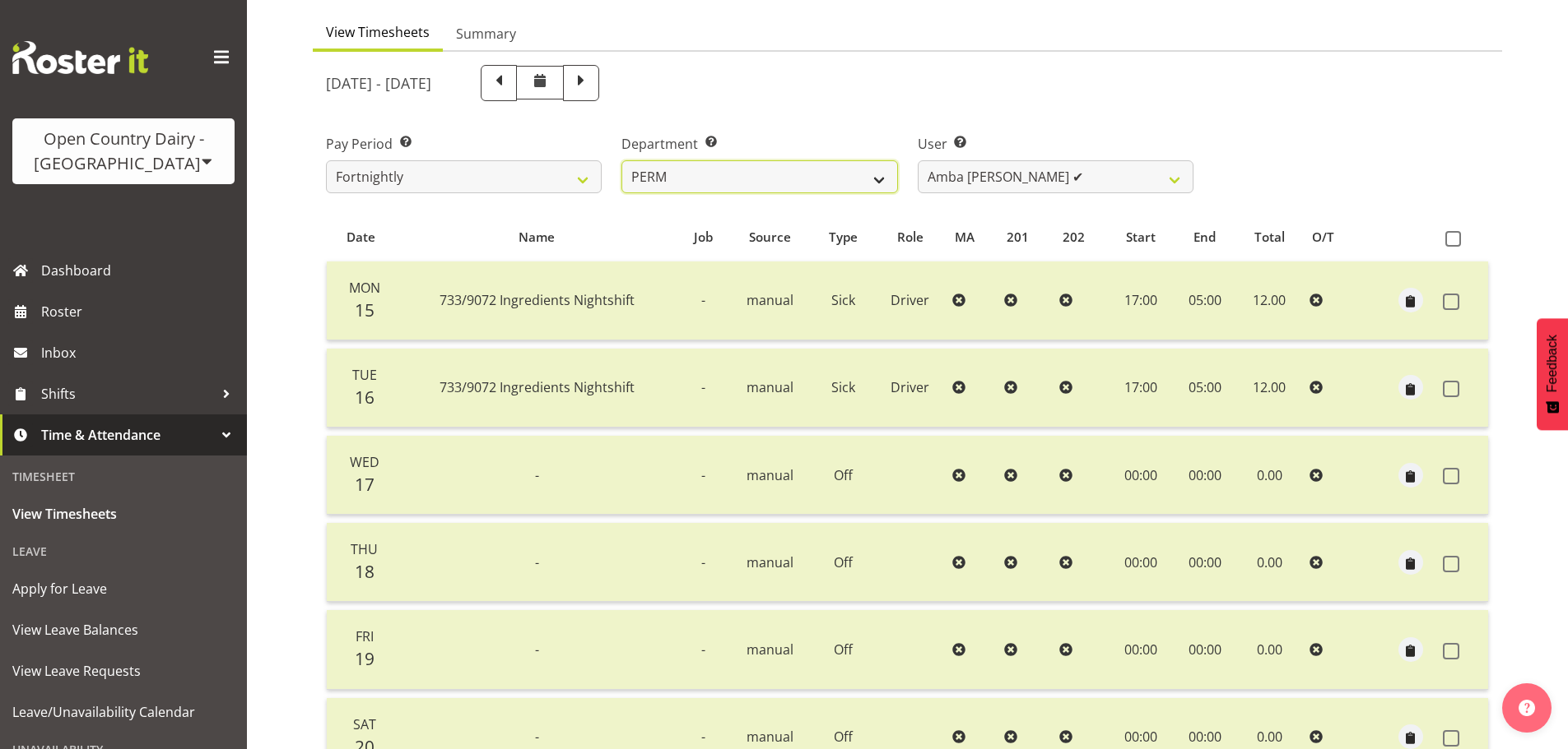
click at [660, 190] on select "701 702 703 704 705 706 707 708 709 710 711 712 713 714 715 716 717 718 719 720" at bounding box center [759, 177] width 275 height 33
select select "761"
click at [621, 160] on select "701 702 703 704 705 706 707 708 709 710 711 712 713 714 715 716 717 718 719 720" at bounding box center [759, 177] width 275 height 33
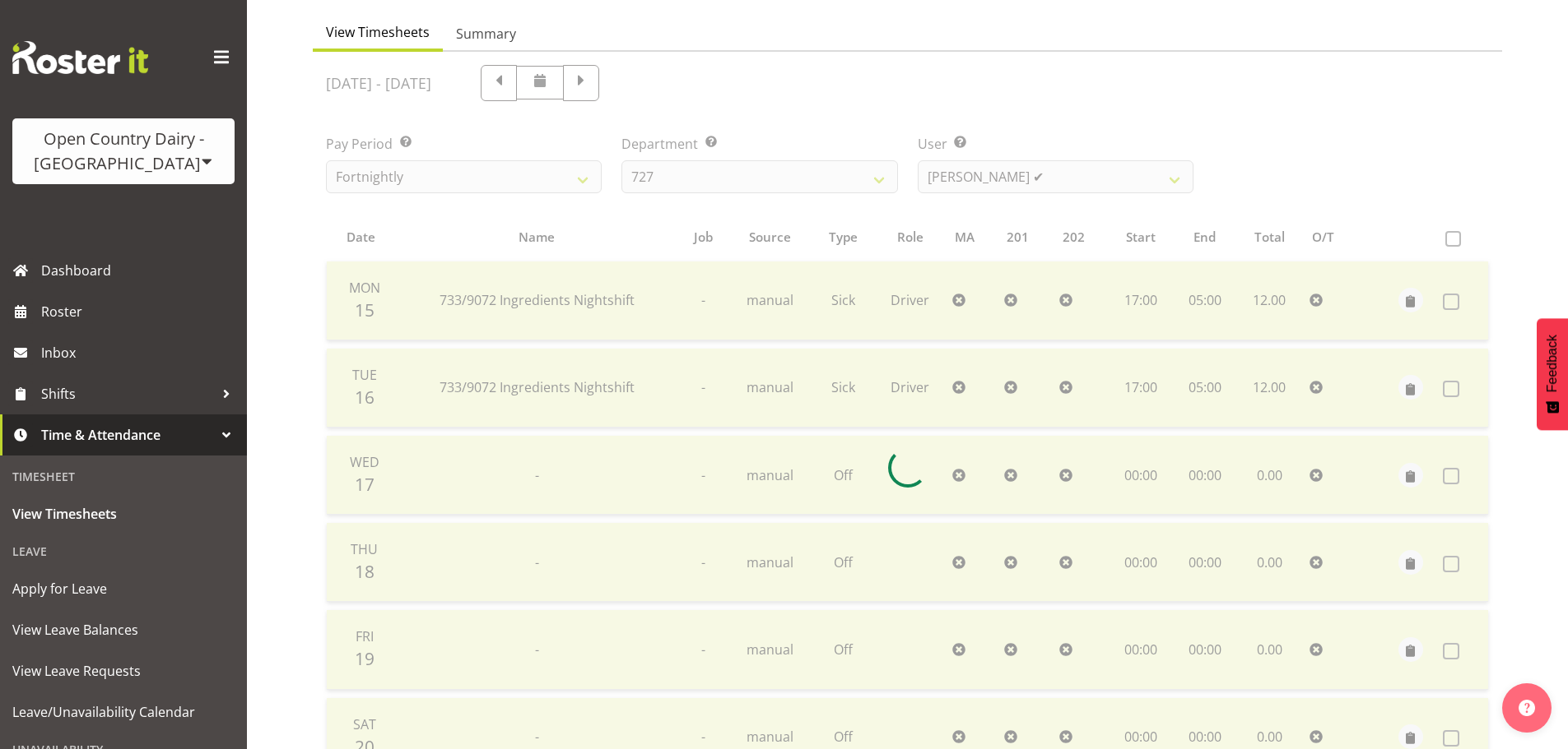
click at [981, 176] on div at bounding box center [907, 468] width 1189 height 832
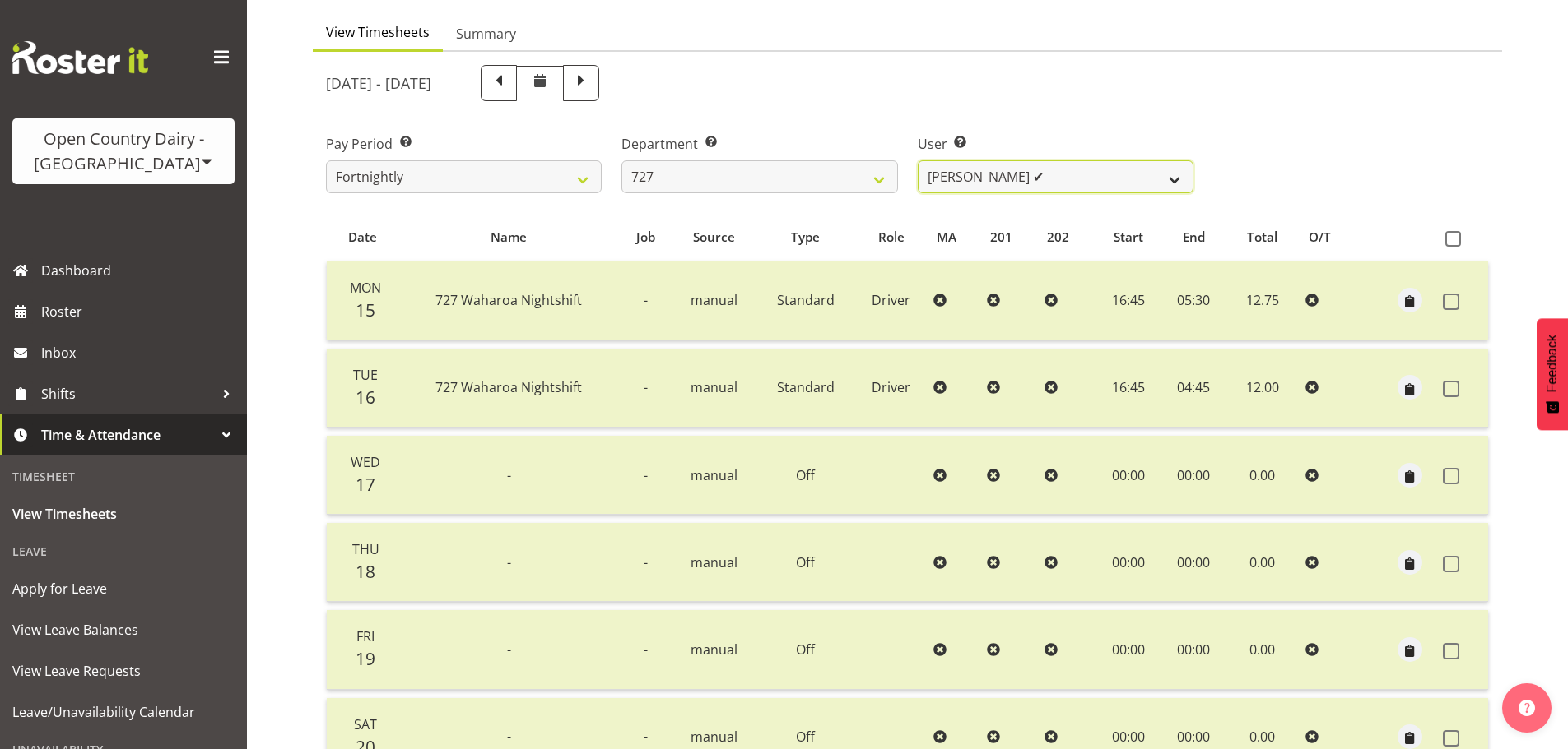
click at [987, 173] on select "David Pawley ✔ Kase Hussey ✔ Rhys Greener ✔" at bounding box center [1055, 177] width 275 height 33
select select "11012"
click at [917, 160] on select "David Pawley ✔ Kase Hussey ✔ Rhys Greener ✔" at bounding box center [1055, 177] width 275 height 33
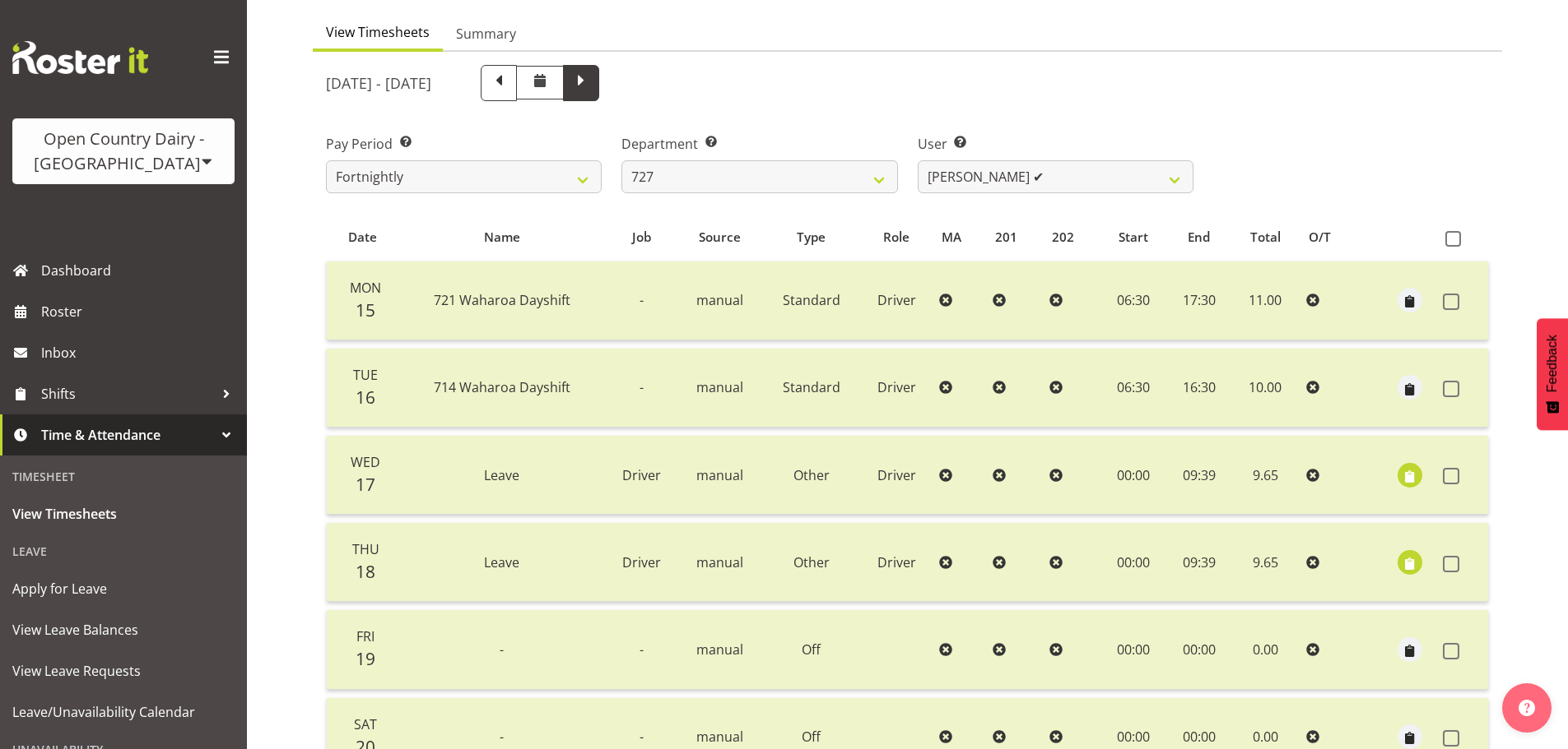
click at [599, 75] on span at bounding box center [580, 83] width 36 height 36
select select
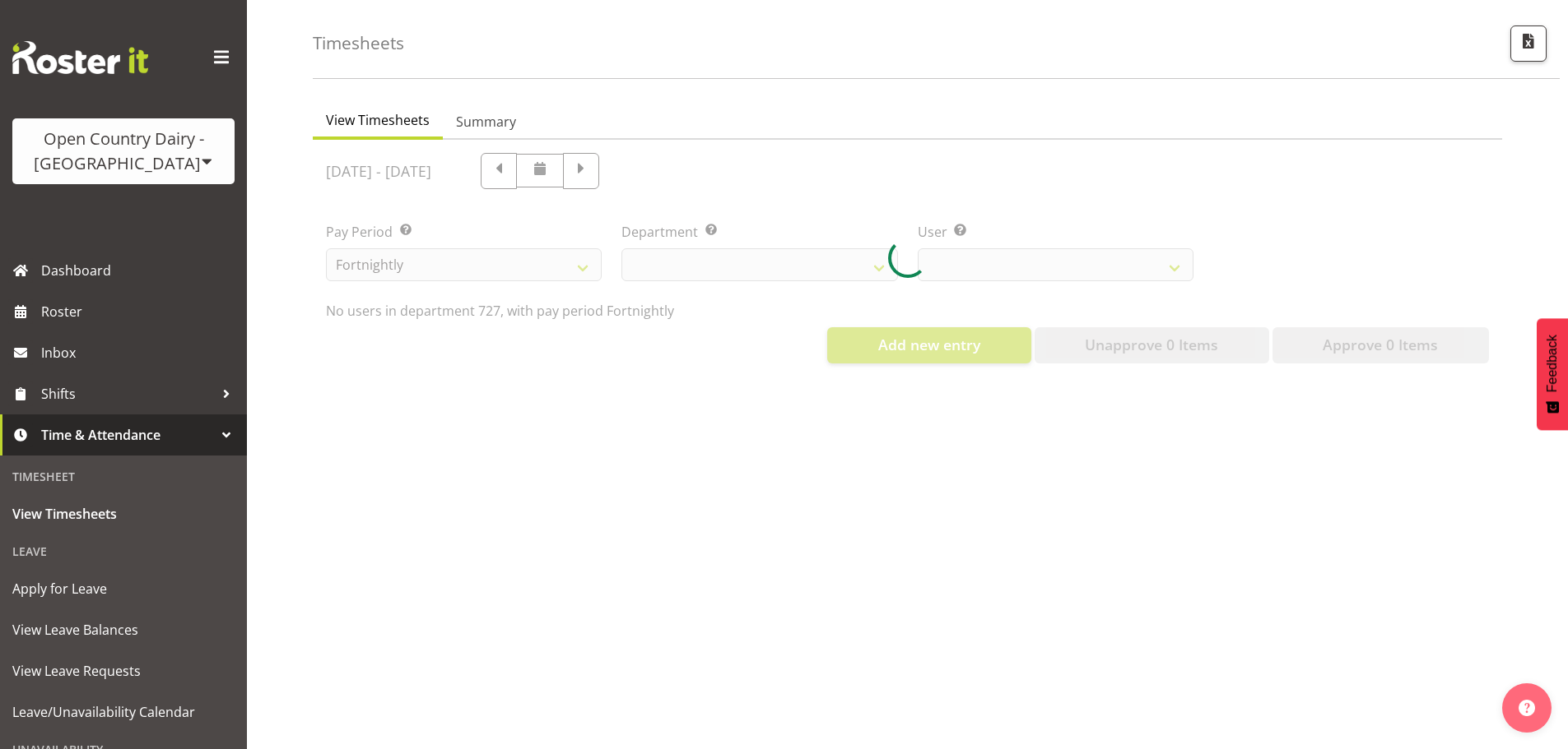
select select "761"
select select "11012"
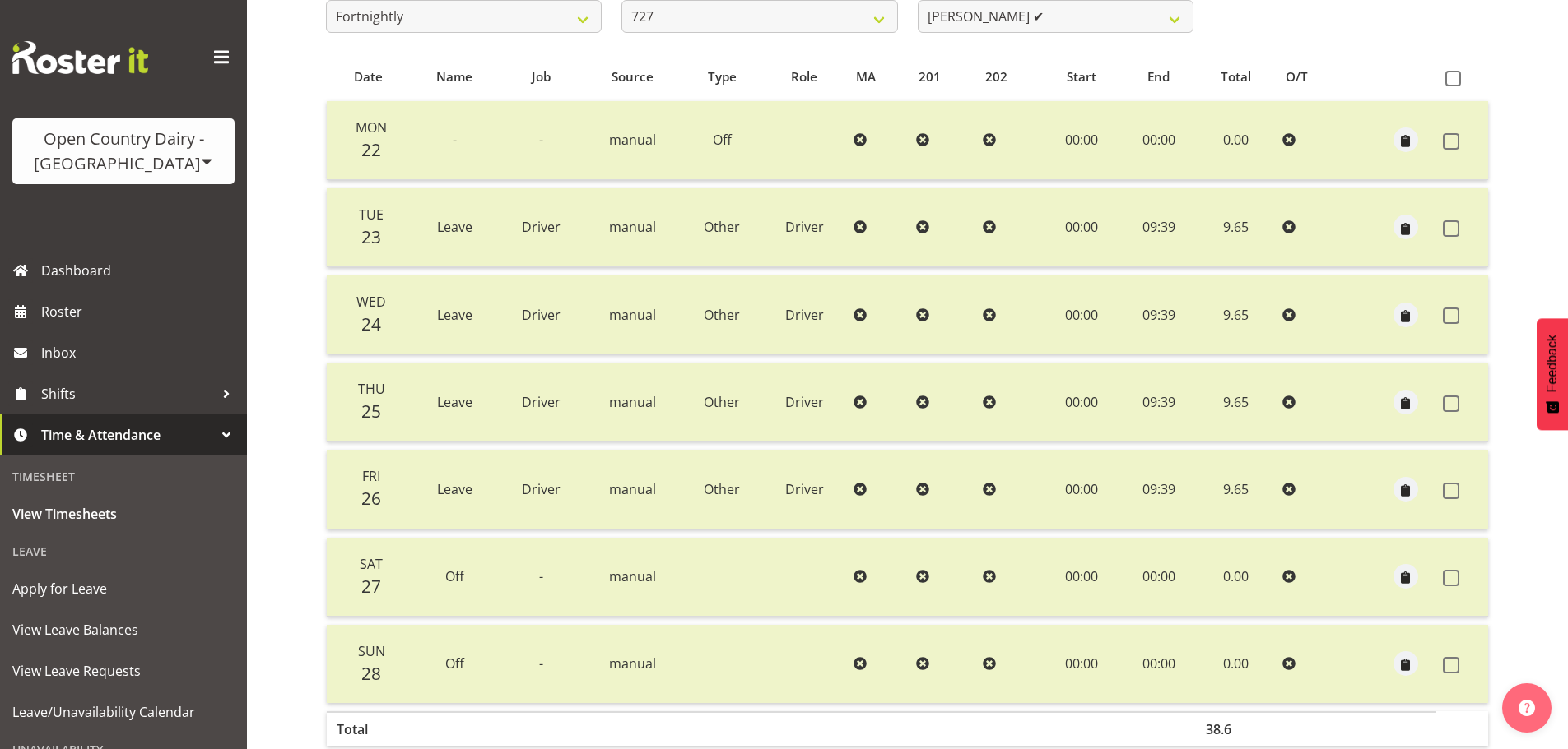
scroll to position [312, 0]
click at [255, 295] on div "Timesheets View Timesheets Summary September 22nd - September 28th 2025 Pay Per…" at bounding box center [908, 275] width 1321 height 1088
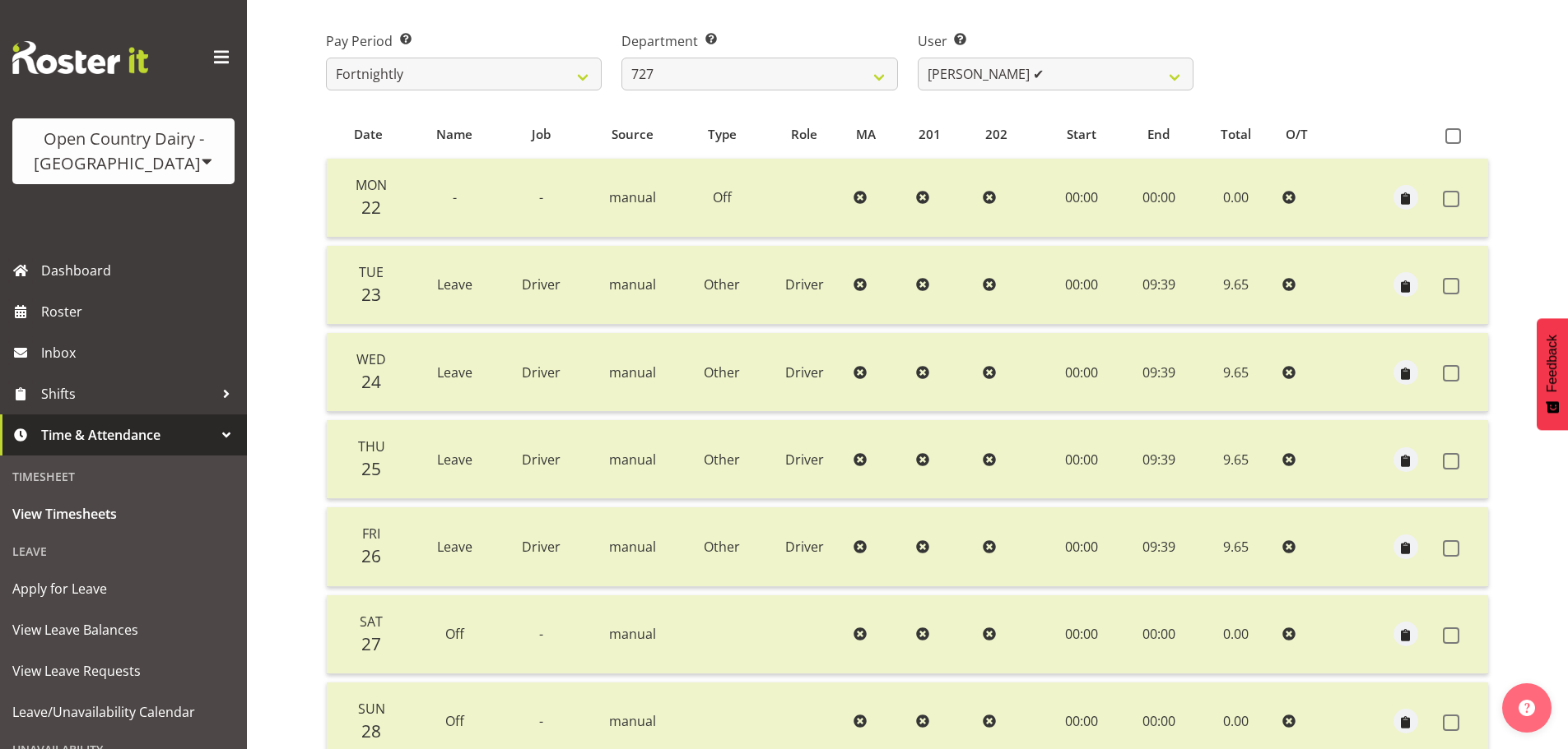
scroll to position [0, 0]
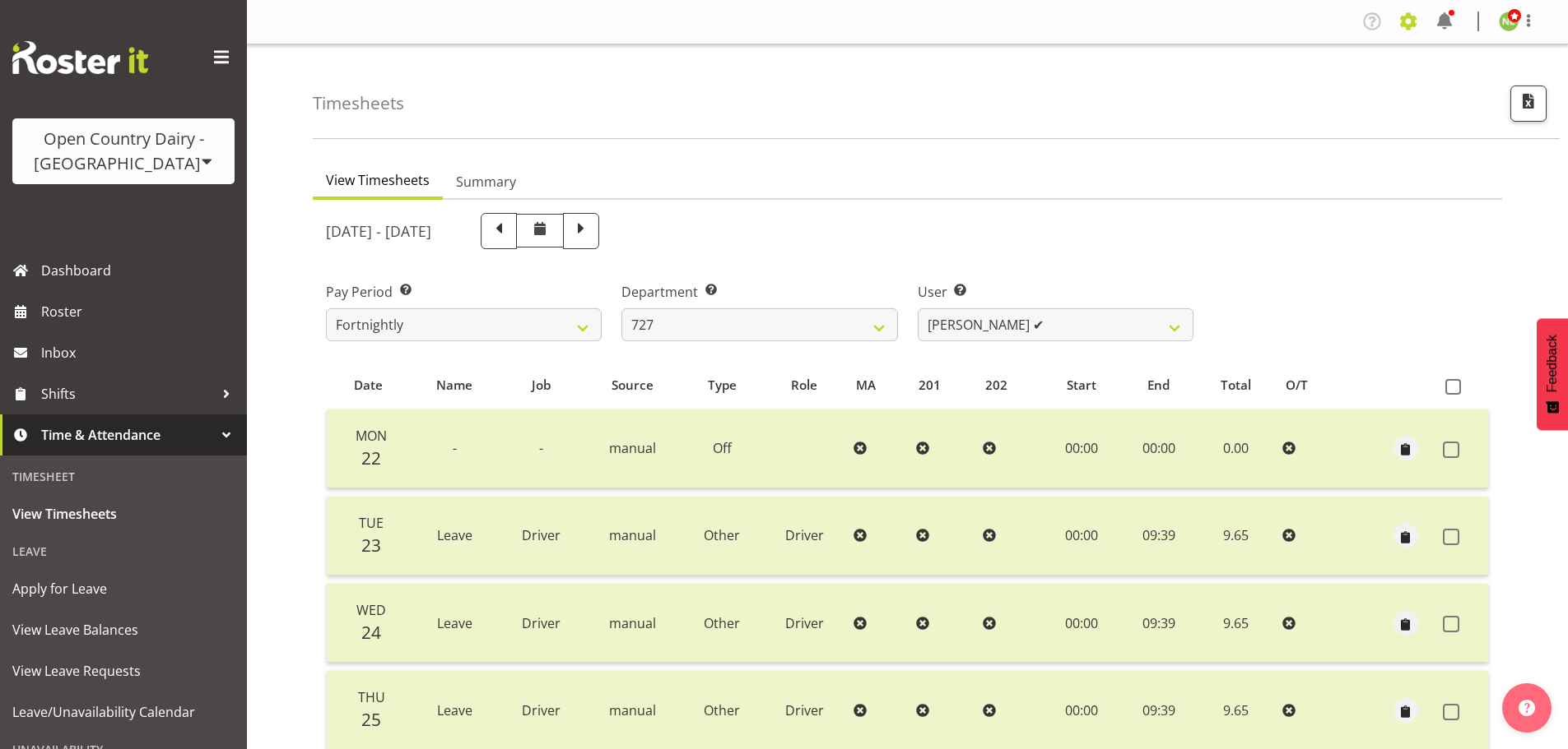
click at [1409, 14] on span at bounding box center [1408, 21] width 26 height 26
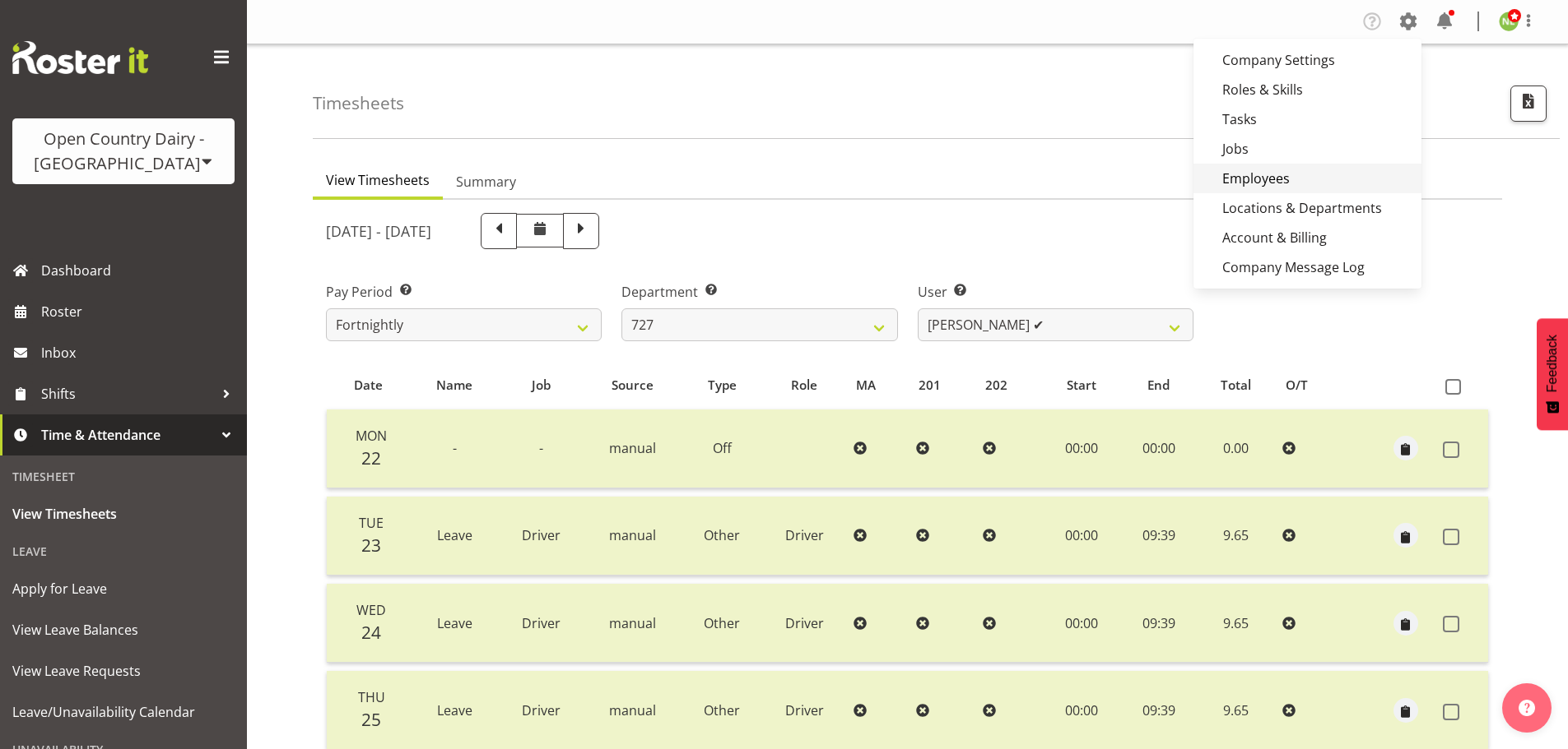
click at [1268, 178] on link "Employees" at bounding box center [1306, 179] width 228 height 29
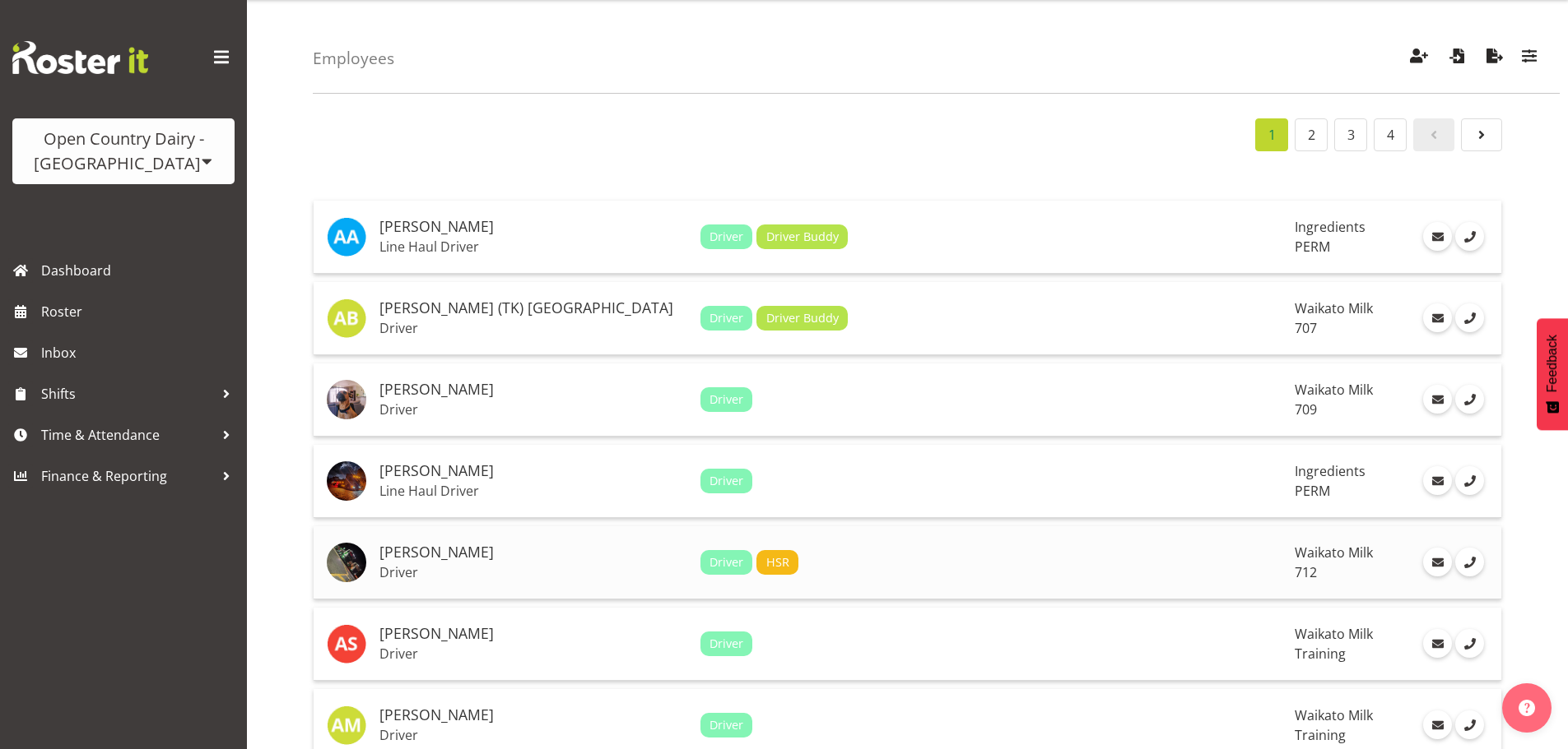
scroll to position [82, 0]
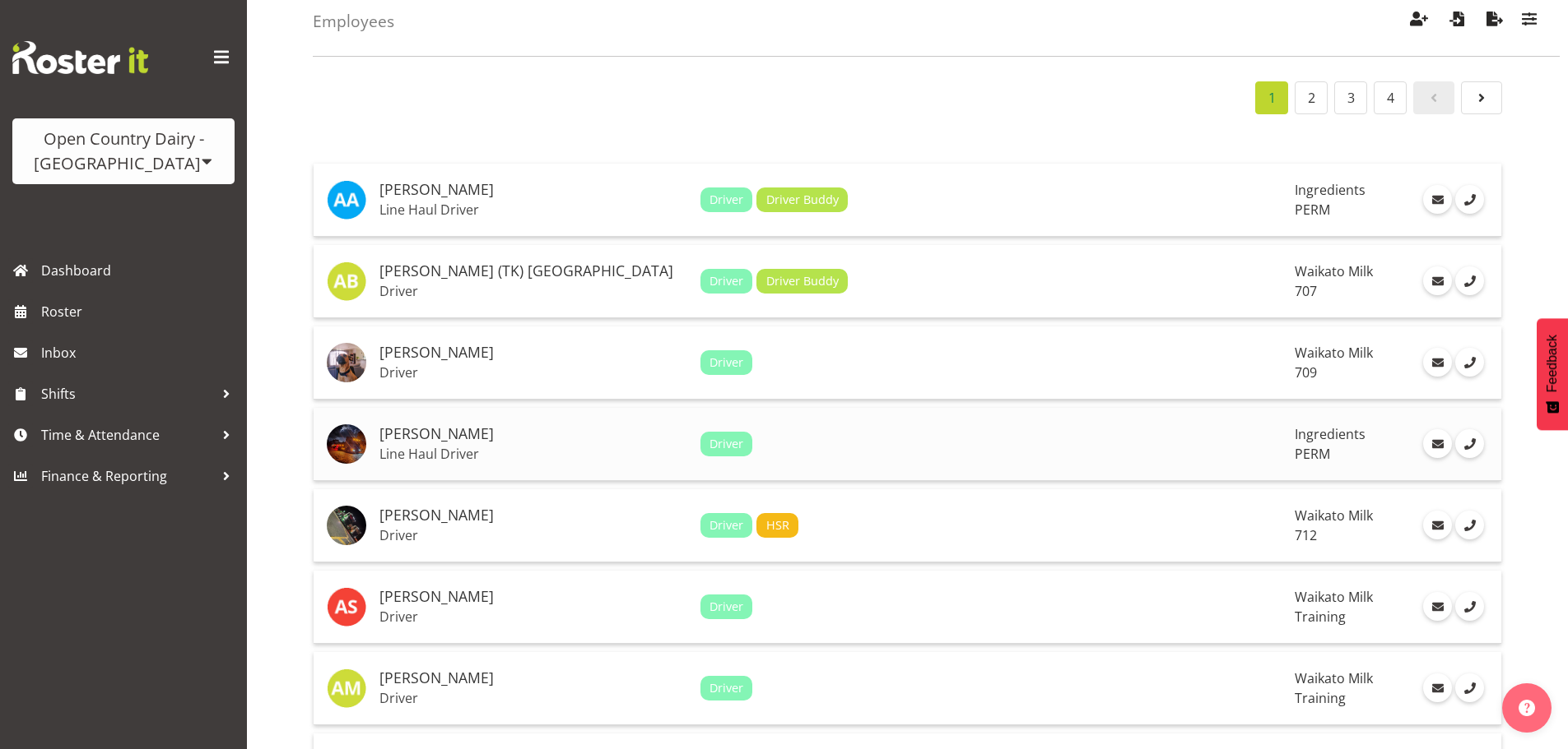
click at [530, 426] on h5 "[PERSON_NAME]" at bounding box center [532, 434] width 308 height 17
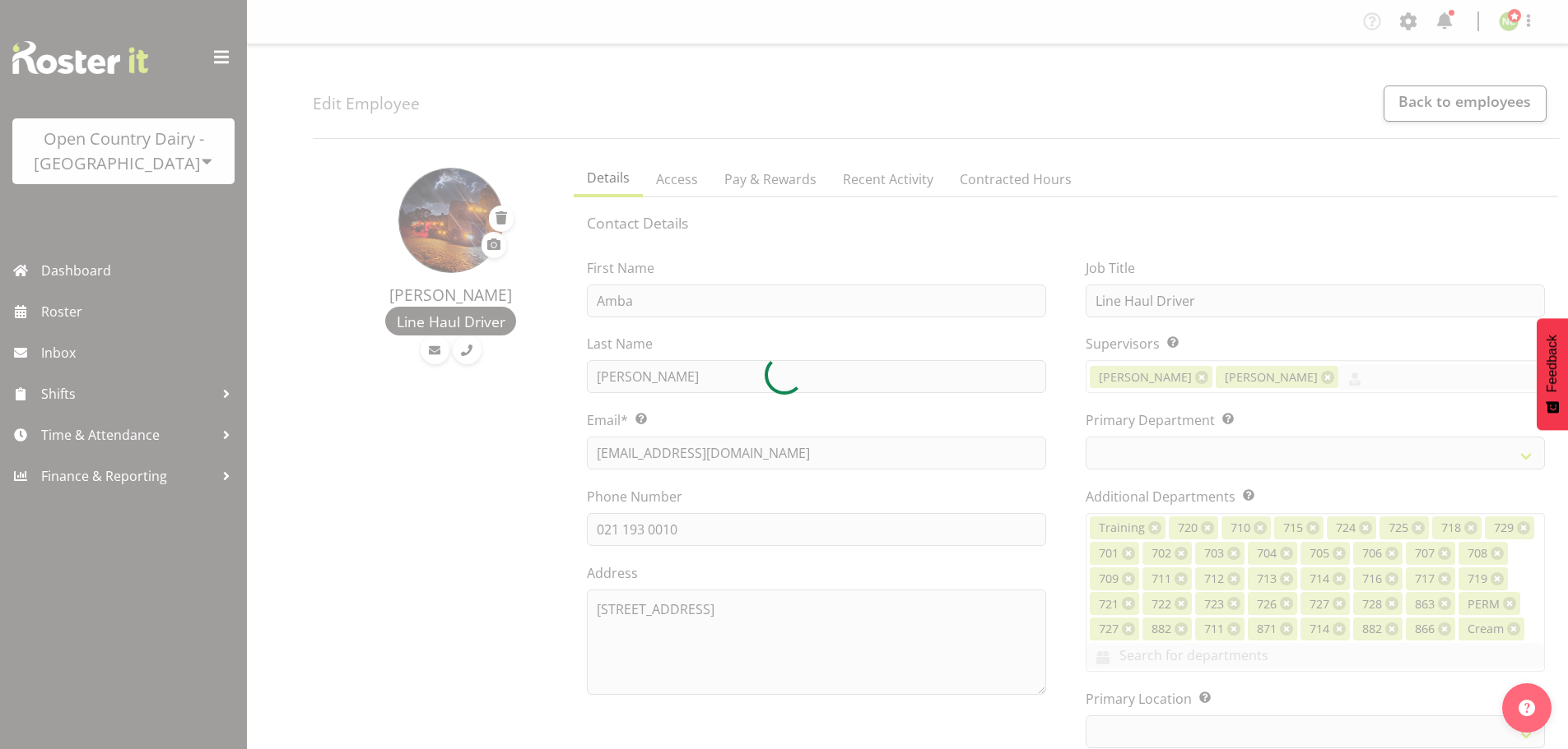
select select "TimelineWeek"
select select
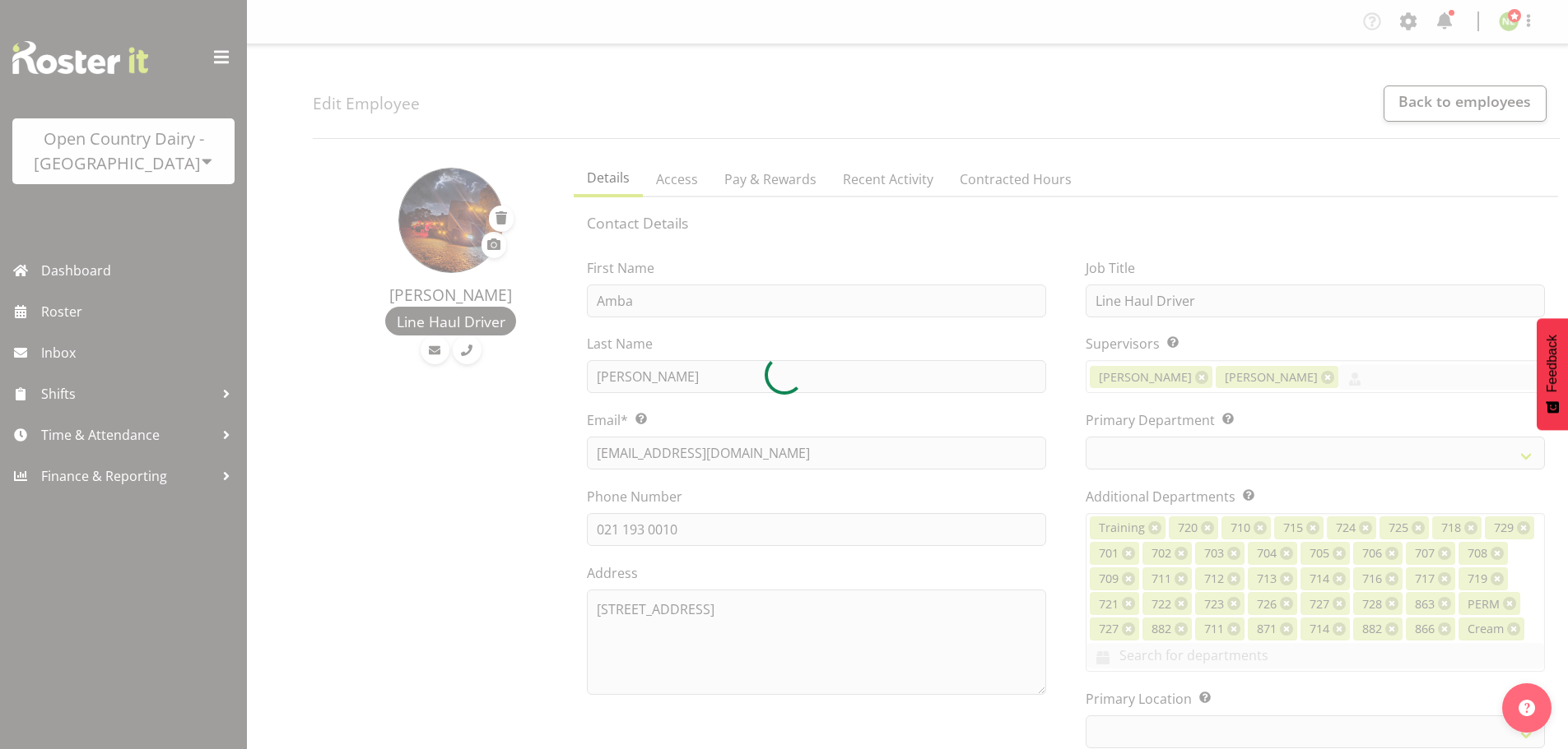
select select "802"
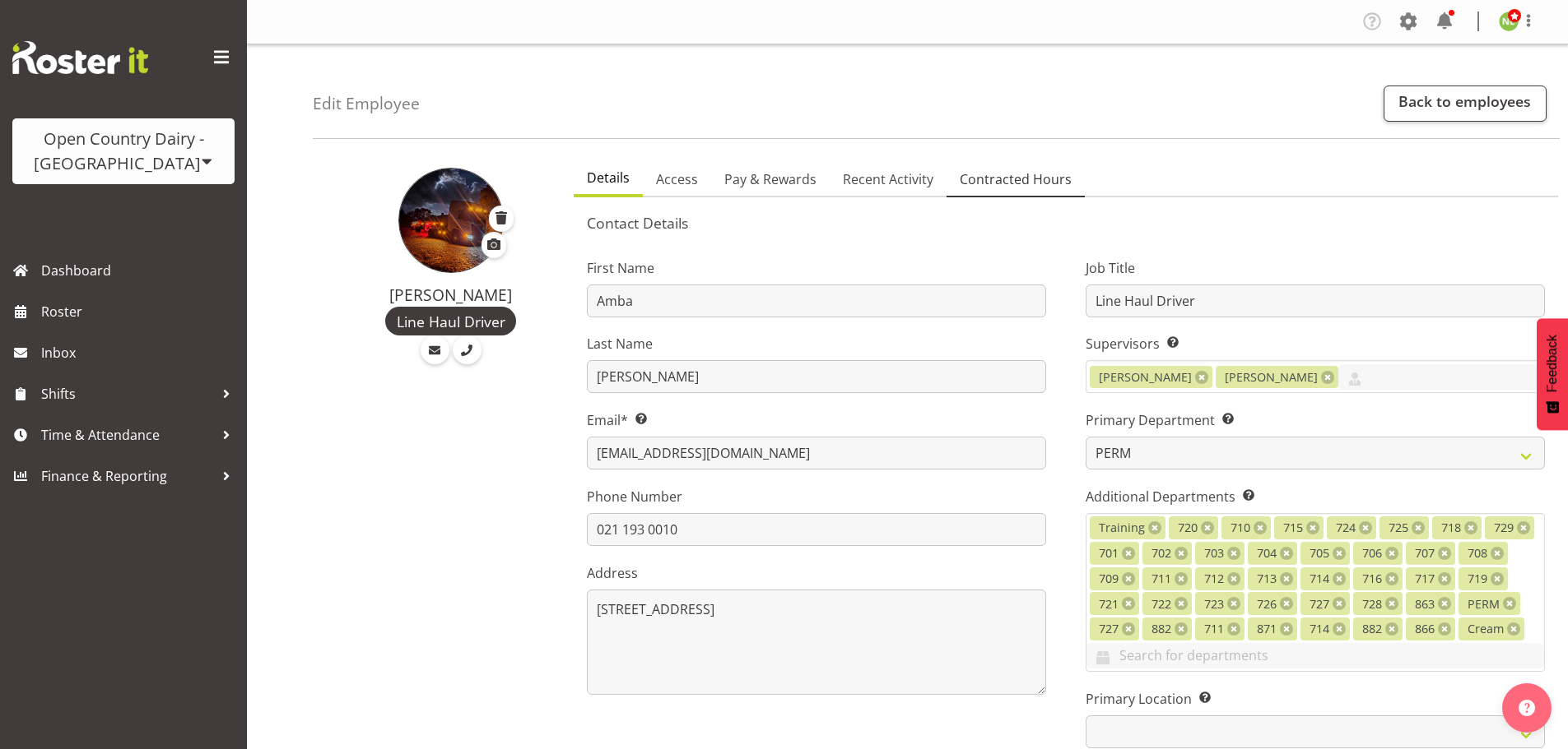
click at [1006, 170] on span "Contracted Hours" at bounding box center [1015, 180] width 112 height 20
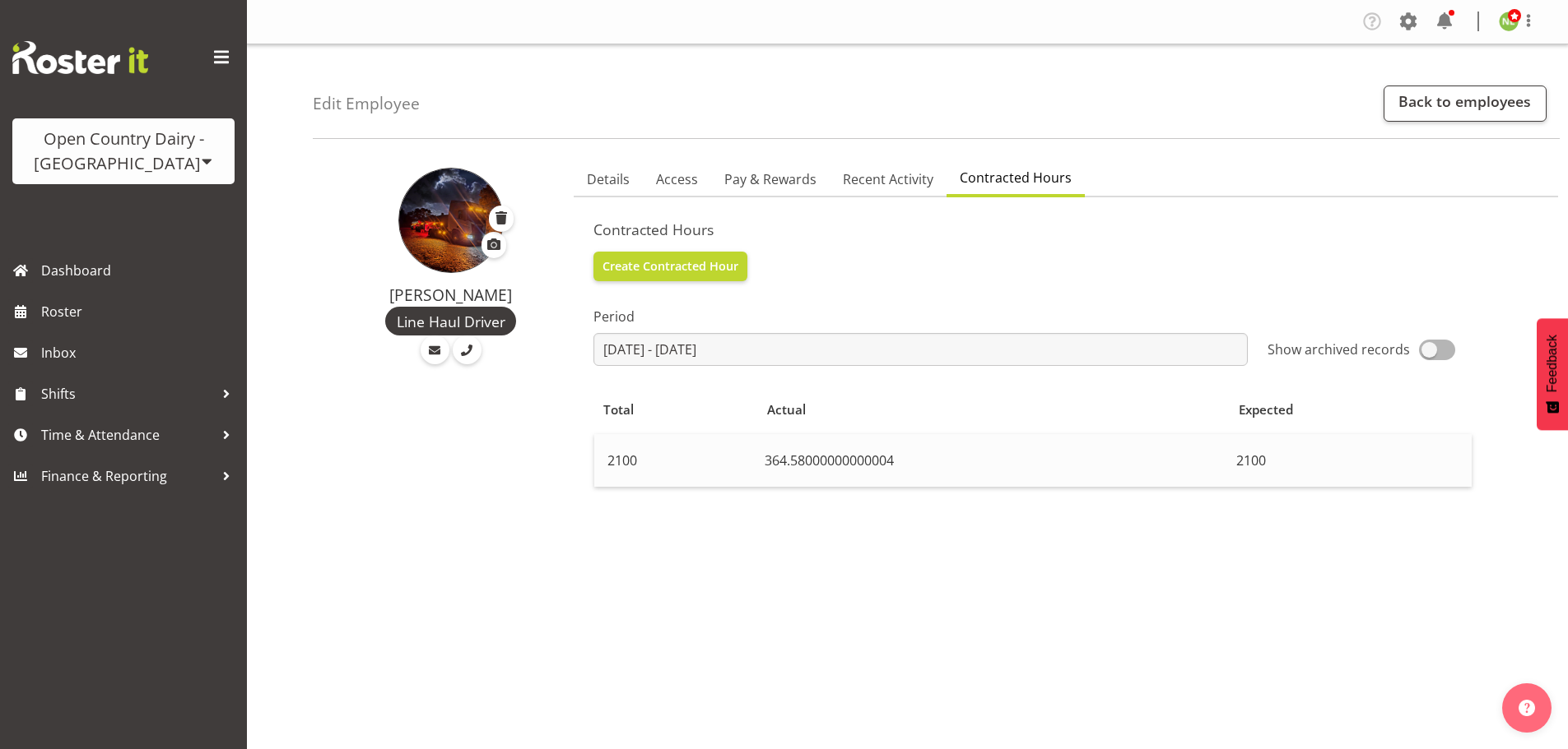
click at [727, 466] on td "2100" at bounding box center [676, 461] width 164 height 53
